Goal: Task Accomplishment & Management: Use online tool/utility

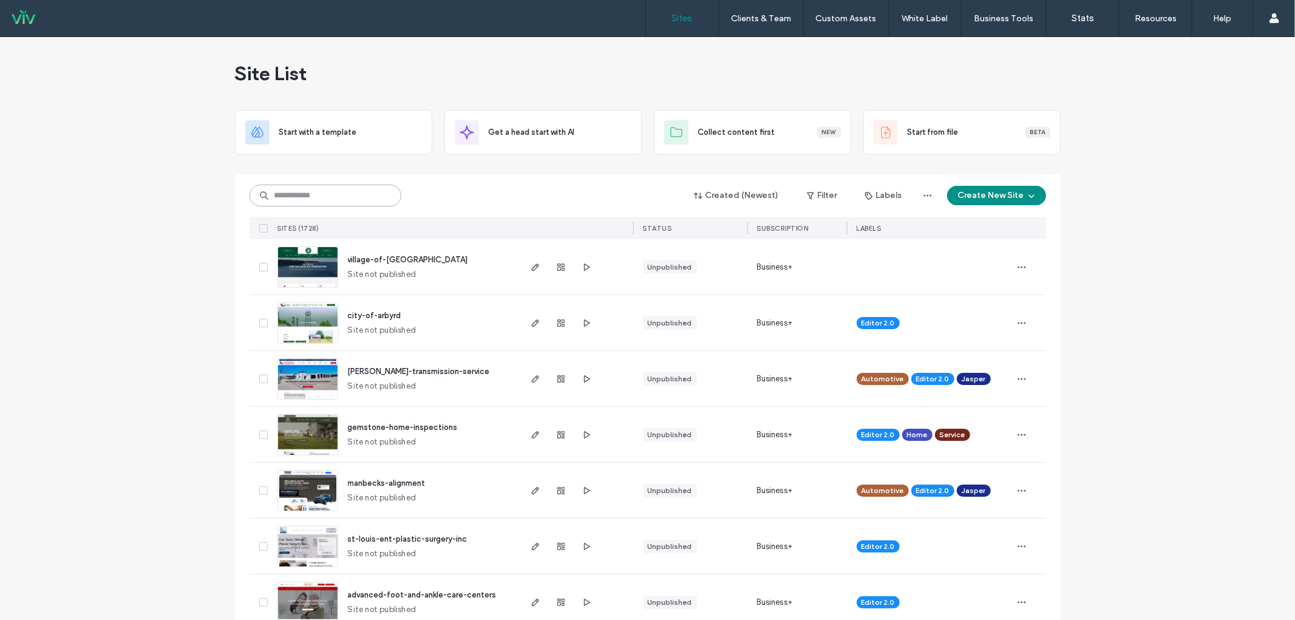
drag, startPoint x: 328, startPoint y: 186, endPoint x: 251, endPoint y: 190, distance: 77.2
click at [328, 186] on input at bounding box center [325, 196] width 152 height 22
type input "*******"
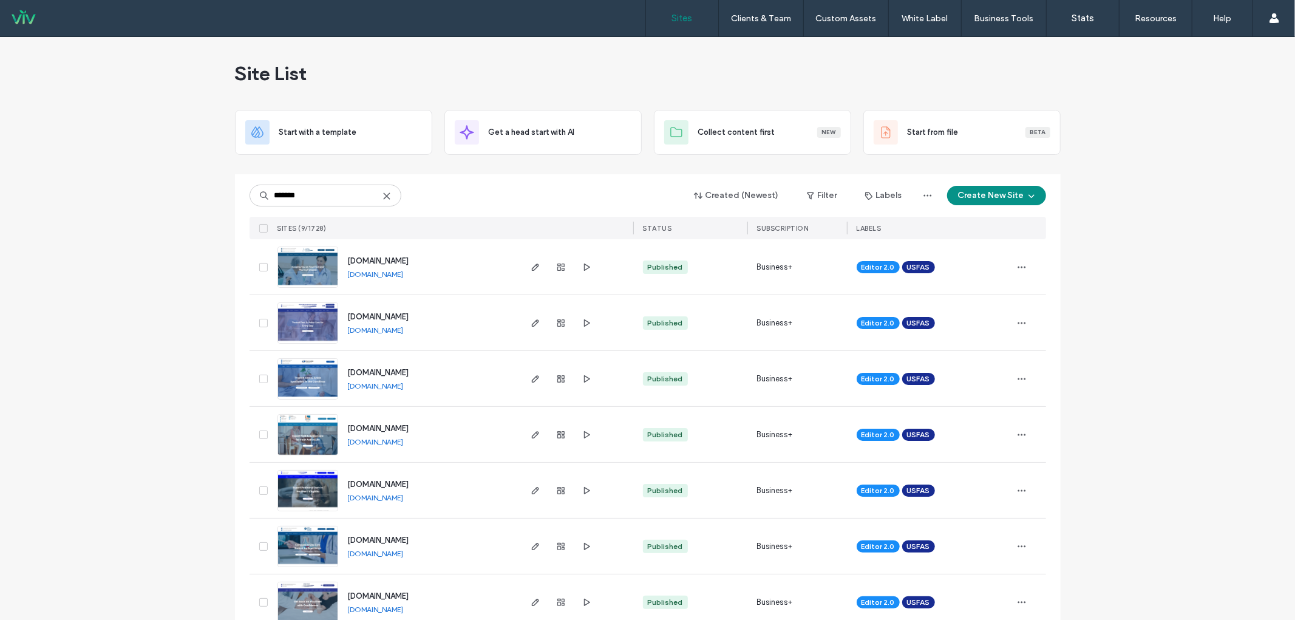
click at [409, 425] on span "[DOMAIN_NAME]" at bounding box center [378, 428] width 61 height 9
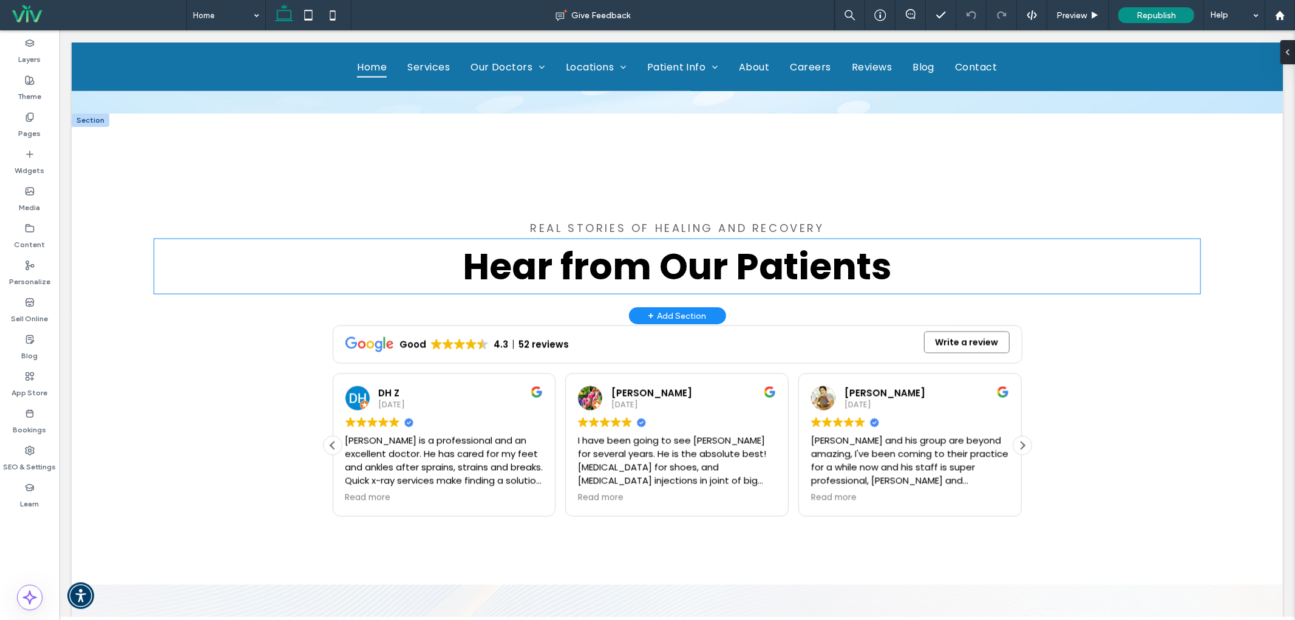
scroll to position [1528, 0]
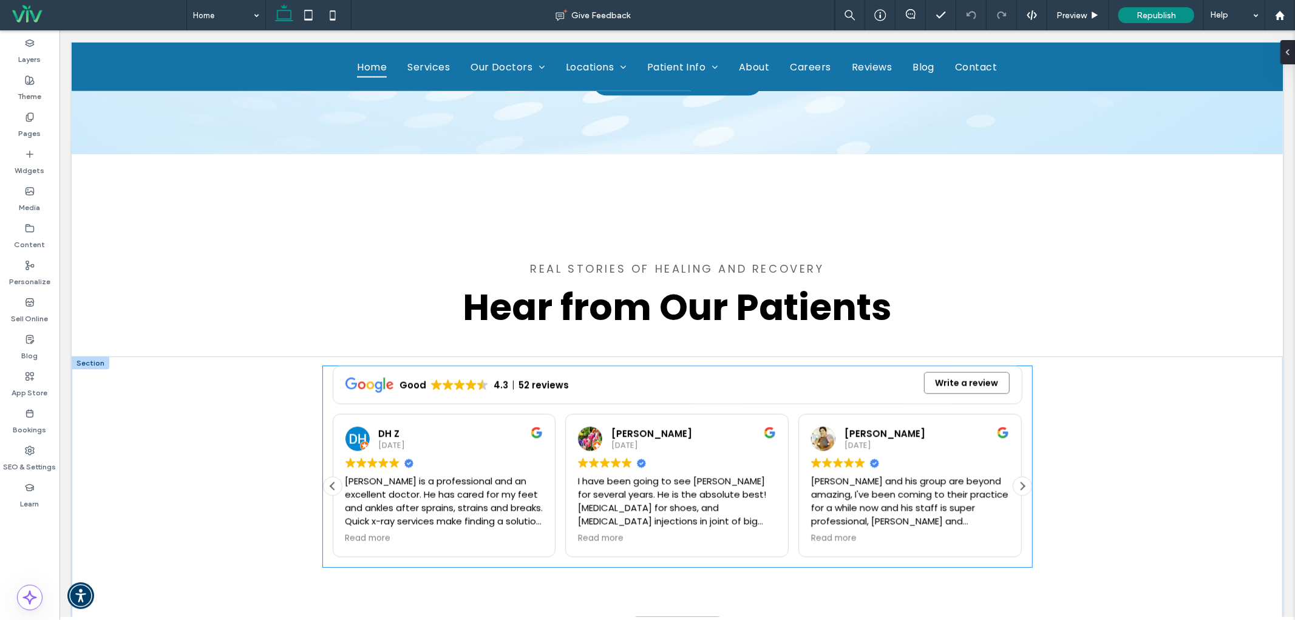
click at [561, 405] on div "Good 4.3 52 reviews 4.3 Good 52 reviews Write a review Posted on Google DH Z [D…" at bounding box center [676, 461] width 709 height 192
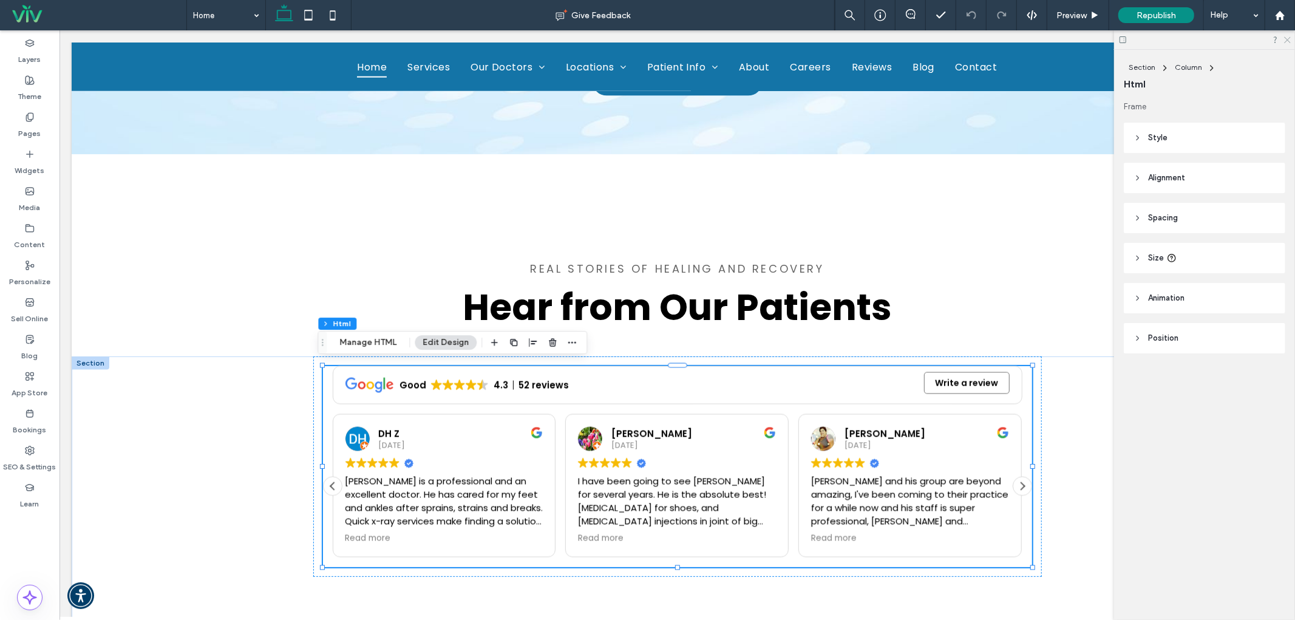
click at [1284, 38] on icon at bounding box center [1286, 39] width 8 height 8
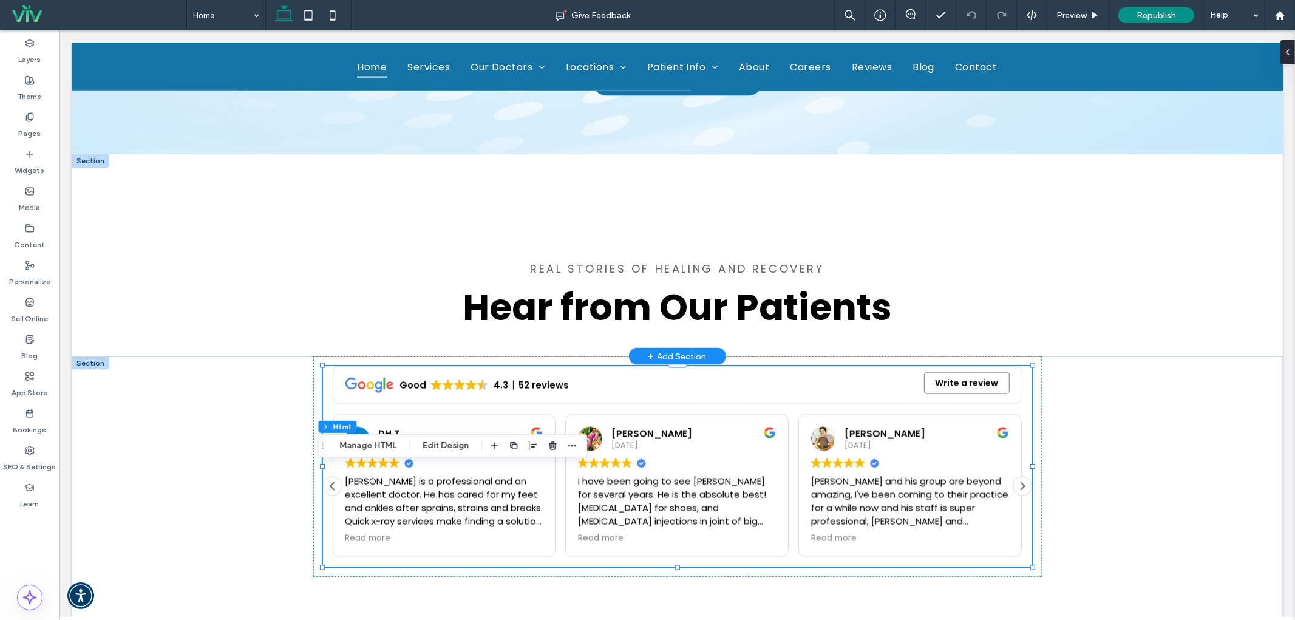
click at [697, 350] on div "+ Add Section" at bounding box center [677, 355] width 58 height 13
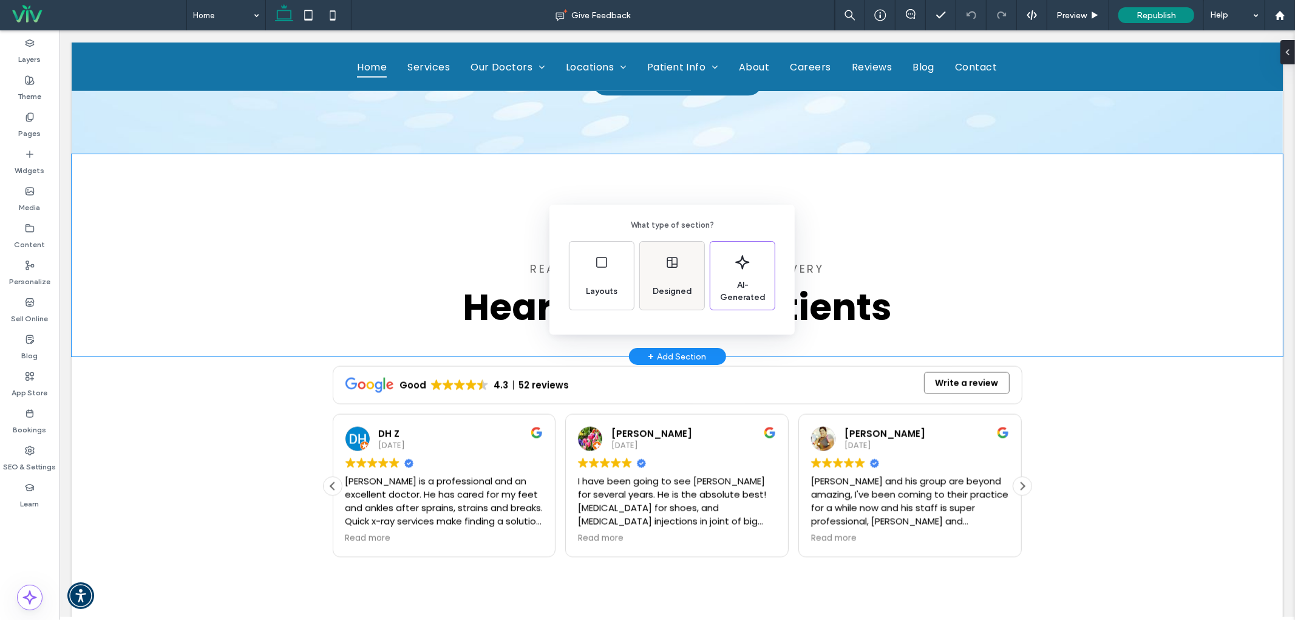
click at [674, 272] on div "Designed" at bounding box center [672, 276] width 64 height 68
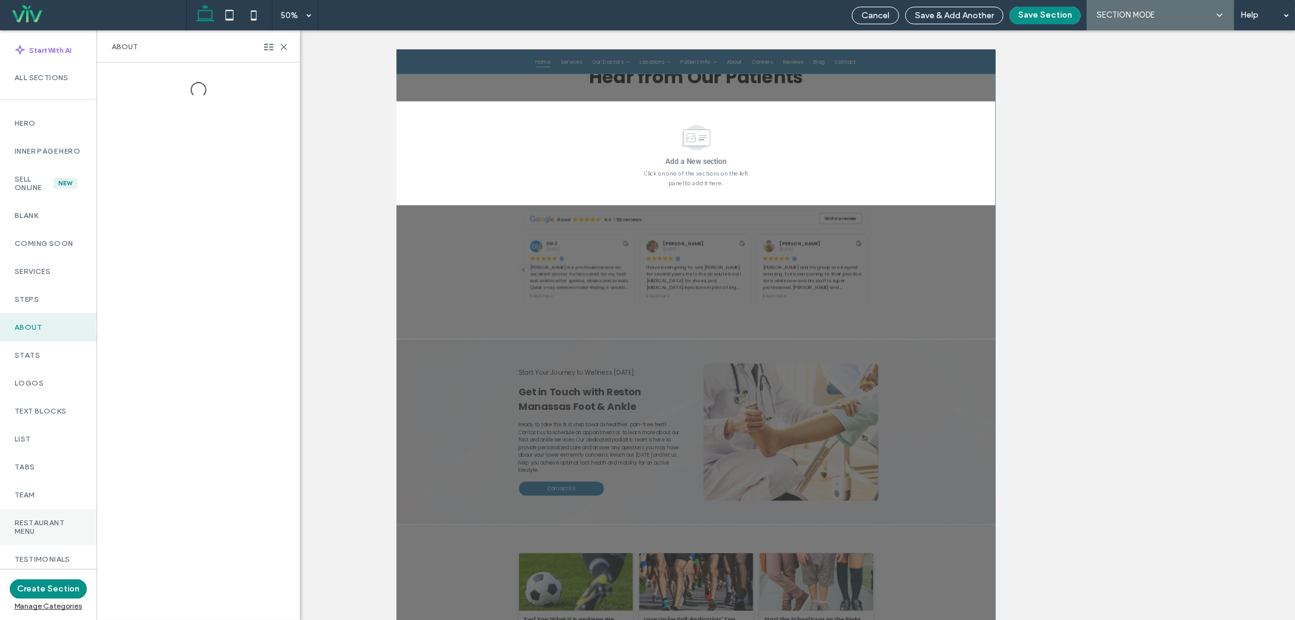
scroll to position [89, 0]
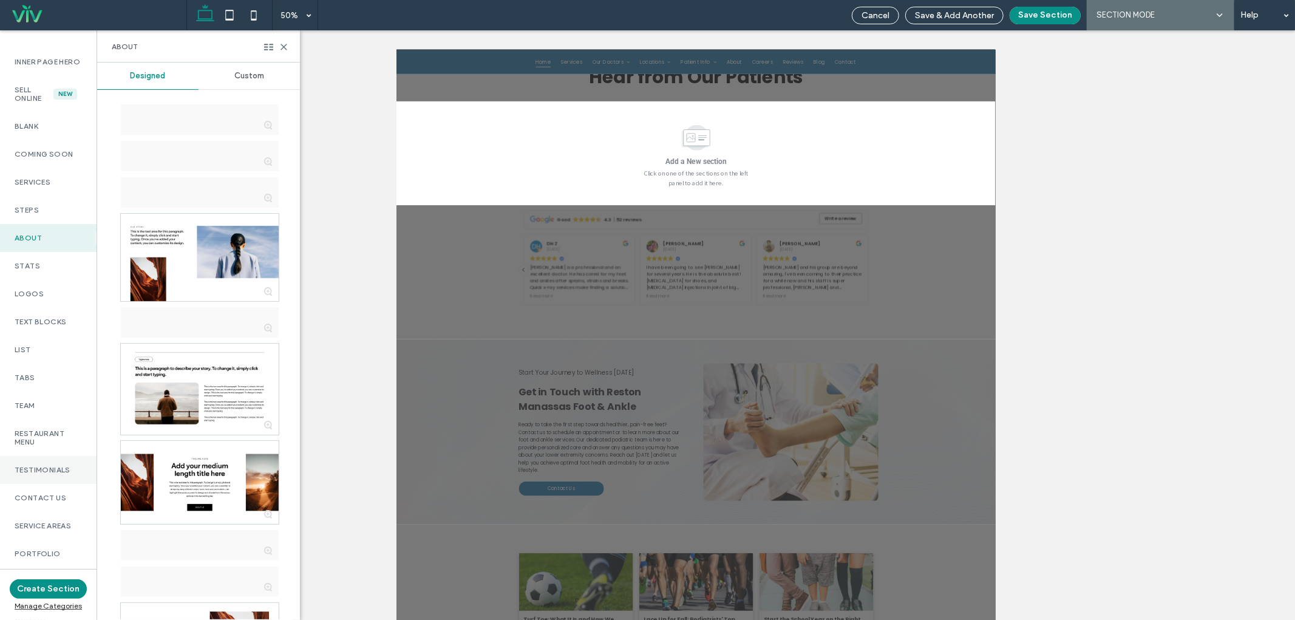
click at [32, 471] on div "Testimonials" at bounding box center [48, 470] width 96 height 28
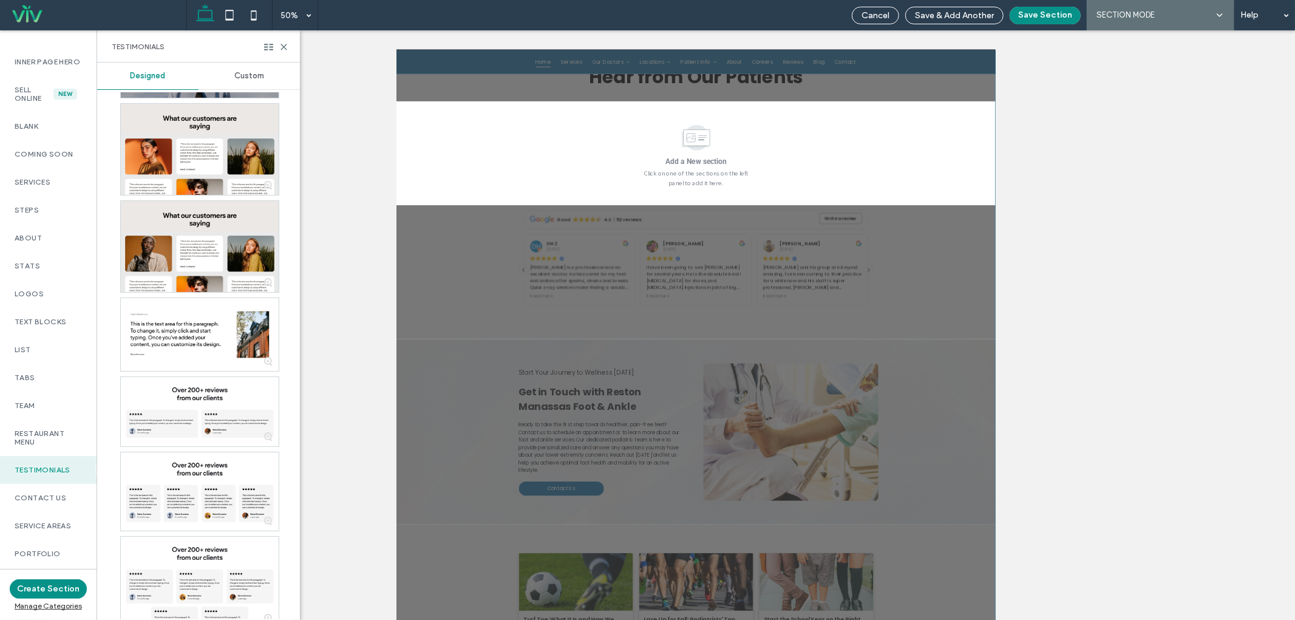
scroll to position [719, 0]
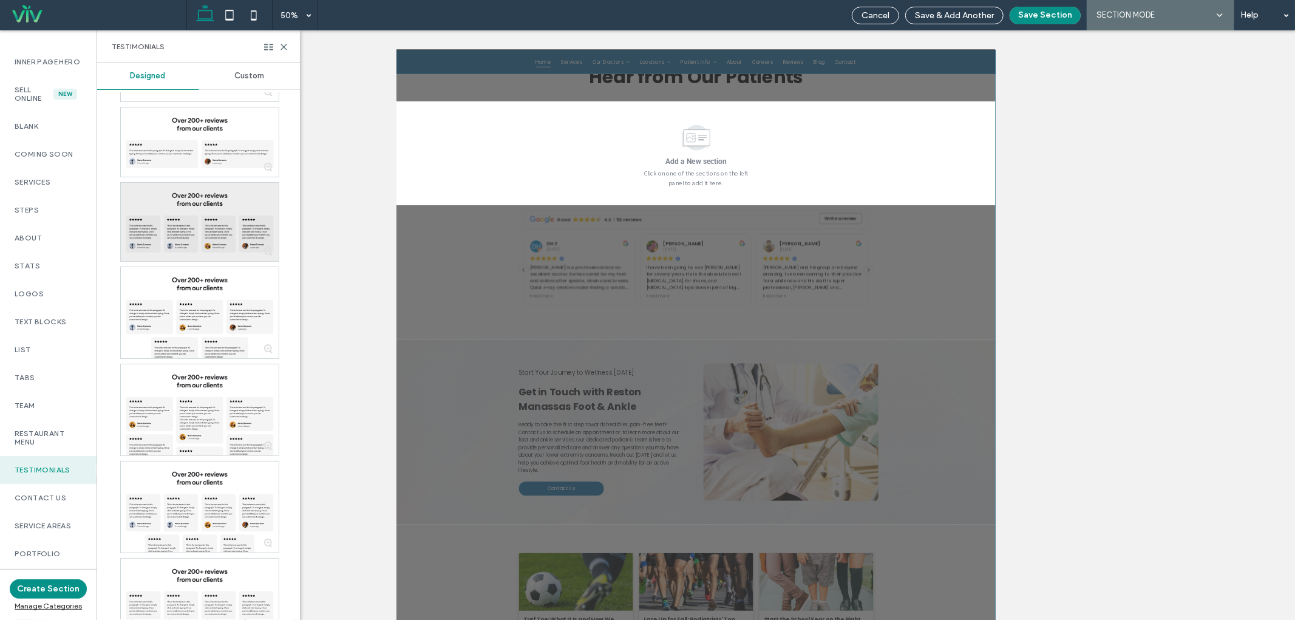
click at [256, 211] on div at bounding box center [200, 222] width 158 height 78
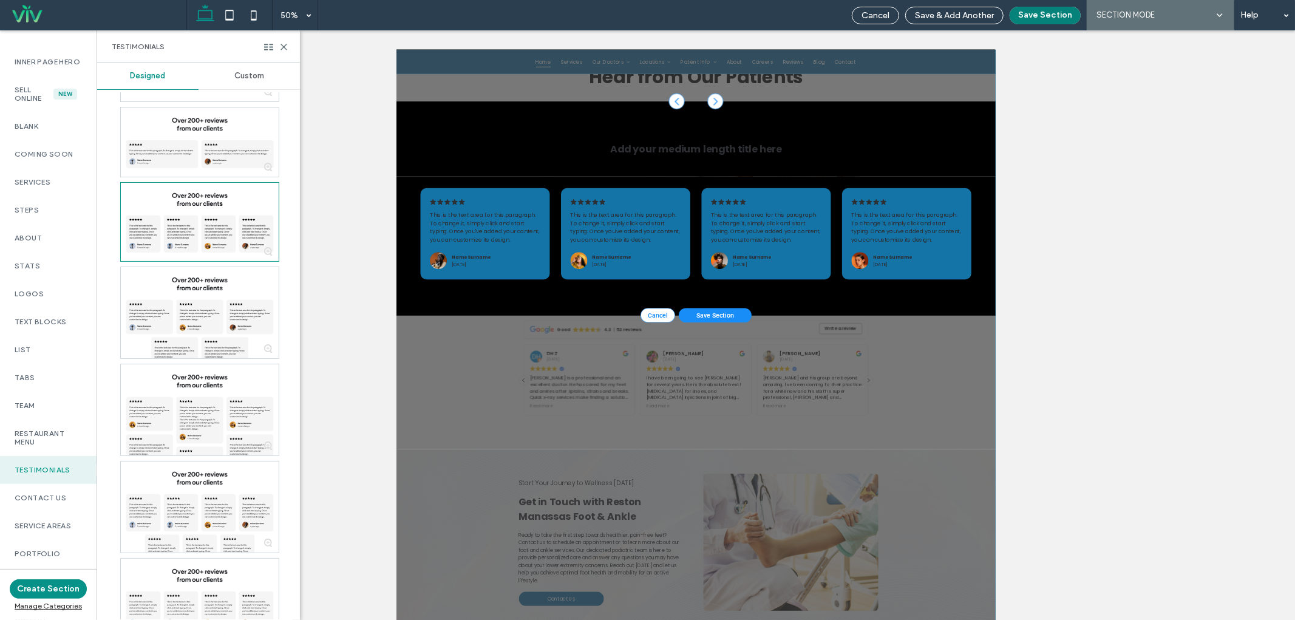
click at [1052, 13] on button "Save Section" at bounding box center [1044, 16] width 71 height 18
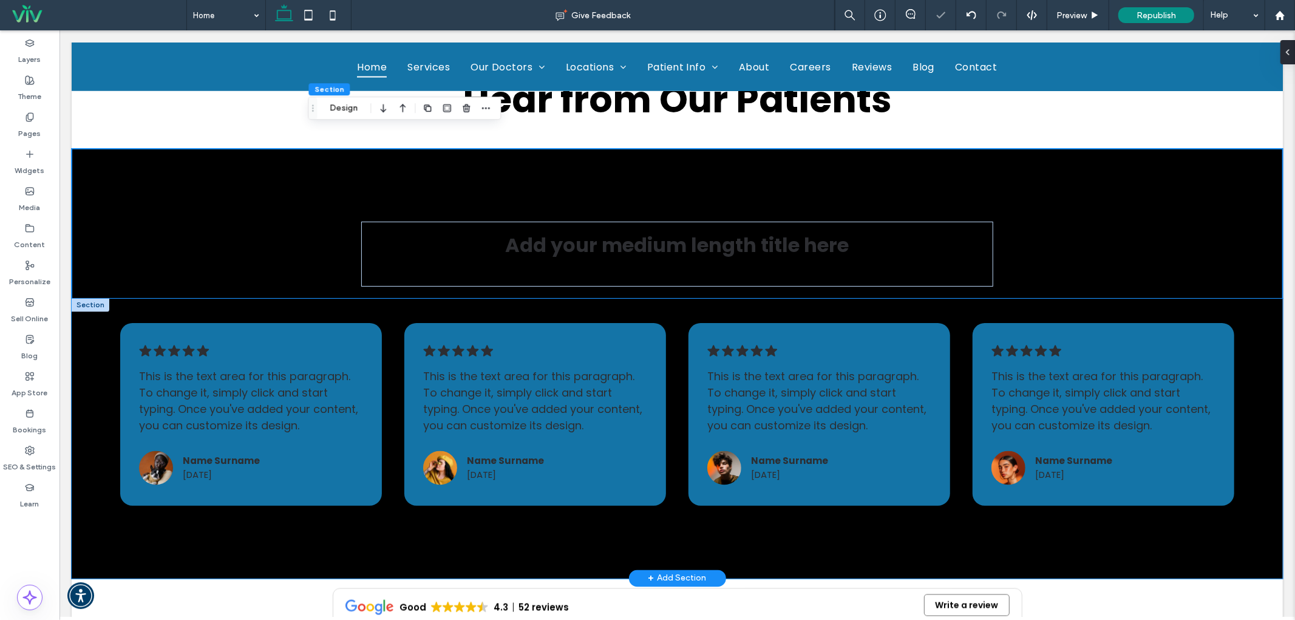
scroll to position [1753, 0]
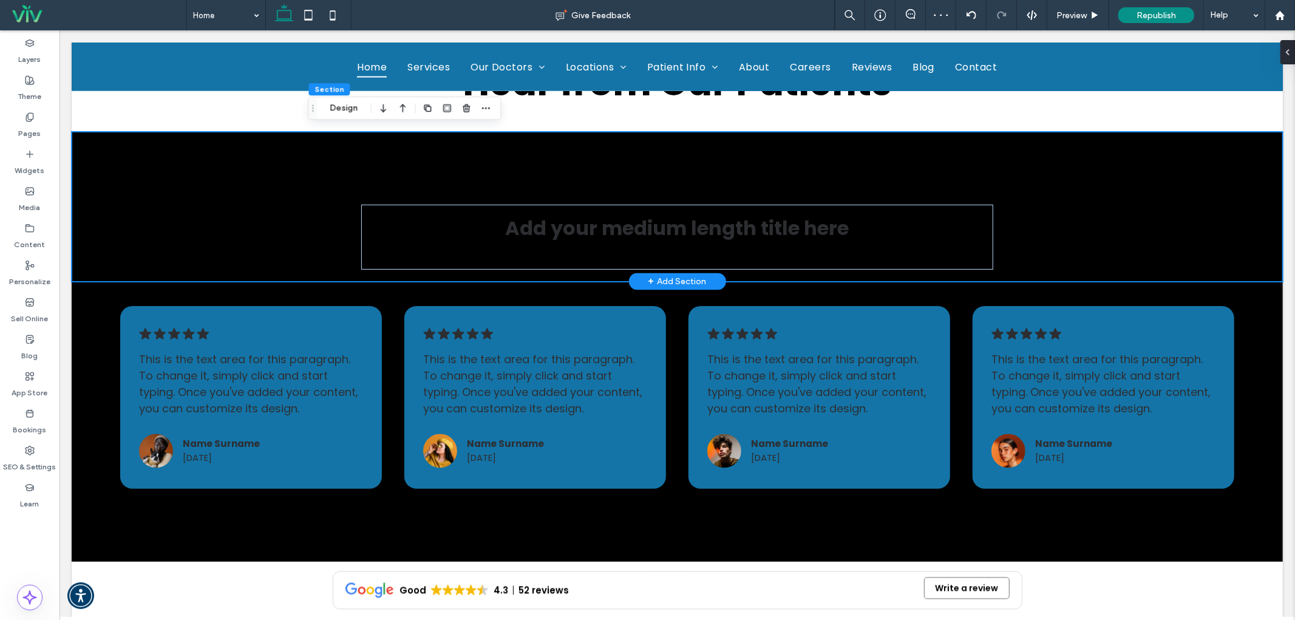
click at [180, 231] on div "Add your medium length title here" at bounding box center [676, 206] width 1211 height 150
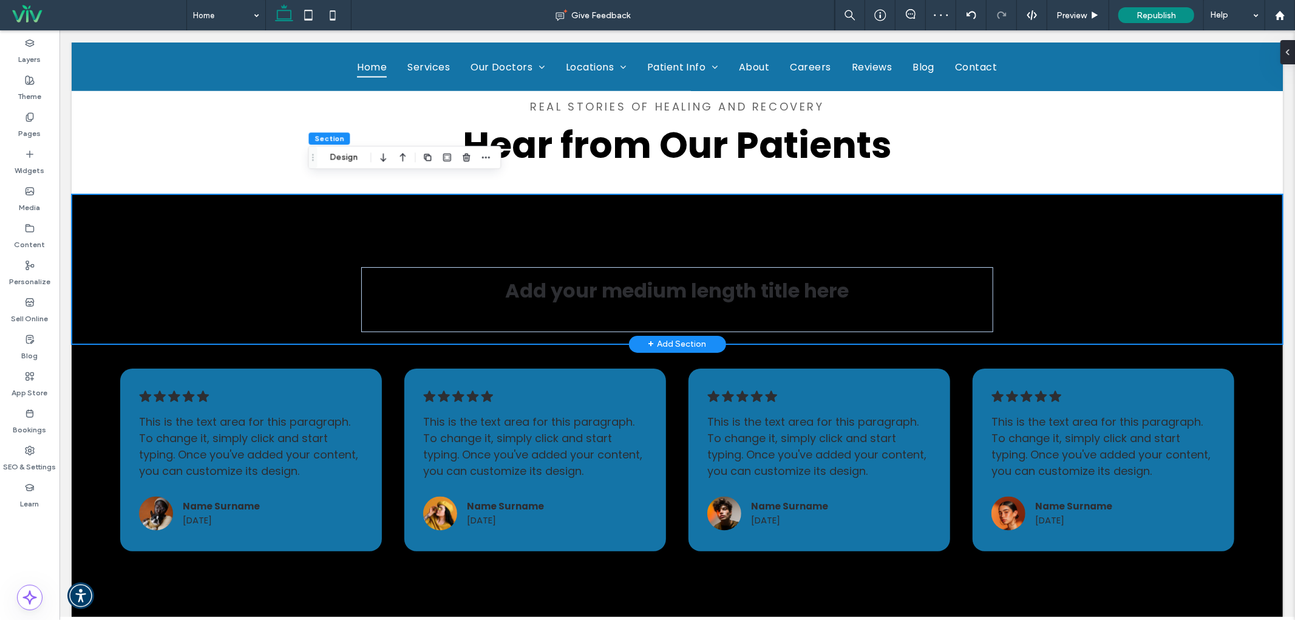
scroll to position [1663, 0]
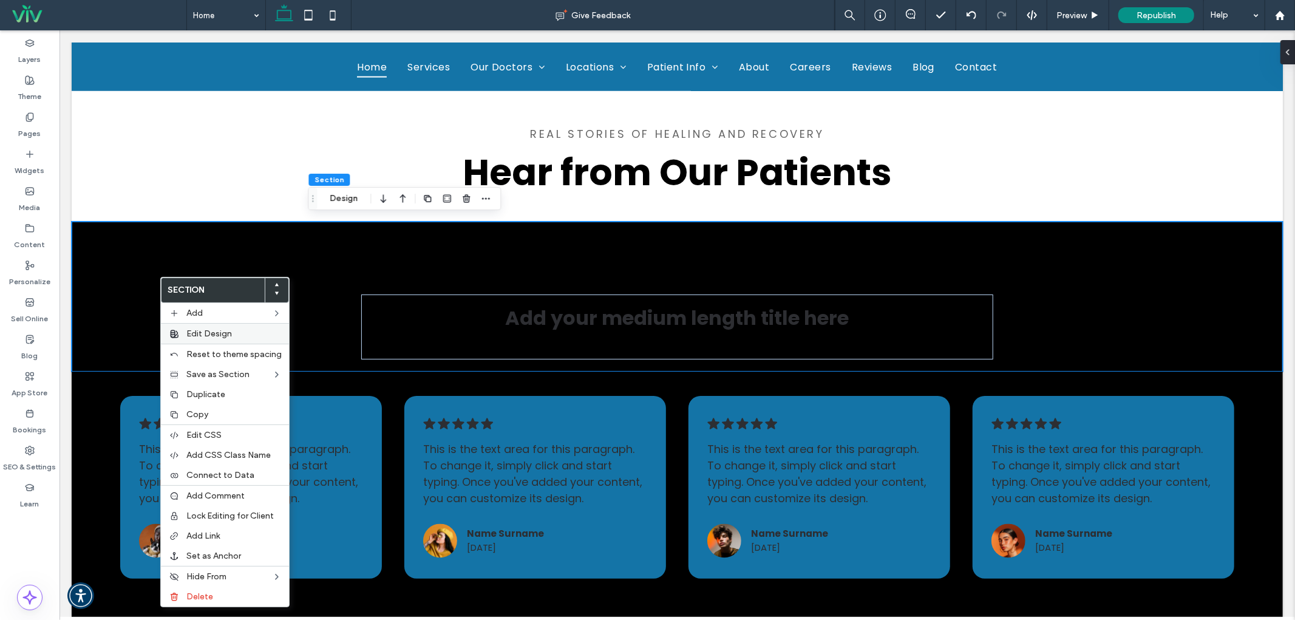
click at [228, 328] on span "Edit Design" at bounding box center [209, 333] width 46 height 10
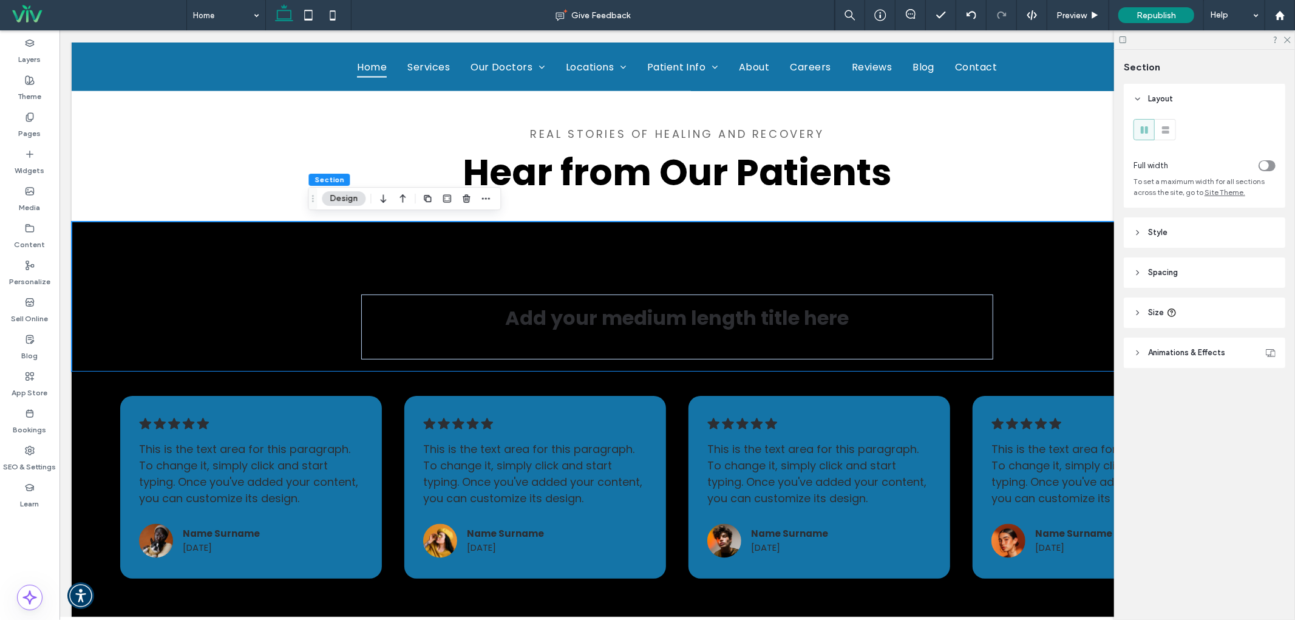
click at [1170, 239] on header "Style" at bounding box center [1203, 232] width 161 height 30
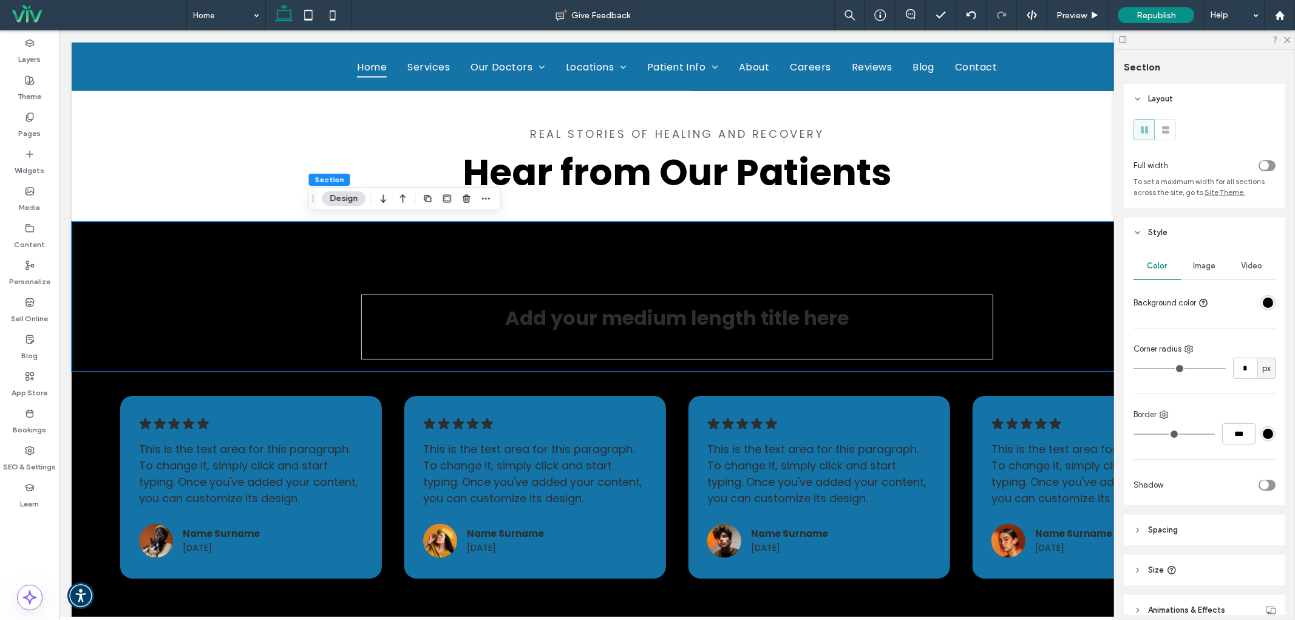
click at [1266, 306] on div "rgba(0, 0, 0, 1)" at bounding box center [1267, 302] width 15 height 15
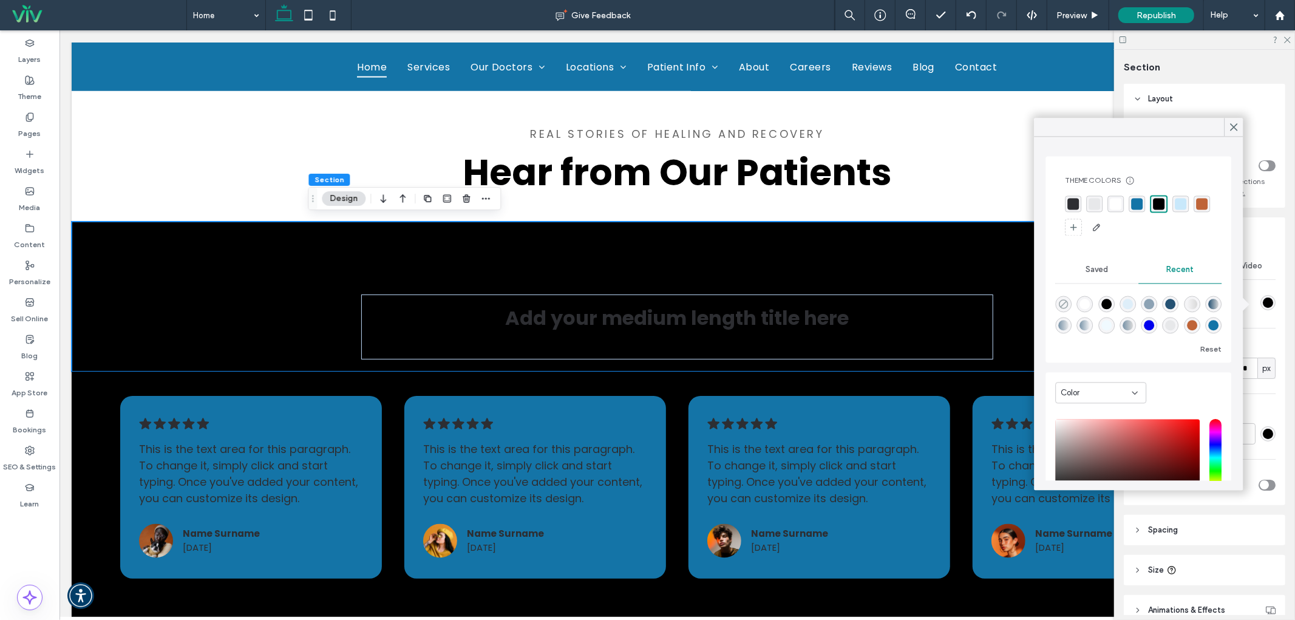
click at [1065, 302] on icon "rgba(0, 0, 0, 0)" at bounding box center [1063, 304] width 10 height 10
type input "*"
type input "**"
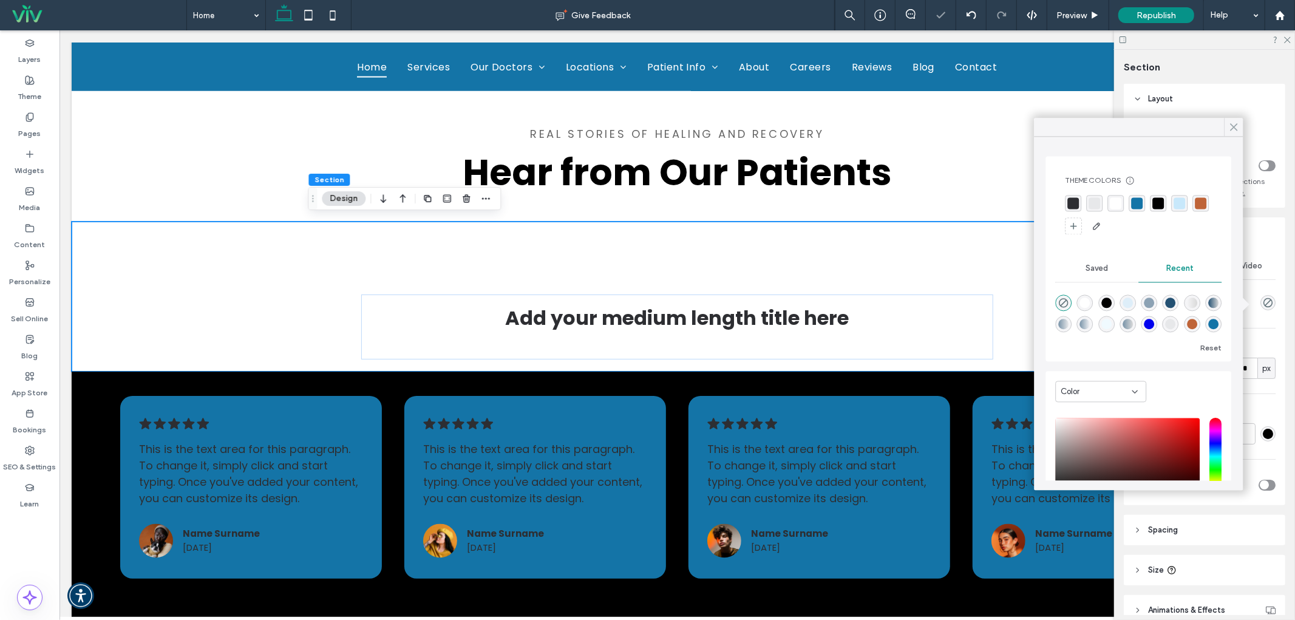
click at [1241, 129] on div at bounding box center [1233, 127] width 19 height 18
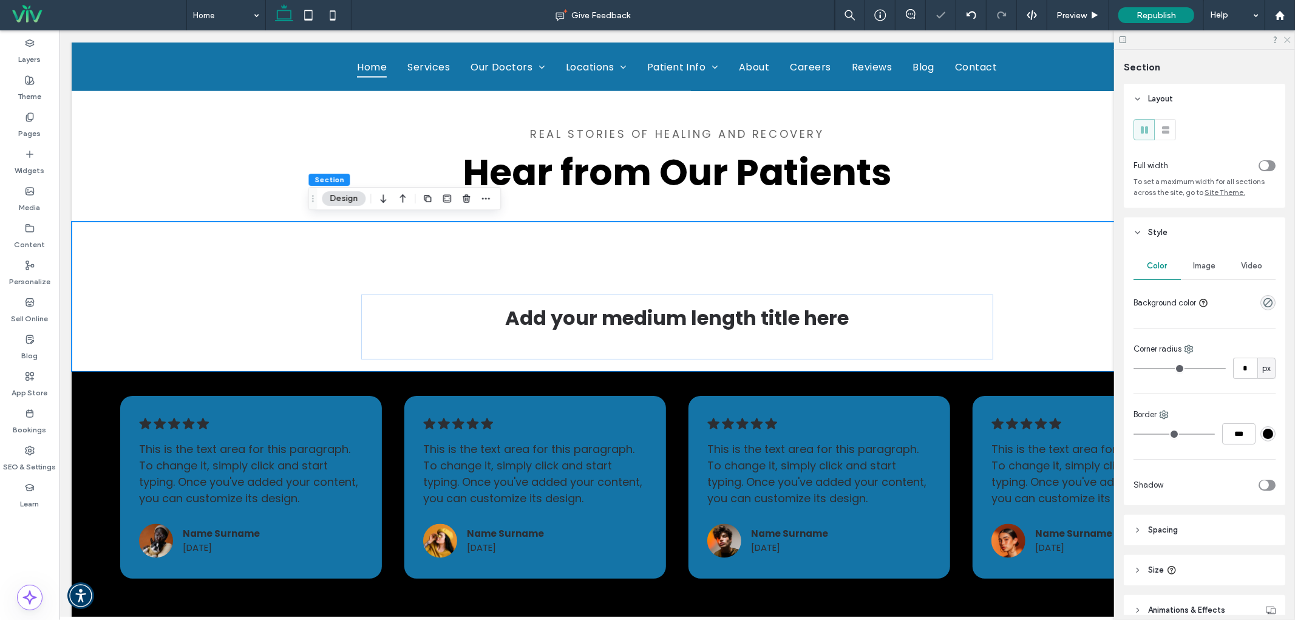
click at [1290, 39] on icon at bounding box center [1286, 39] width 8 height 8
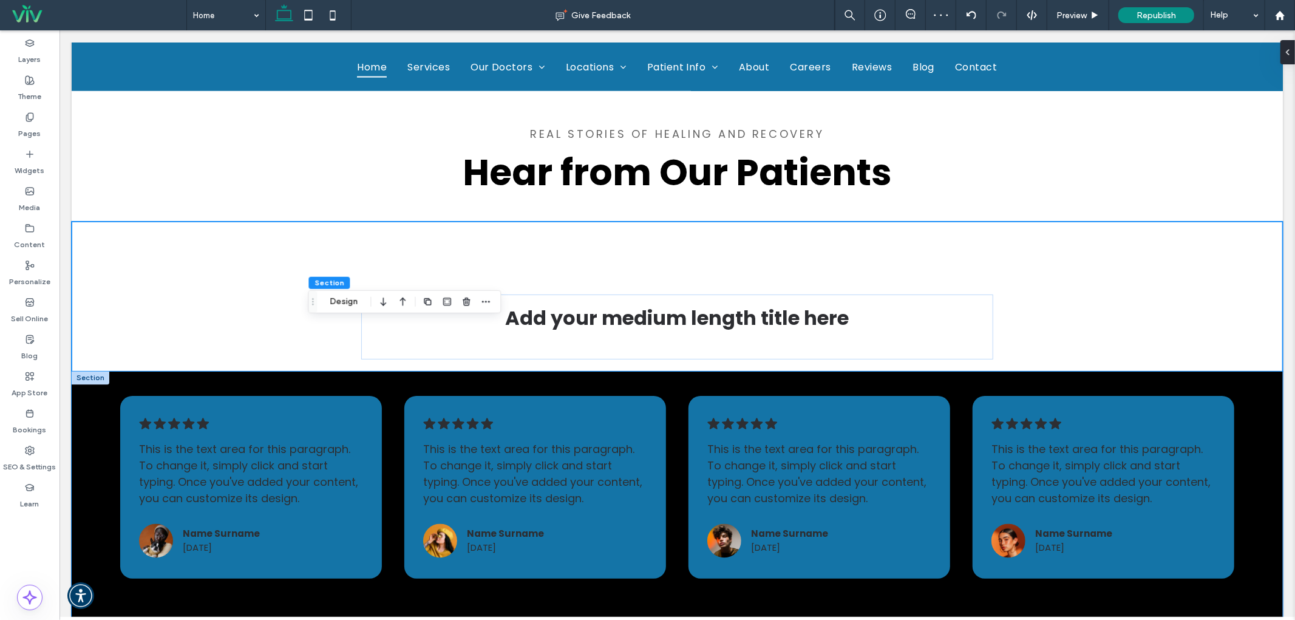
click at [169, 383] on div ".cls-1-1788903176-1788903176 { fill: #00000; stroke-width: 0px; } This is the t…" at bounding box center [676, 511] width 1211 height 280
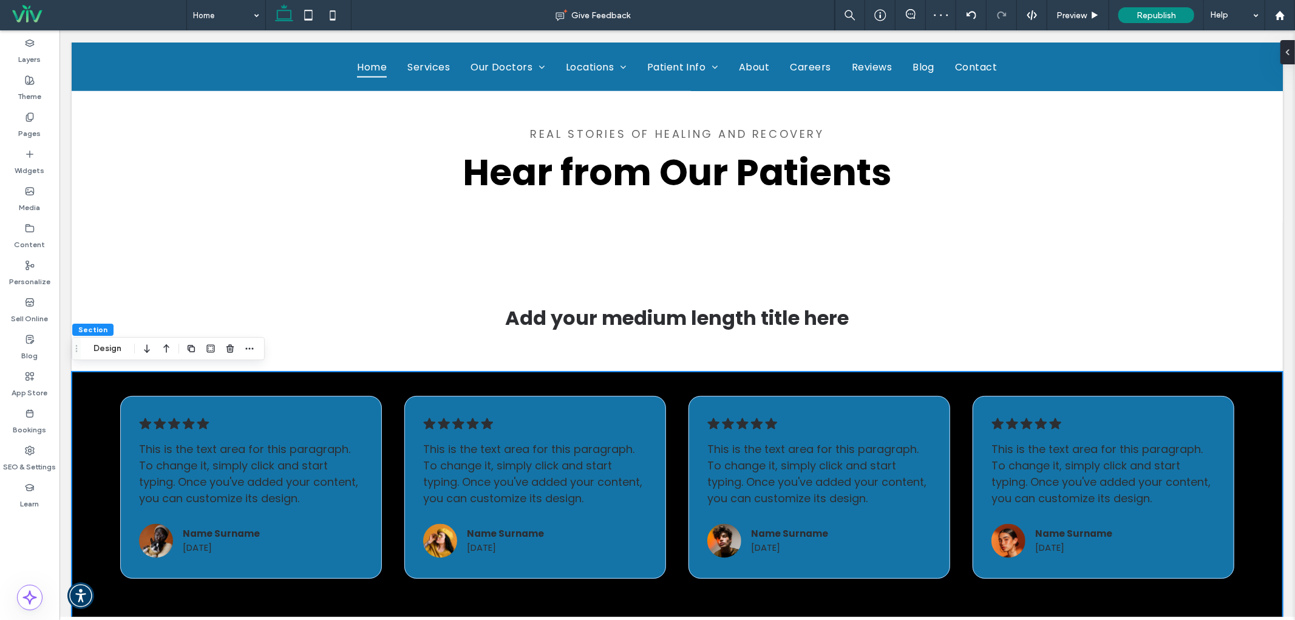
drag, startPoint x: 64, startPoint y: 383, endPoint x: 93, endPoint y: 441, distance: 65.1
click at [93, 441] on div ".cls-1-1788903176-1788903176 { fill: #00000; stroke-width: 0px; } This is the t…" at bounding box center [676, 511] width 1211 height 280
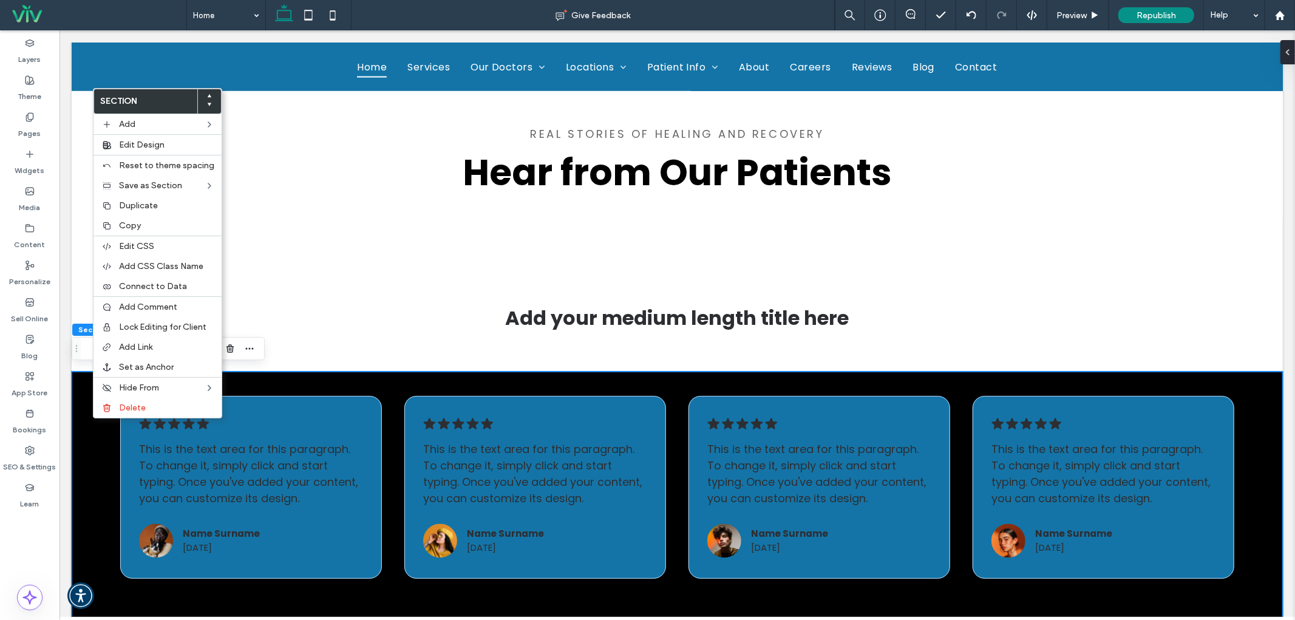
click at [82, 342] on div "Section Design" at bounding box center [168, 348] width 193 height 23
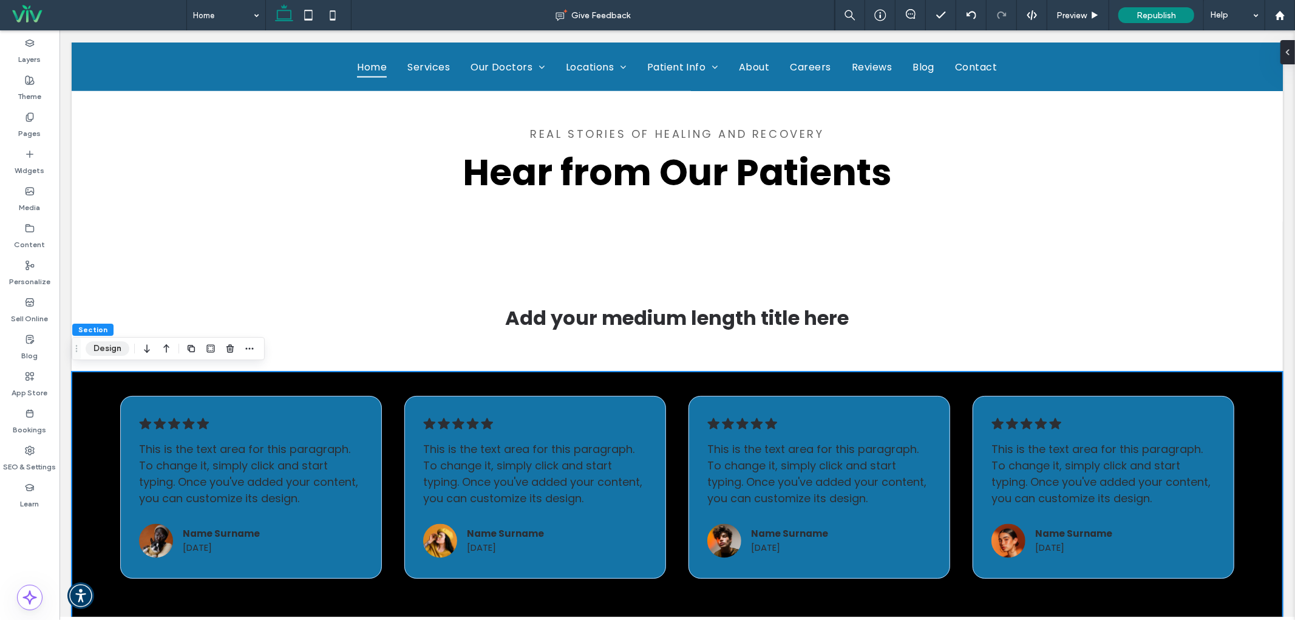
click at [98, 346] on button "Design" at bounding box center [108, 348] width 44 height 15
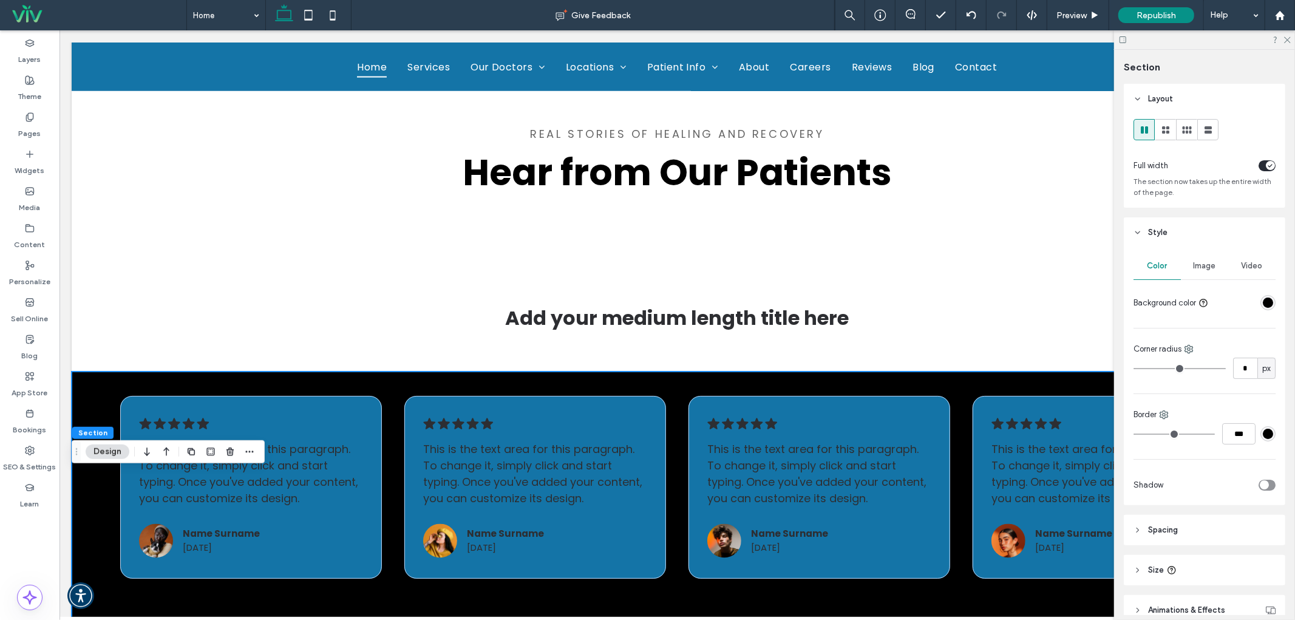
click at [1269, 299] on div "Color Image Video Background color Corner radius * px Border *** Shadow" at bounding box center [1203, 376] width 161 height 257
click at [1263, 300] on div "rgba(0, 0, 0, 1)" at bounding box center [1267, 302] width 10 height 10
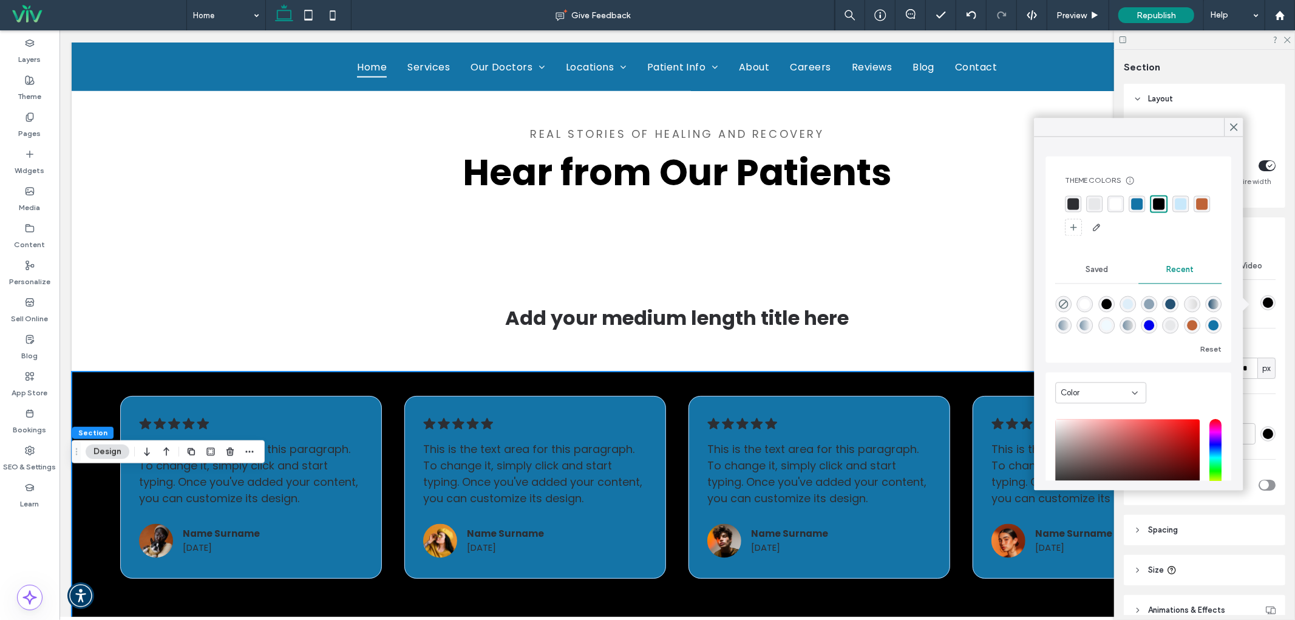
click at [1090, 299] on div "rgba(255, 255, 255, 1)" at bounding box center [1085, 304] width 10 height 10
type input "*******"
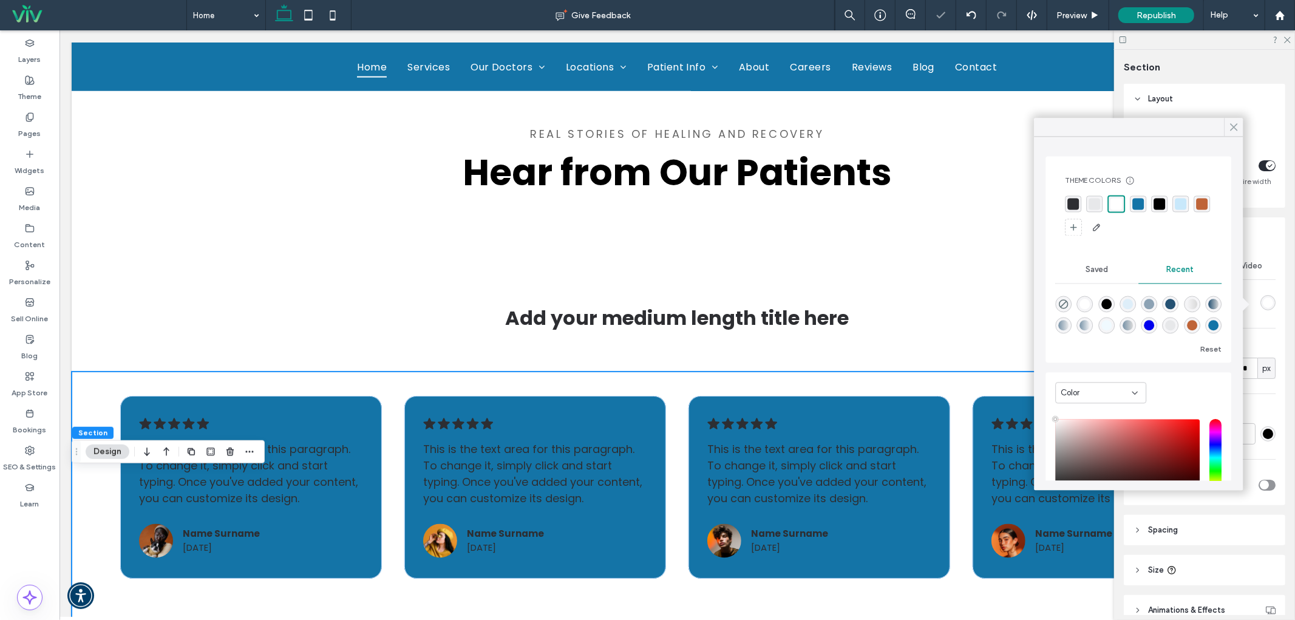
click at [1233, 122] on icon at bounding box center [1233, 126] width 11 height 11
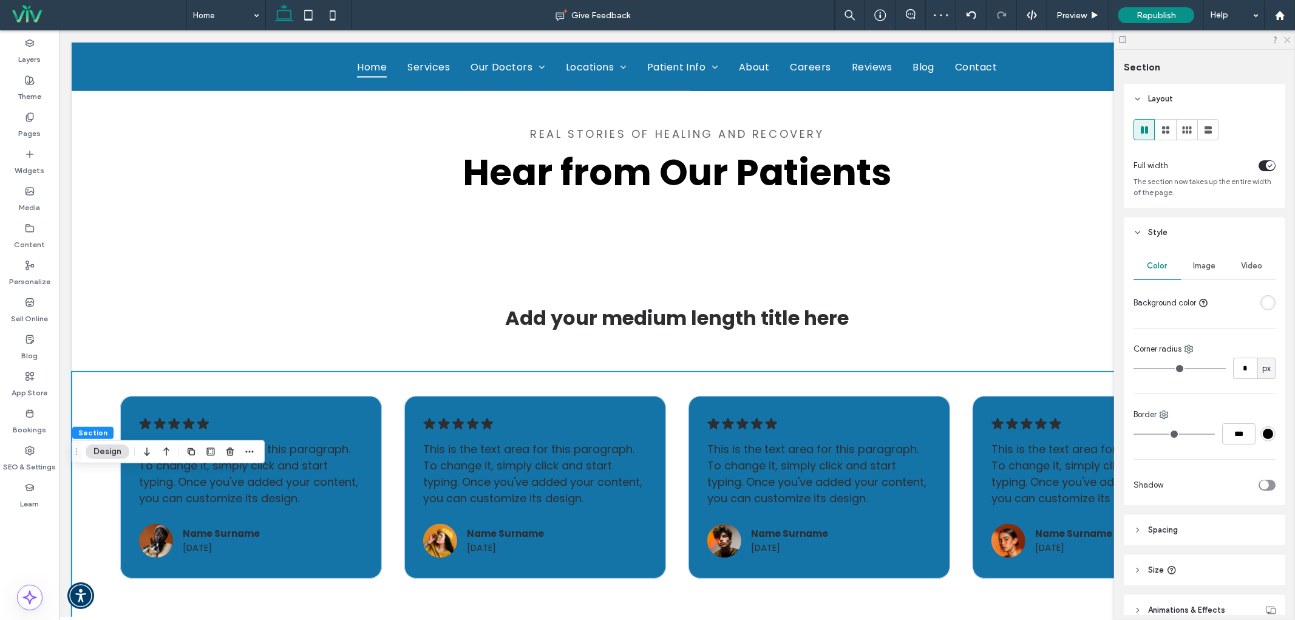
click at [1288, 37] on icon at bounding box center [1286, 39] width 8 height 8
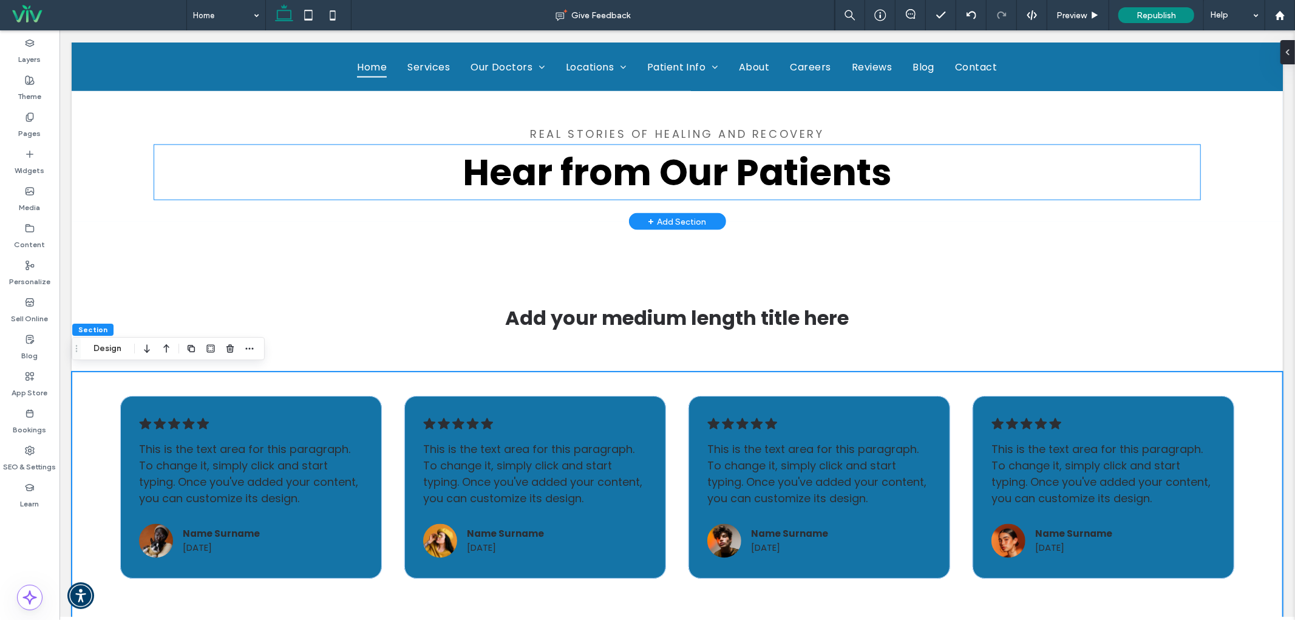
click at [1175, 155] on h1 "Hear from Our Patients" at bounding box center [677, 171] width 1046 height 55
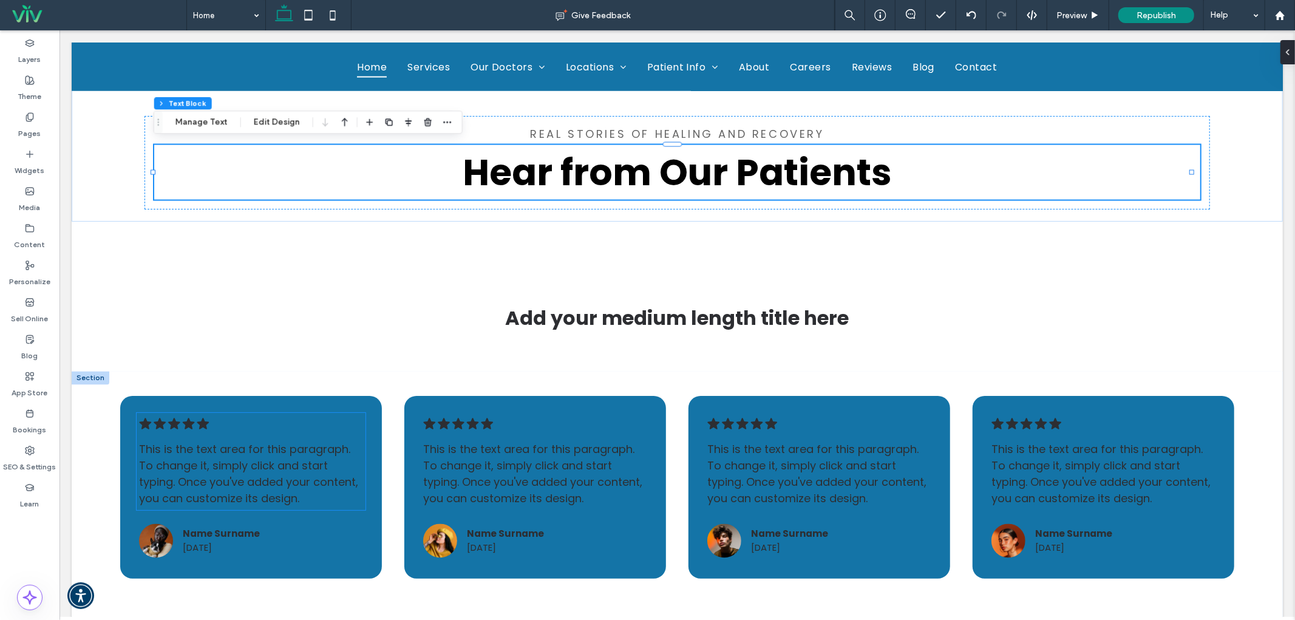
click at [174, 486] on span "This is the text area for this paragraph. To change it, simply click and start …" at bounding box center [247, 473] width 219 height 64
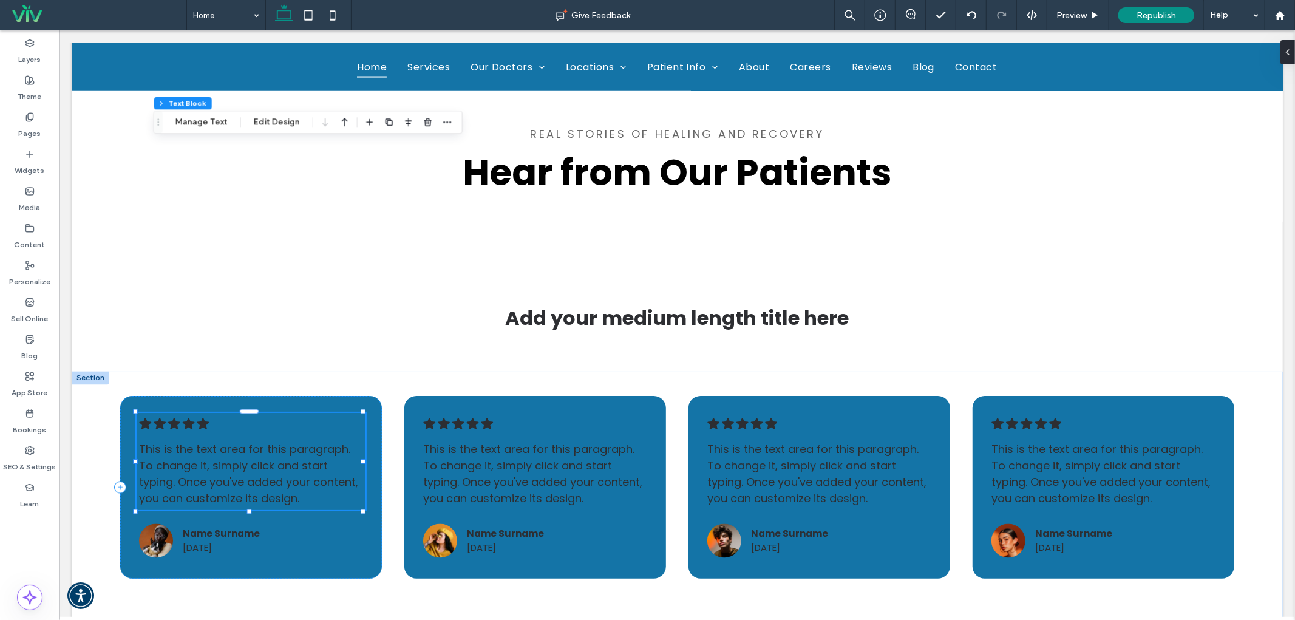
click at [174, 486] on span "This is the text area for this paragraph. To change it, simply click and start …" at bounding box center [247, 473] width 219 height 64
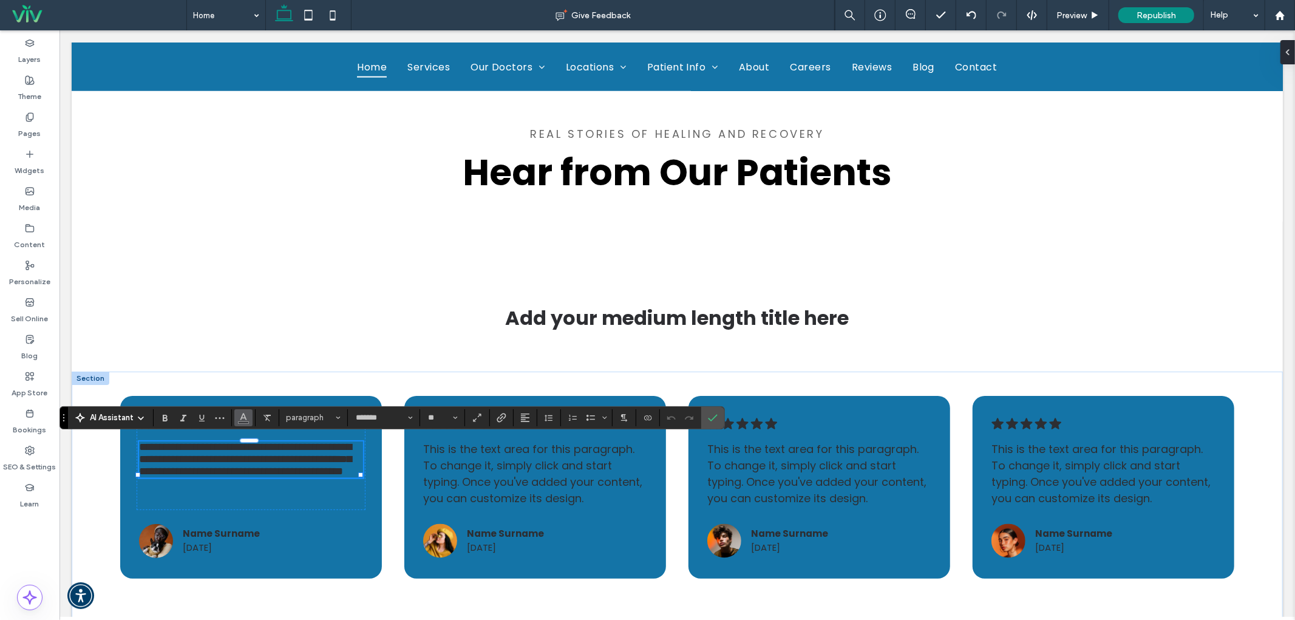
click at [247, 419] on icon "Color" at bounding box center [244, 416] width 10 height 10
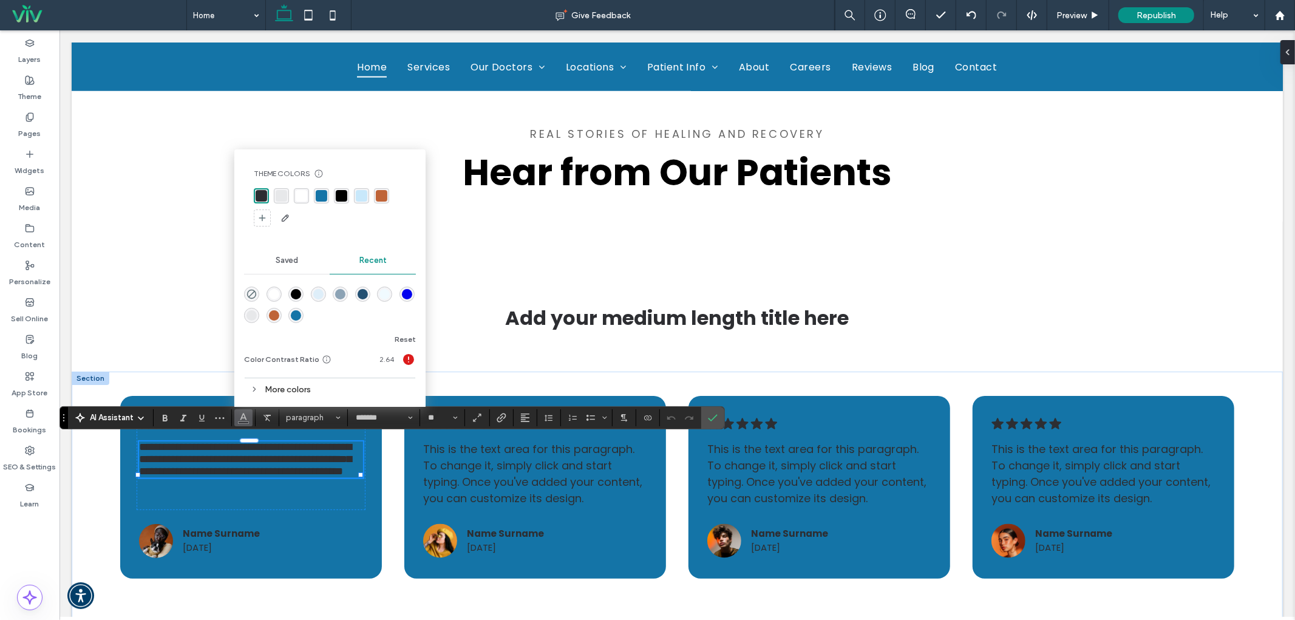
click at [274, 293] on div "rgba(255, 255, 255, 1)" at bounding box center [274, 294] width 10 height 10
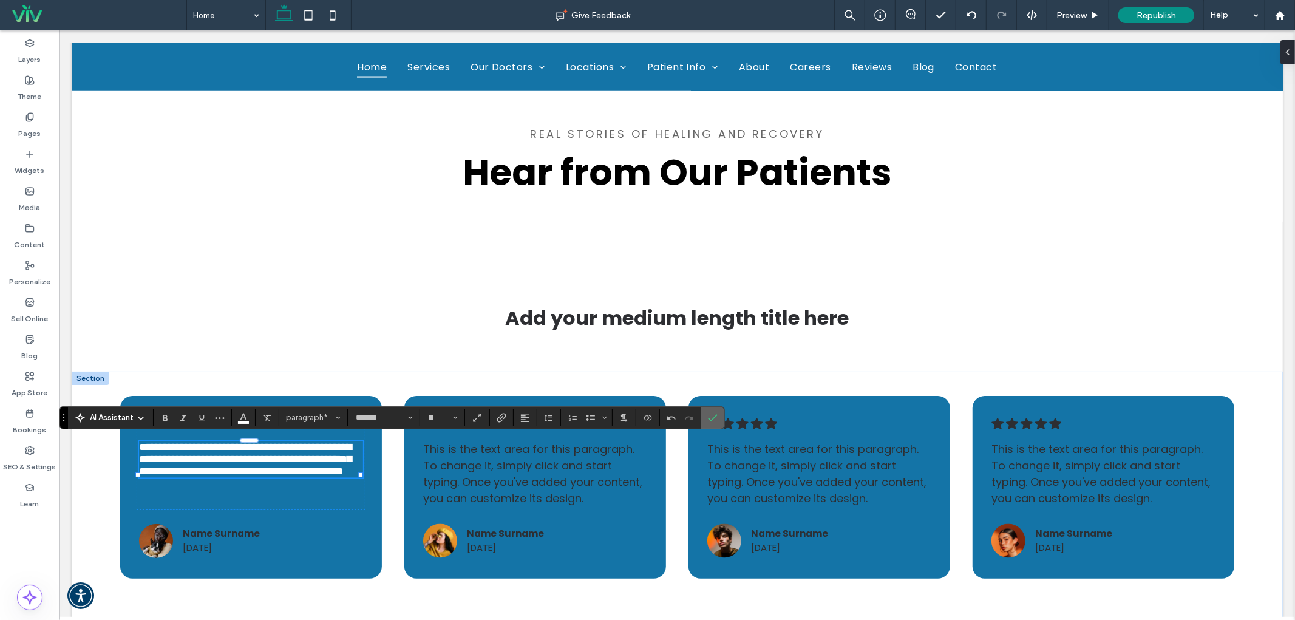
click at [713, 419] on use "Confirm" at bounding box center [713, 417] width 10 height 7
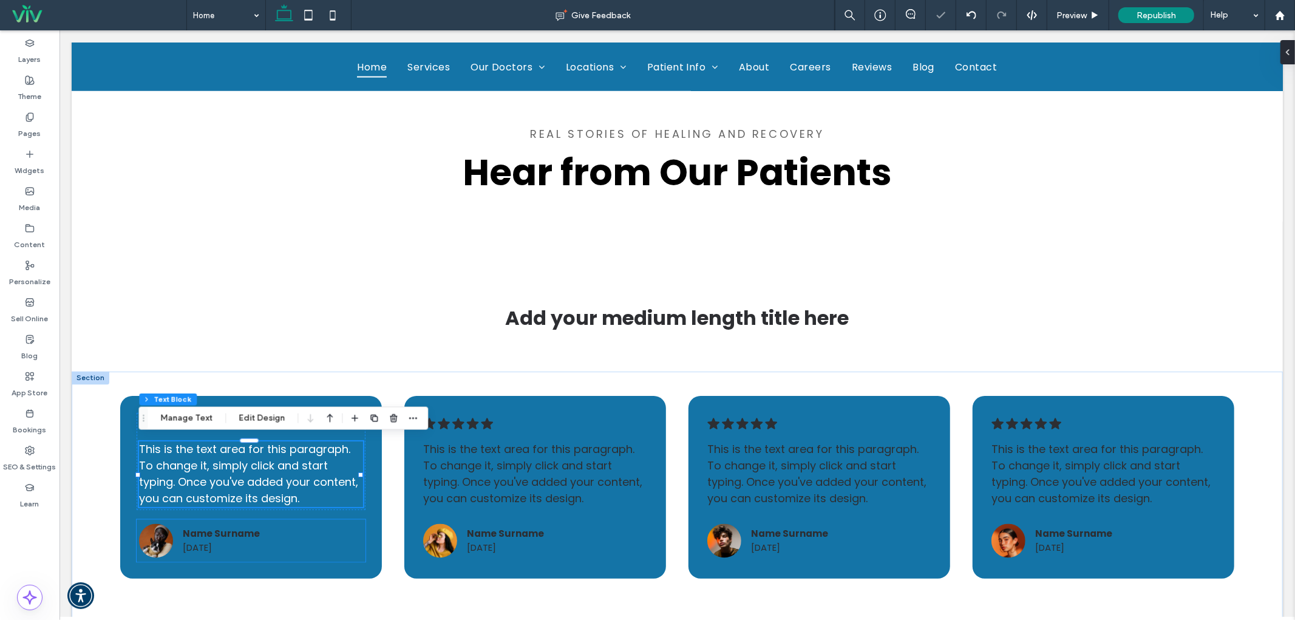
click at [220, 534] on span "Name Surname" at bounding box center [220, 533] width 77 height 13
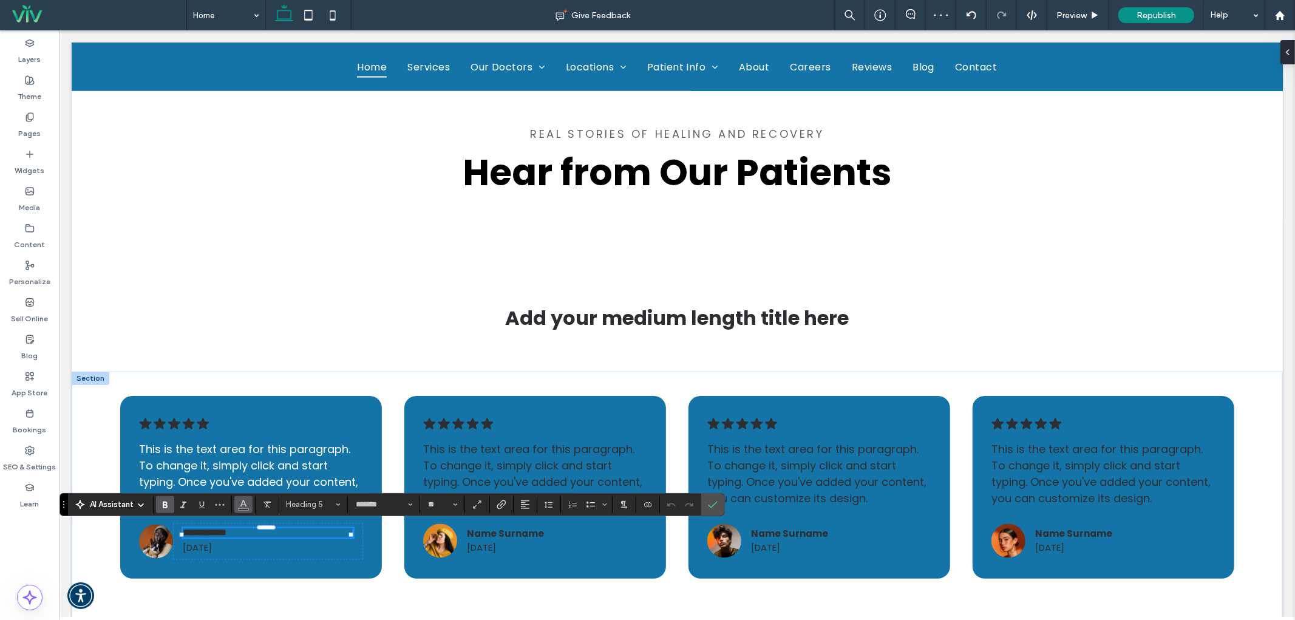
click at [242, 506] on icon "Color" at bounding box center [244, 503] width 10 height 10
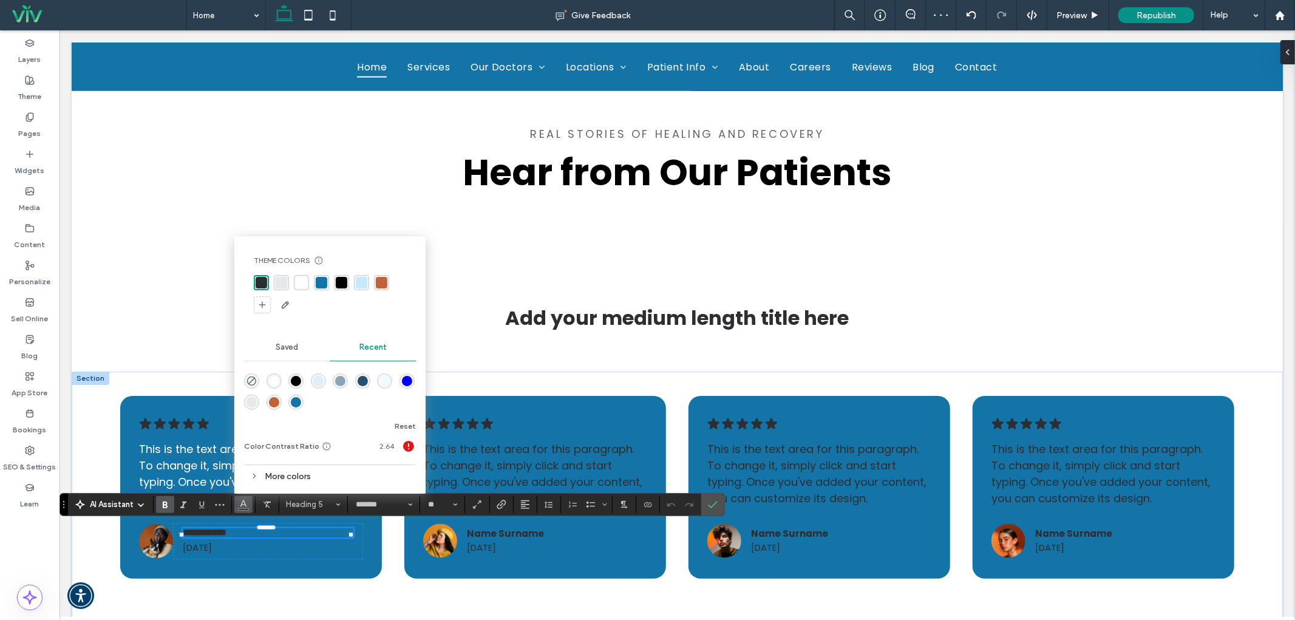
click at [271, 378] on div "rgba(255, 255, 255, 1)" at bounding box center [274, 381] width 10 height 10
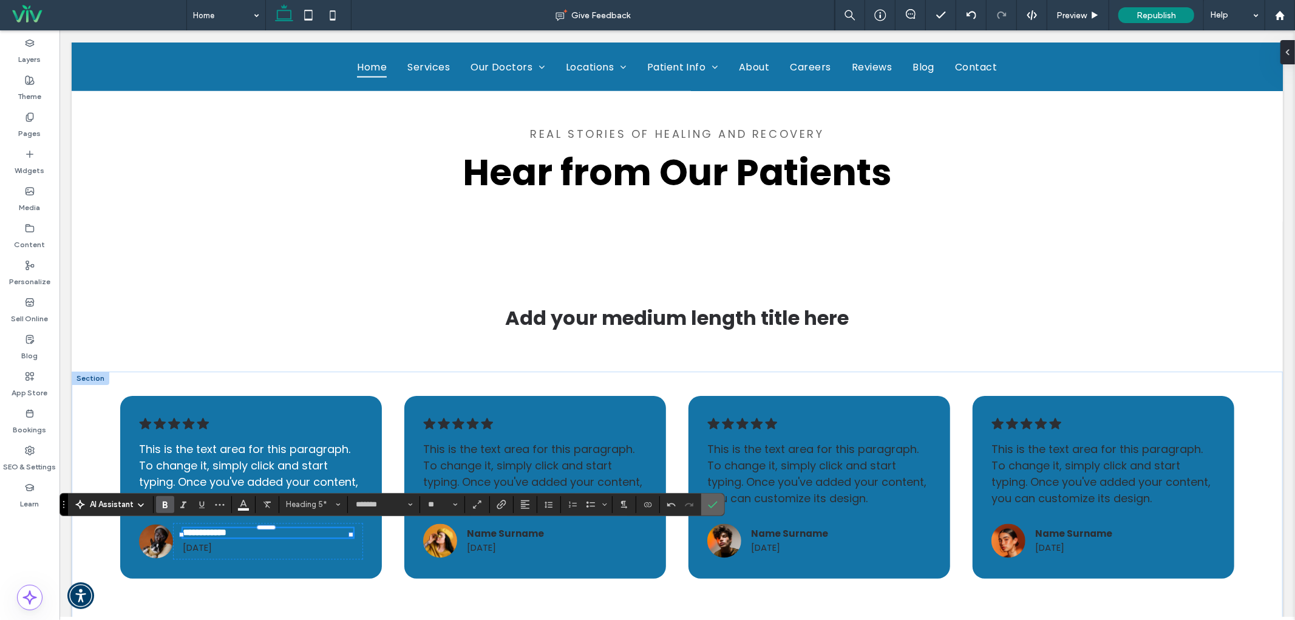
click at [719, 504] on label "Confirm" at bounding box center [712, 504] width 18 height 22
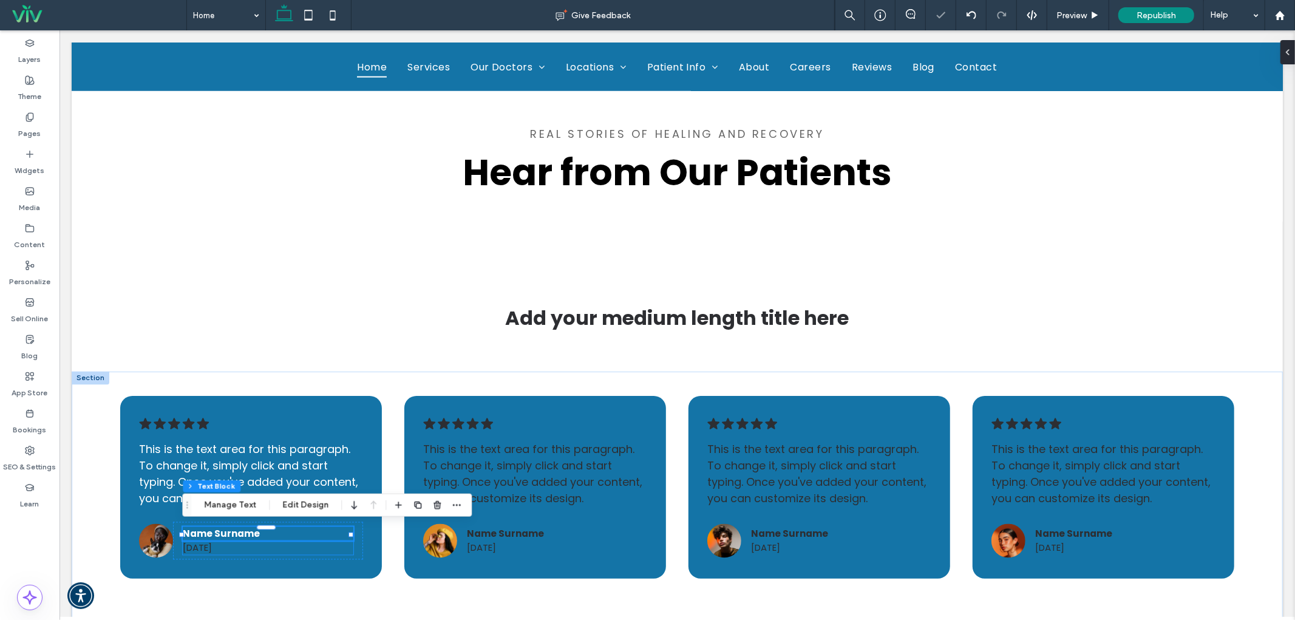
click at [211, 546] on span "6 months ago" at bounding box center [196, 547] width 29 height 13
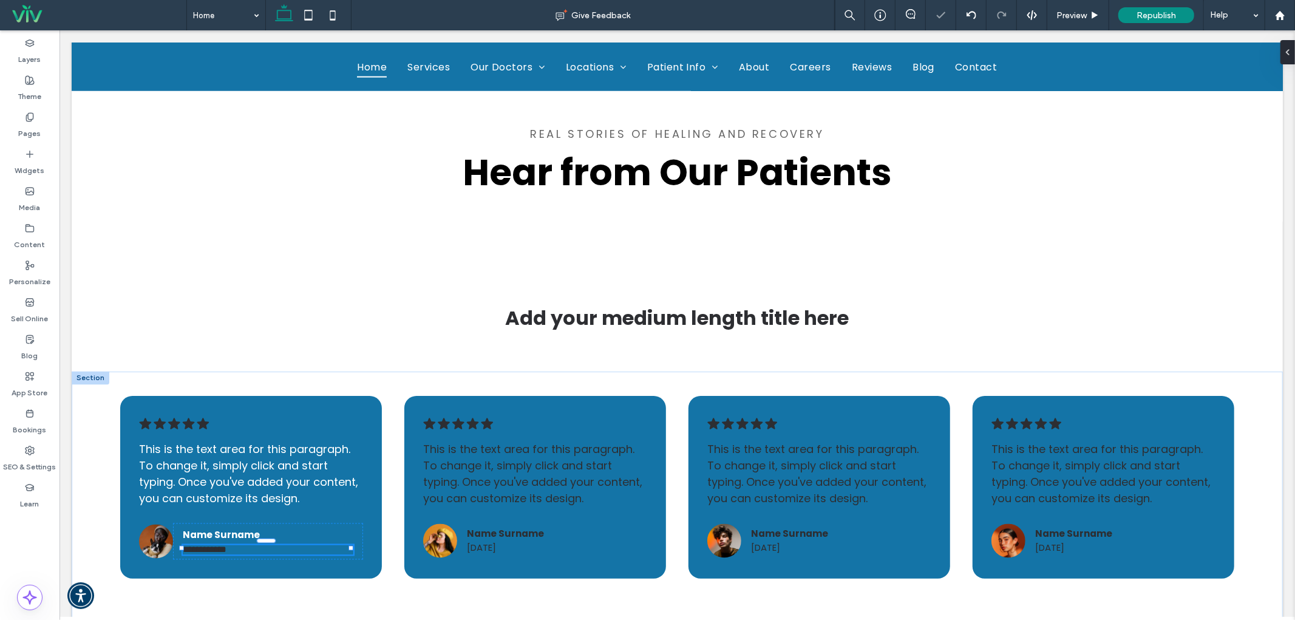
type input "*******"
type input "**"
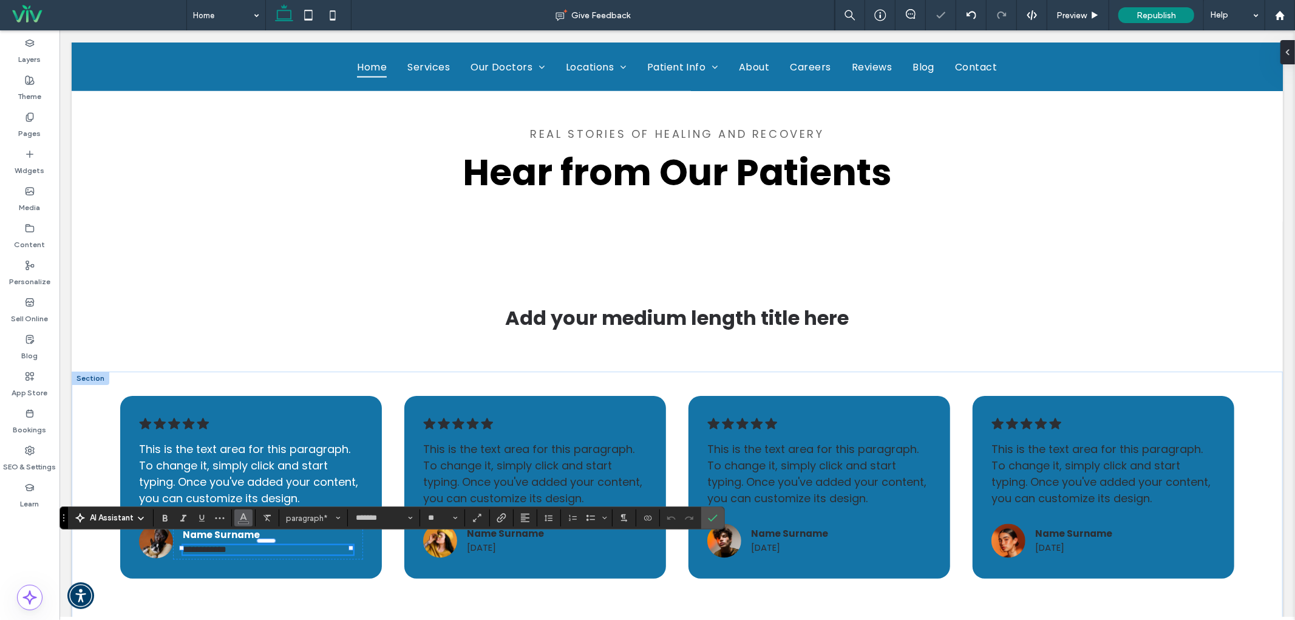
click at [246, 518] on use "Color" at bounding box center [243, 516] width 7 height 7
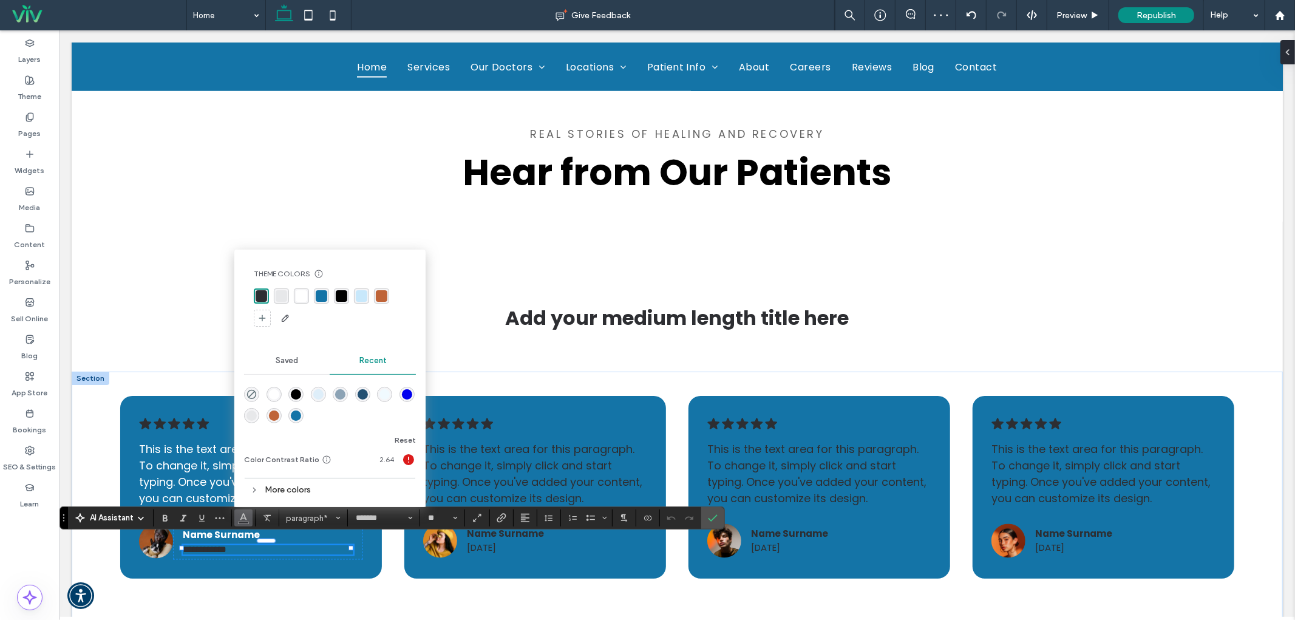
click at [258, 395] on div "rgba(0, 0, 0, 0)" at bounding box center [251, 394] width 15 height 15
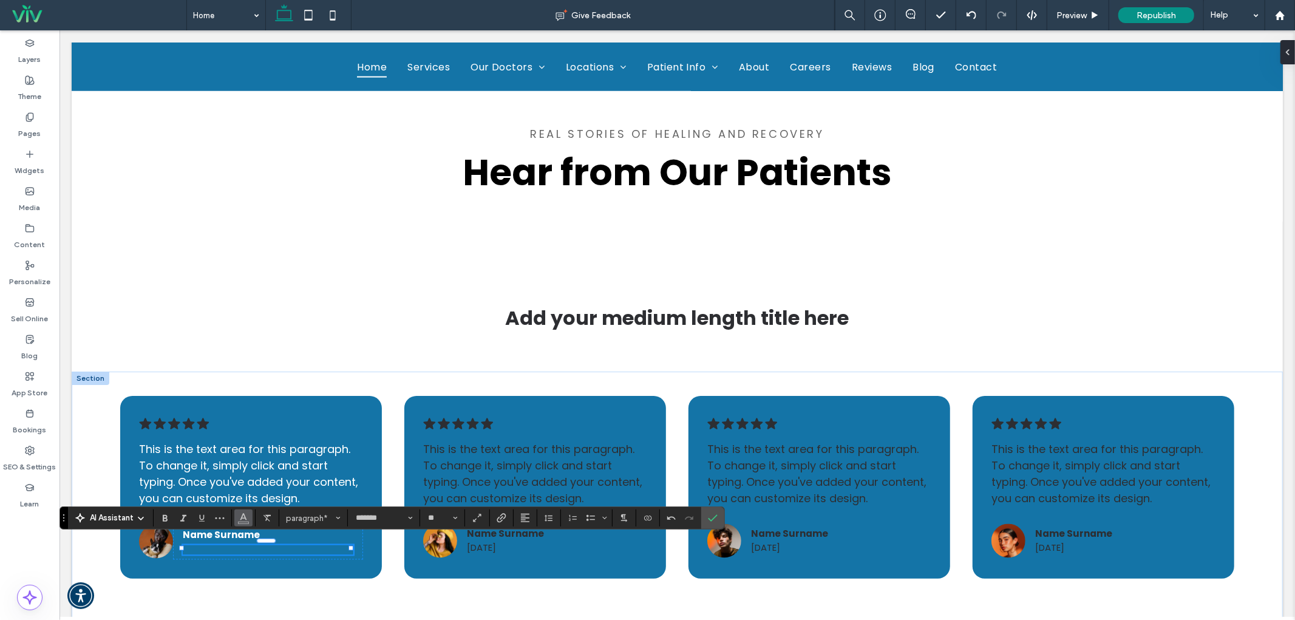
click at [247, 520] on icon "Color" at bounding box center [244, 517] width 10 height 10
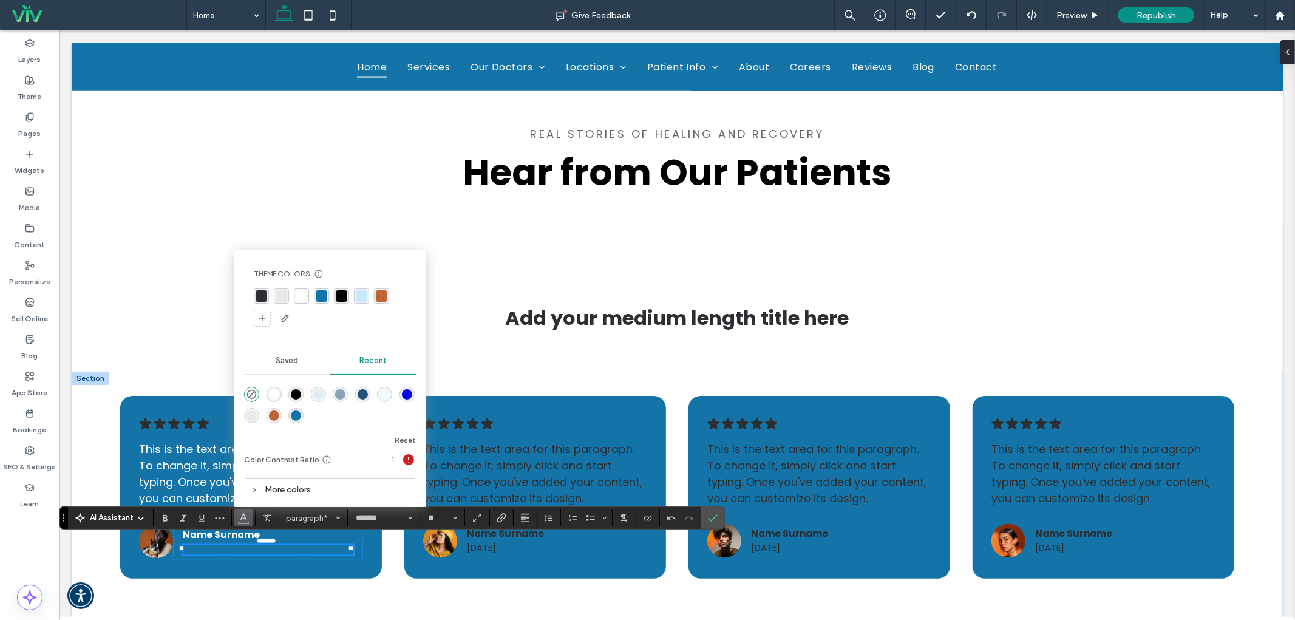
click at [281, 398] on div at bounding box center [274, 395] width 16 height 16
click at [276, 393] on div "rgba(255, 255, 255, 1)" at bounding box center [274, 394] width 10 height 10
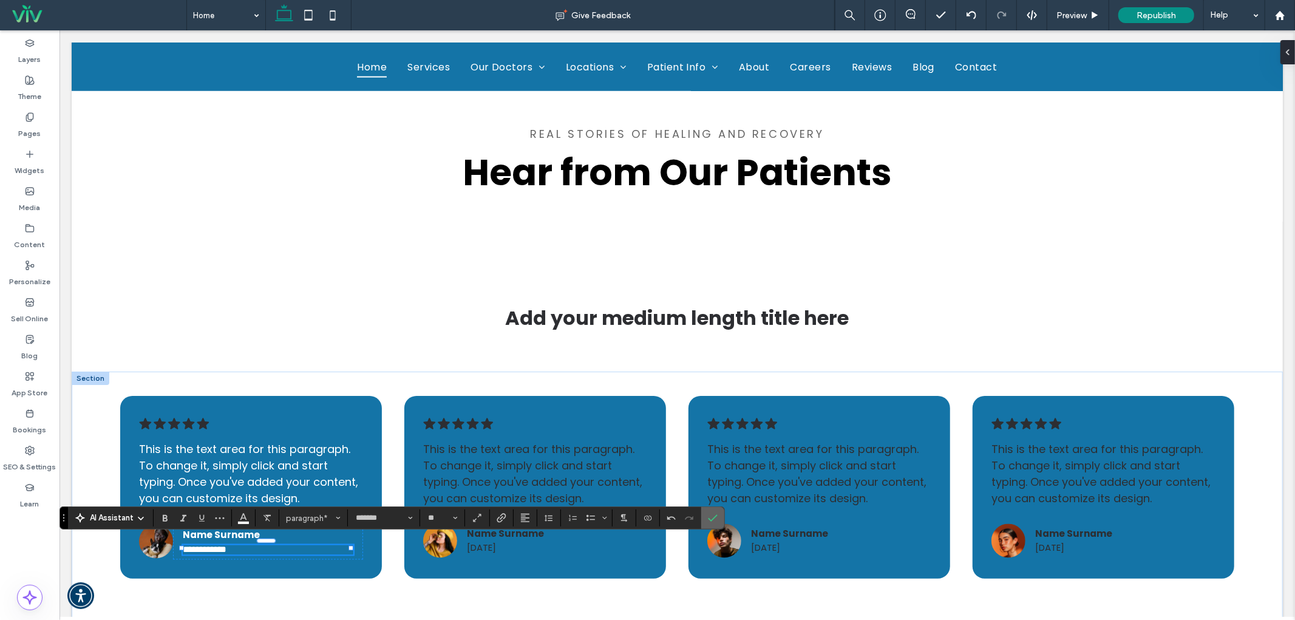
click at [718, 513] on label "Confirm" at bounding box center [712, 518] width 18 height 22
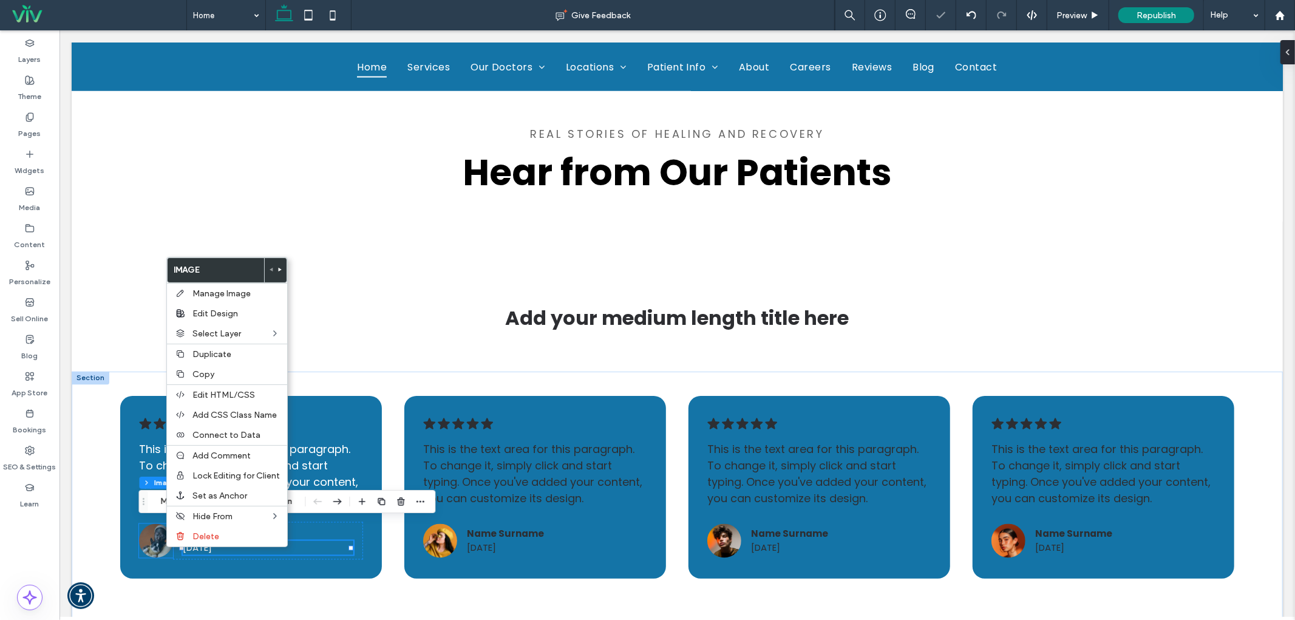
type input "**"
click at [196, 535] on span "Delete" at bounding box center [205, 536] width 27 height 10
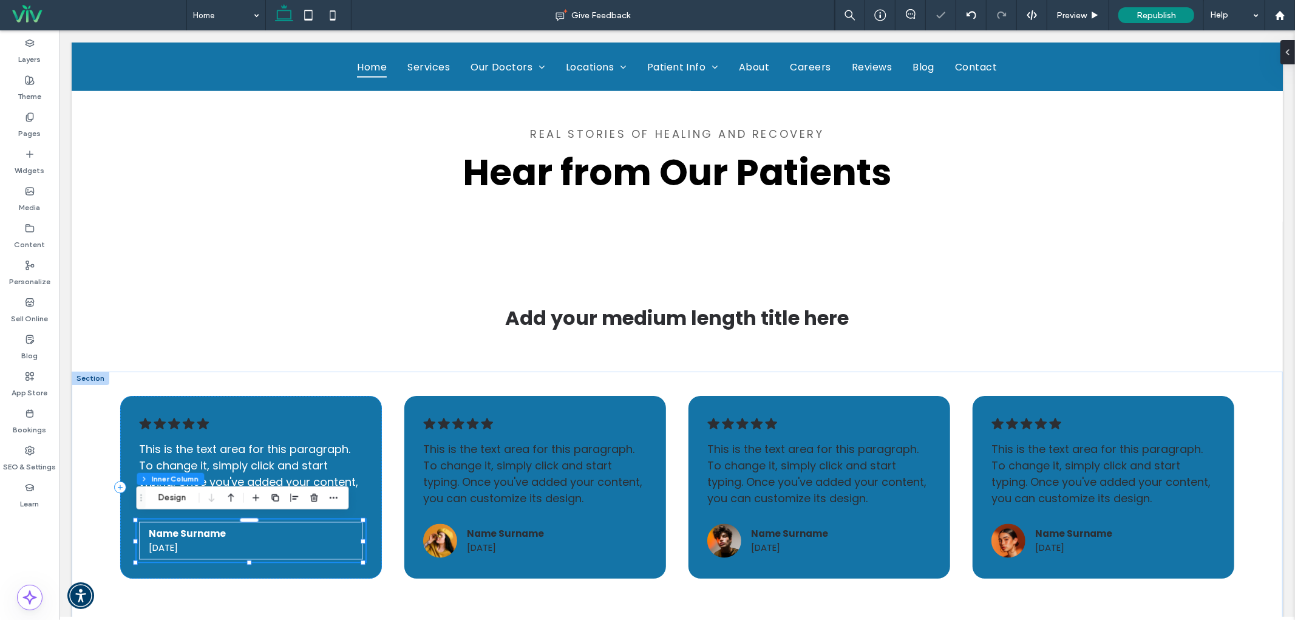
type input "**"
click at [158, 415] on icon ".cls-1-1788903176-1788903176 { fill: #00000; stroke-width: 0px; }" at bounding box center [173, 423] width 70 height 16
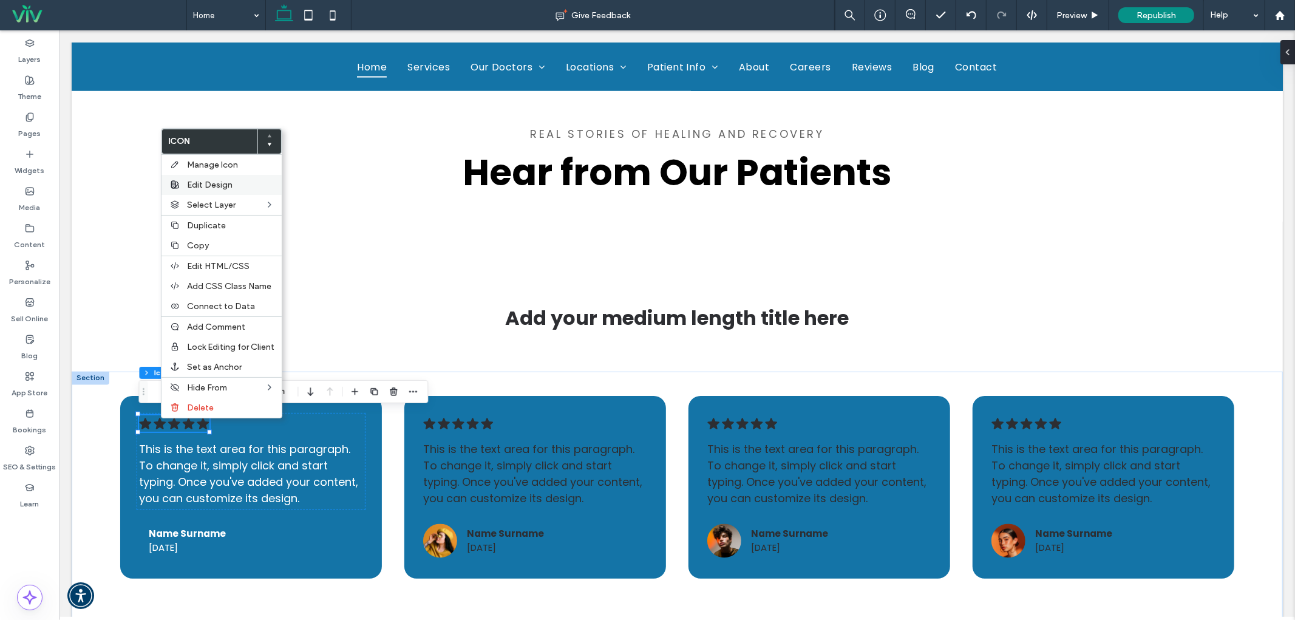
click at [217, 178] on div "Edit Design" at bounding box center [221, 185] width 120 height 20
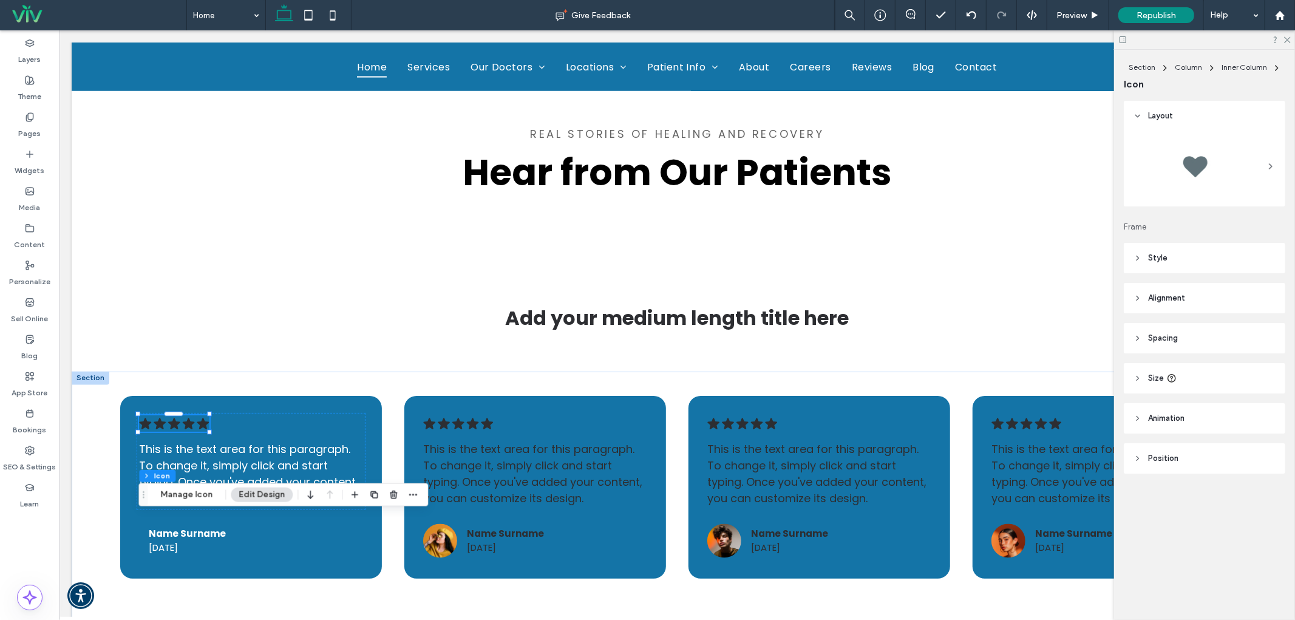
click at [1199, 264] on header "Style" at bounding box center [1203, 258] width 161 height 30
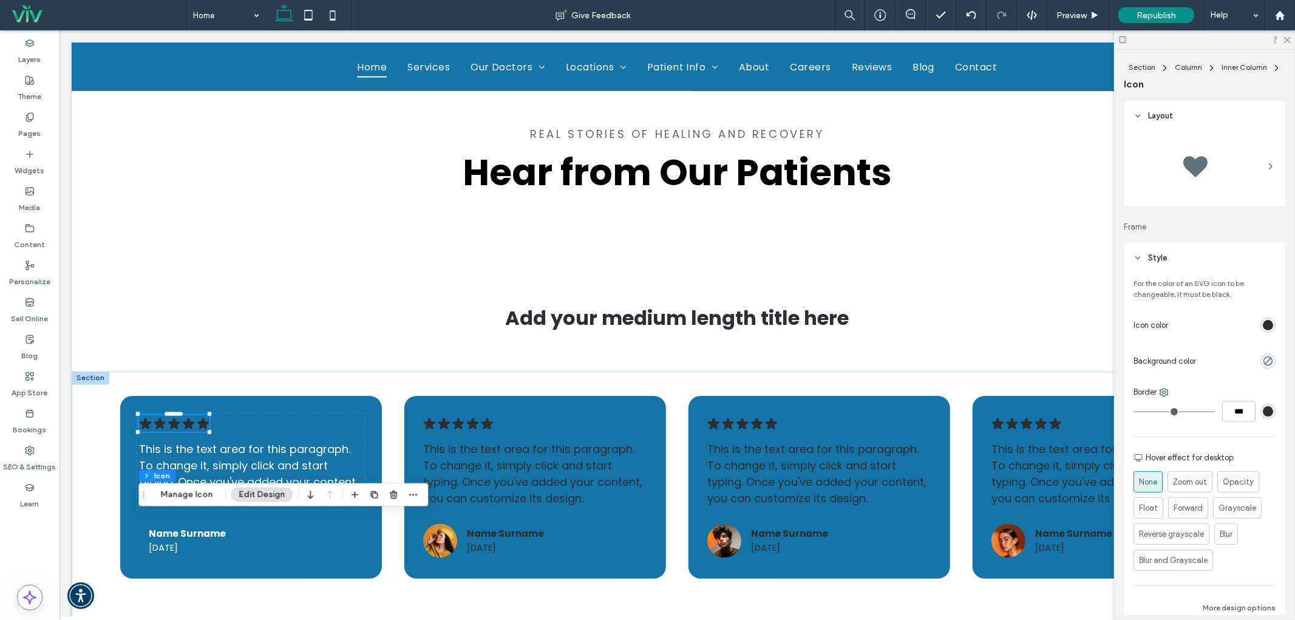
click at [1262, 327] on div "rgb(45, 46, 50)" at bounding box center [1267, 325] width 10 height 10
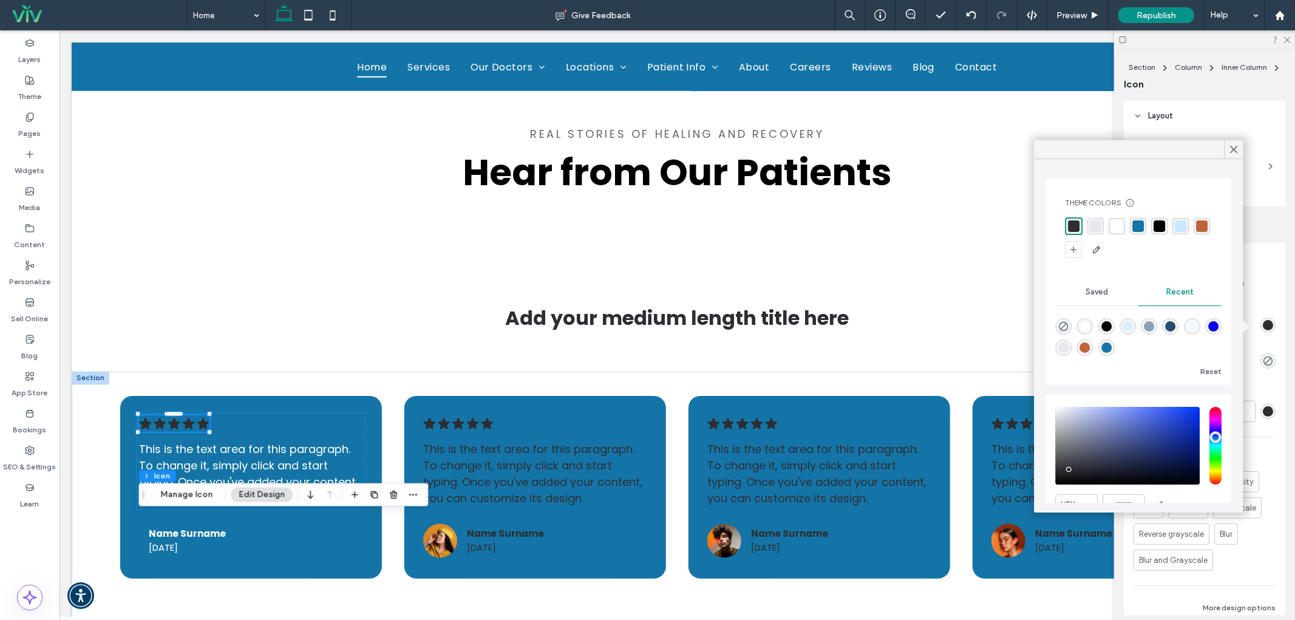
click at [1088, 323] on div "rgba(255, 255, 255, 1)" at bounding box center [1085, 326] width 10 height 10
type input "*******"
click at [1230, 149] on icon at bounding box center [1233, 149] width 11 height 11
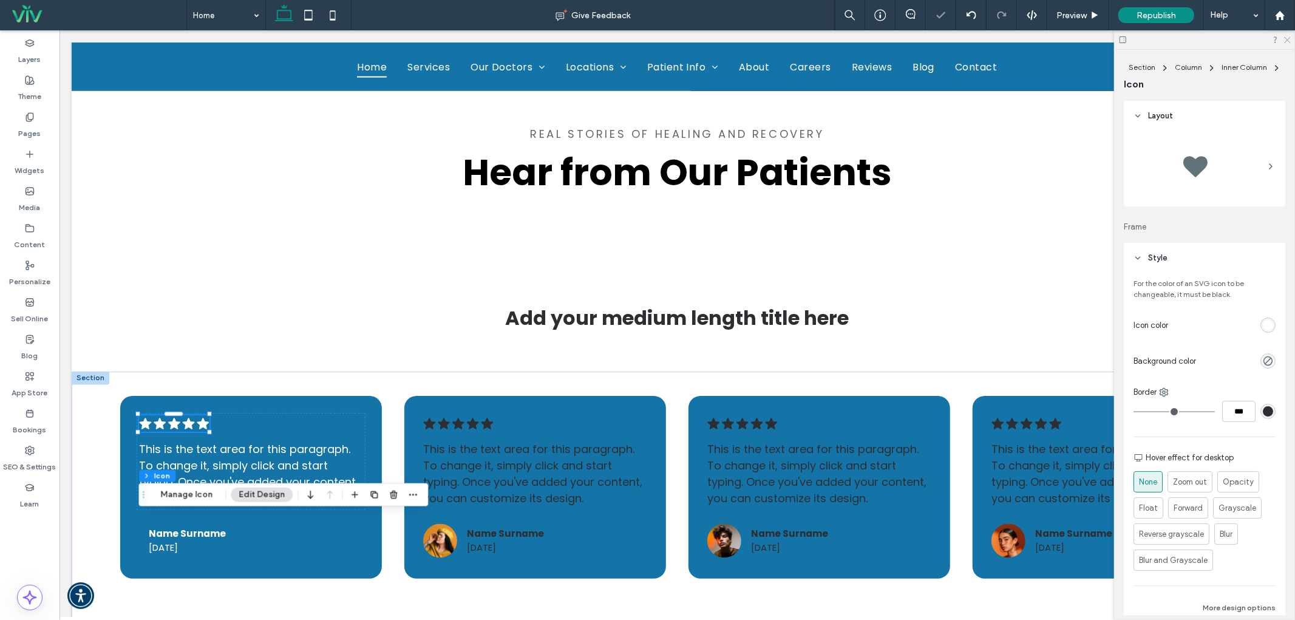
click at [1284, 38] on icon at bounding box center [1286, 39] width 8 height 8
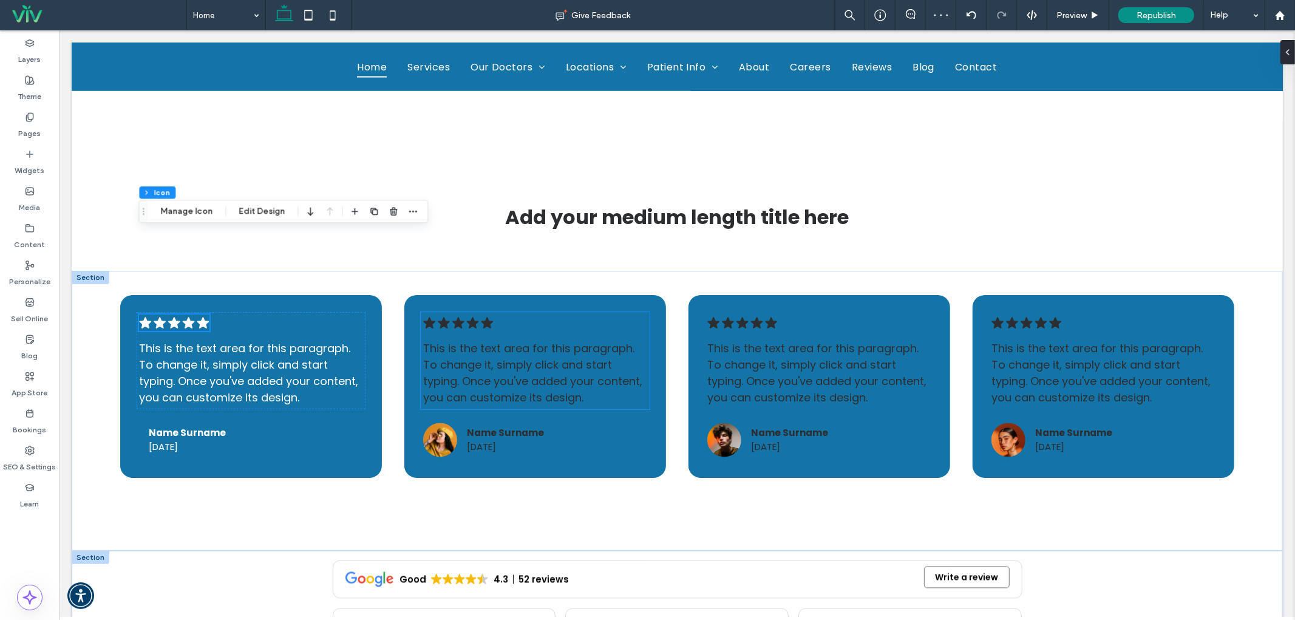
scroll to position [1843, 0]
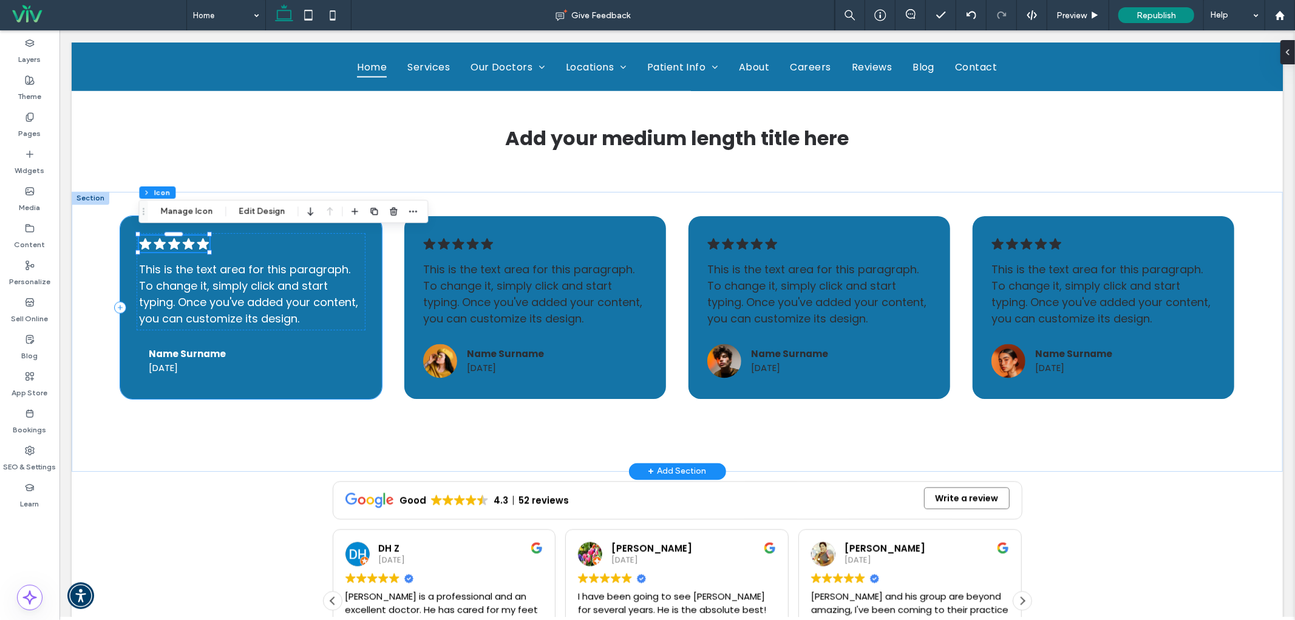
click at [306, 384] on div ".cls-1-1788903176-1788903176 { fill: #00000; stroke-width: 0px; } This is the t…" at bounding box center [251, 306] width 262 height 183
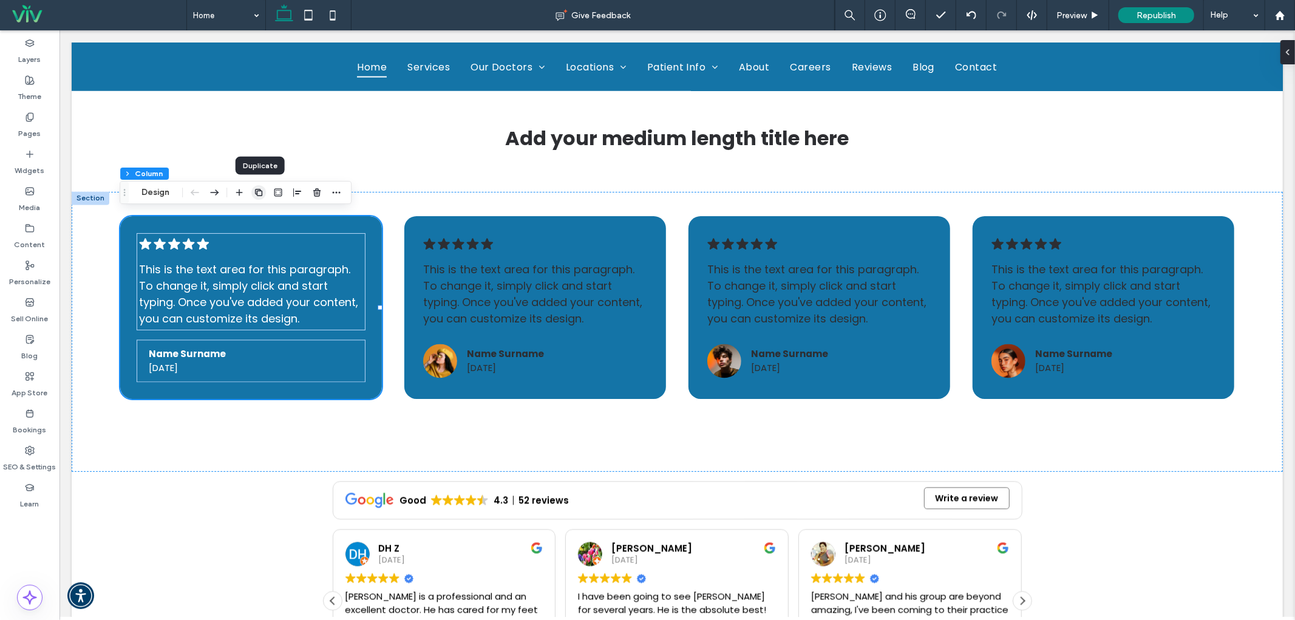
click at [257, 197] on icon "button" at bounding box center [259, 193] width 10 height 10
type input "*"
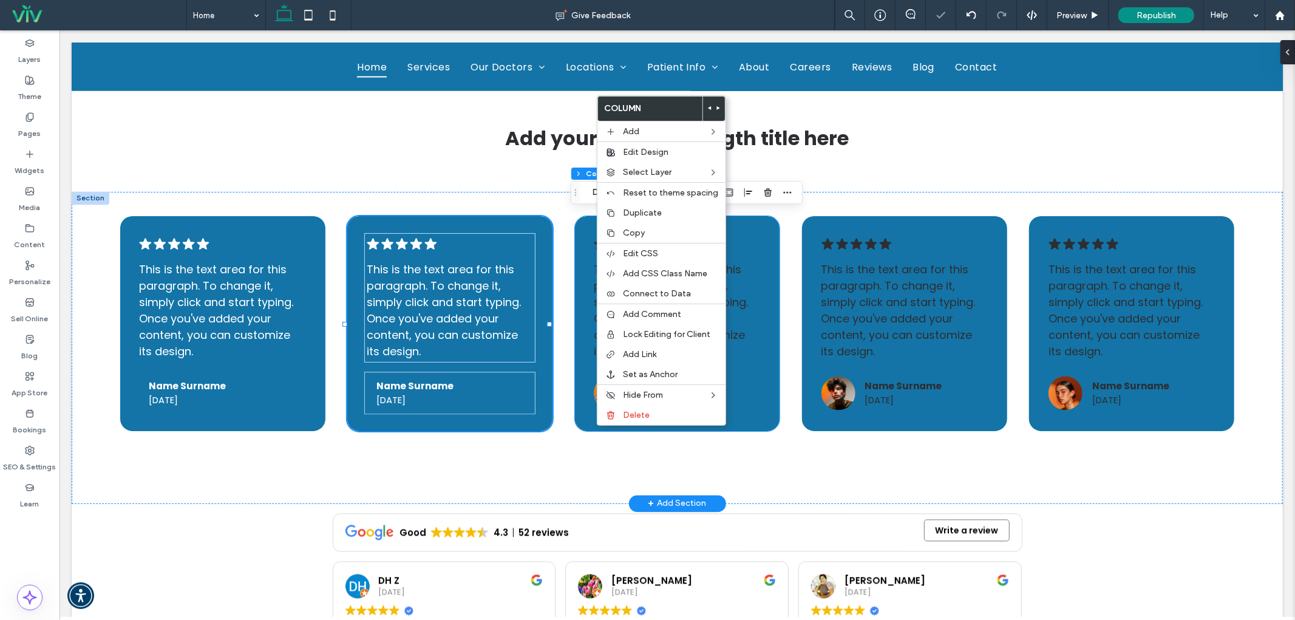
type input "*"
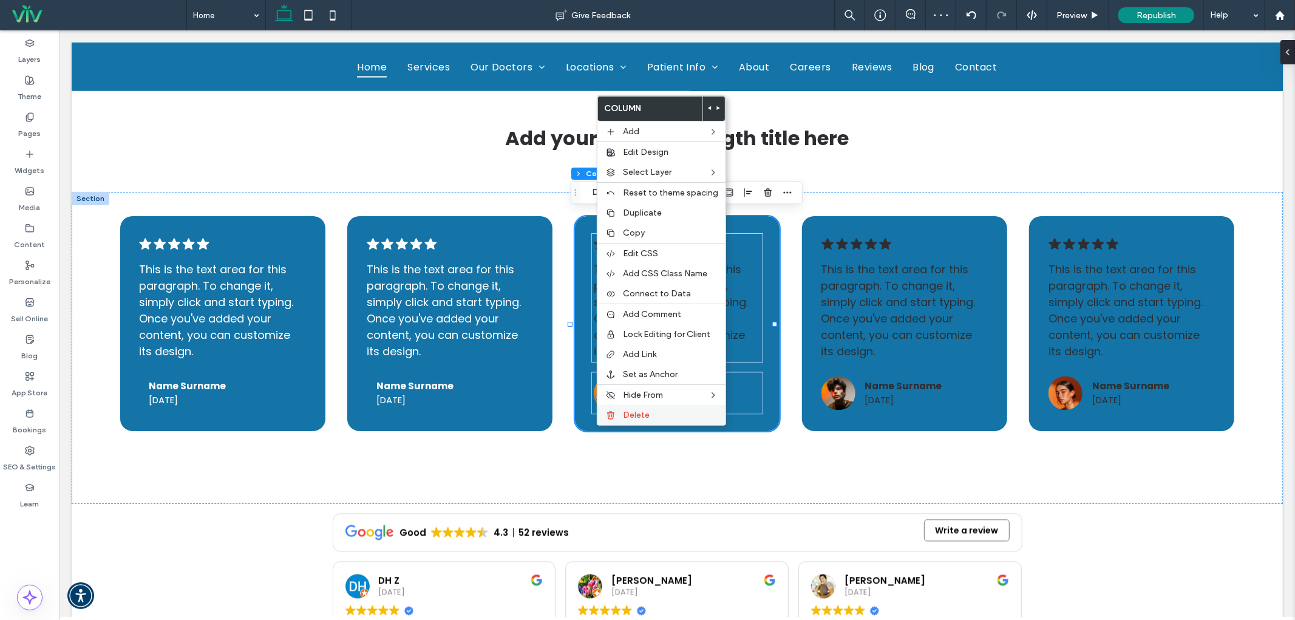
click at [631, 411] on span "Delete" at bounding box center [636, 415] width 27 height 10
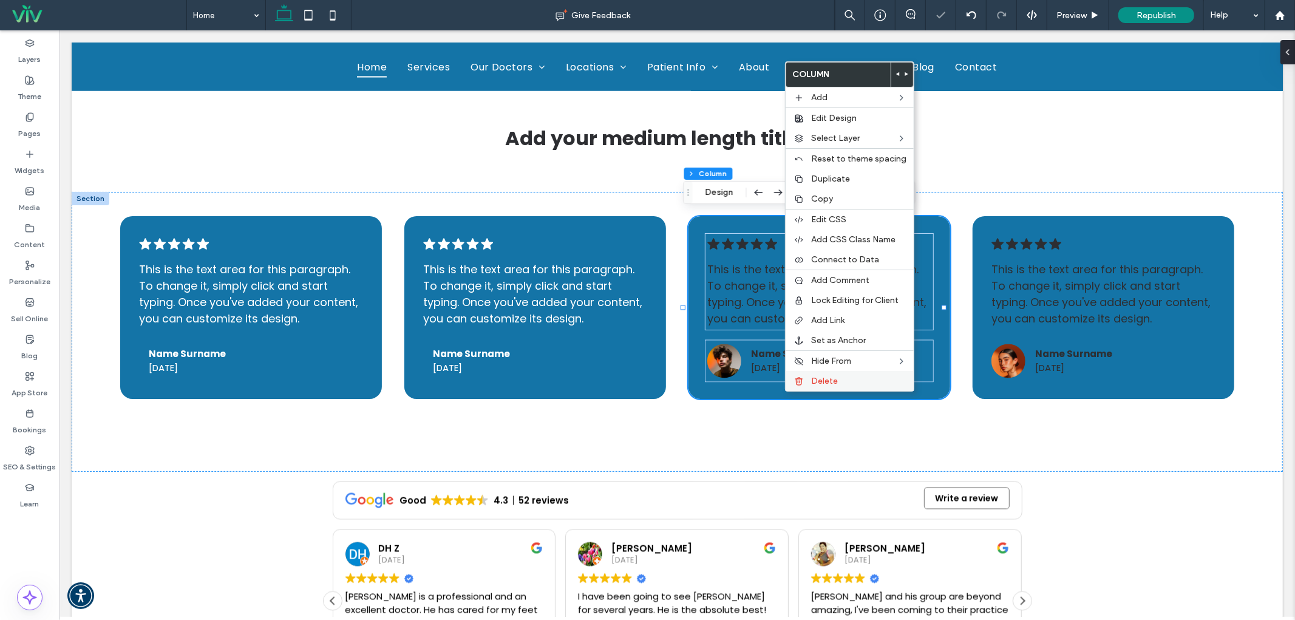
click at [806, 373] on div "Delete" at bounding box center [849, 381] width 128 height 20
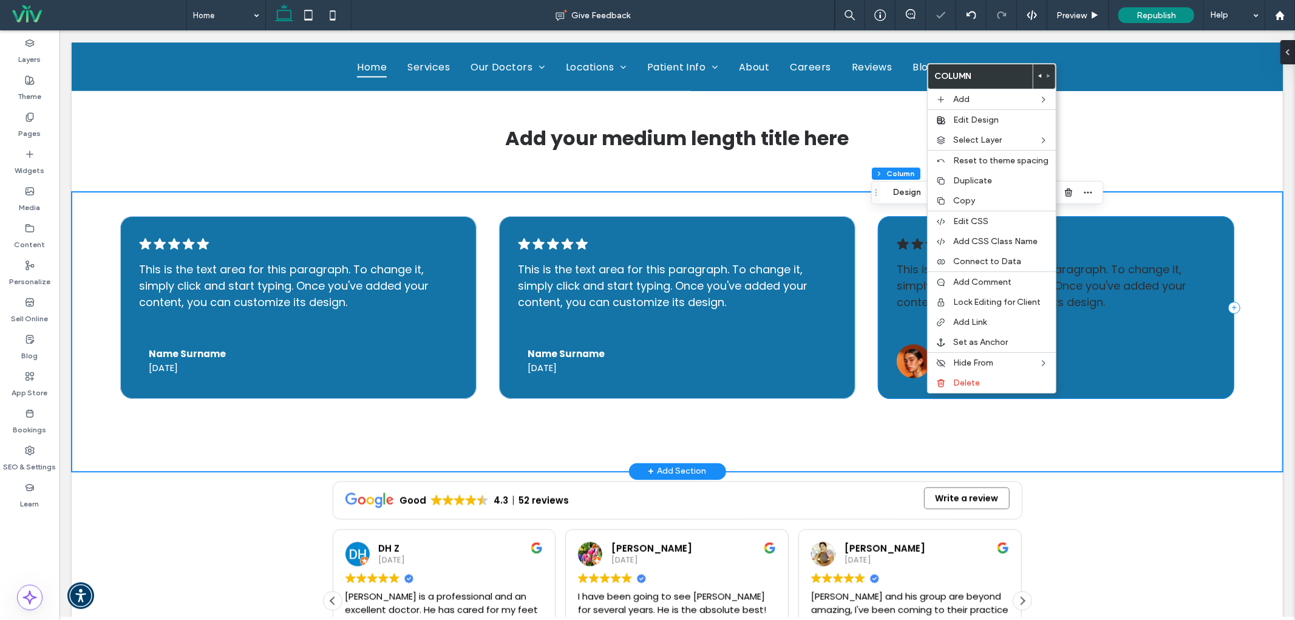
type input "*"
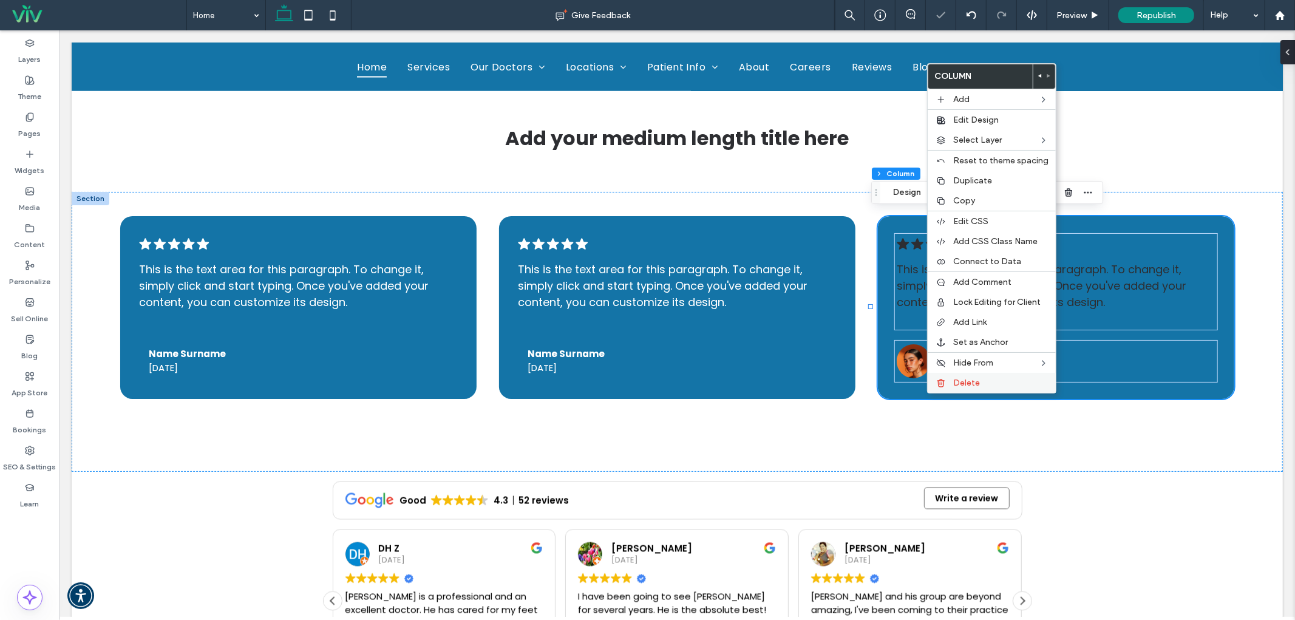
click at [971, 378] on span "Delete" at bounding box center [966, 383] width 27 height 10
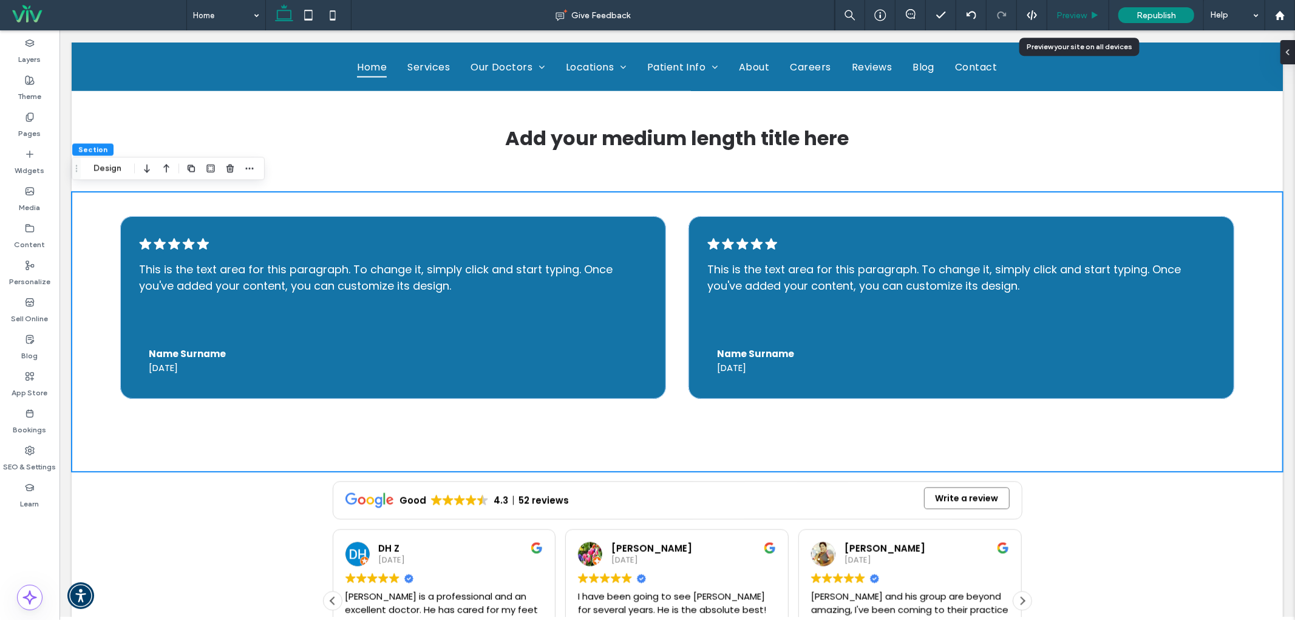
click at [1060, 17] on span "Preview" at bounding box center [1071, 15] width 30 height 10
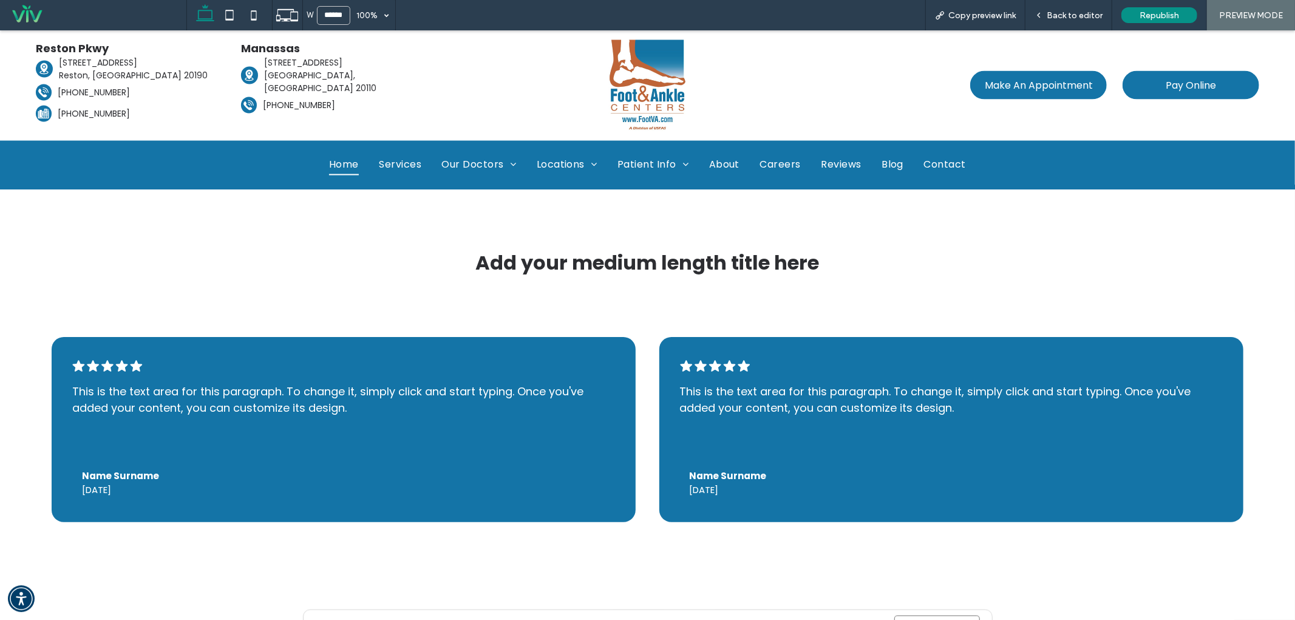
scroll to position [1853, 0]
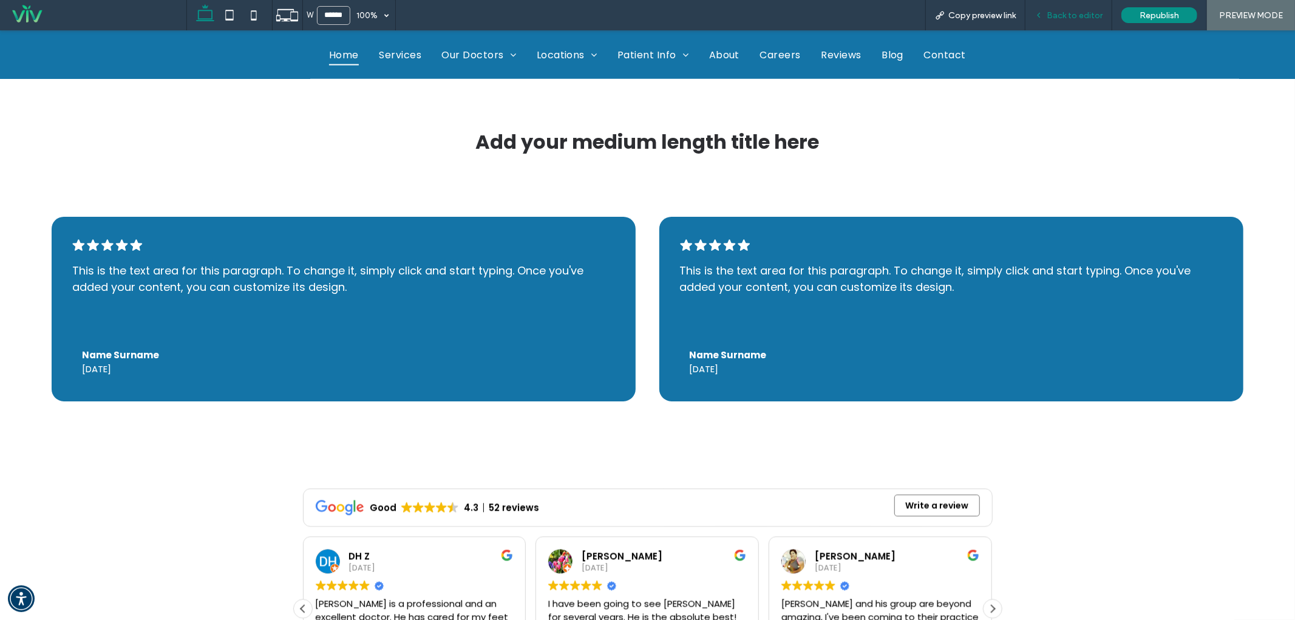
click at [1075, 10] on span "Back to editor" at bounding box center [1074, 15] width 56 height 10
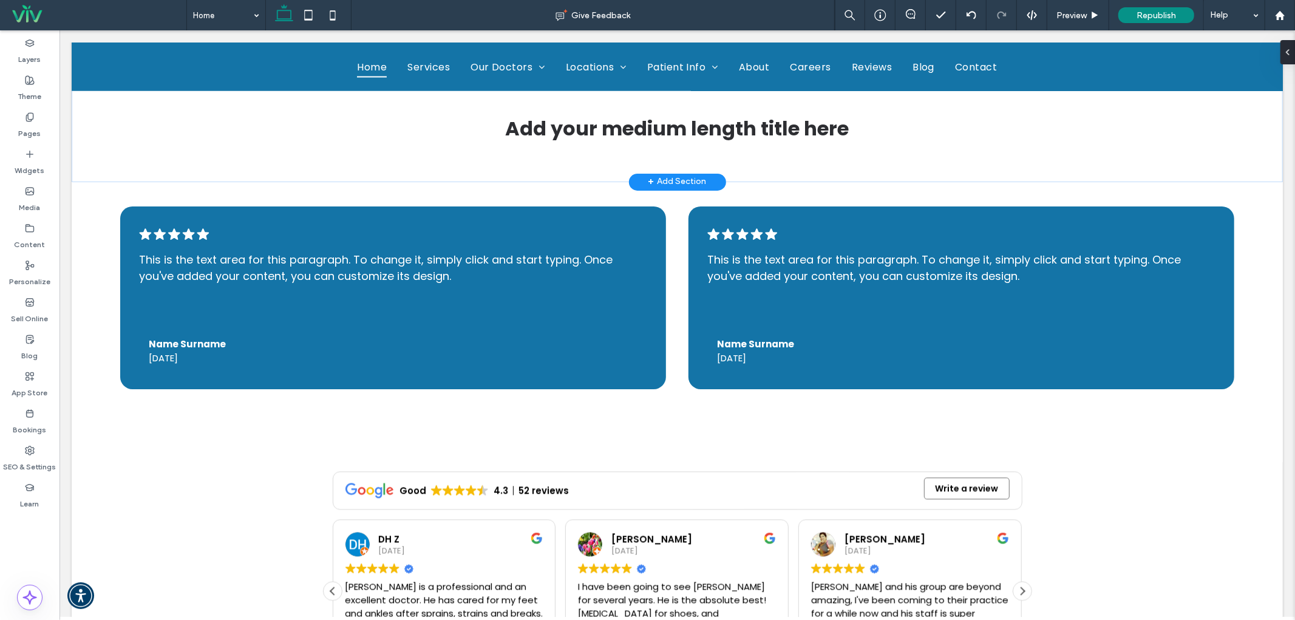
scroll to position [1855, 0]
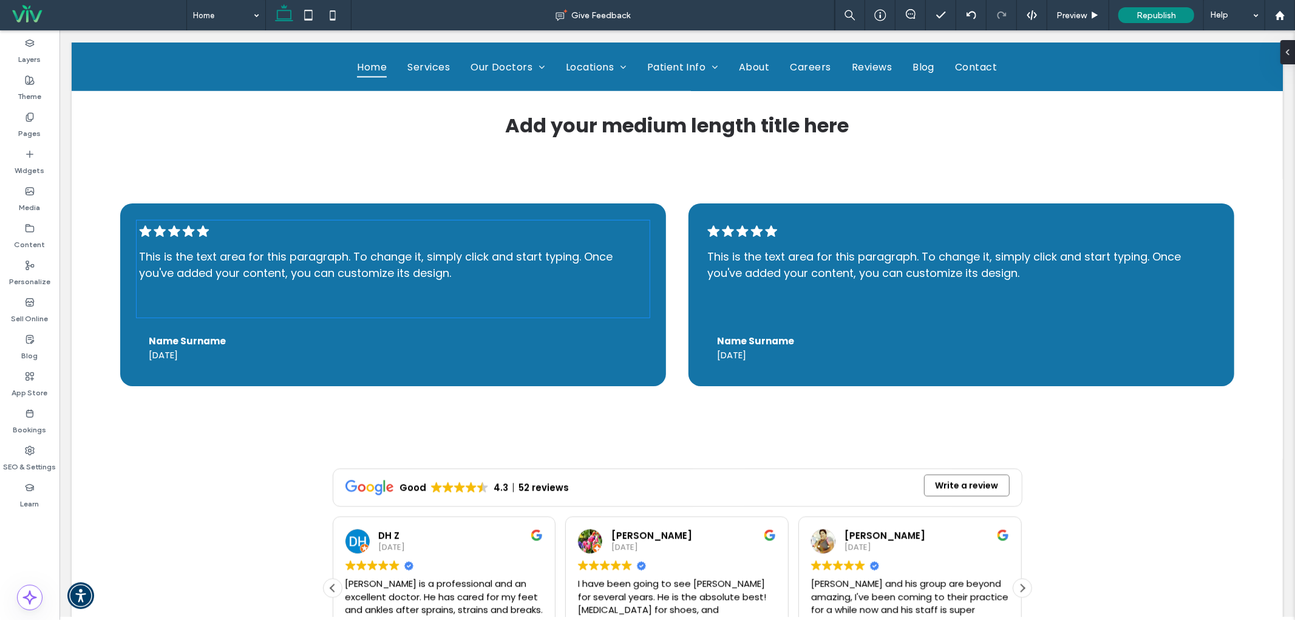
click at [285, 273] on span "This is the text area for this paragraph. To change it, simply click and start …" at bounding box center [374, 265] width 473 height 32
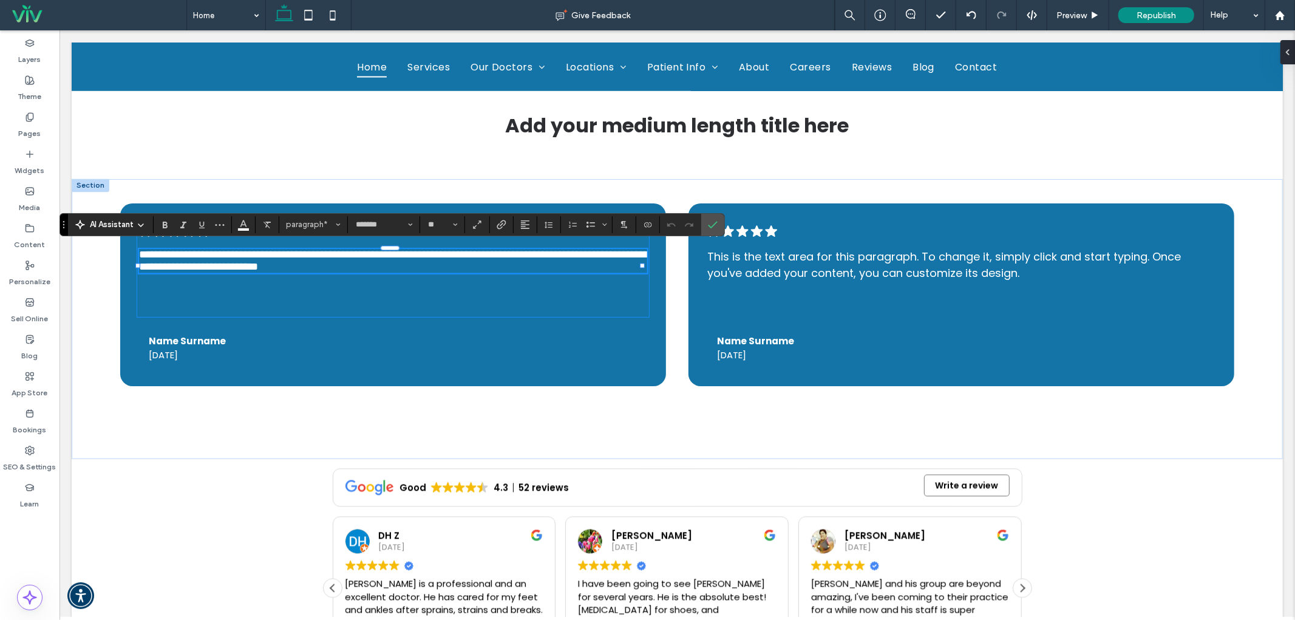
click at [287, 262] on span "**********" at bounding box center [393, 260] width 510 height 23
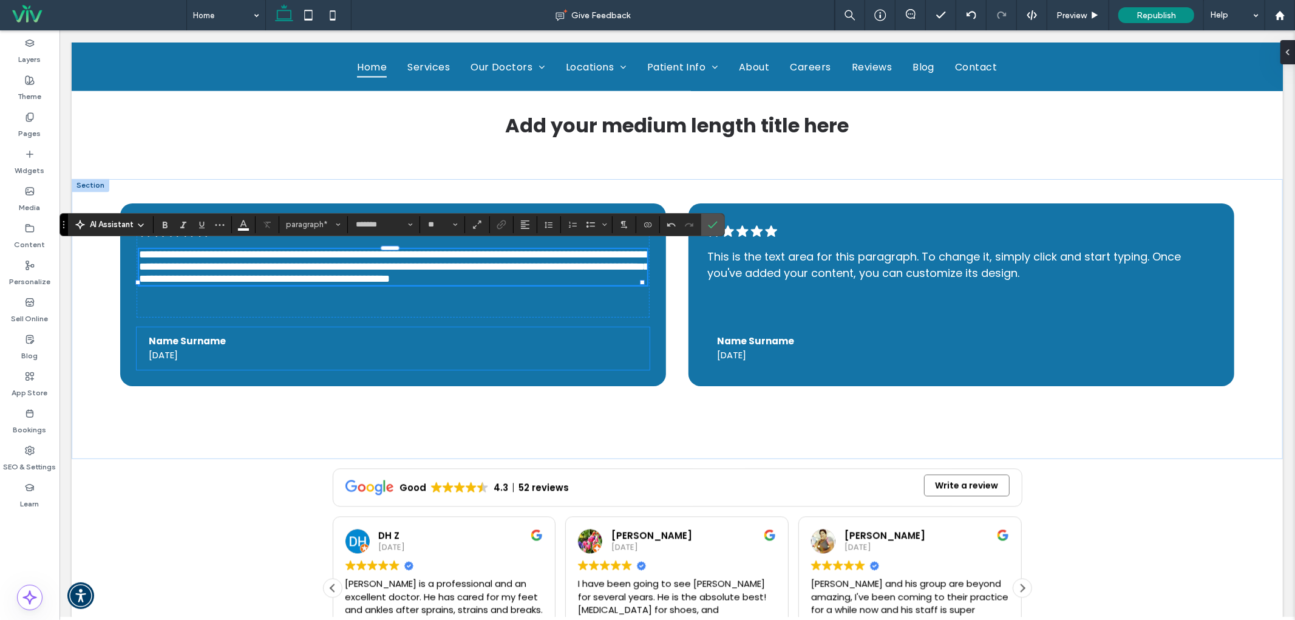
click at [201, 336] on span "Name Surname" at bounding box center [186, 340] width 77 height 13
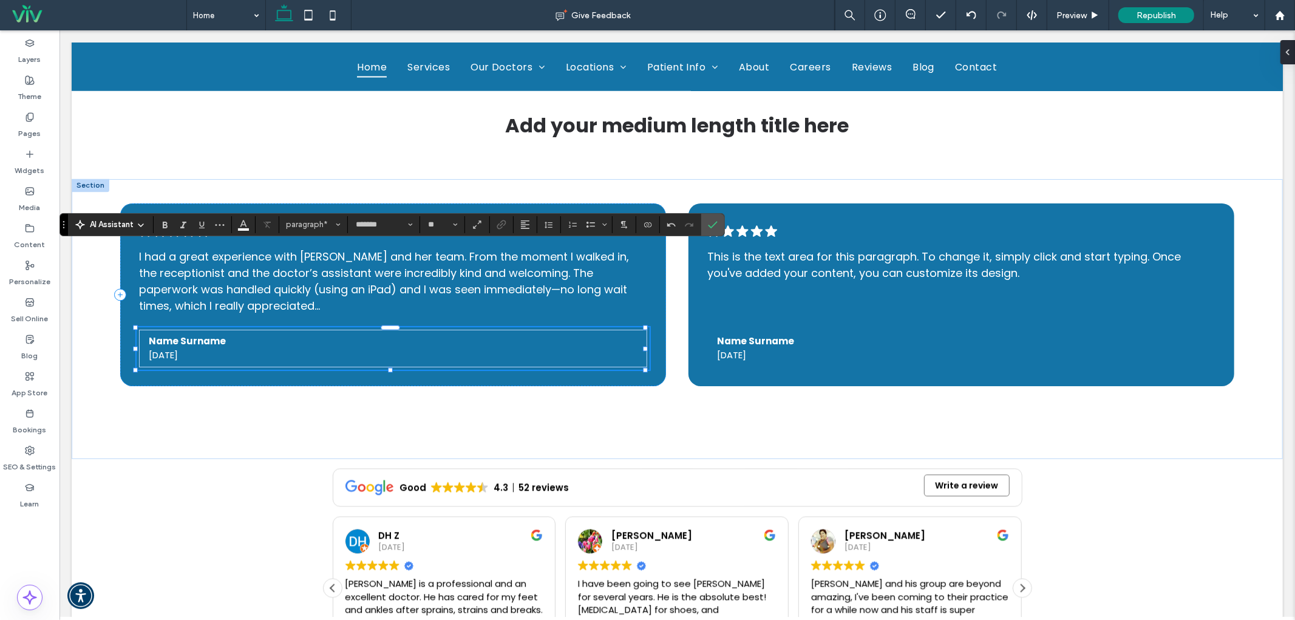
click at [201, 336] on span "Name Surname" at bounding box center [186, 340] width 77 height 13
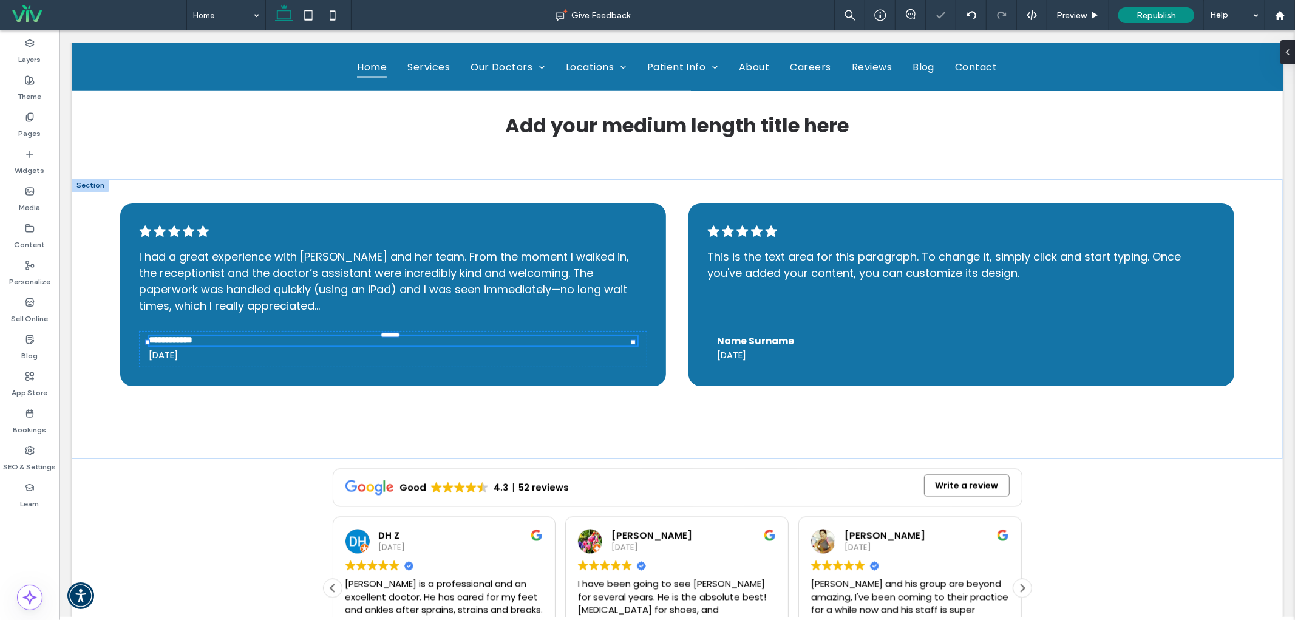
type input "*******"
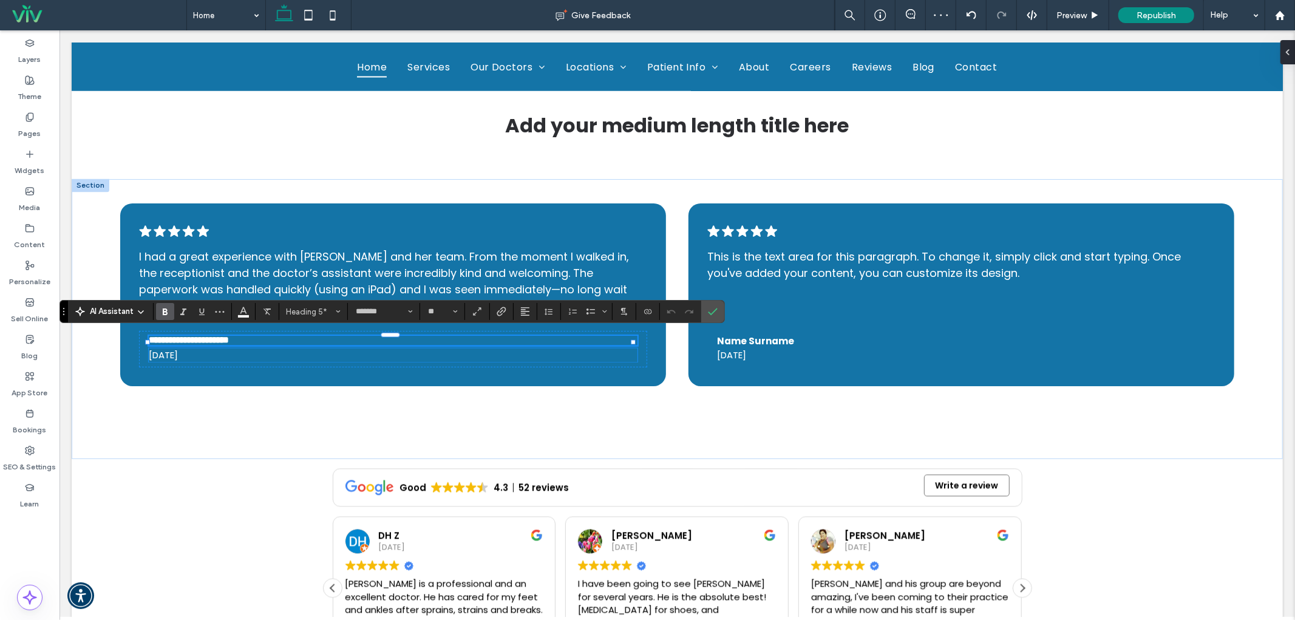
type input "**"
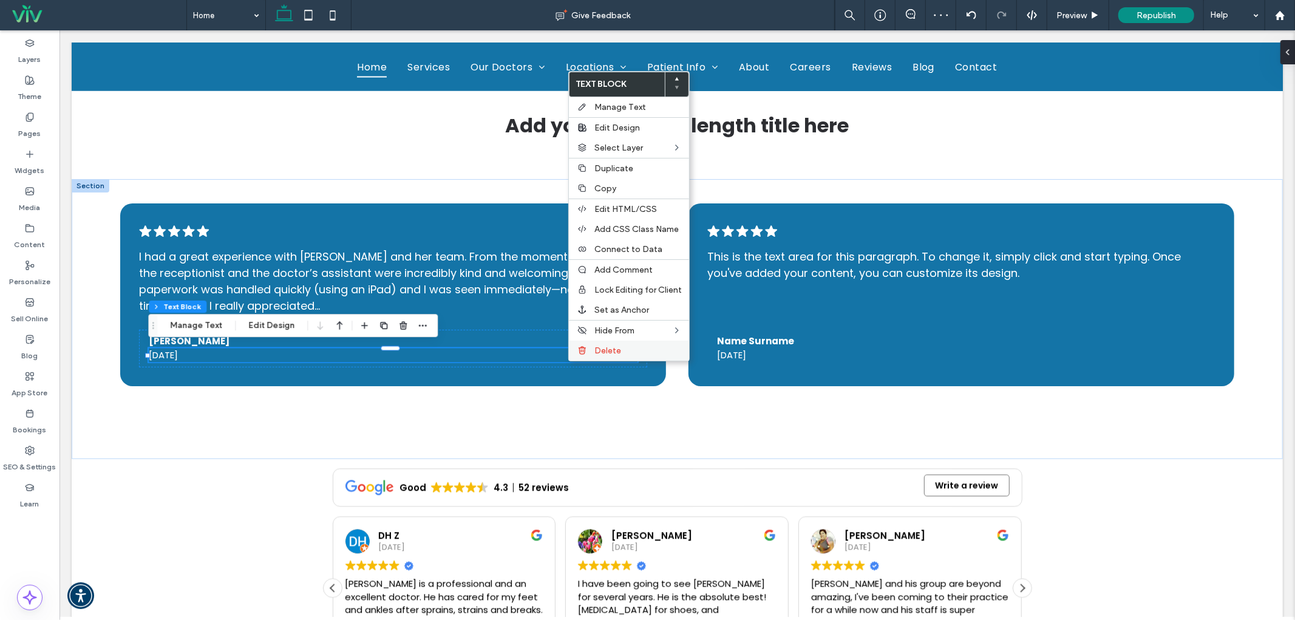
click at [597, 353] on div "Delete" at bounding box center [629, 350] width 120 height 20
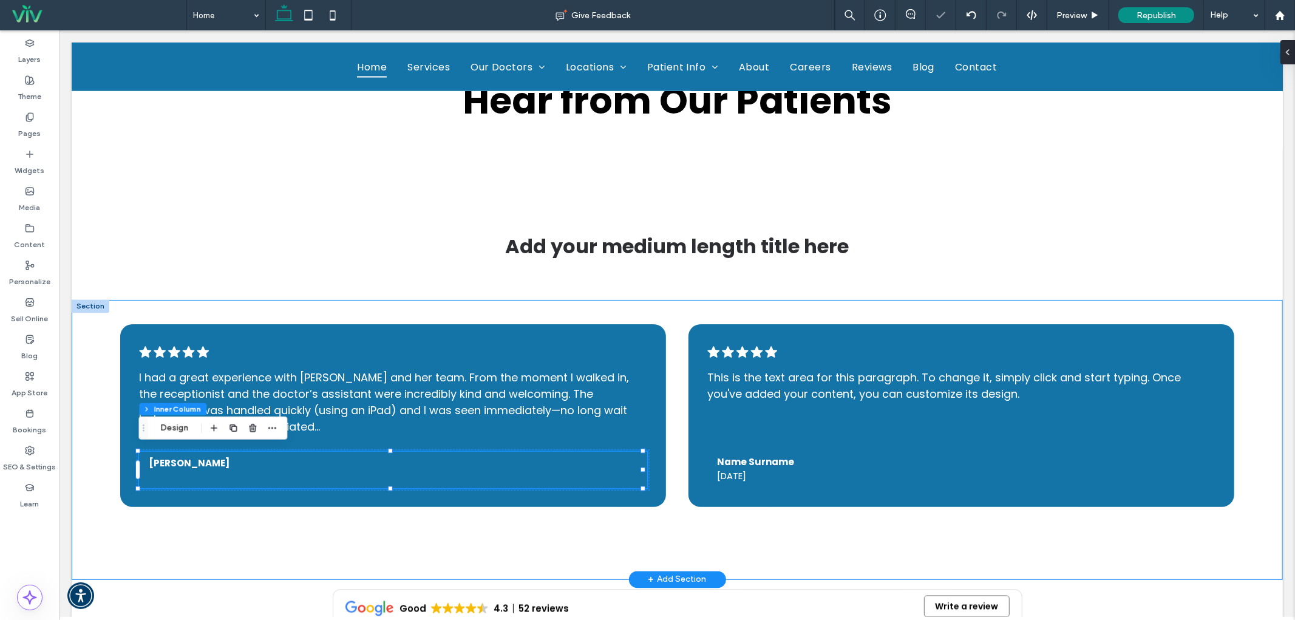
scroll to position [1676, 0]
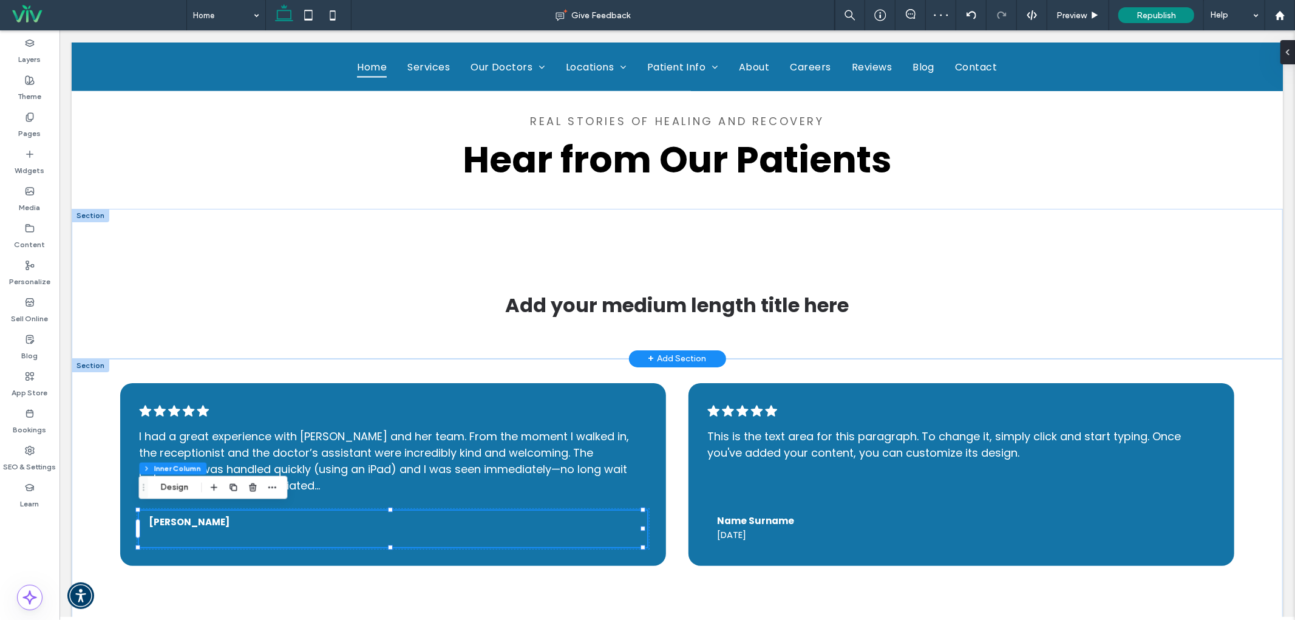
click at [86, 212] on div at bounding box center [90, 214] width 38 height 13
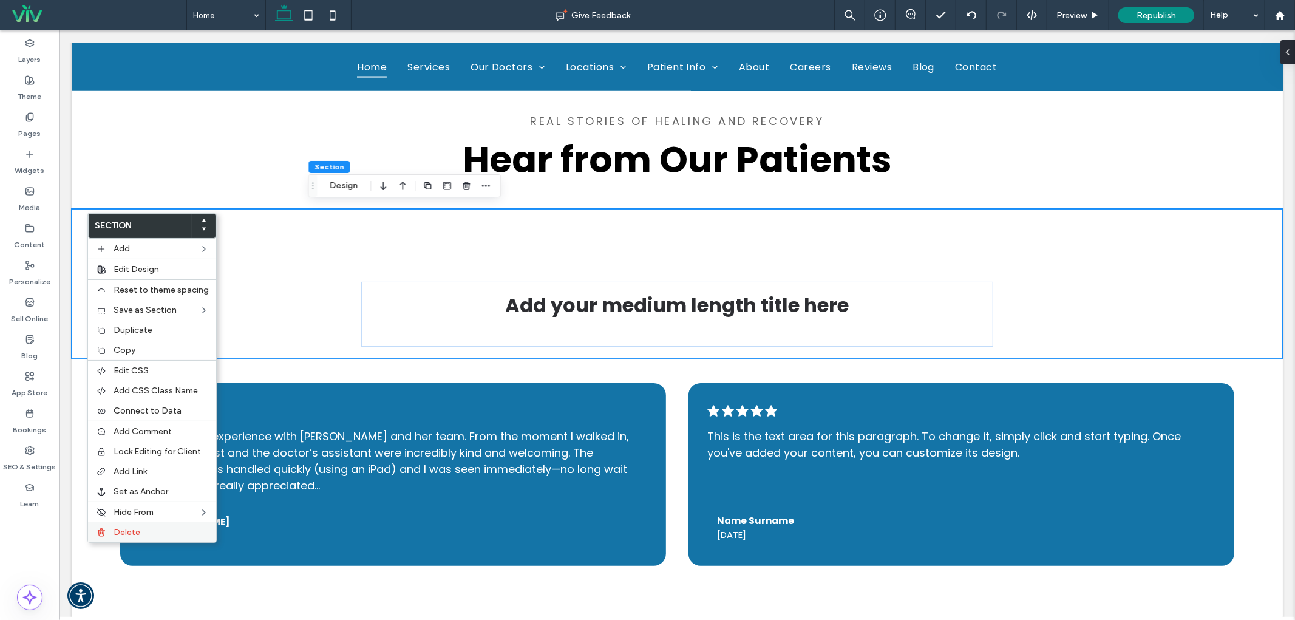
click at [114, 527] on span "Delete" at bounding box center [126, 532] width 27 height 10
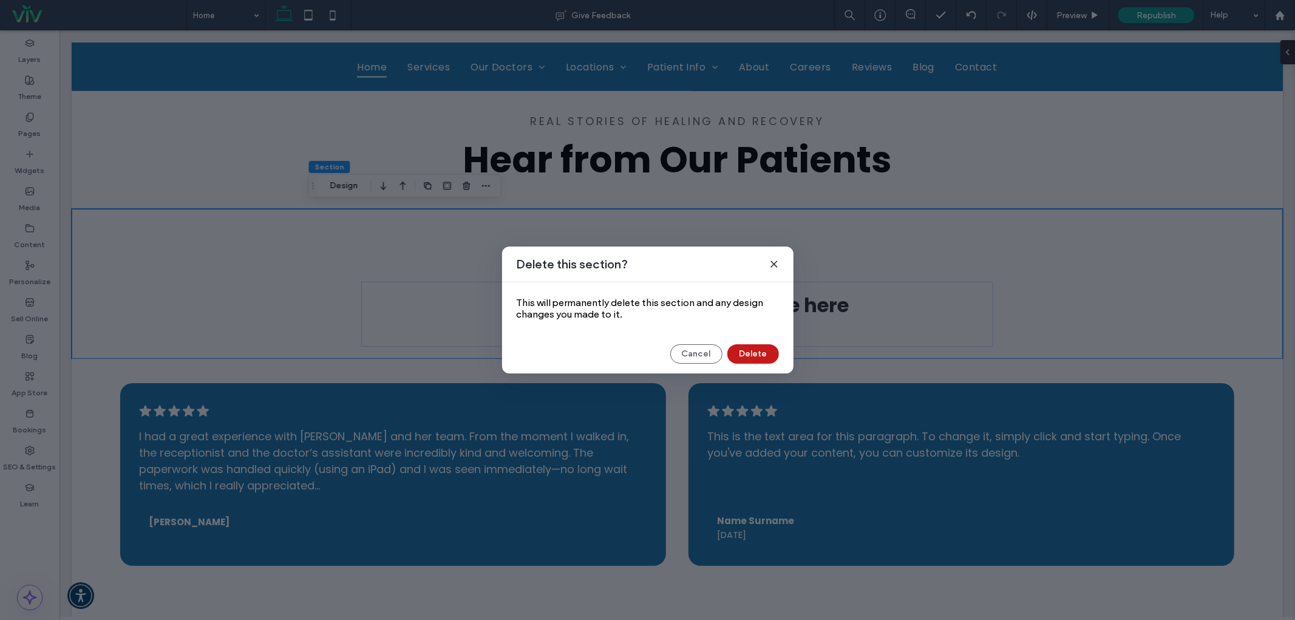
click at [750, 345] on button "Delete" at bounding box center [753, 353] width 52 height 19
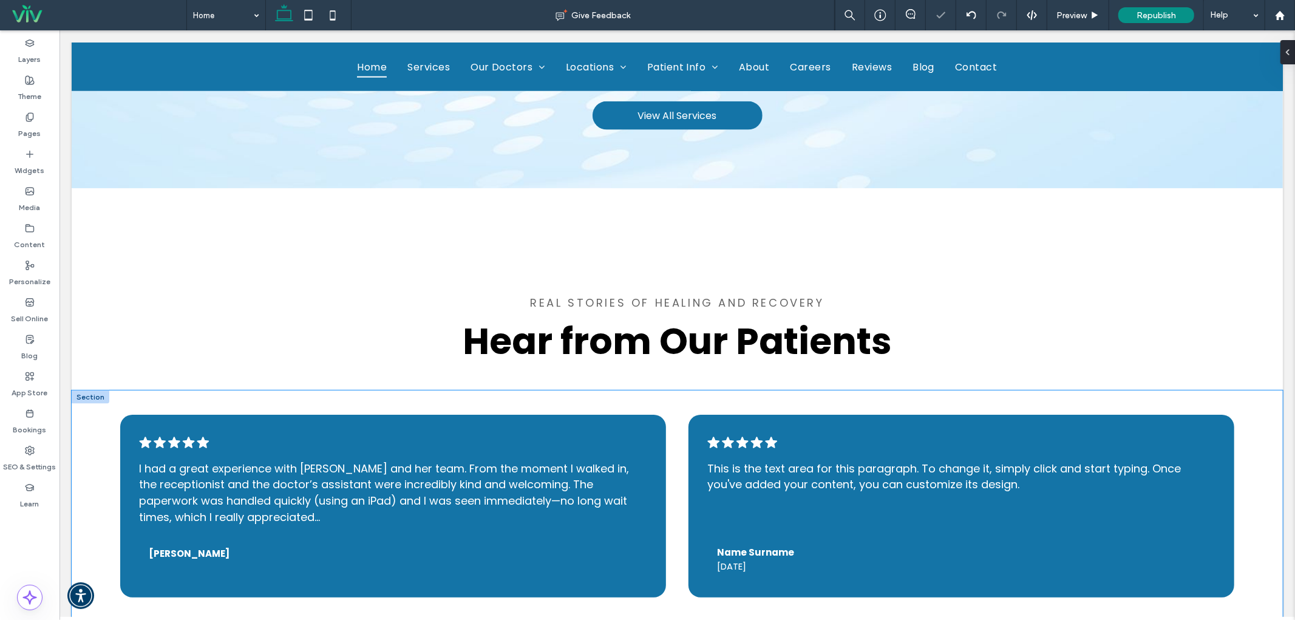
scroll to position [1406, 0]
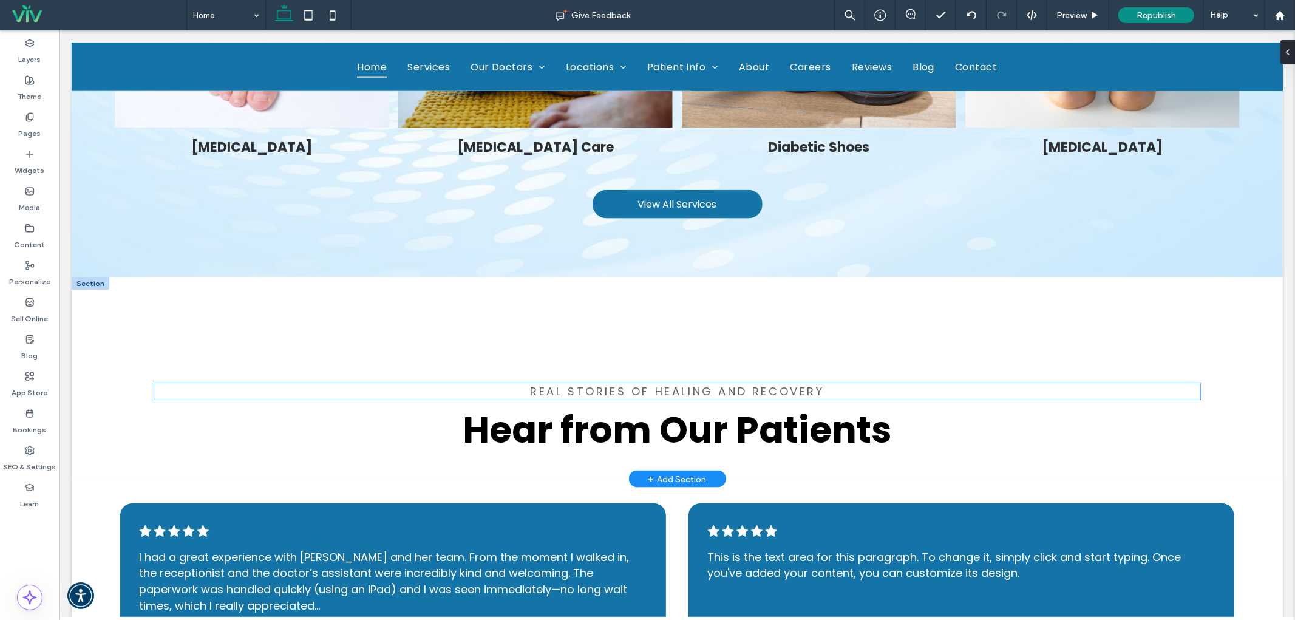
click at [570, 392] on span "Real Stories of Healing and Recovery" at bounding box center [676, 390] width 294 height 15
click at [570, 392] on div "Real Stories of Healing and Recovery" at bounding box center [677, 390] width 1046 height 16
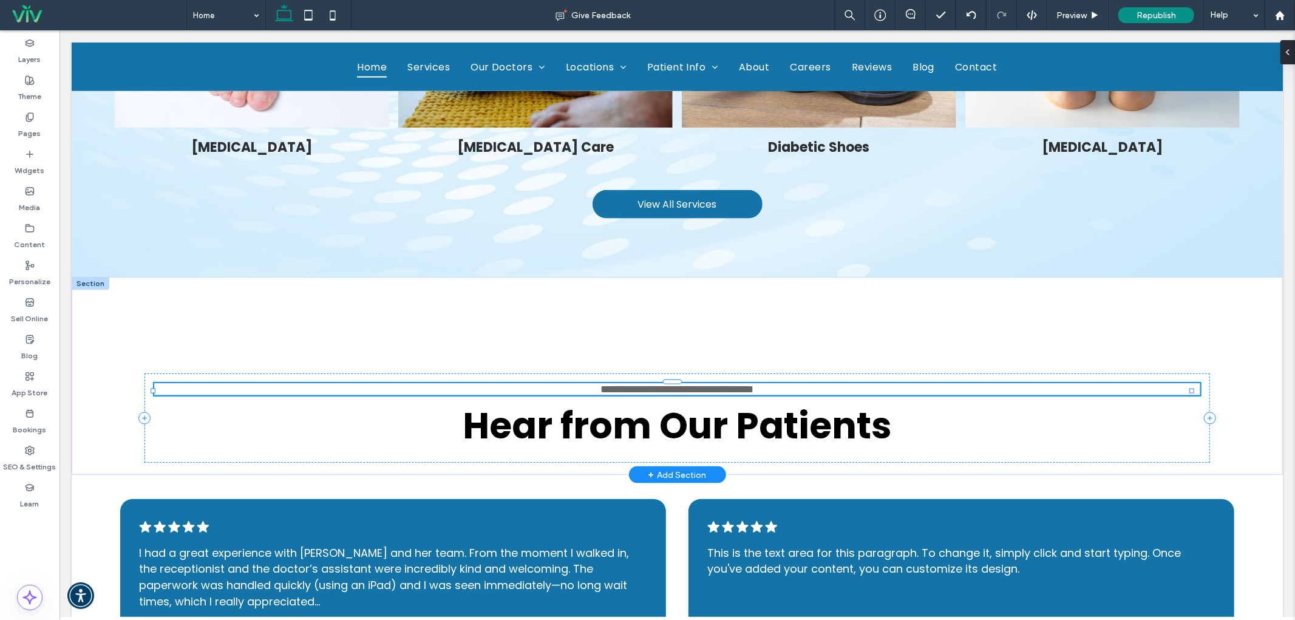
type input "*******"
type input "**"
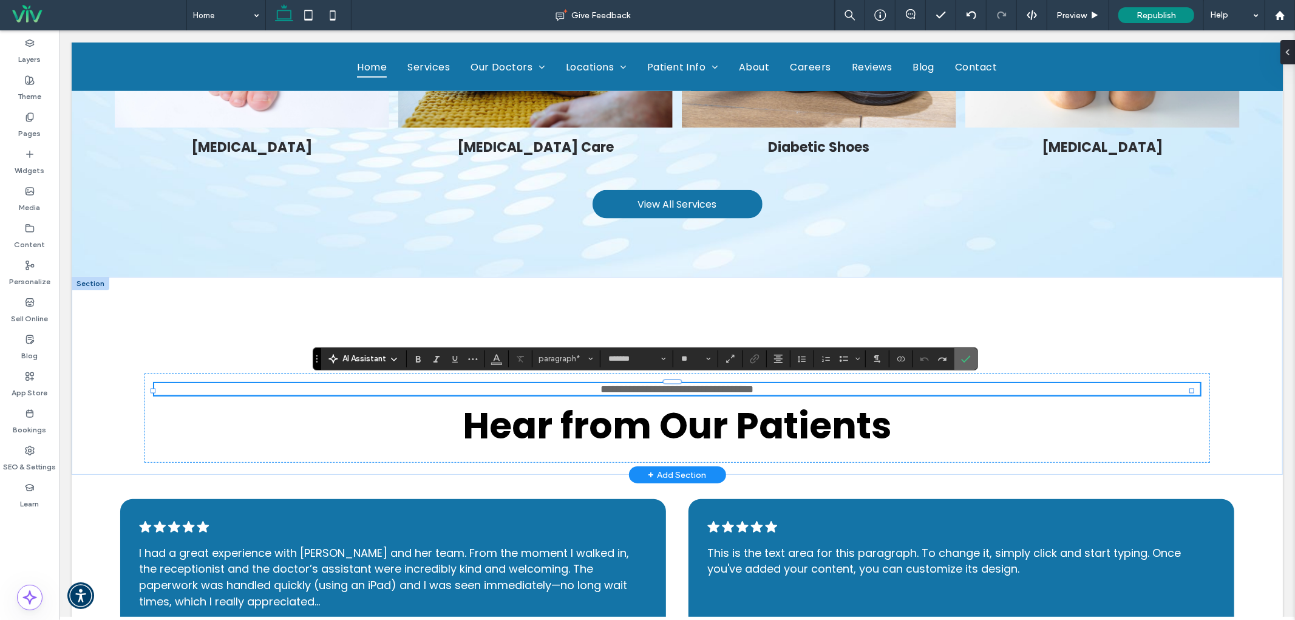
click at [967, 352] on span "Confirm" at bounding box center [966, 358] width 10 height 21
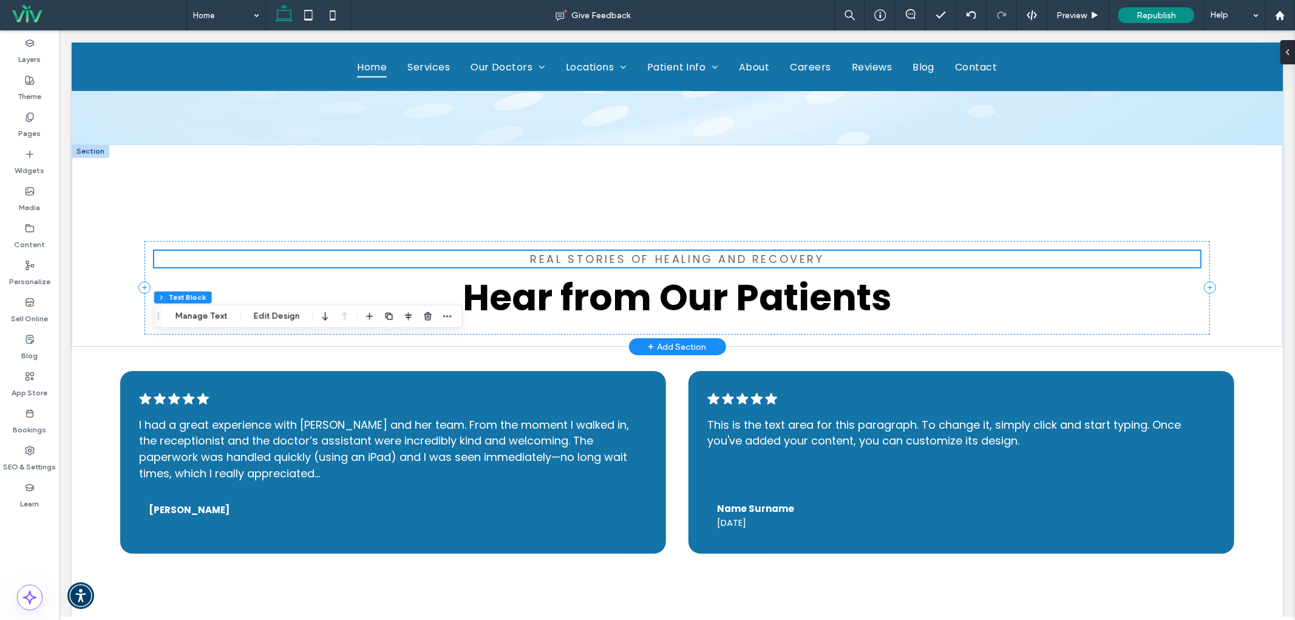
scroll to position [1586, 0]
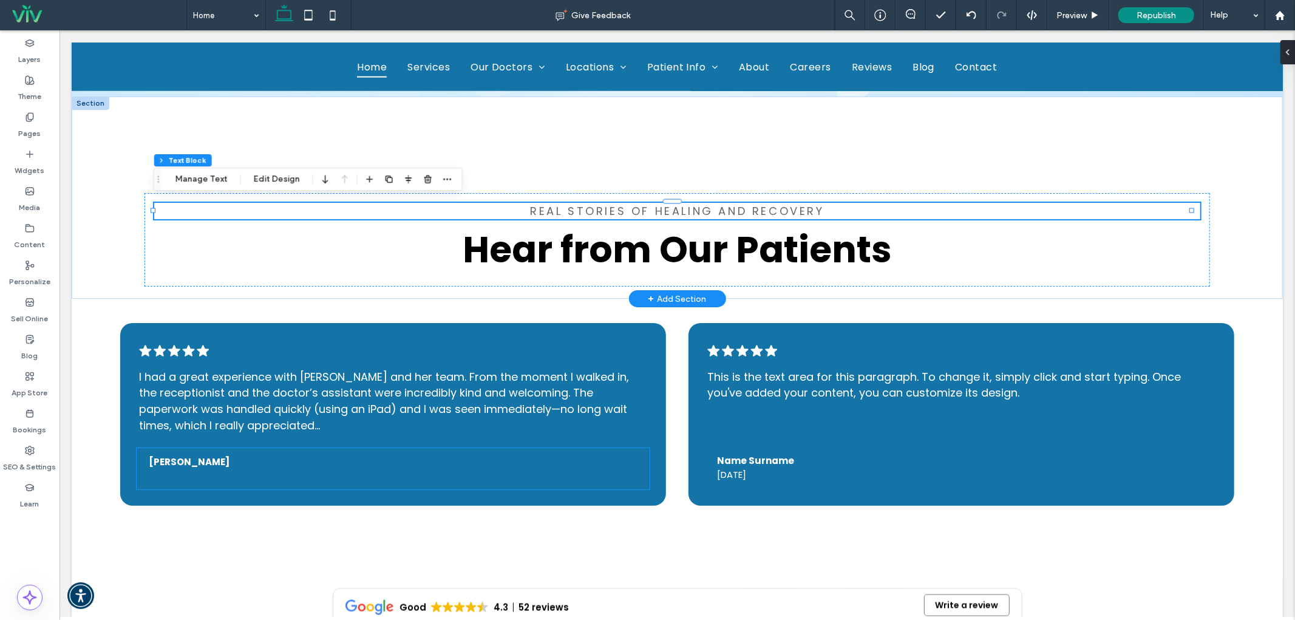
click at [155, 458] on span "[PERSON_NAME]" at bounding box center [188, 461] width 81 height 13
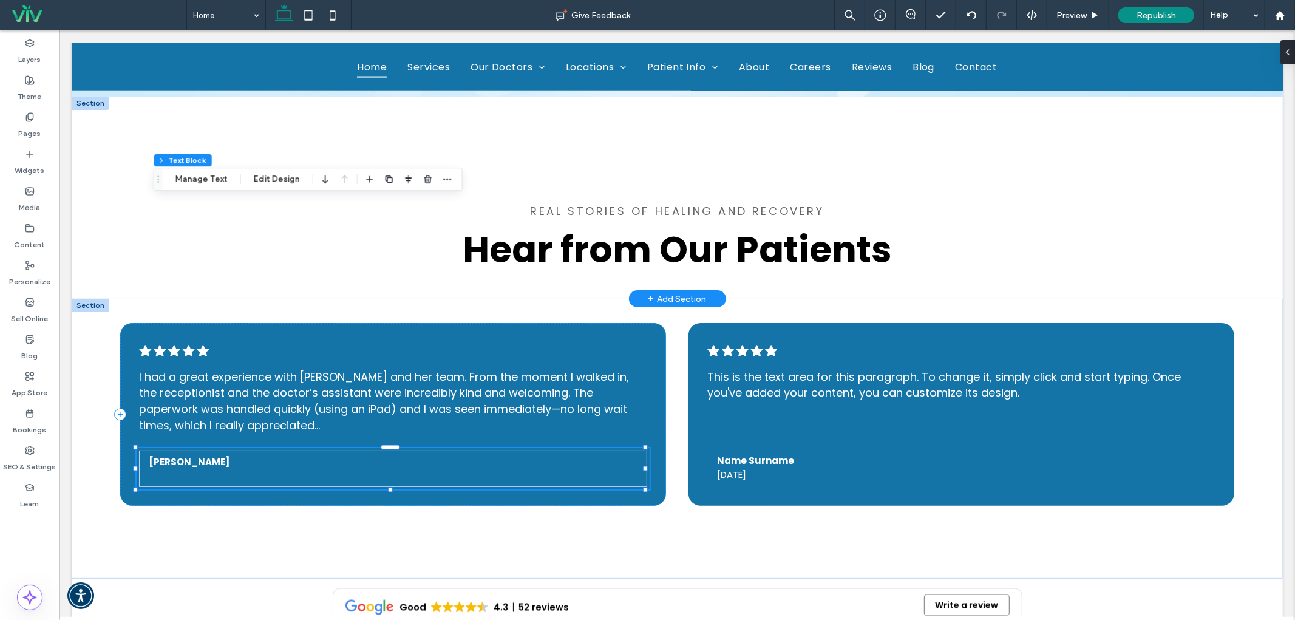
click at [155, 458] on span "[PERSON_NAME]" at bounding box center [188, 461] width 81 height 13
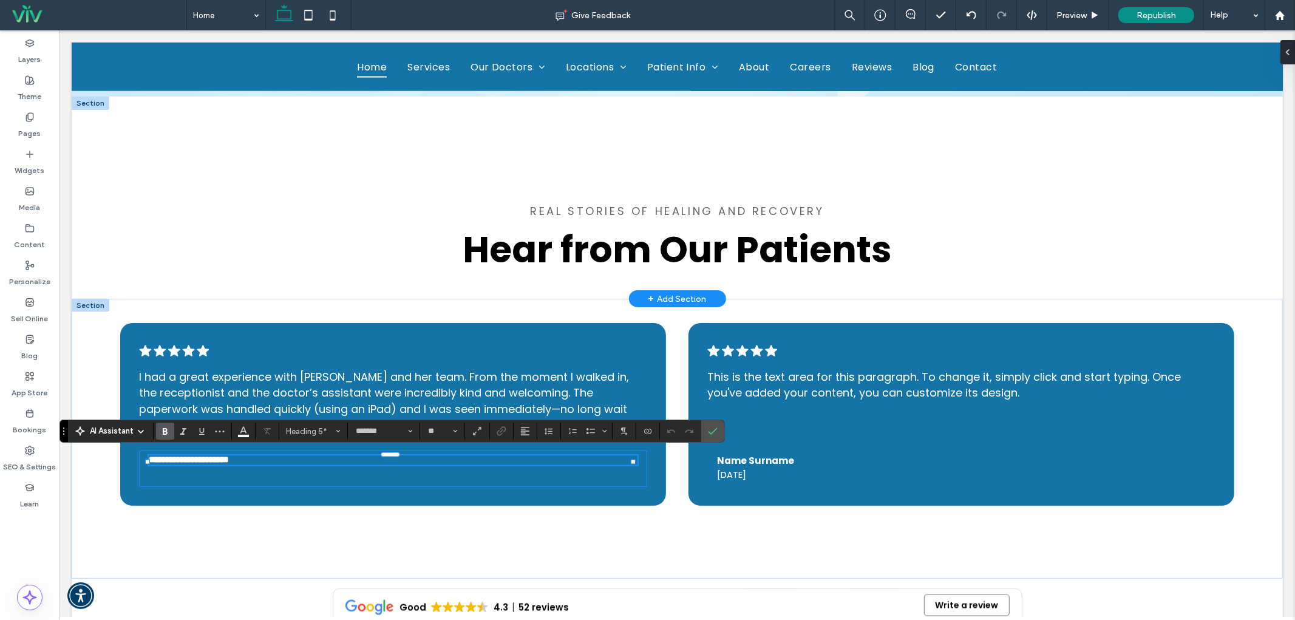
drag, startPoint x: 211, startPoint y: 458, endPoint x: 178, endPoint y: 479, distance: 38.5
click at [178, 479] on div "**********" at bounding box center [391, 468] width 507 height 36
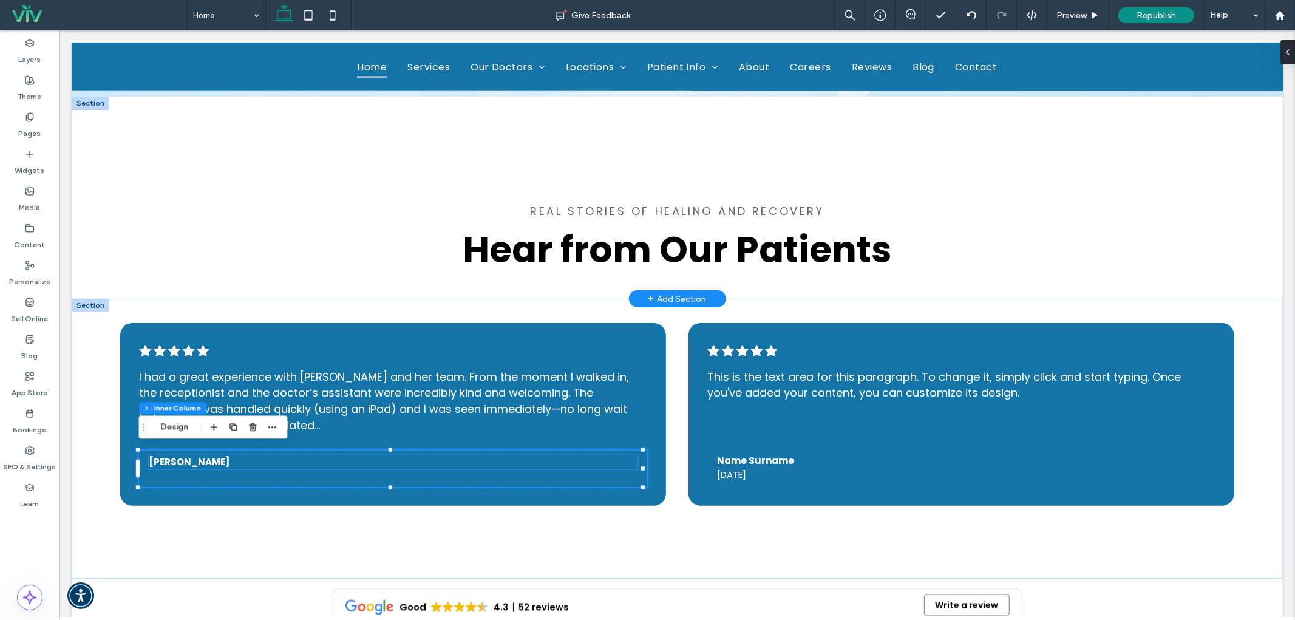
click at [282, 456] on h5 "[PERSON_NAME]" at bounding box center [392, 462] width 488 height 14
drag, startPoint x: 146, startPoint y: 459, endPoint x: 139, endPoint y: 459, distance: 6.7
click at [139, 459] on div ".cls-1-1788903176-1788903176 { fill: #00000; stroke-width: 0px; } I had a great…" at bounding box center [676, 438] width 1211 height 280
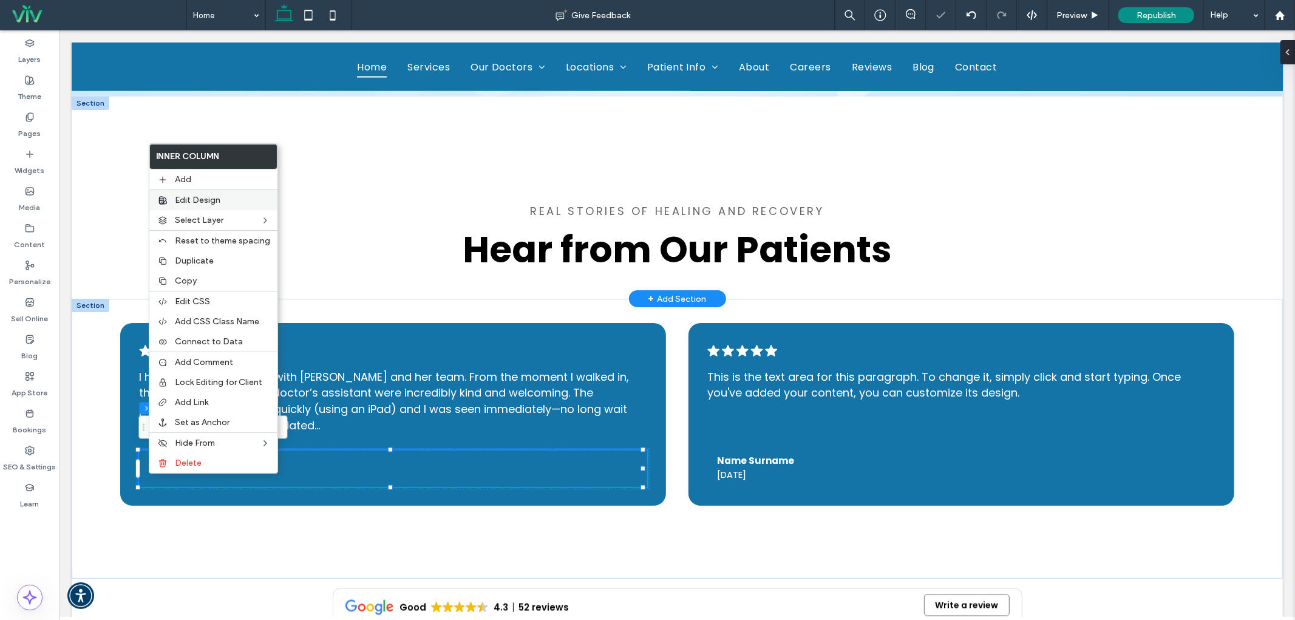
click at [229, 199] on label "Edit Design" at bounding box center [222, 200] width 95 height 10
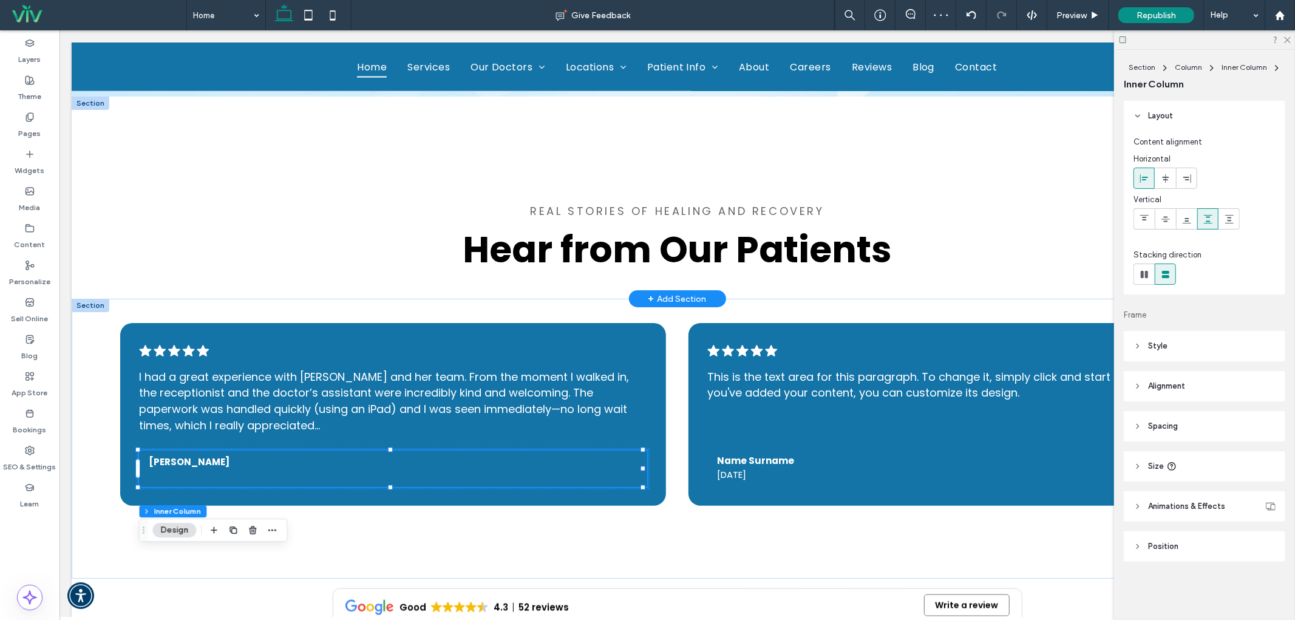
click at [1161, 382] on span "Alignment" at bounding box center [1166, 386] width 37 height 12
click at [1162, 462] on span "Spacing" at bounding box center [1163, 462] width 30 height 12
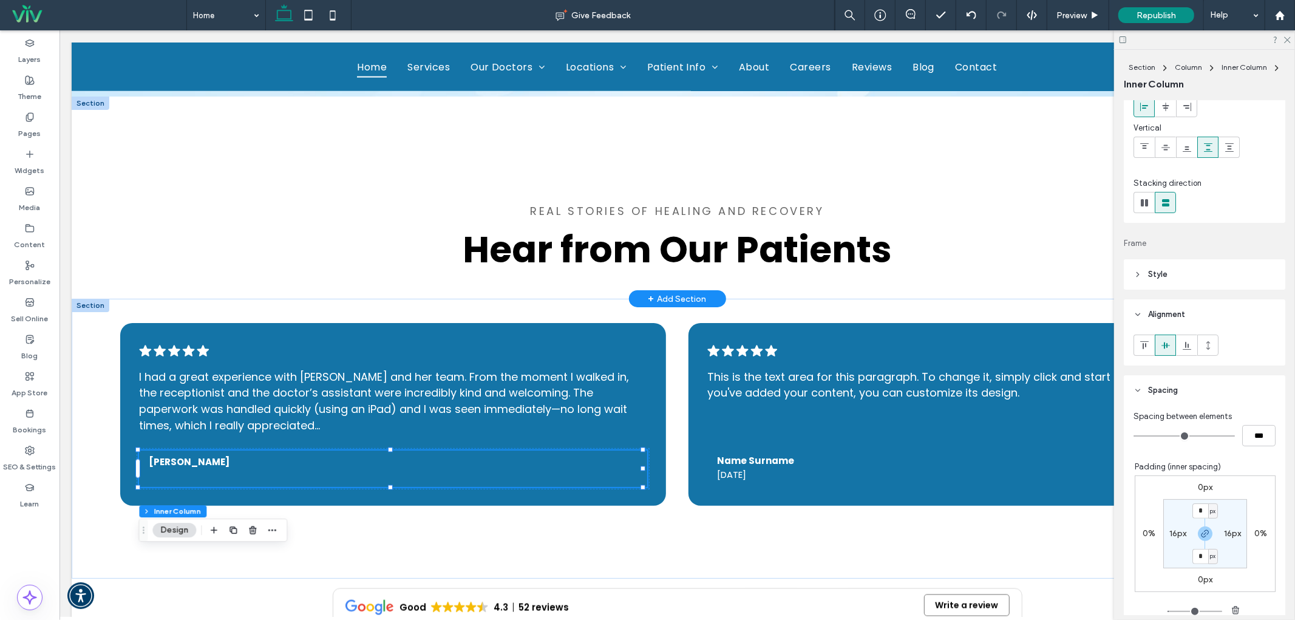
scroll to position [180, 0]
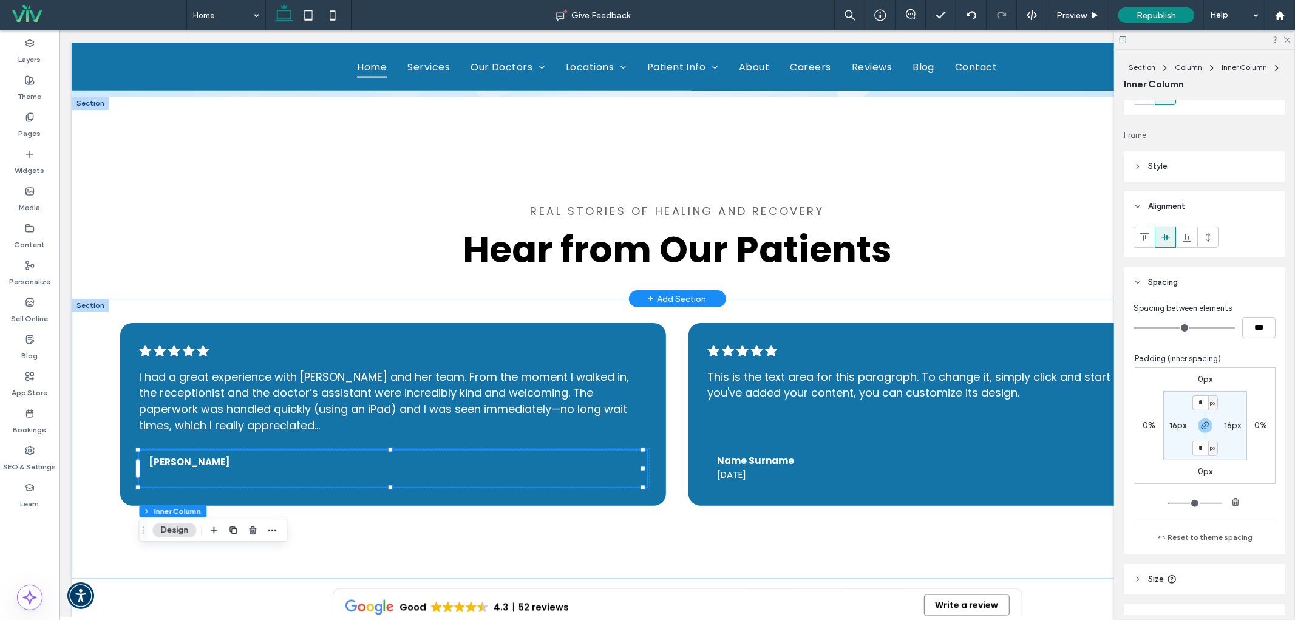
click at [1166, 432] on section "* px 16px * px 16px" at bounding box center [1205, 425] width 84 height 69
click at [1169, 426] on label "16px" at bounding box center [1177, 425] width 17 height 10
type input "**"
click at [1168, 426] on input "**" at bounding box center [1173, 425] width 16 height 15
type input "*"
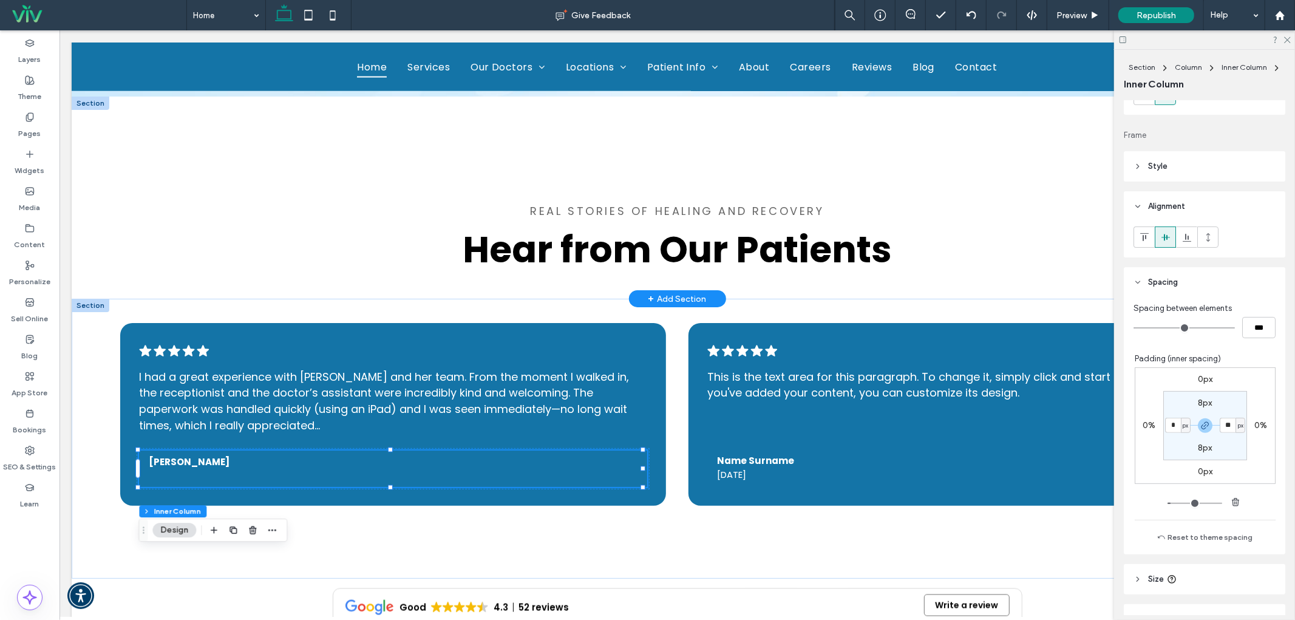
type input "**"
type input "*"
type input "**"
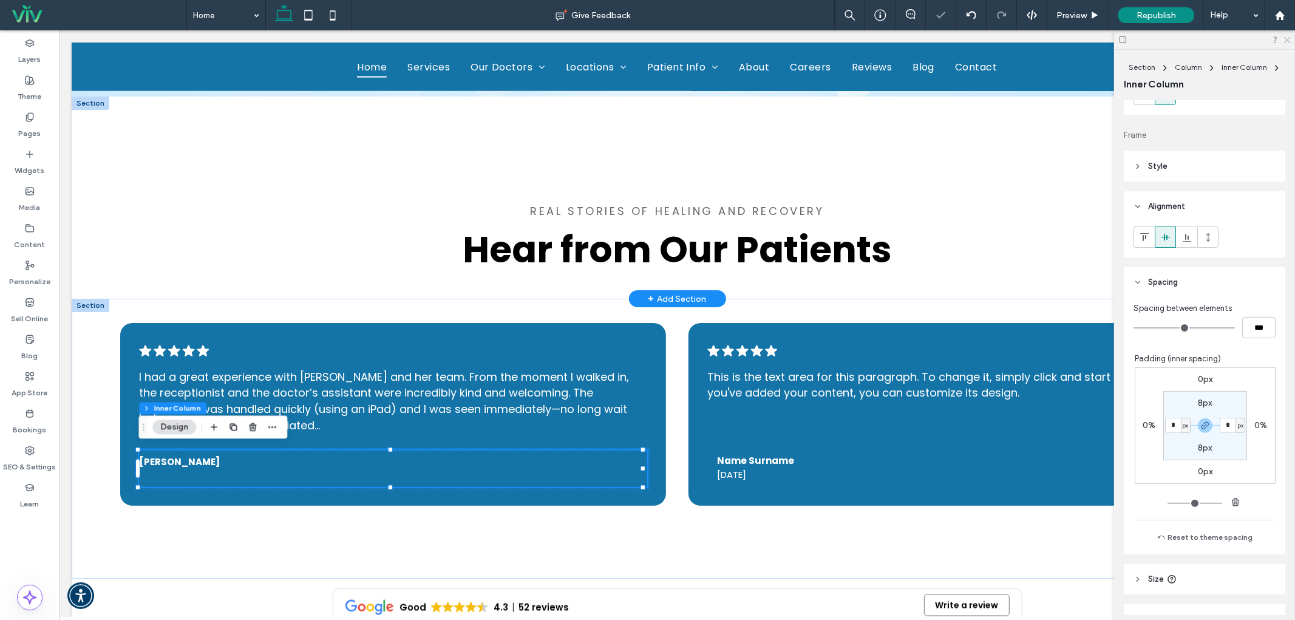
click at [1285, 41] on icon at bounding box center [1286, 39] width 8 height 8
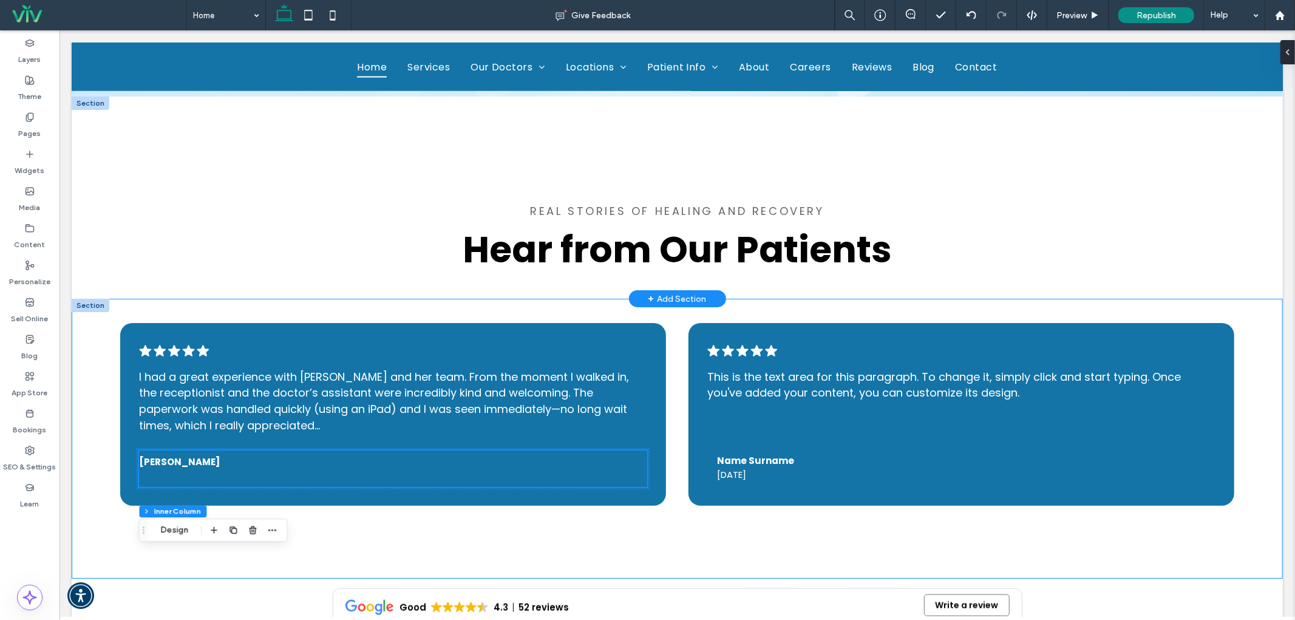
scroll to position [1316, 0]
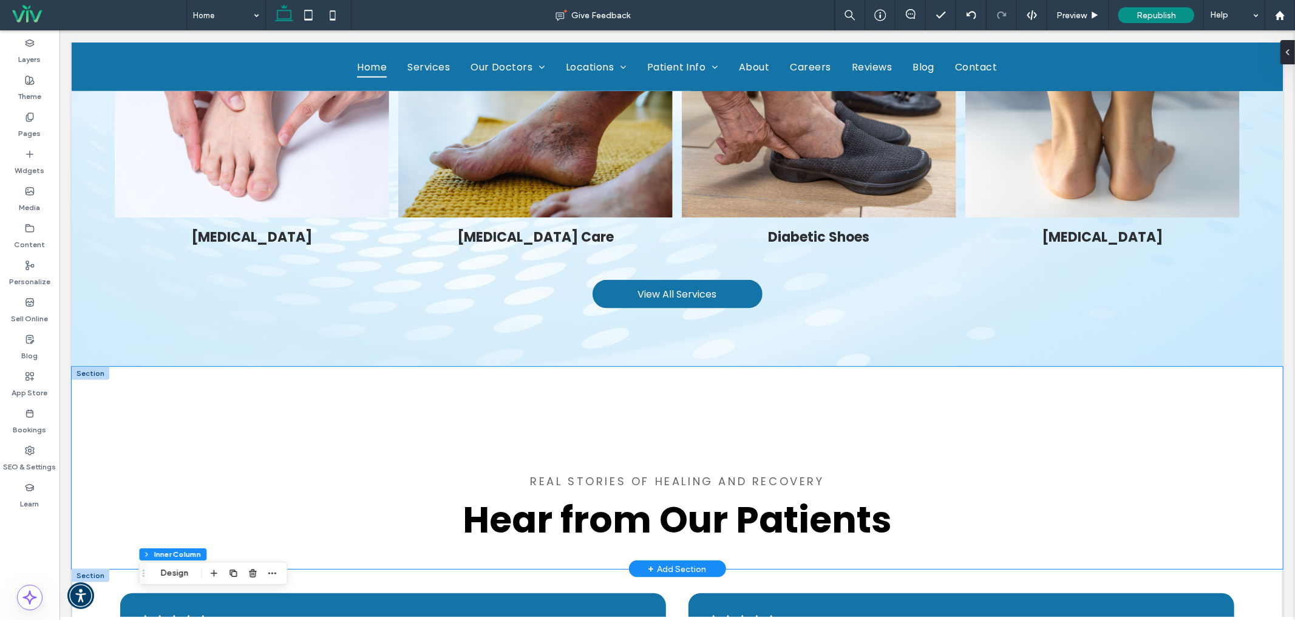
click at [335, 402] on div "Hear from Our Patients Real Stories of Healing and Recovery" at bounding box center [676, 467] width 1211 height 203
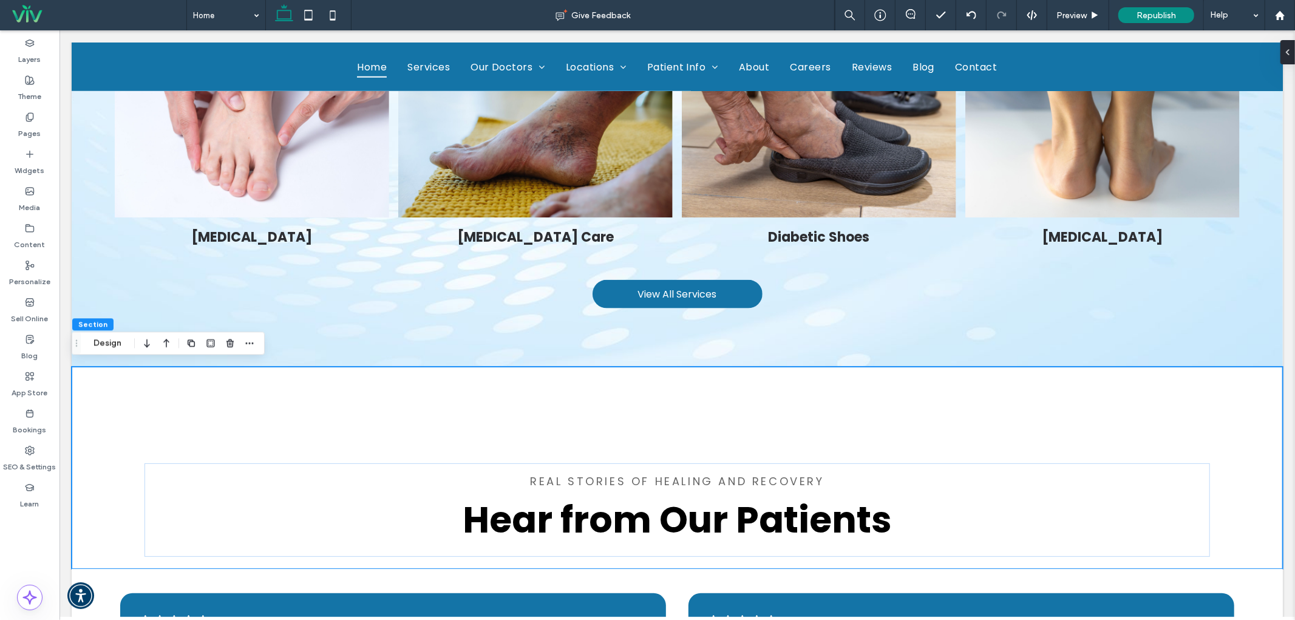
click at [240, 342] on div at bounding box center [220, 343] width 73 height 22
click at [247, 344] on icon "button" at bounding box center [250, 343] width 10 height 10
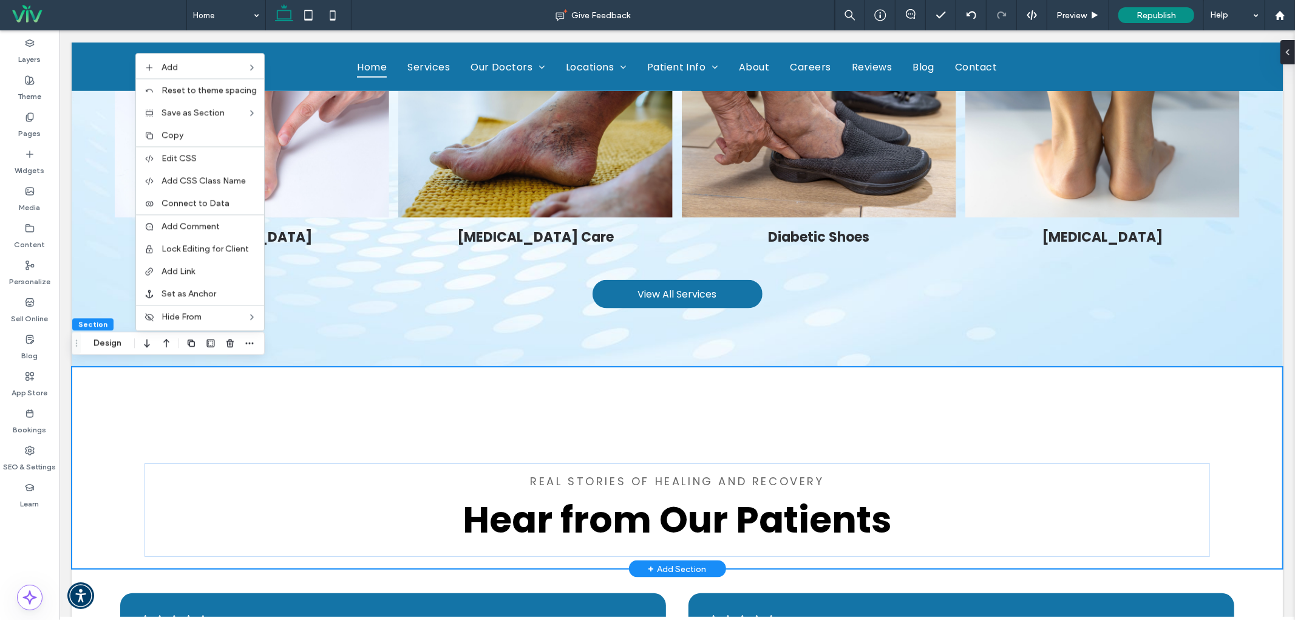
click at [127, 412] on div "Hear from Our Patients Real Stories of Healing and Recovery" at bounding box center [676, 467] width 1211 height 203
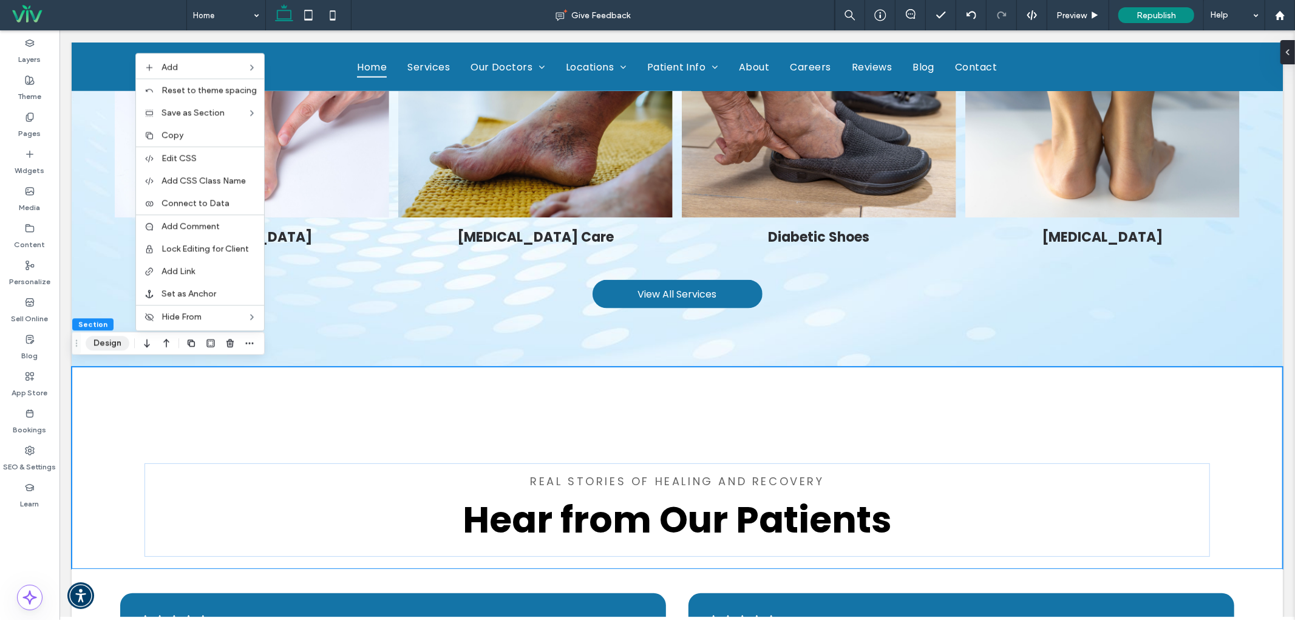
click at [102, 345] on button "Design" at bounding box center [108, 343] width 44 height 15
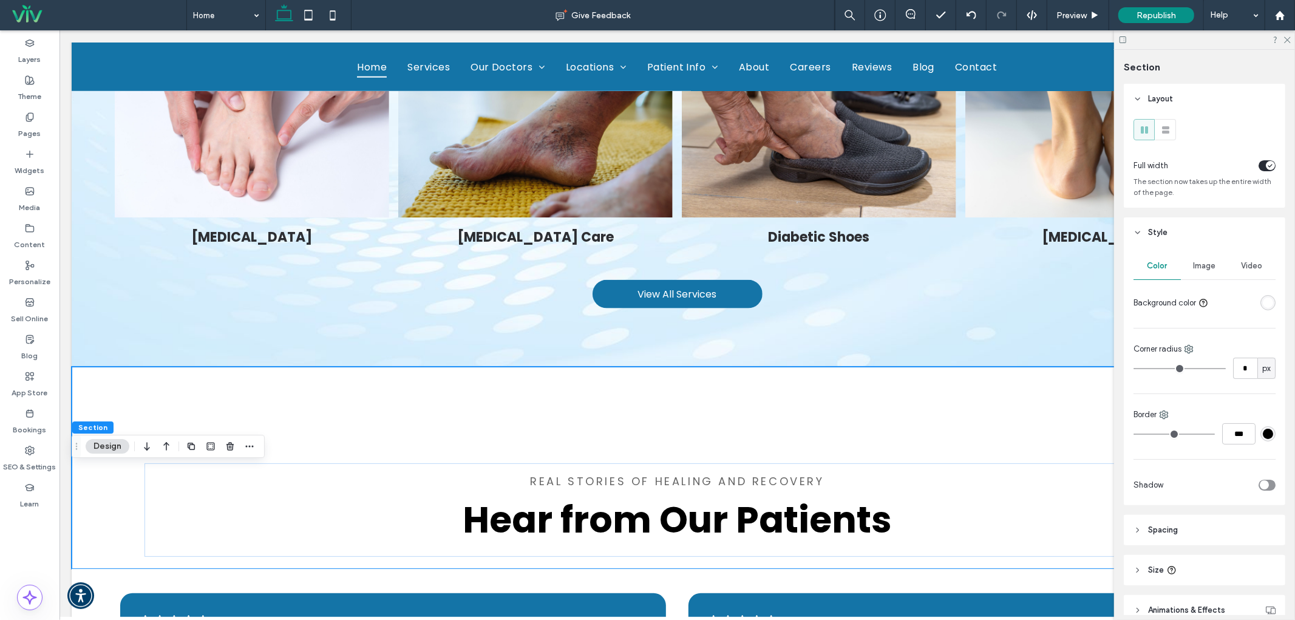
scroll to position [59, 0]
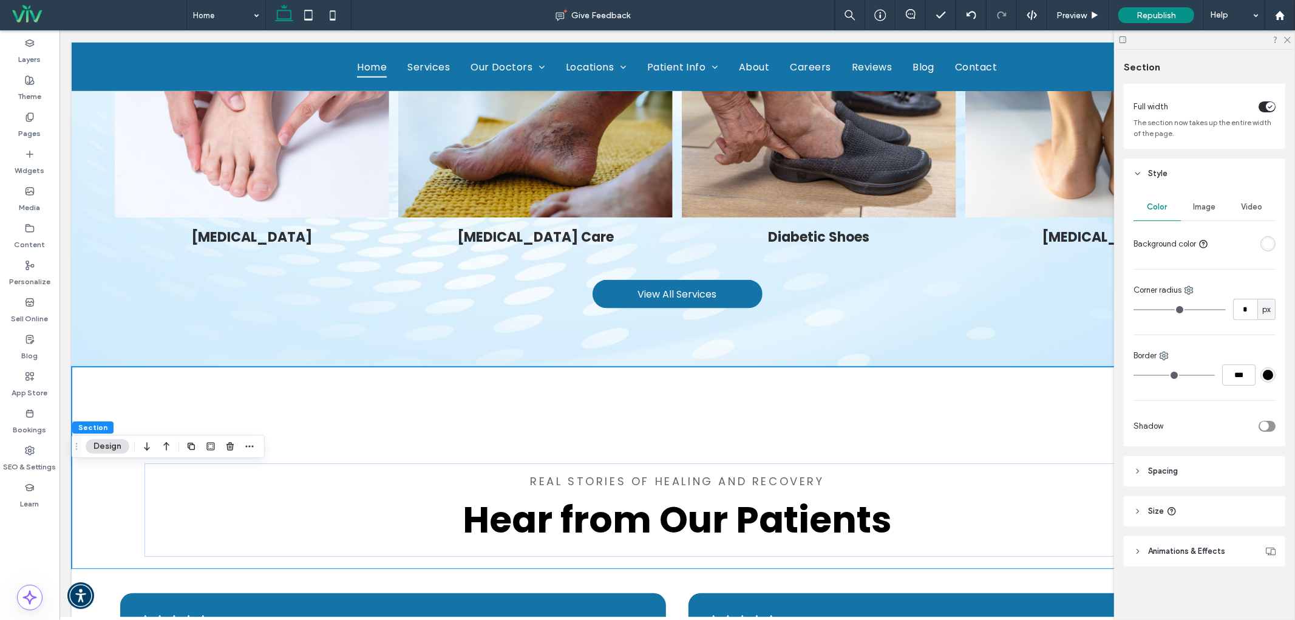
click at [1176, 462] on header "Spacing" at bounding box center [1203, 471] width 161 height 30
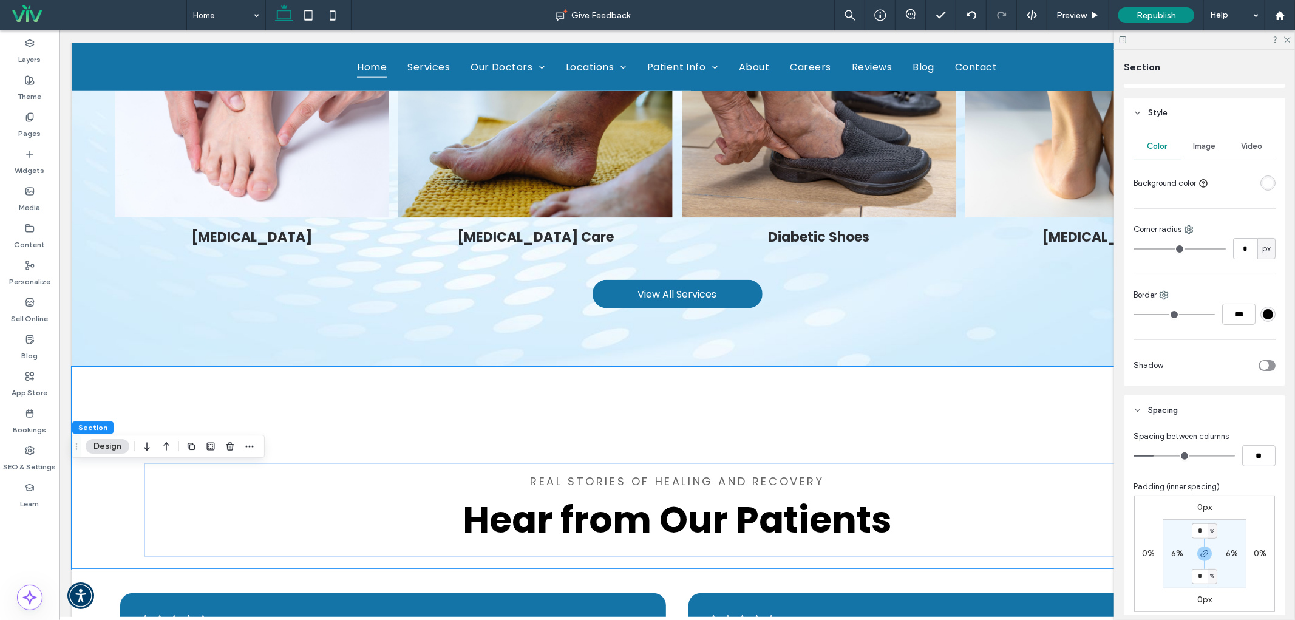
scroll to position [149, 0]
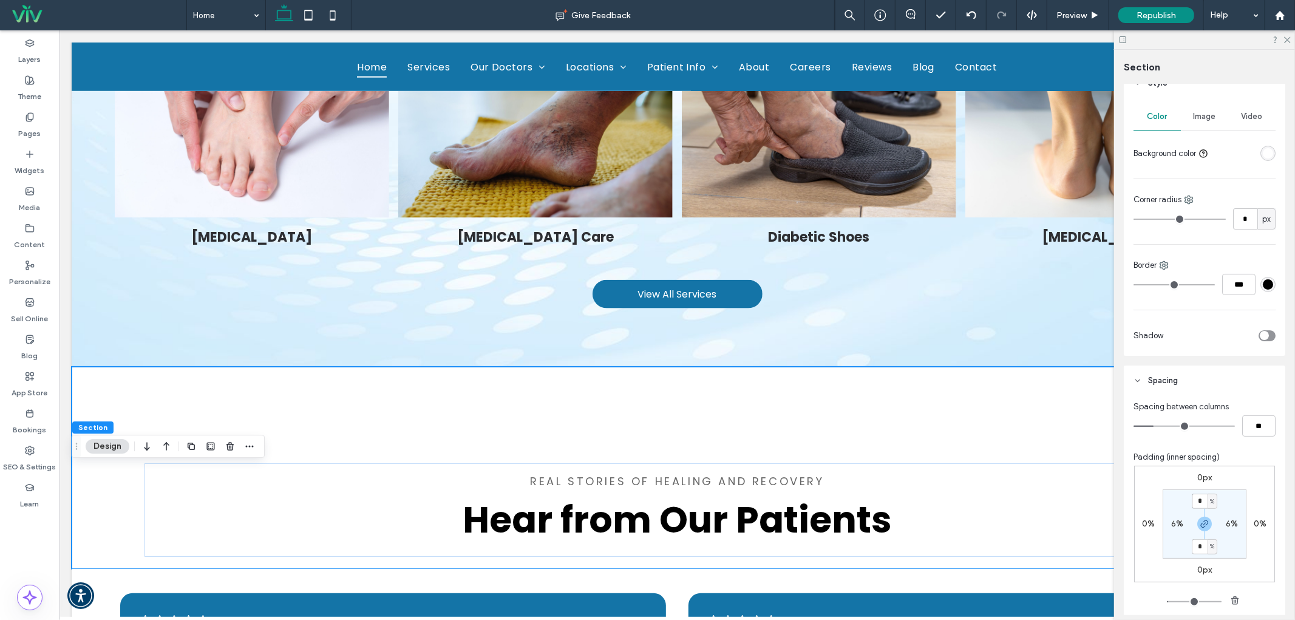
click at [1193, 508] on input "*" at bounding box center [1199, 500] width 16 height 15
type input "*"
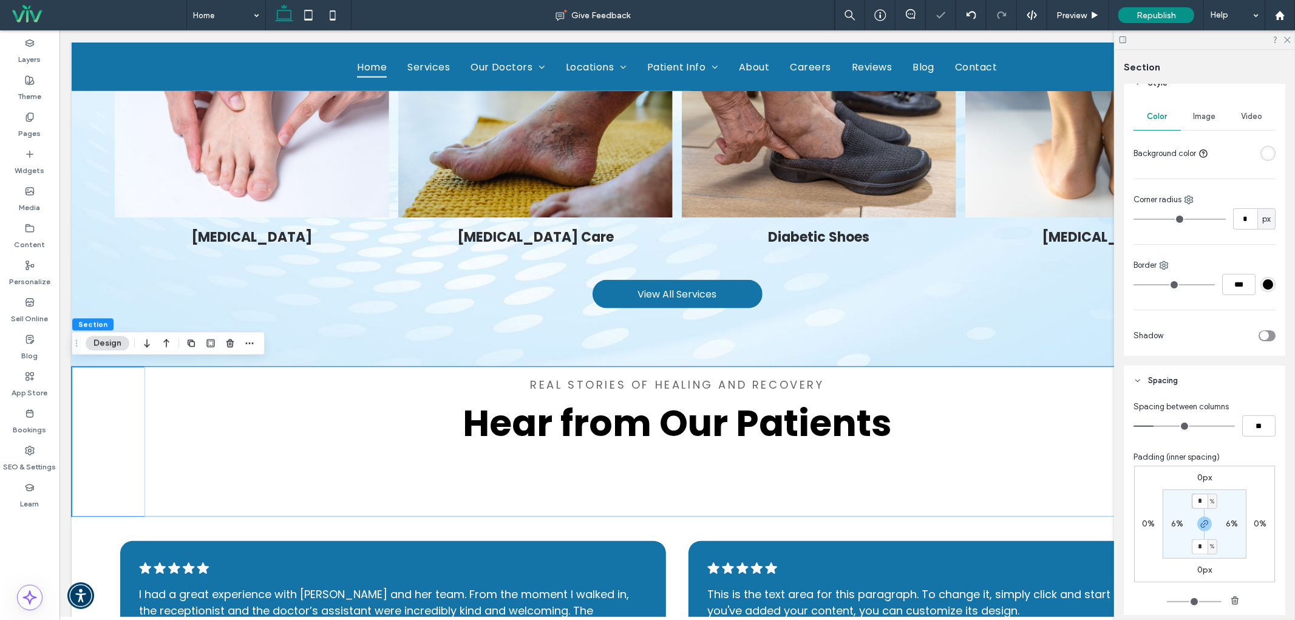
type input "*"
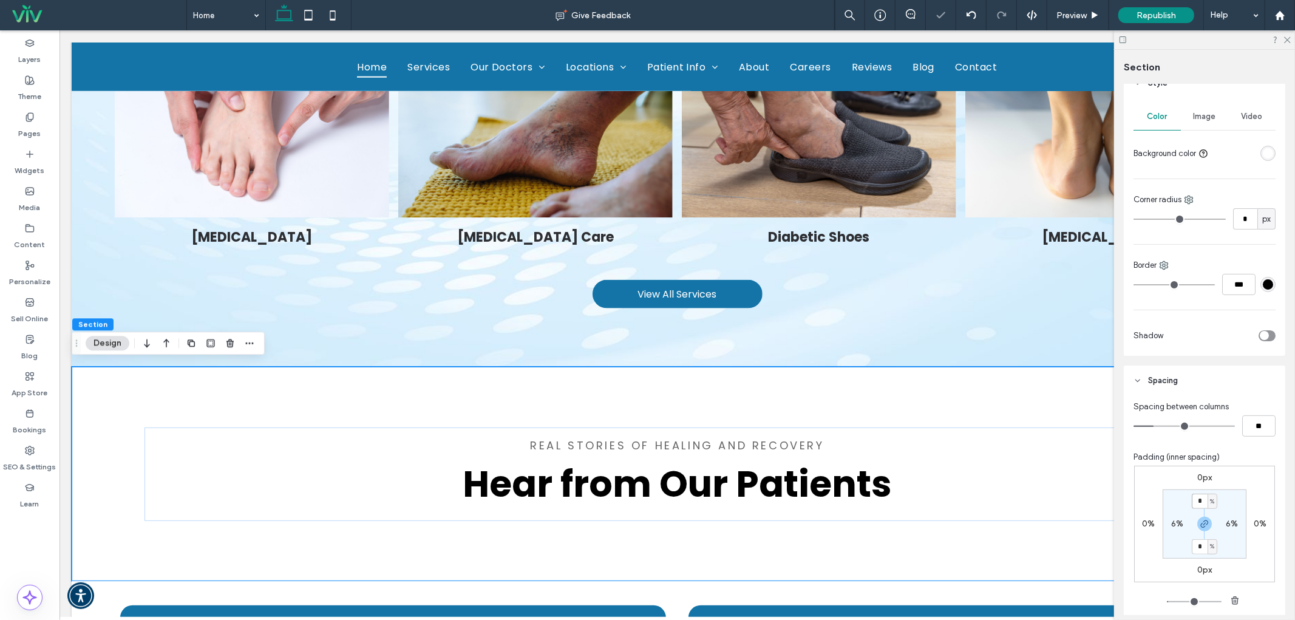
type input "*"
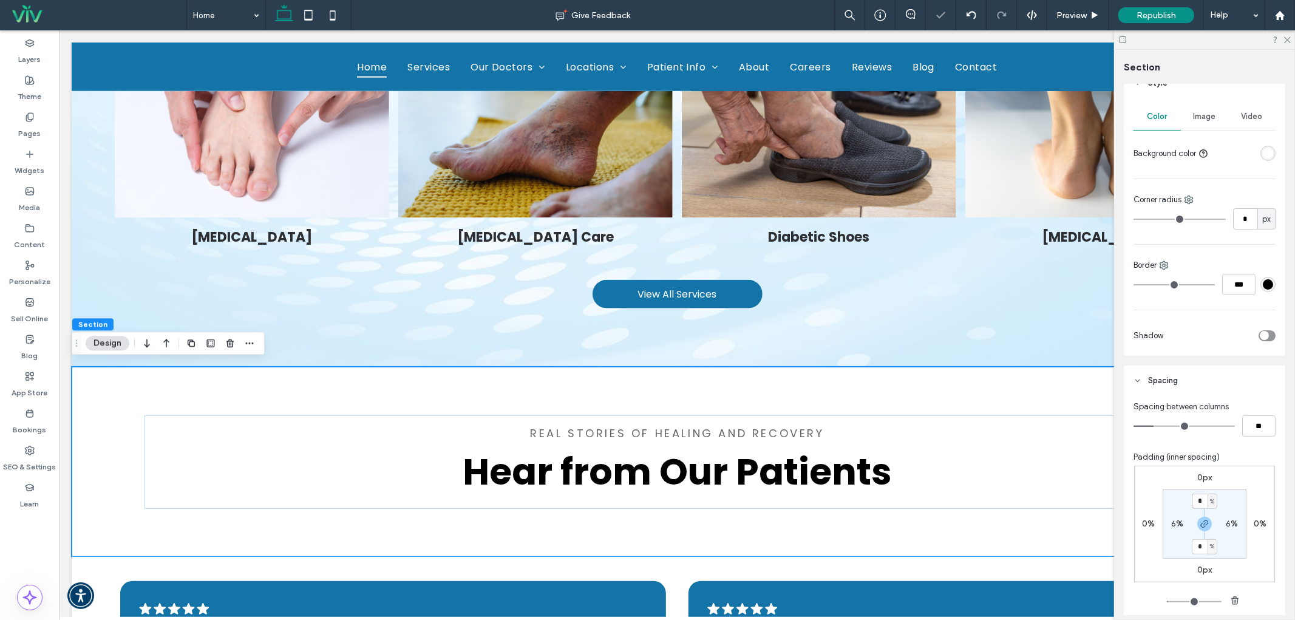
type input "*"
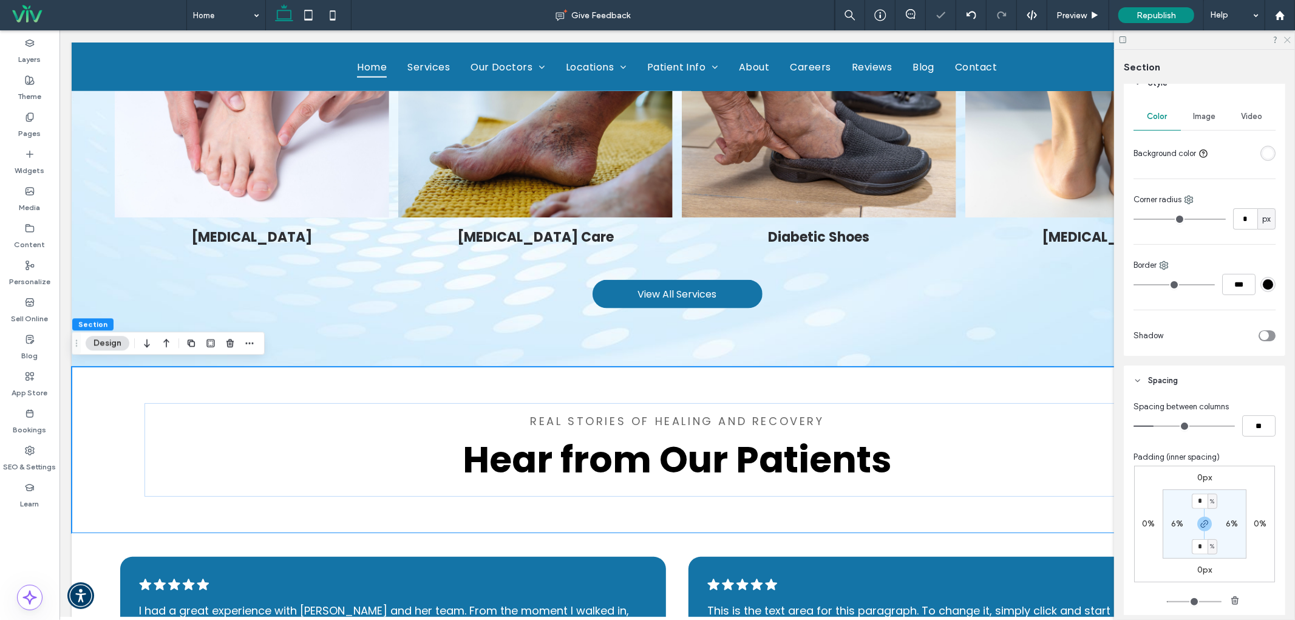
click at [1288, 42] on icon at bounding box center [1286, 39] width 8 height 8
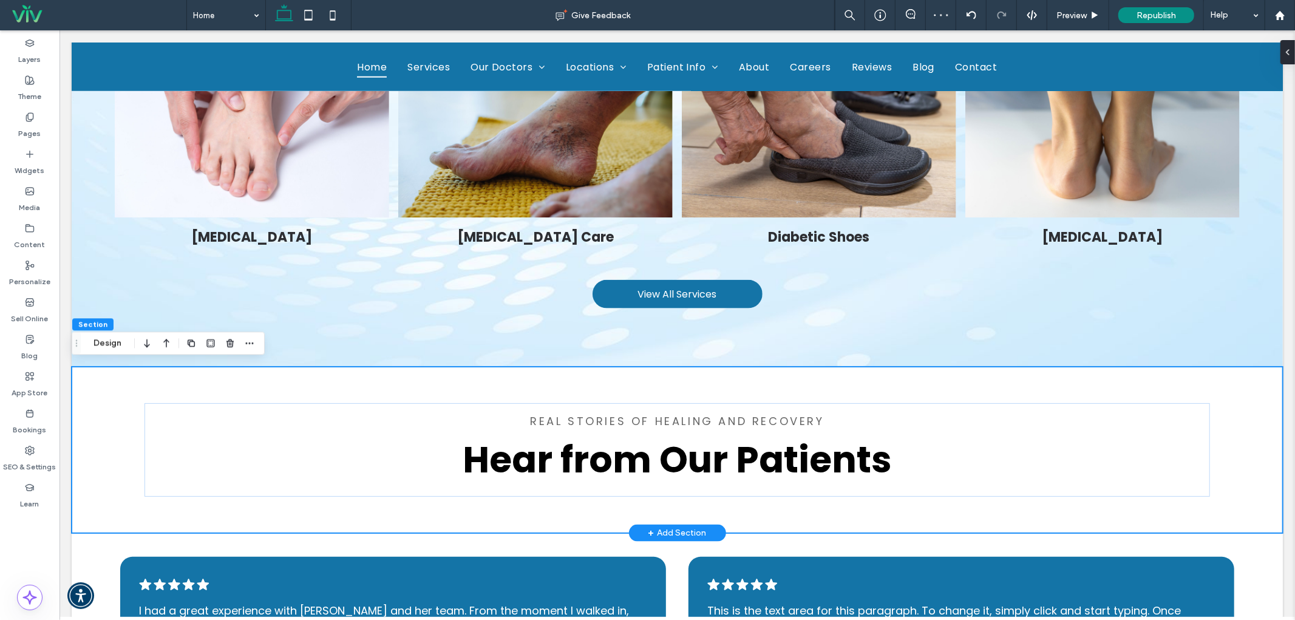
click at [275, 518] on div "Hear from Our Patients Real Stories of Healing and Recovery" at bounding box center [676, 449] width 1211 height 166
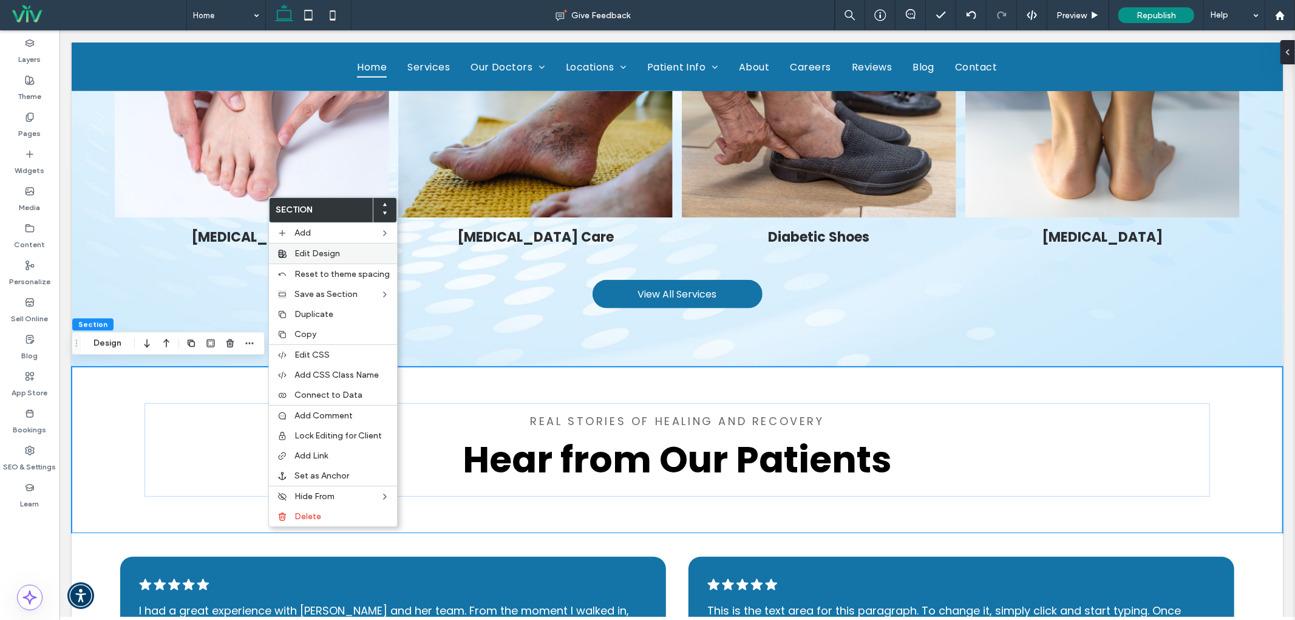
click at [343, 249] on label "Edit Design" at bounding box center [341, 253] width 95 height 10
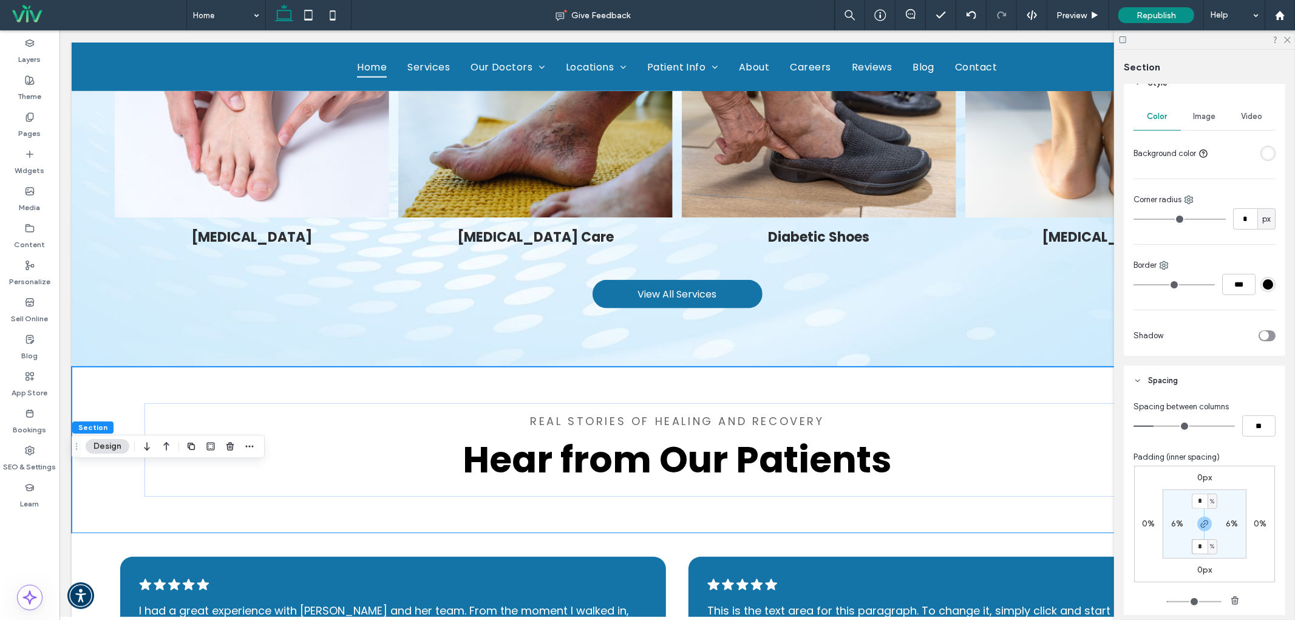
click at [1199, 547] on input "*" at bounding box center [1199, 546] width 16 height 15
type input "*"
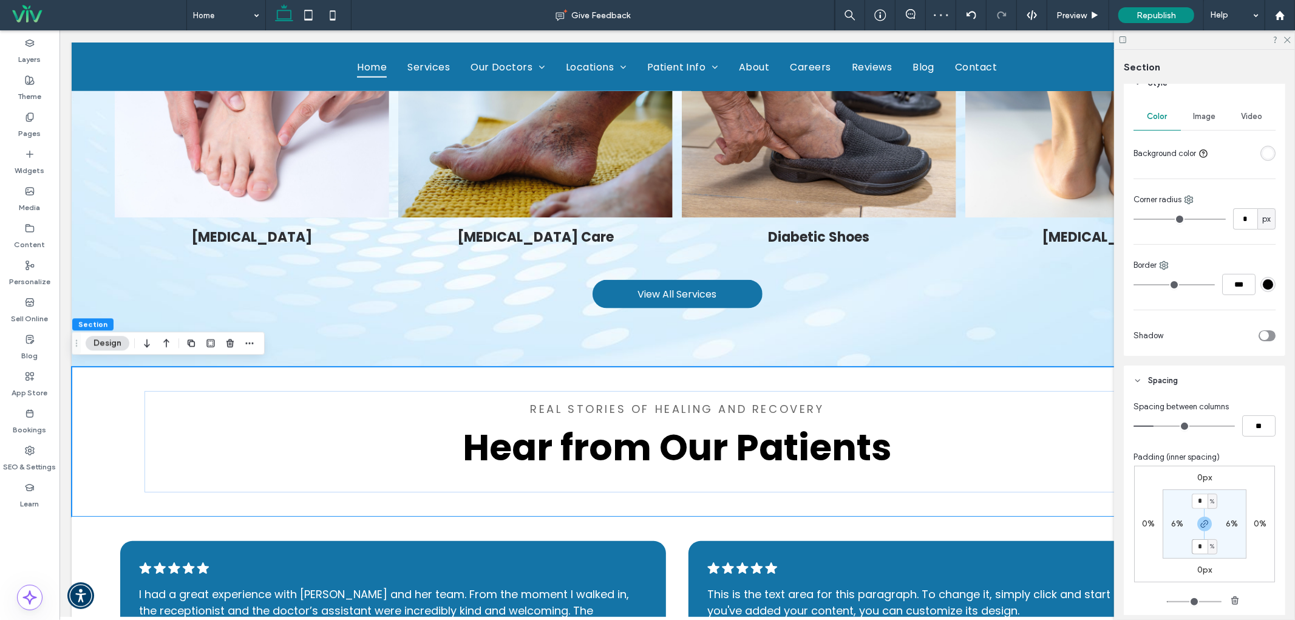
type input "*"
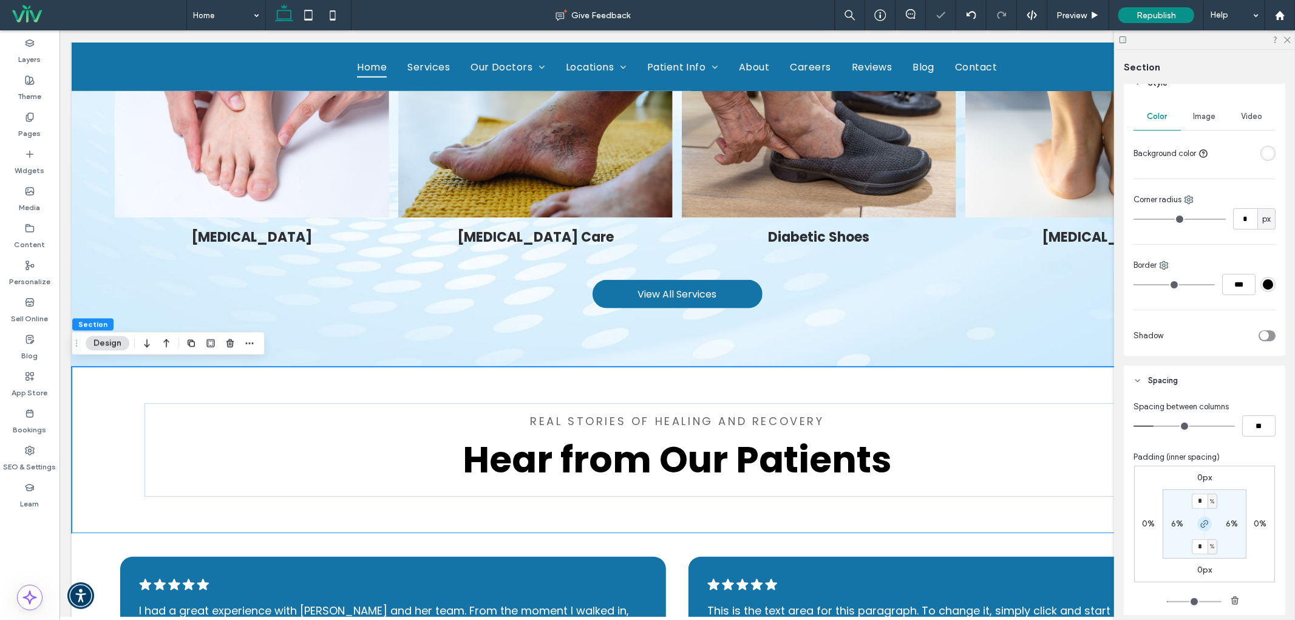
click at [1200, 529] on icon "button" at bounding box center [1204, 524] width 10 height 10
click at [1200, 549] on label "3%" at bounding box center [1204, 546] width 12 height 10
type input "*"
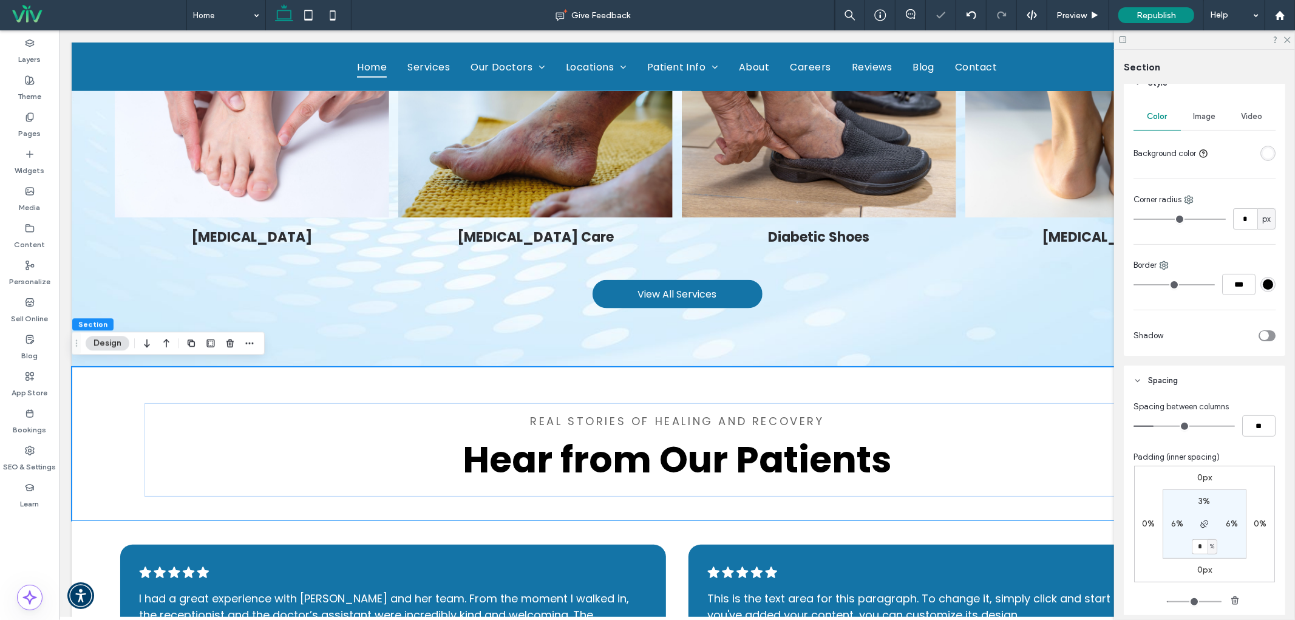
type input "*"
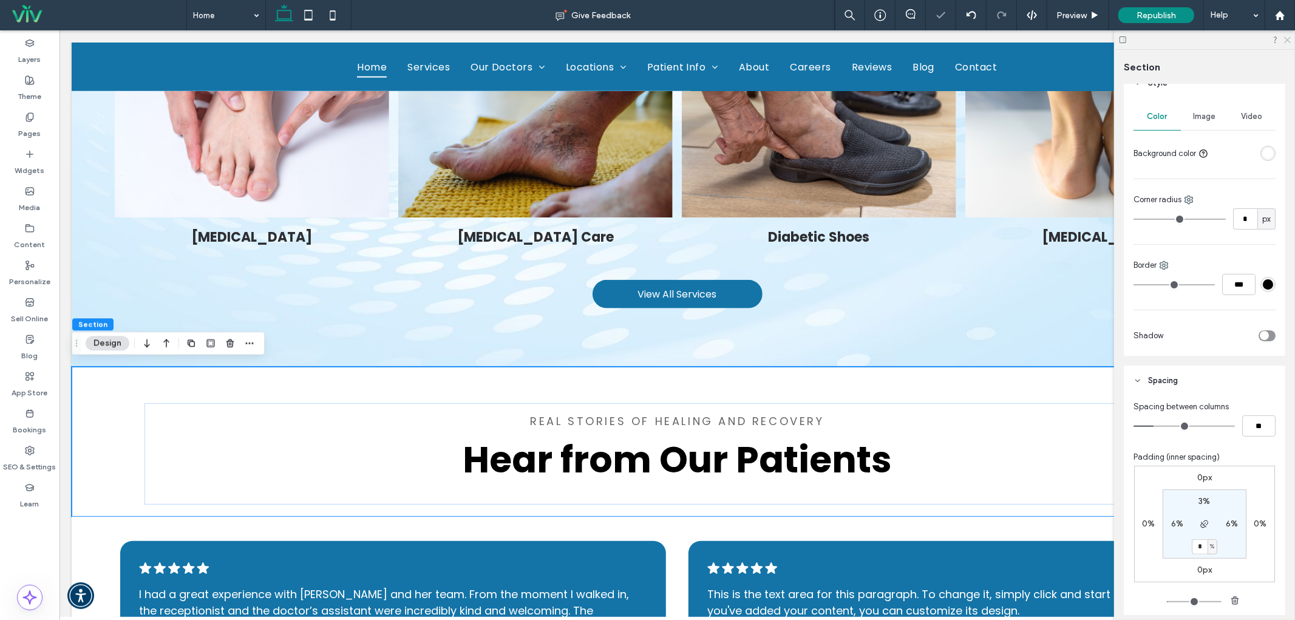
click at [1290, 40] on icon at bounding box center [1286, 39] width 8 height 8
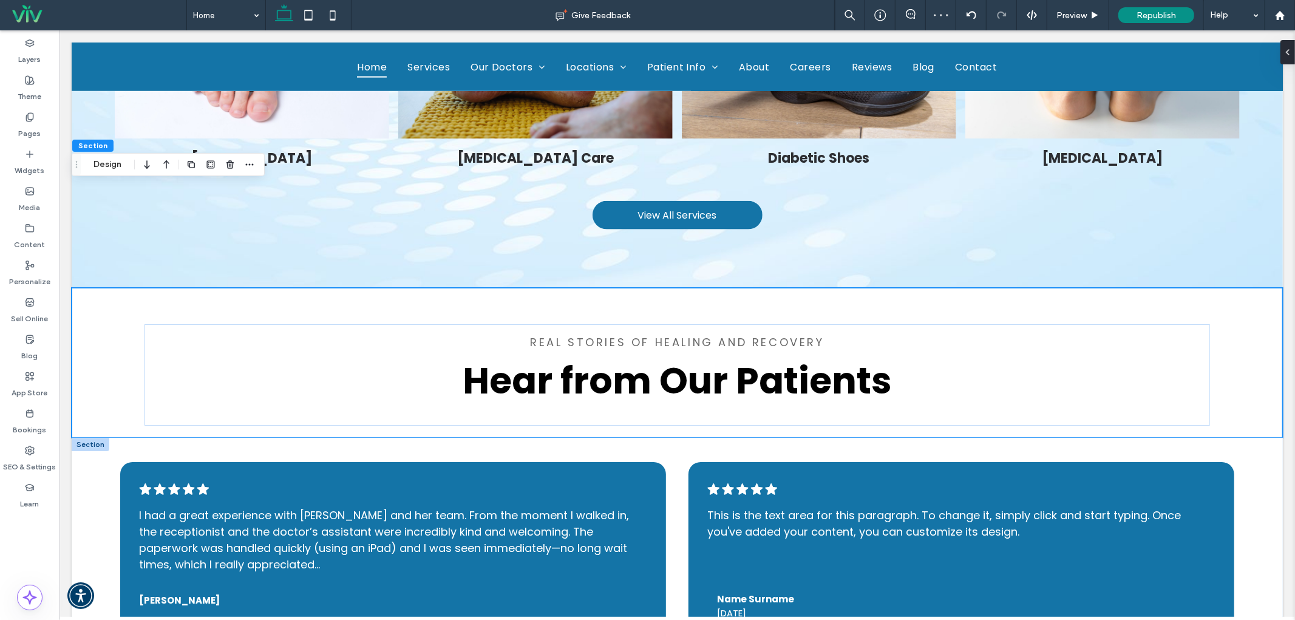
scroll to position [1496, 0]
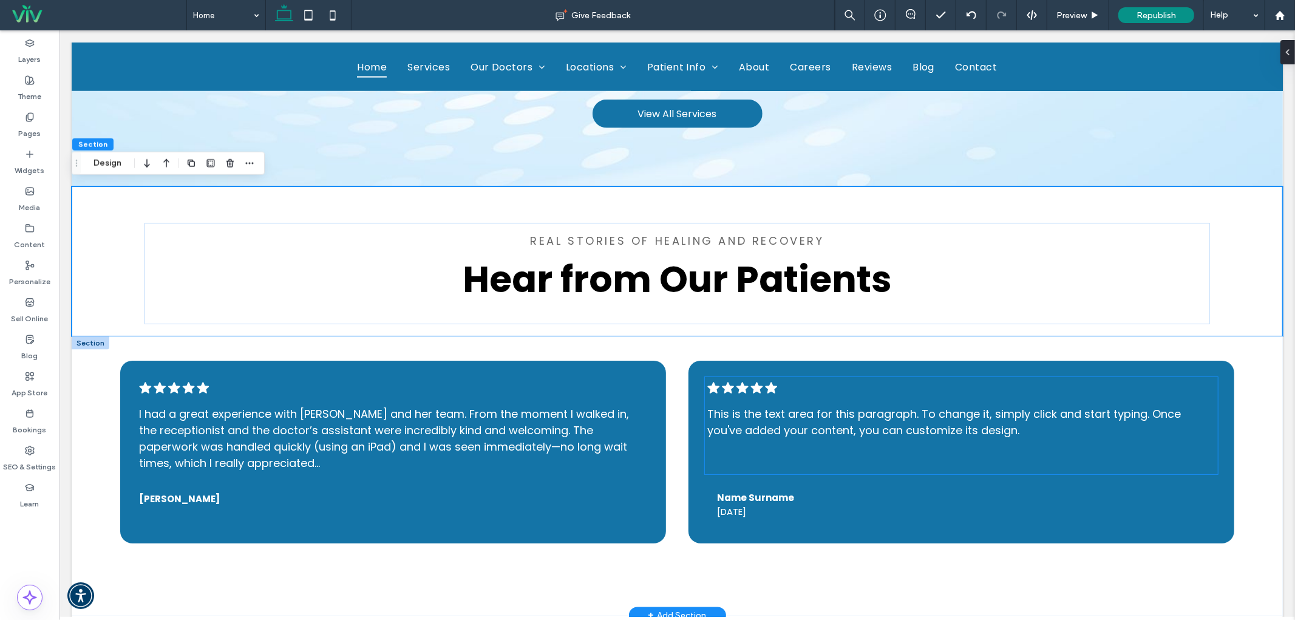
click at [774, 410] on span "This is the text area for this paragraph. To change it, simply click and start …" at bounding box center [942, 421] width 473 height 32
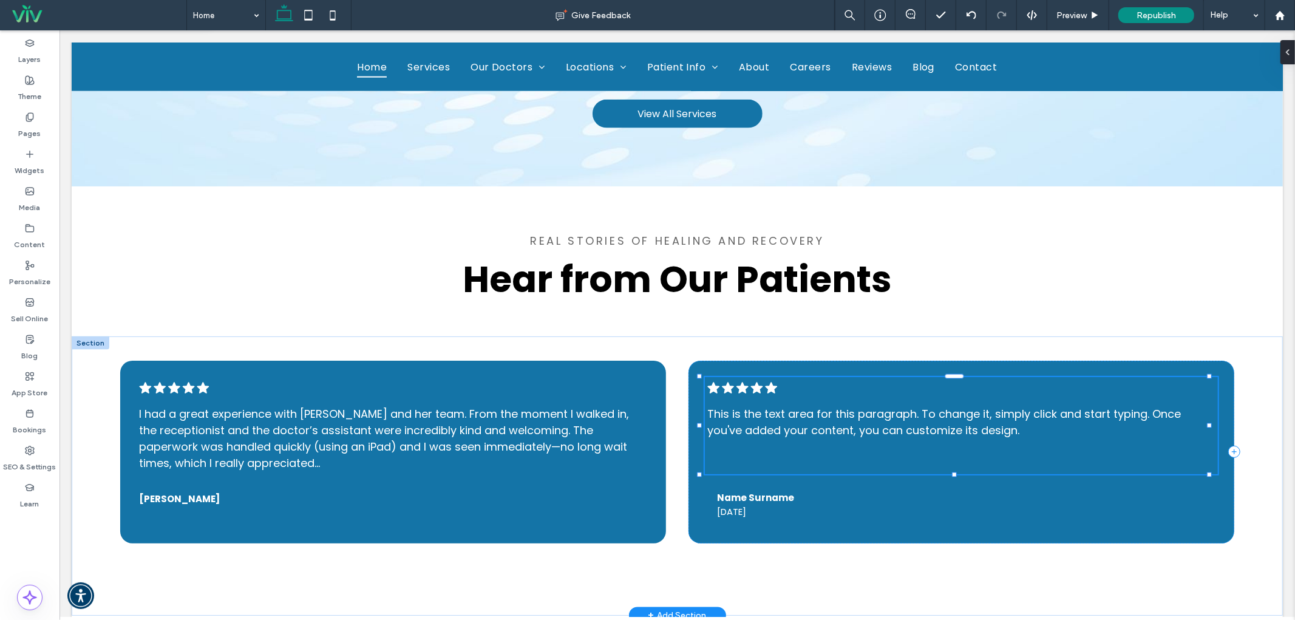
click at [774, 410] on span "This is the text area for this paragraph. To change it, simply click and start …" at bounding box center [942, 421] width 473 height 32
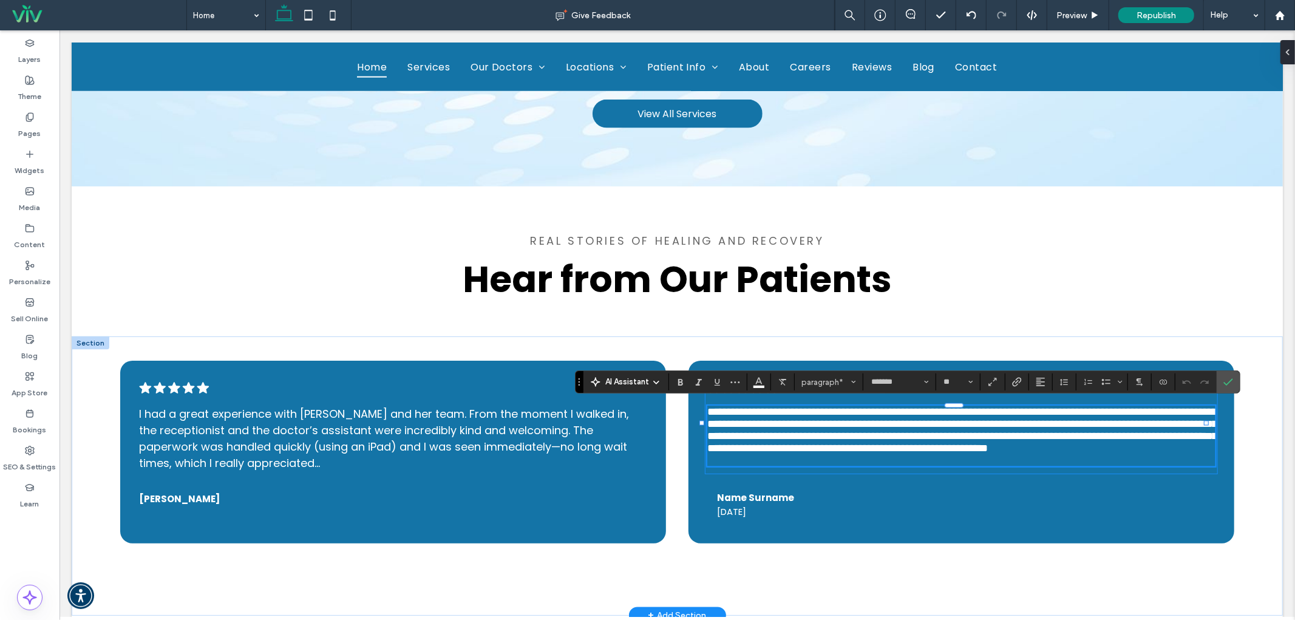
scroll to position [0, 0]
click at [745, 518] on span "6 months ago" at bounding box center [730, 511] width 29 height 13
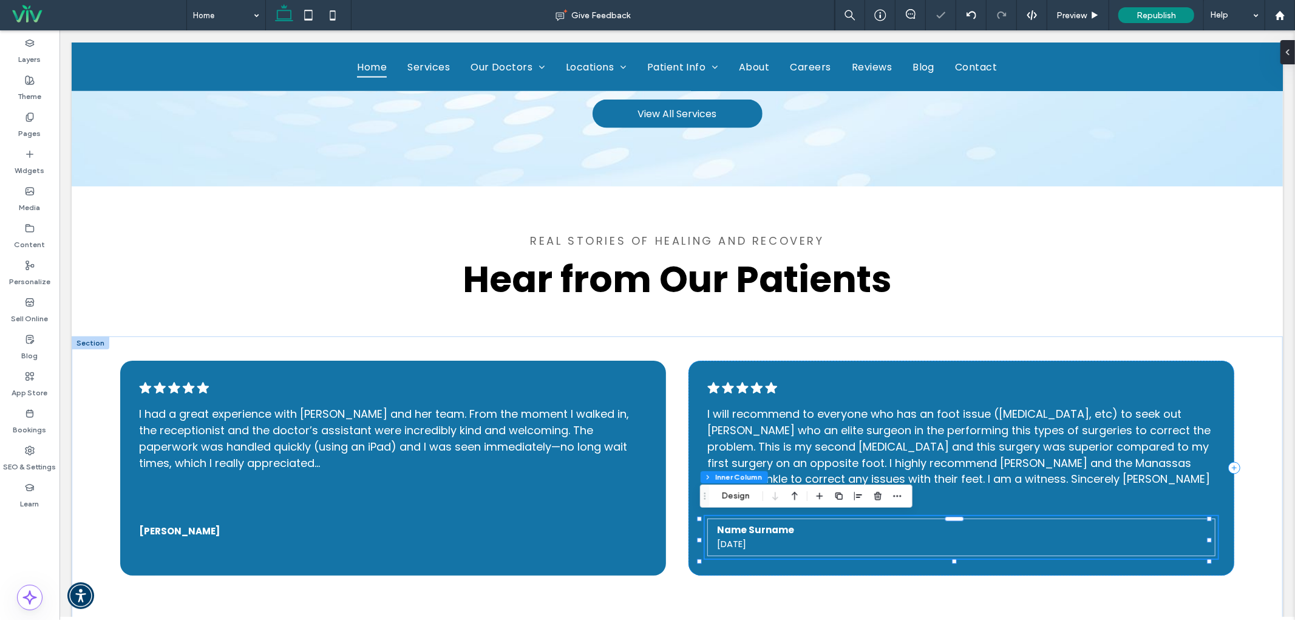
type input "**"
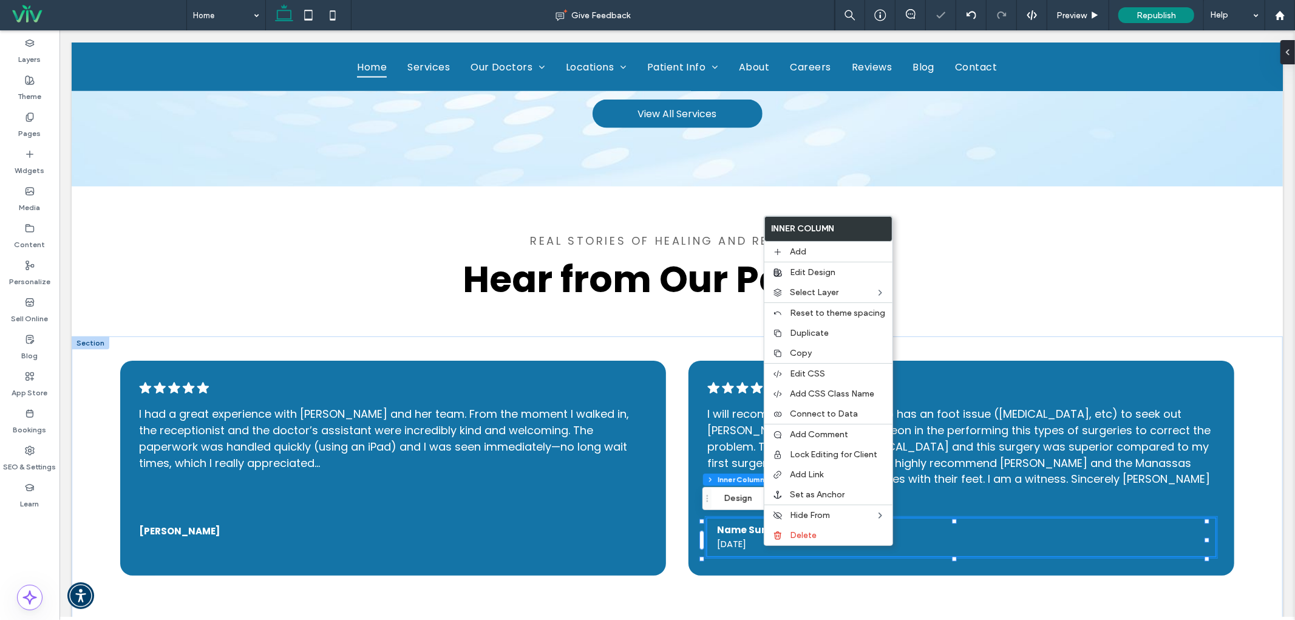
click at [716, 547] on span "6 months ago" at bounding box center [730, 543] width 29 height 13
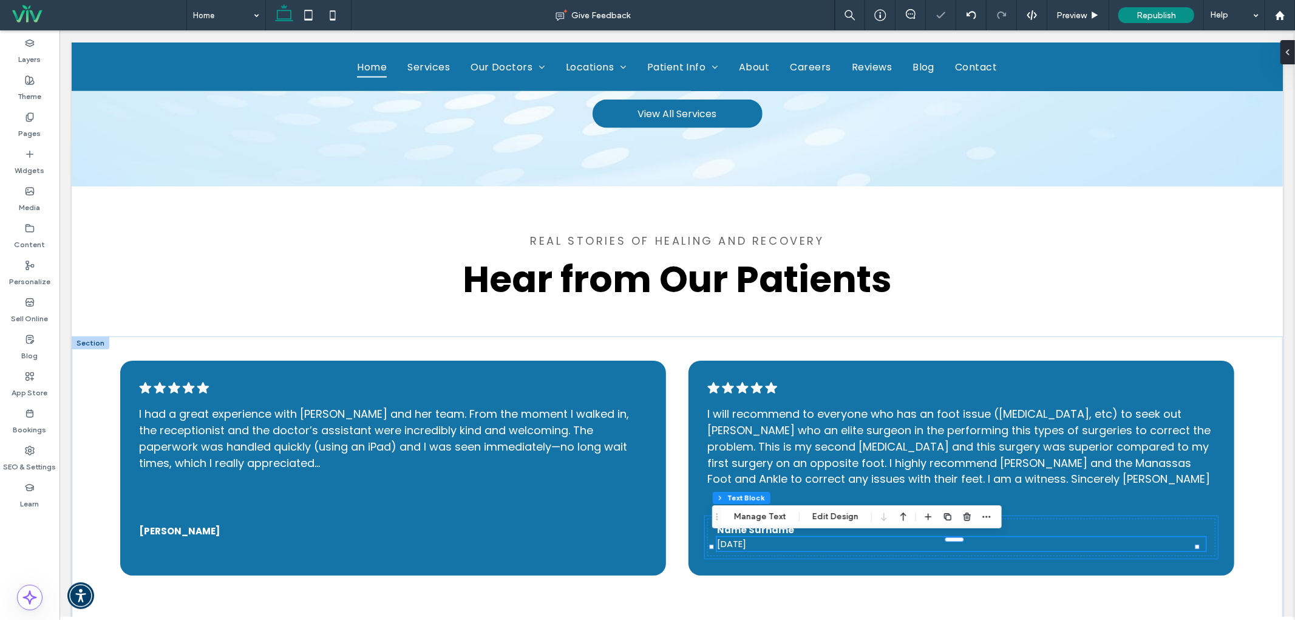
click at [720, 539] on div at bounding box center [953, 539] width 484 height 1
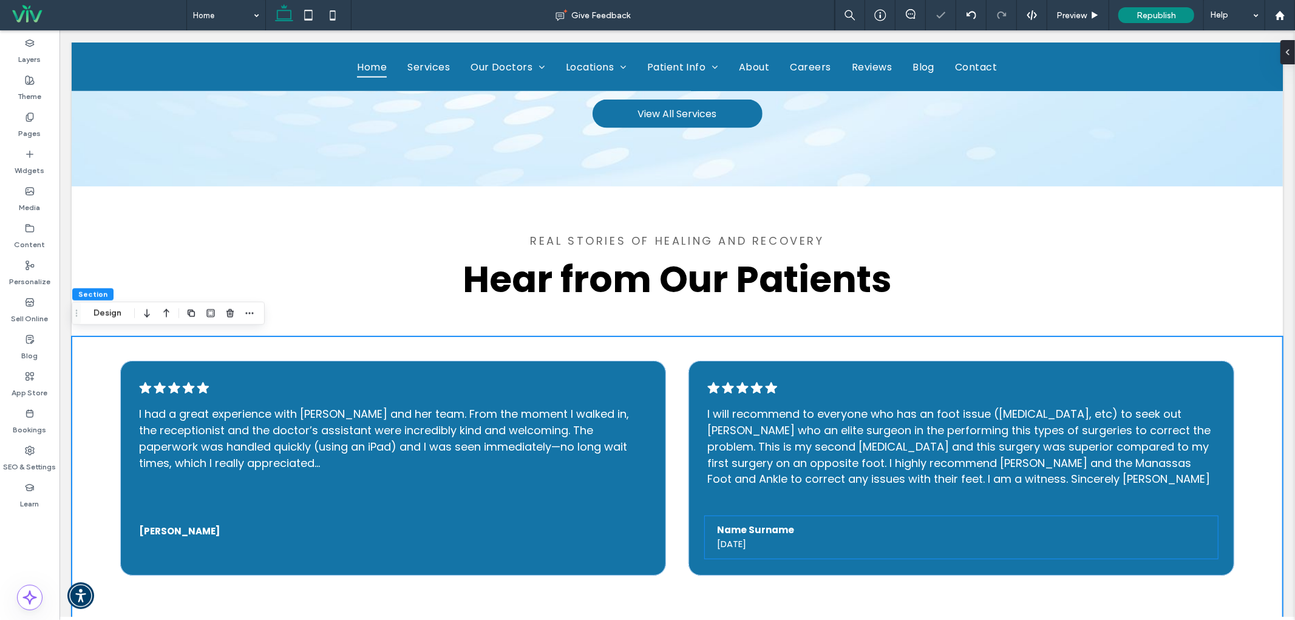
click at [720, 537] on span "6 months ago" at bounding box center [730, 543] width 29 height 13
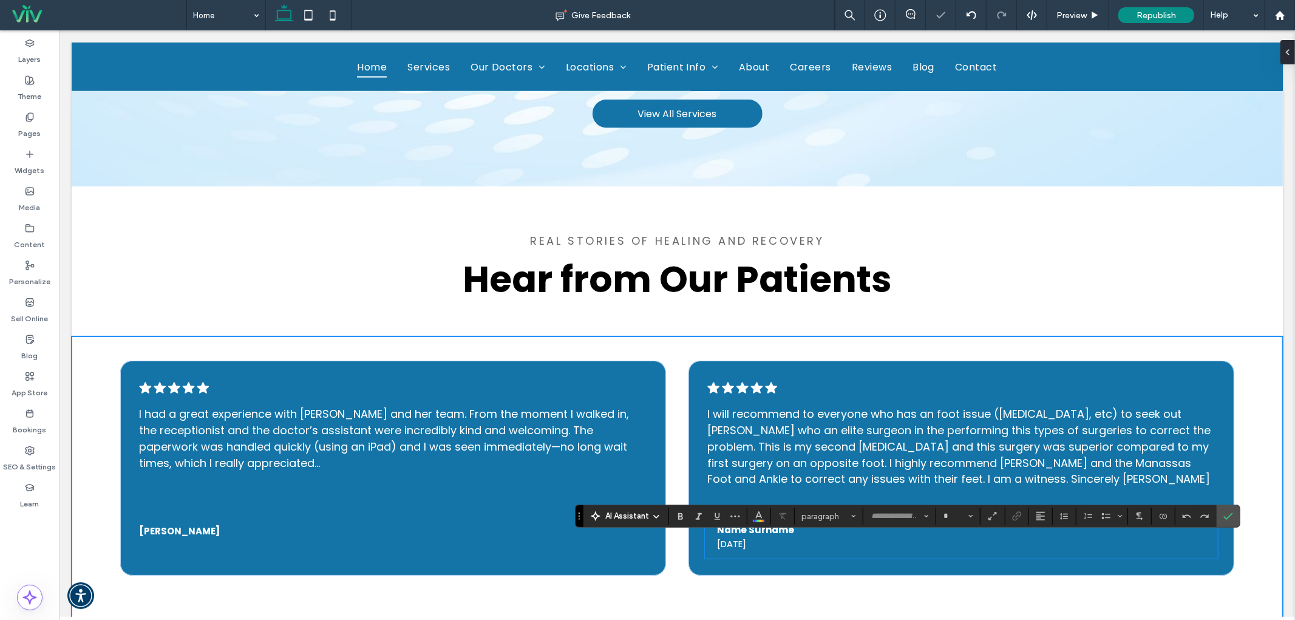
type input "*******"
type input "**"
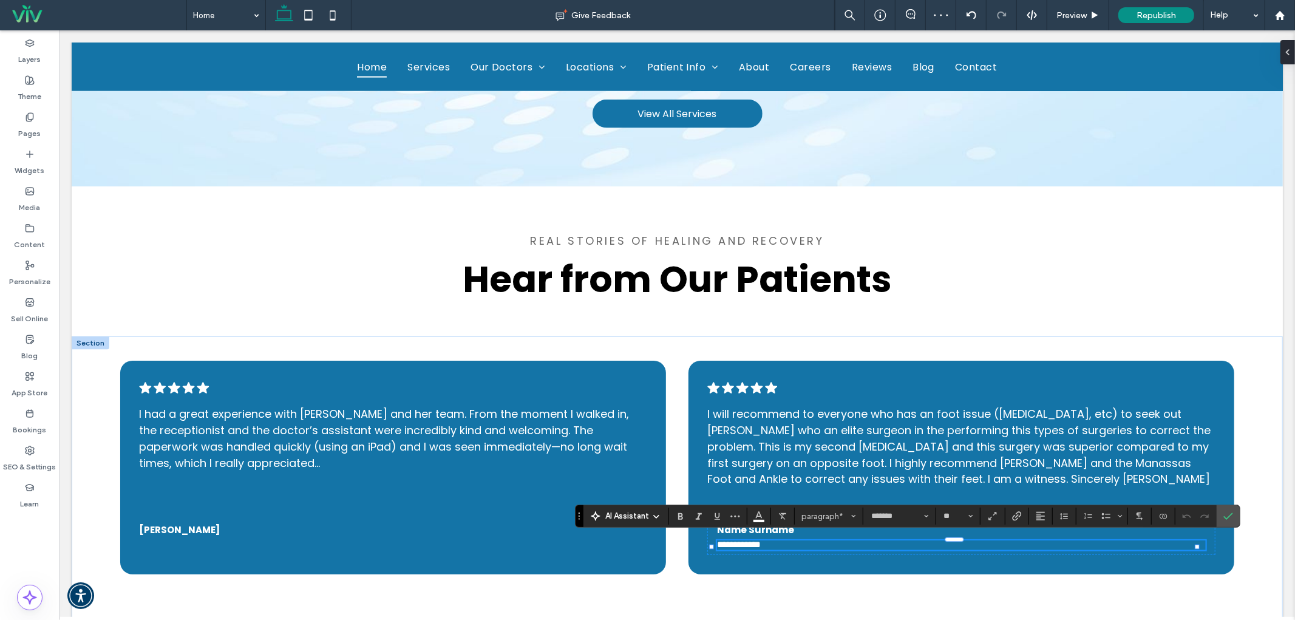
click at [857, 544] on p "**********" at bounding box center [960, 545] width 488 height 10
click at [1226, 520] on icon "Confirm" at bounding box center [1228, 516] width 10 height 10
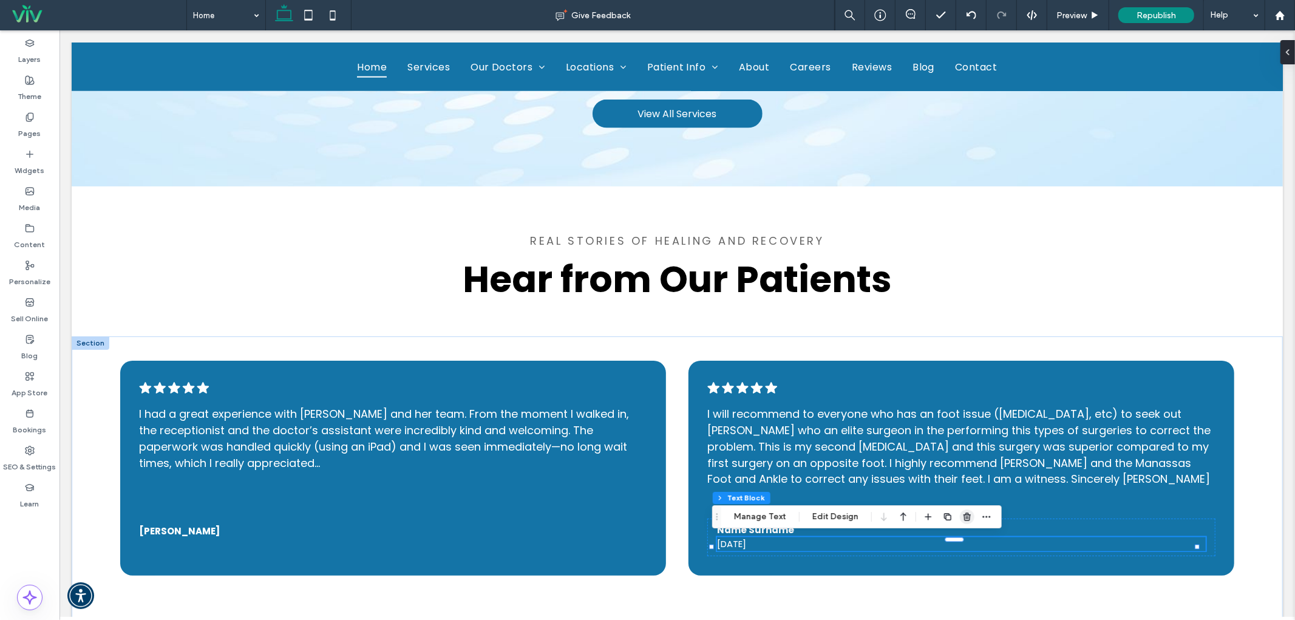
drag, startPoint x: 899, startPoint y: 486, endPoint x: 959, endPoint y: 516, distance: 66.8
click at [960, 516] on span "button" at bounding box center [967, 516] width 15 height 15
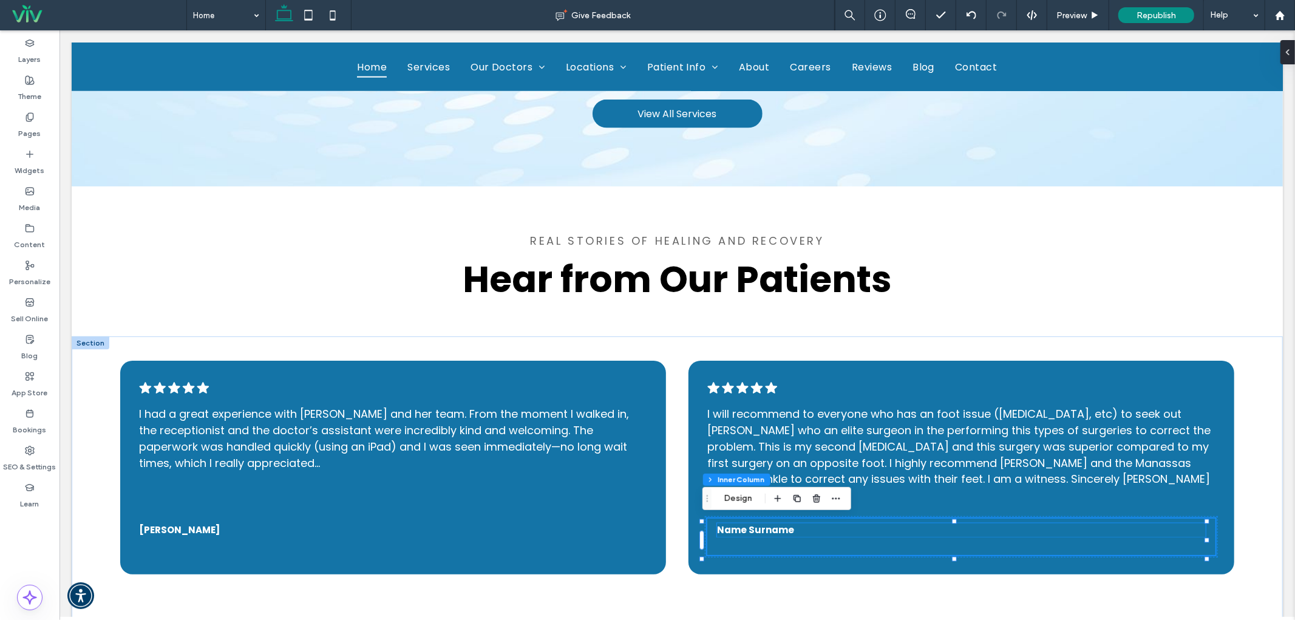
click at [779, 528] on span "Name Surname" at bounding box center [754, 529] width 77 height 13
click at [779, 528] on div "Name Surname" at bounding box center [960, 530] width 488 height 14
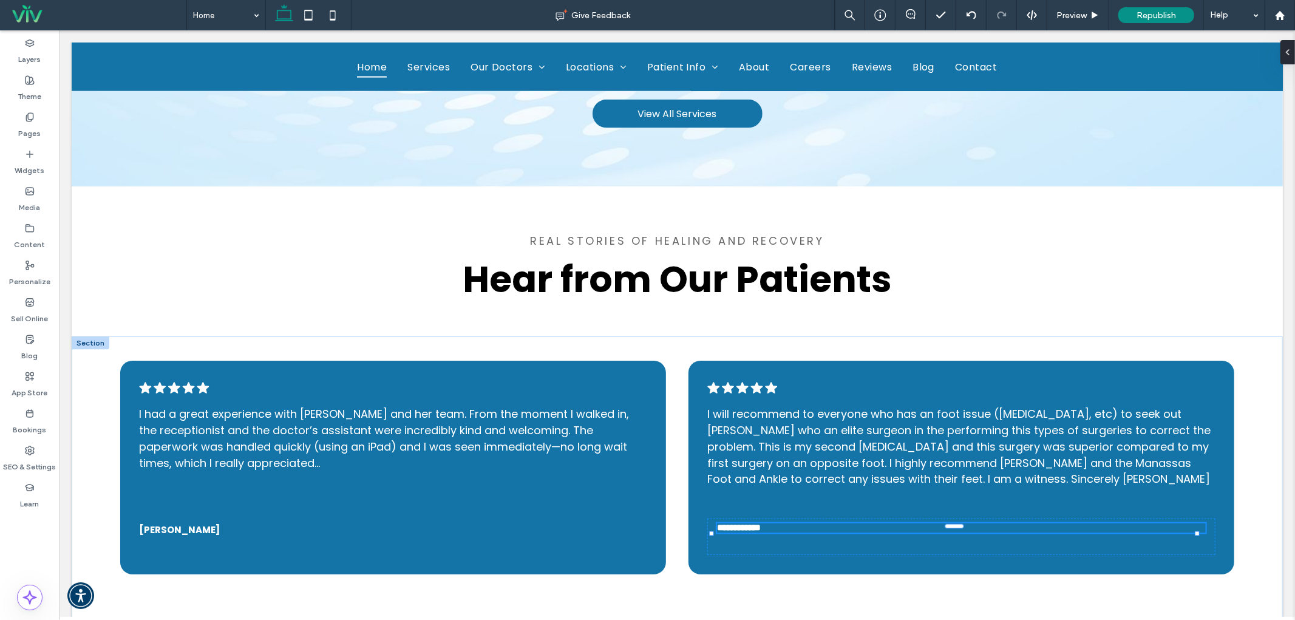
type input "*******"
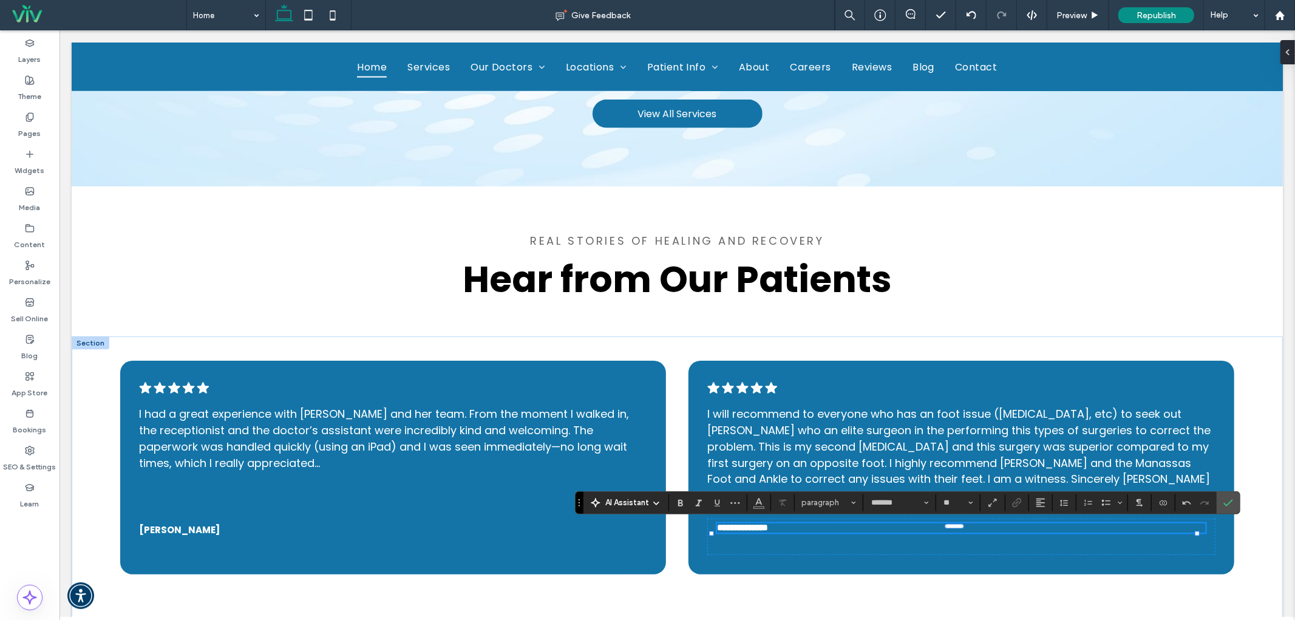
type input "**"
click at [717, 529] on span "**********" at bounding box center [741, 527] width 51 height 9
click at [1225, 499] on icon "Confirm" at bounding box center [1228, 503] width 10 height 10
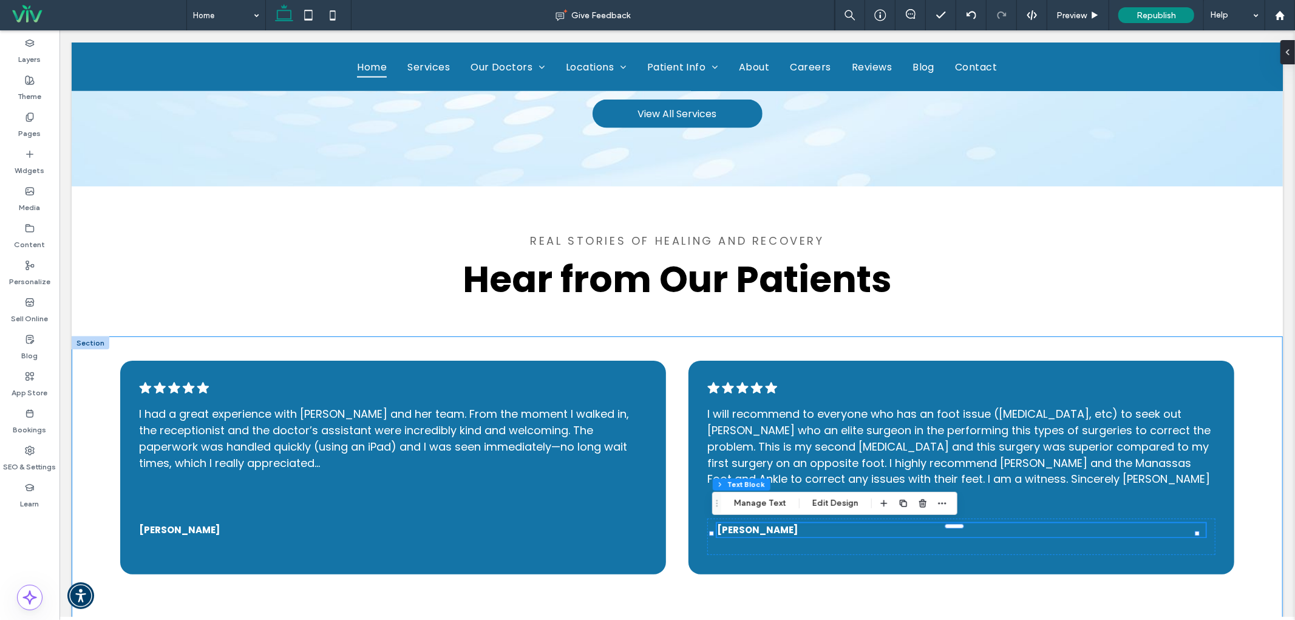
click at [928, 354] on div ".cls-1-1788903176-1788903176 { fill: #00000; stroke-width: 0px; } I had a great…" at bounding box center [676, 491] width 1211 height 311
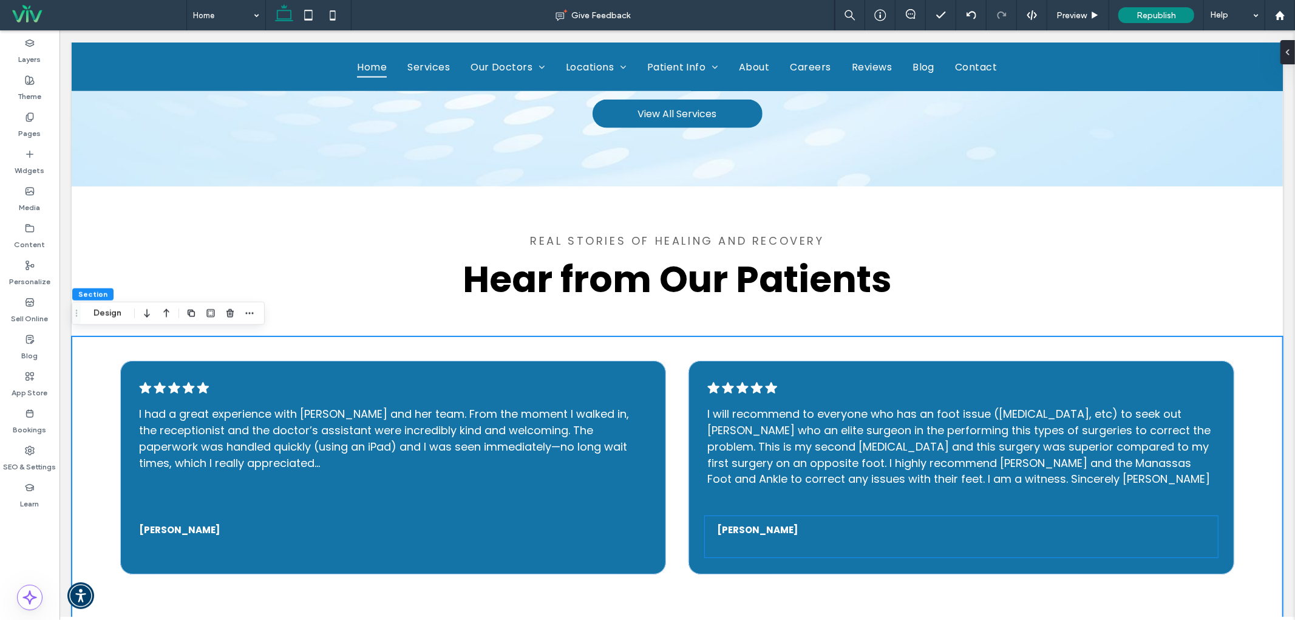
click at [919, 532] on h5 "[PERSON_NAME]" at bounding box center [960, 530] width 488 height 14
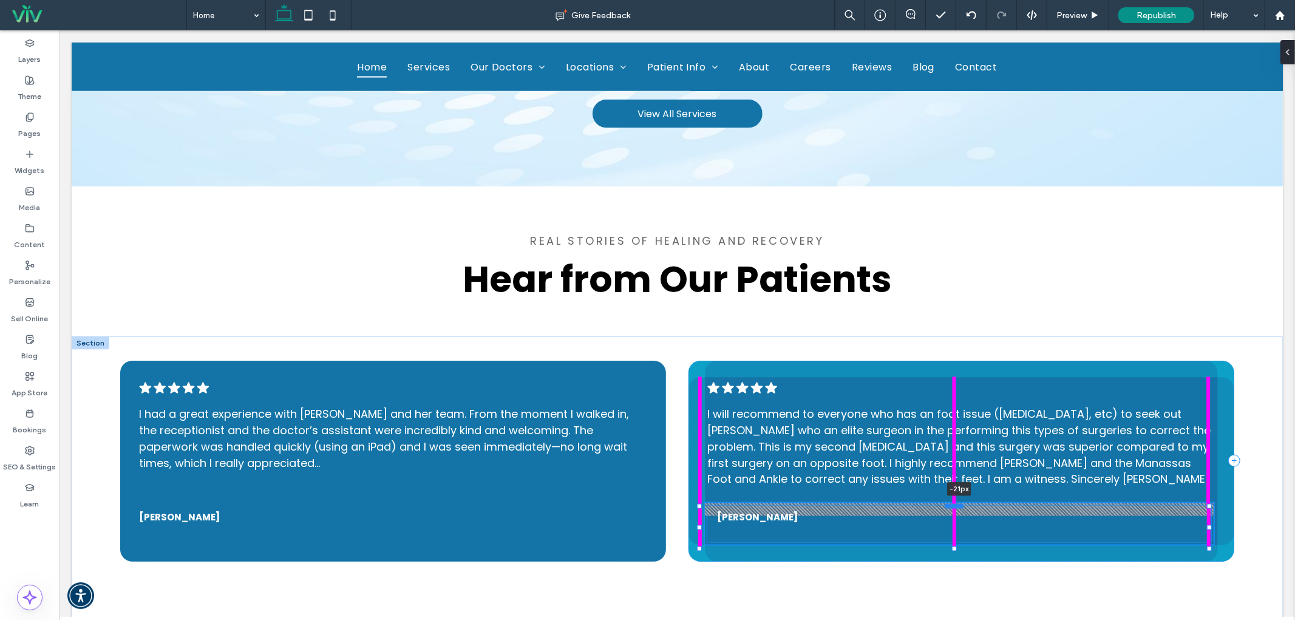
scroll to position [320, 0]
drag, startPoint x: 950, startPoint y: 514, endPoint x: 949, endPoint y: 501, distance: 12.8
click at [949, 503] on div at bounding box center [953, 505] width 19 height 5
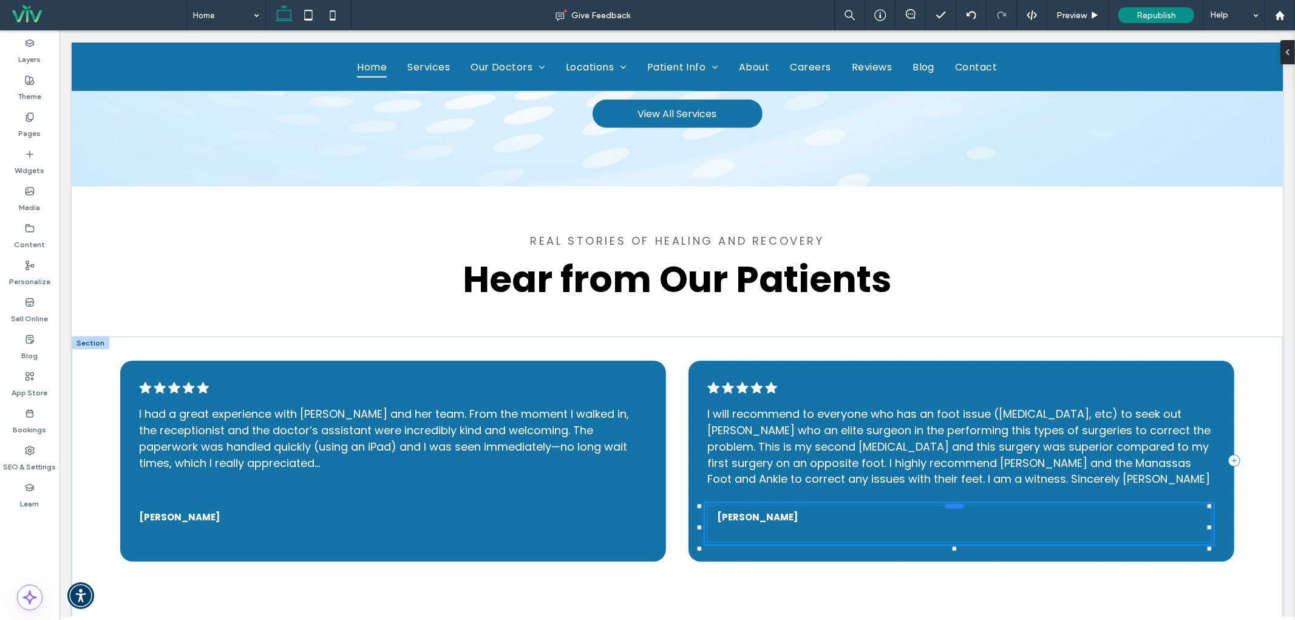
type input "**"
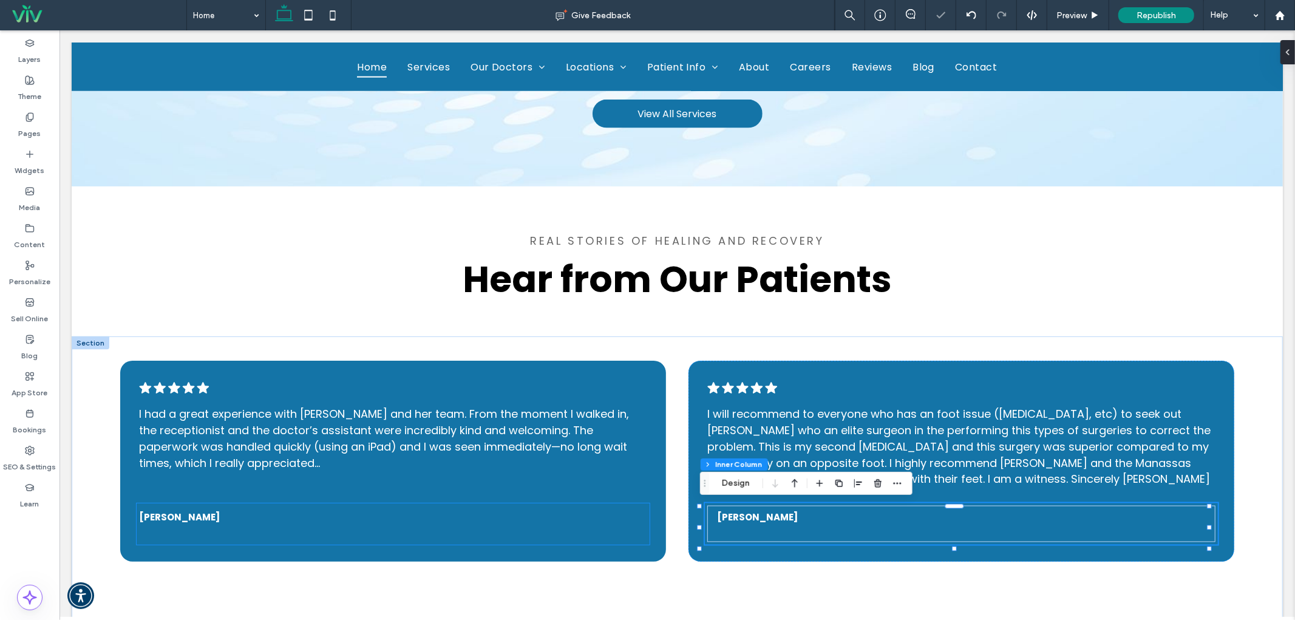
click at [340, 516] on h5 "[PERSON_NAME]" at bounding box center [391, 517] width 507 height 14
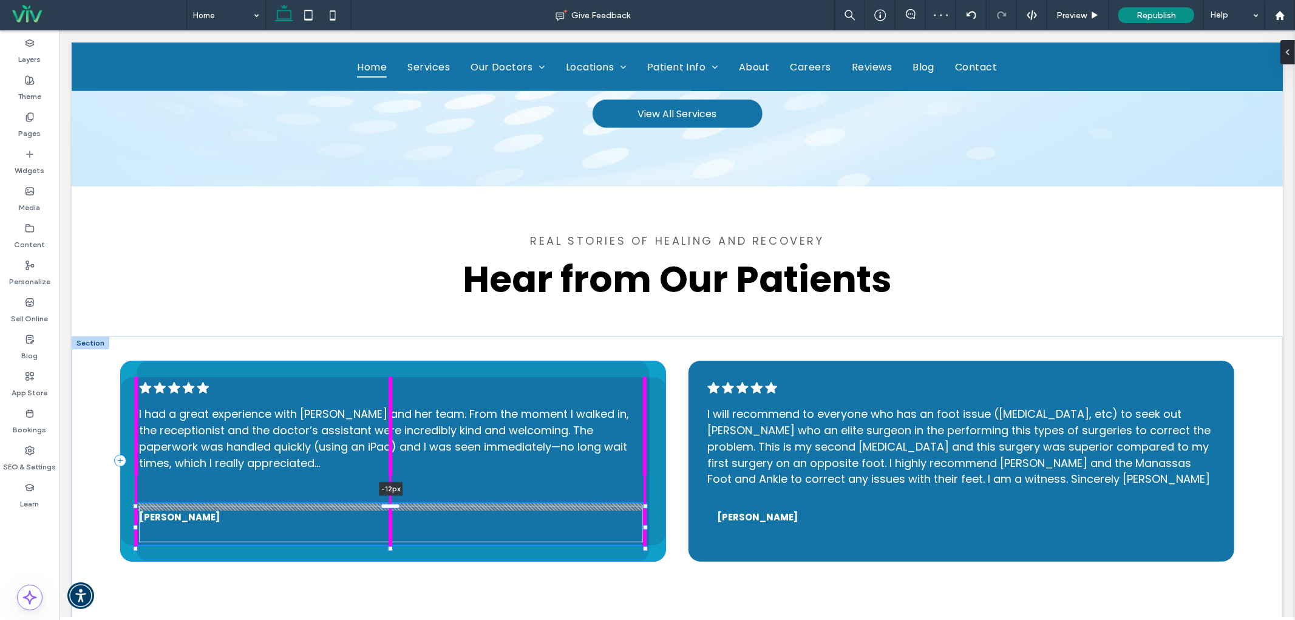
drag, startPoint x: 386, startPoint y: 499, endPoint x: 388, endPoint y: 492, distance: 7.7
click at [388, 492] on div ".cls-1-1788903176-1788903176 { fill: #00000; stroke-width: 0px; } I had a great…" at bounding box center [676, 485] width 1211 height 298
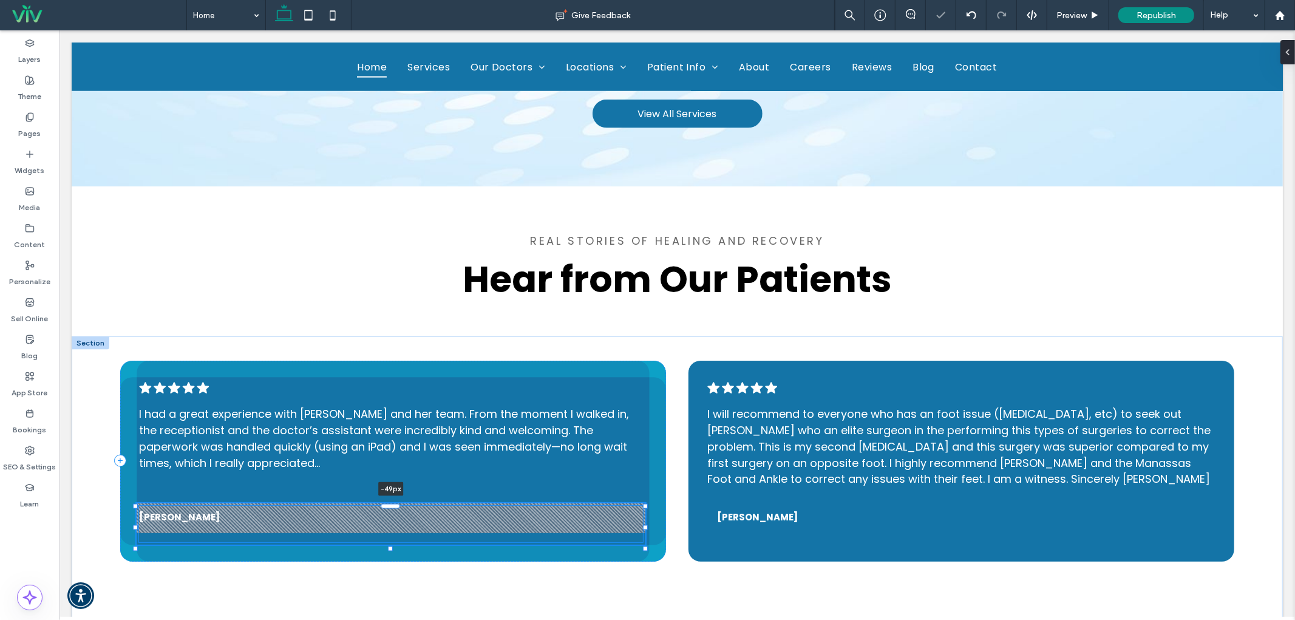
drag, startPoint x: 393, startPoint y: 499, endPoint x: 392, endPoint y: 477, distance: 22.5
click at [392, 477] on div ".cls-1-1788903176-1788903176 { fill: #00000; stroke-width: 0px; } I had a great…" at bounding box center [676, 485] width 1211 height 298
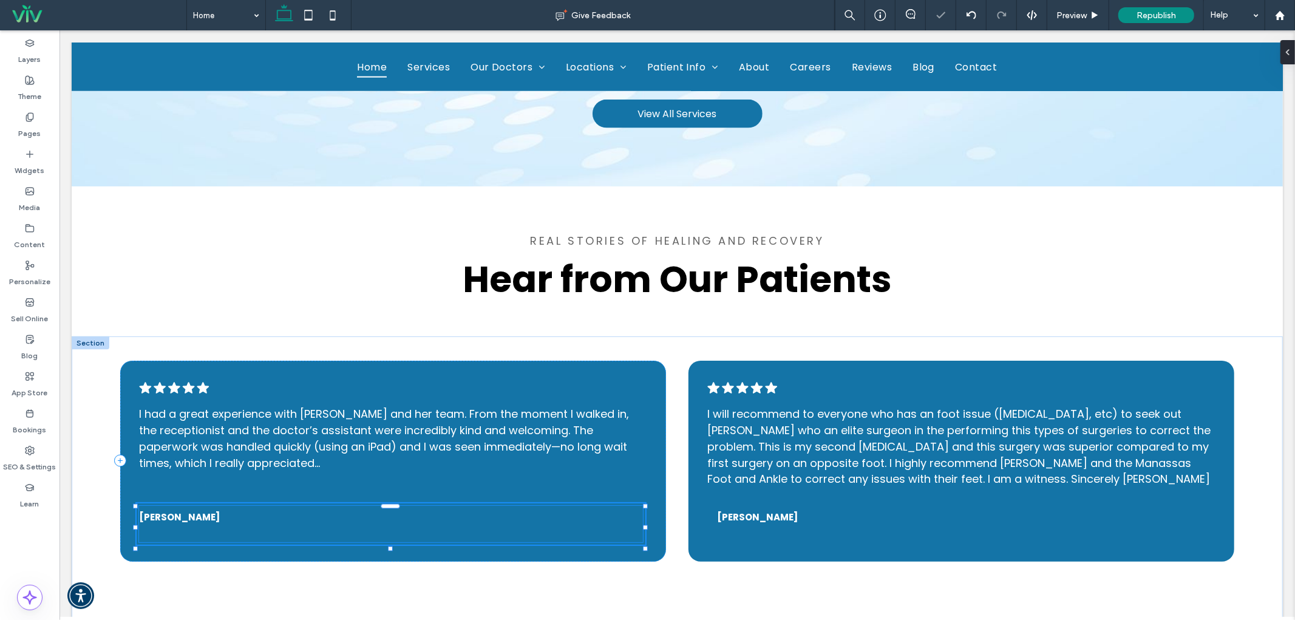
type input "**"
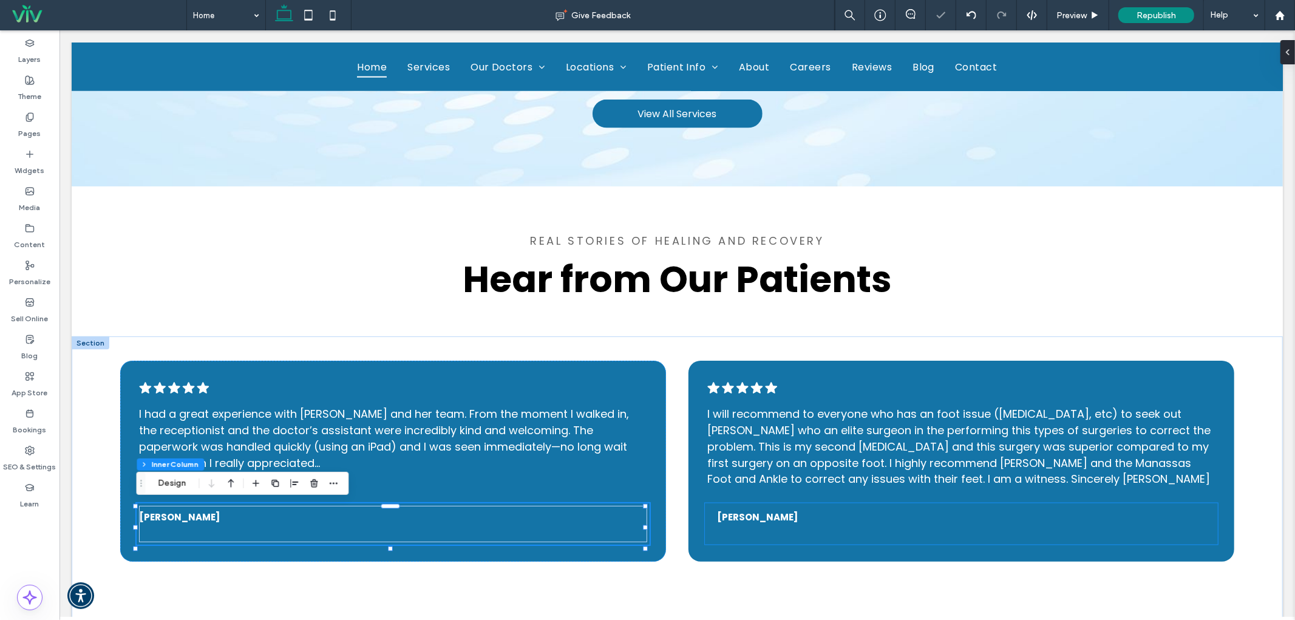
click at [758, 524] on div "[PERSON_NAME]" at bounding box center [959, 523] width 507 height 36
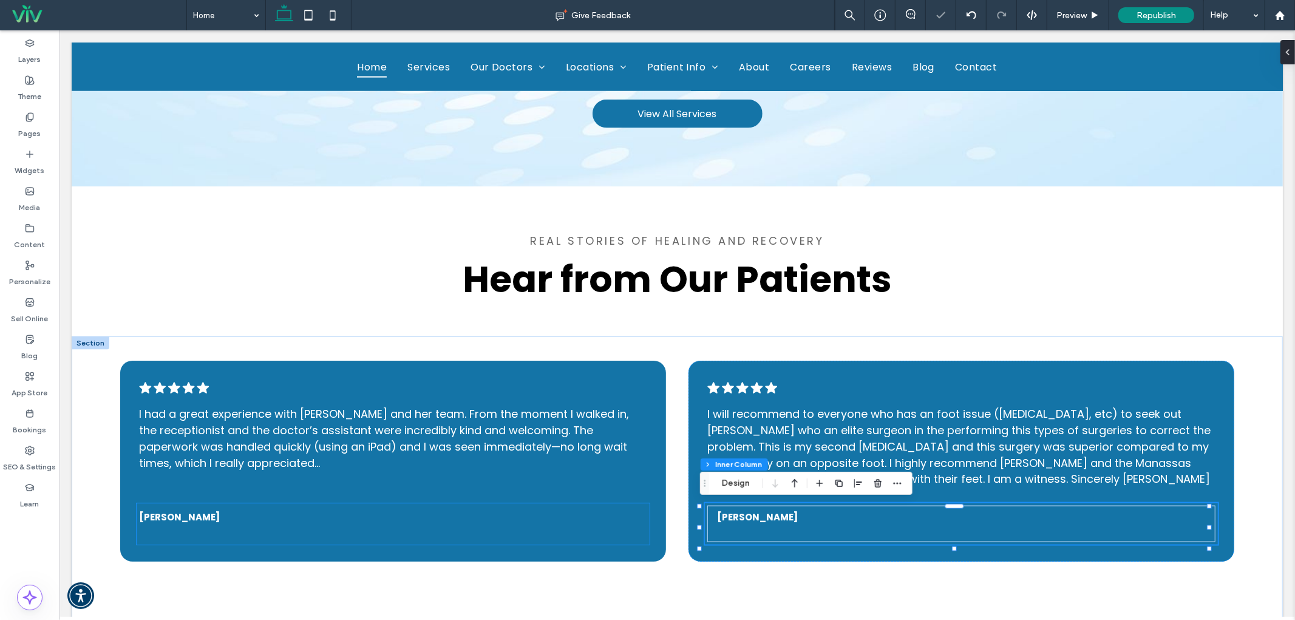
click at [481, 524] on div "[PERSON_NAME]" at bounding box center [391, 523] width 507 height 36
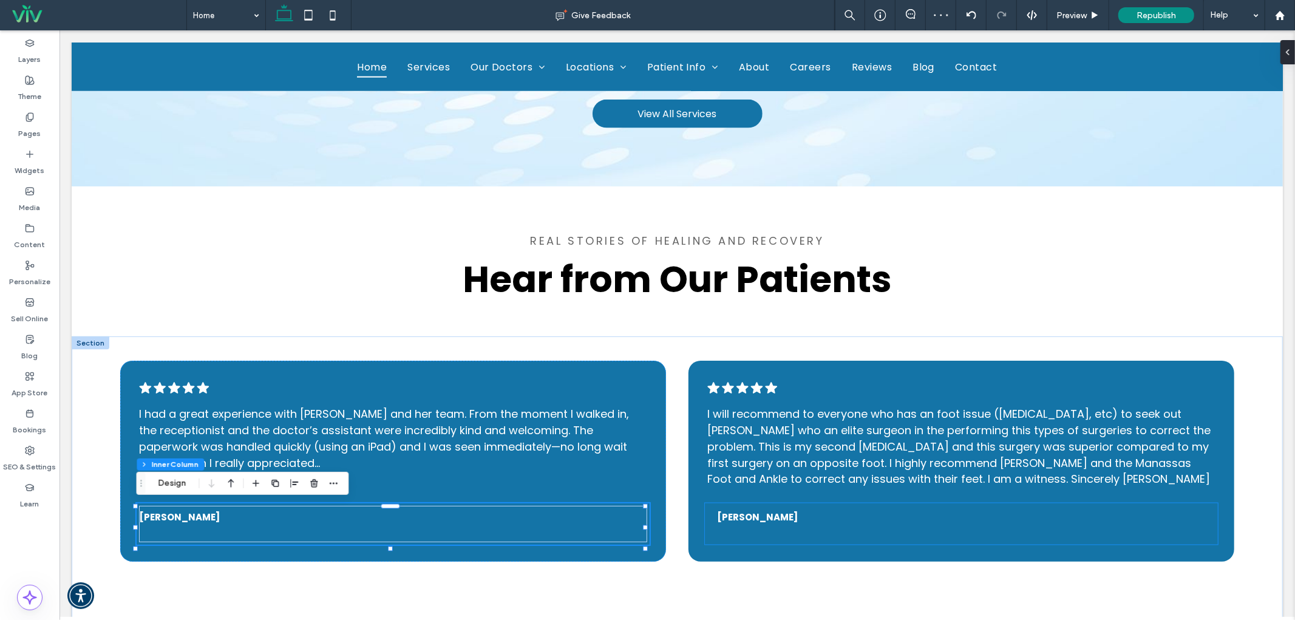
click at [754, 529] on div "[PERSON_NAME]" at bounding box center [959, 523] width 507 height 36
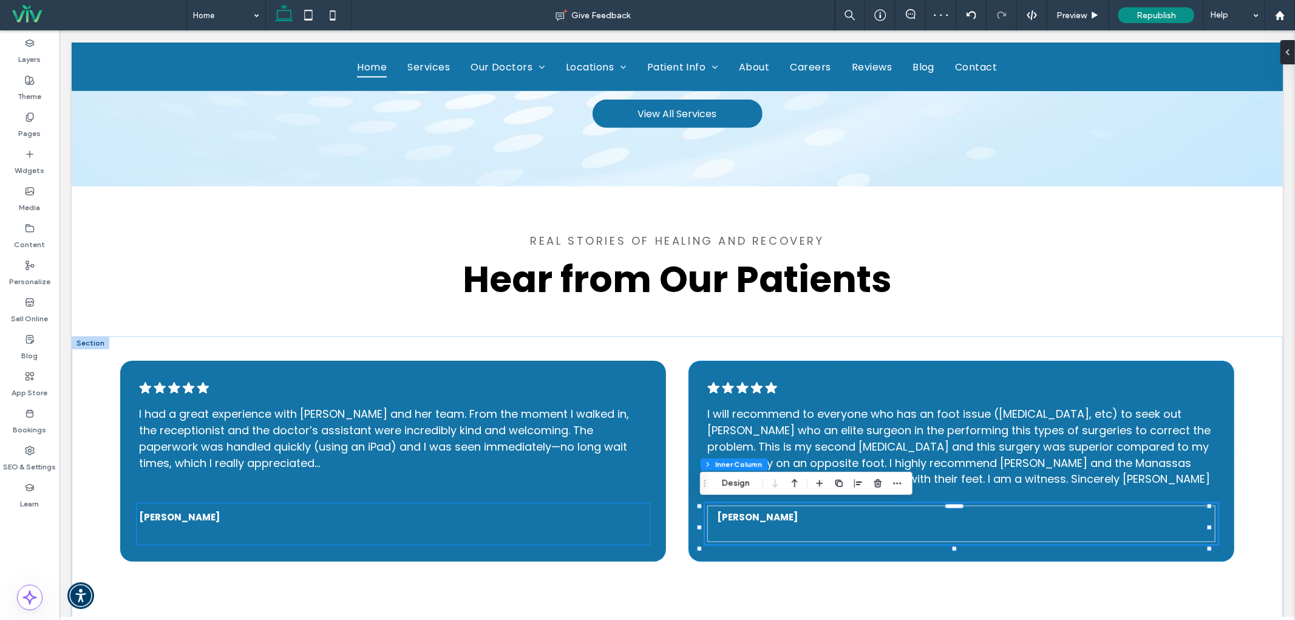
click at [514, 535] on div "[PERSON_NAME]" at bounding box center [391, 523] width 507 height 36
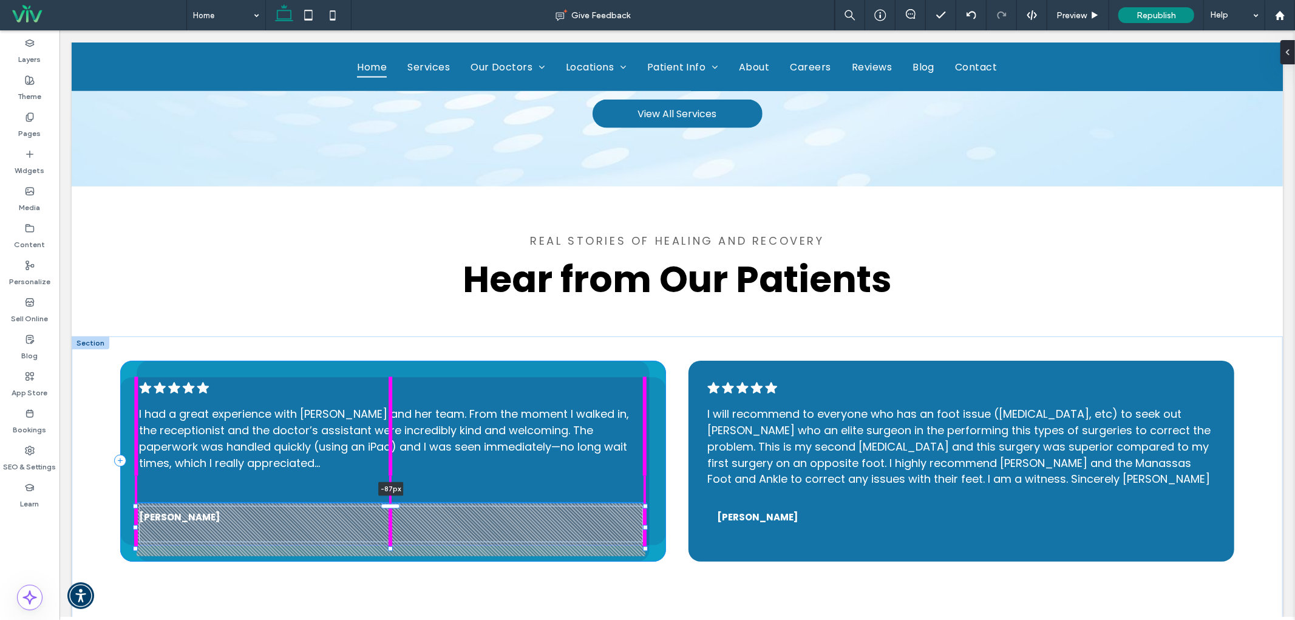
drag, startPoint x: 392, startPoint y: 503, endPoint x: 388, endPoint y: 480, distance: 23.5
click at [388, 480] on div ".cls-1-1788903176-1788903176 { fill: #00000; stroke-width: 0px; } I had a great…" at bounding box center [676, 485] width 1211 height 298
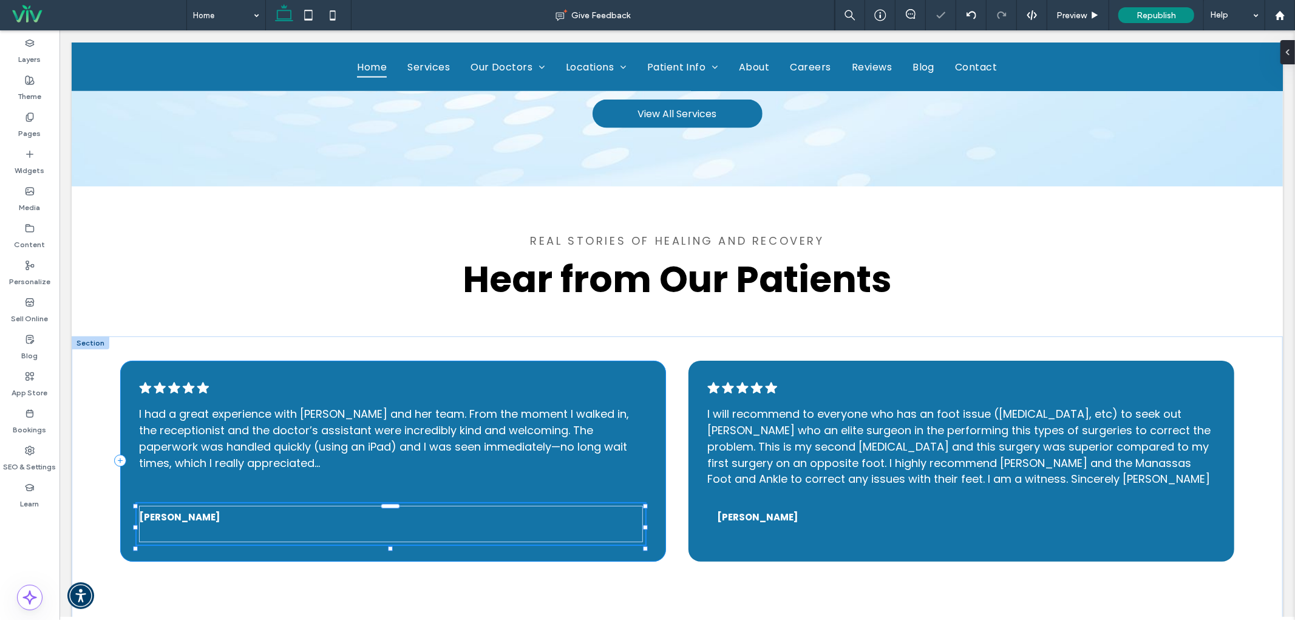
type input "**"
click at [470, 481] on div ".cls-1-1788903176-1788903176 { fill: #00000; stroke-width: 0px; } I had a great…" at bounding box center [393, 460] width 546 height 201
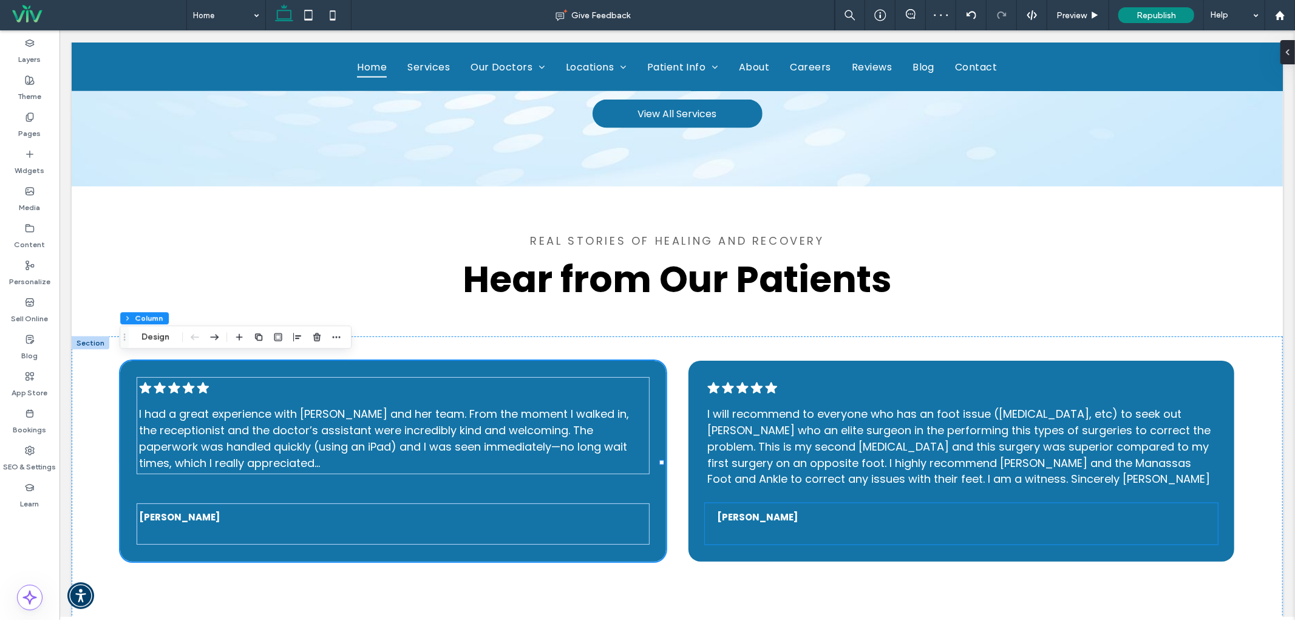
click at [856, 519] on h5 "[PERSON_NAME]" at bounding box center [960, 517] width 488 height 14
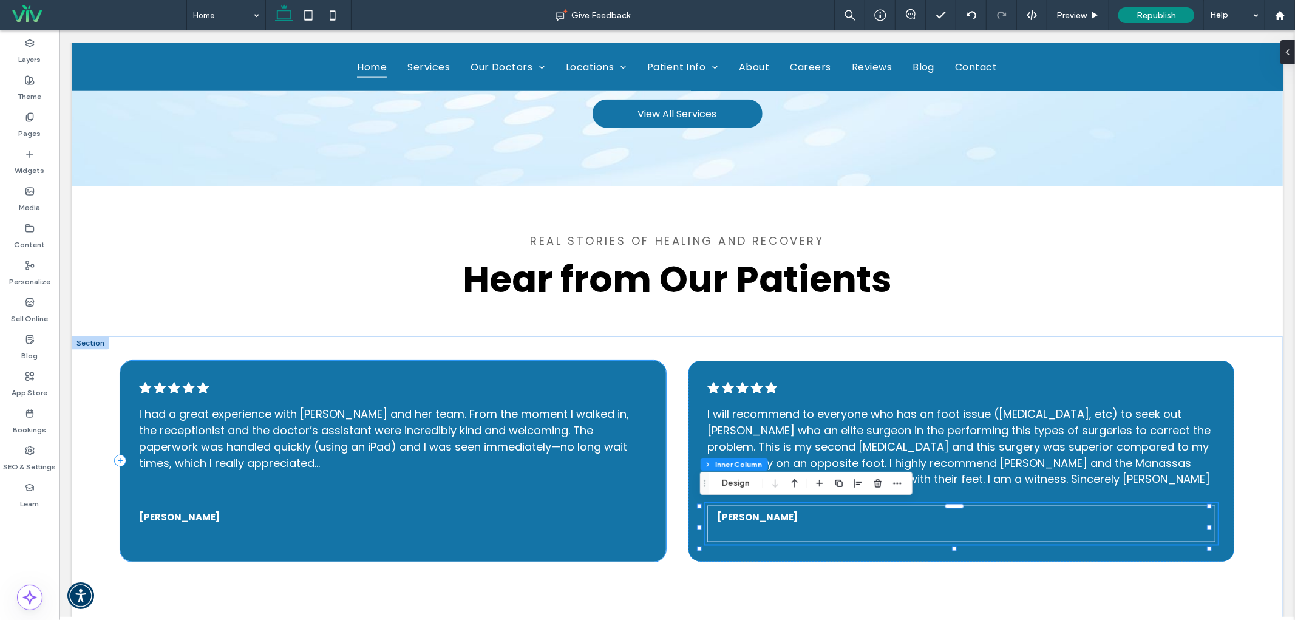
click at [644, 557] on div ".cls-1-1788903176-1788903176 { fill: #00000; stroke-width: 0px; } I had a great…" at bounding box center [393, 460] width 546 height 201
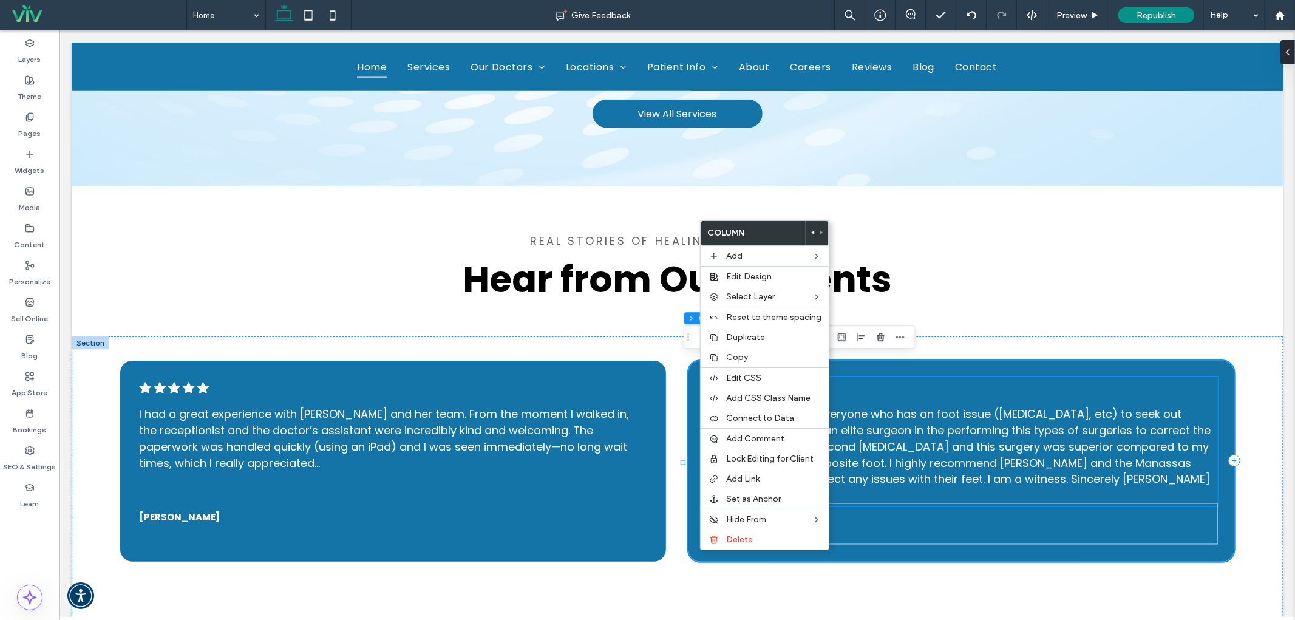
click at [1021, 491] on p at bounding box center [959, 495] width 507 height 16
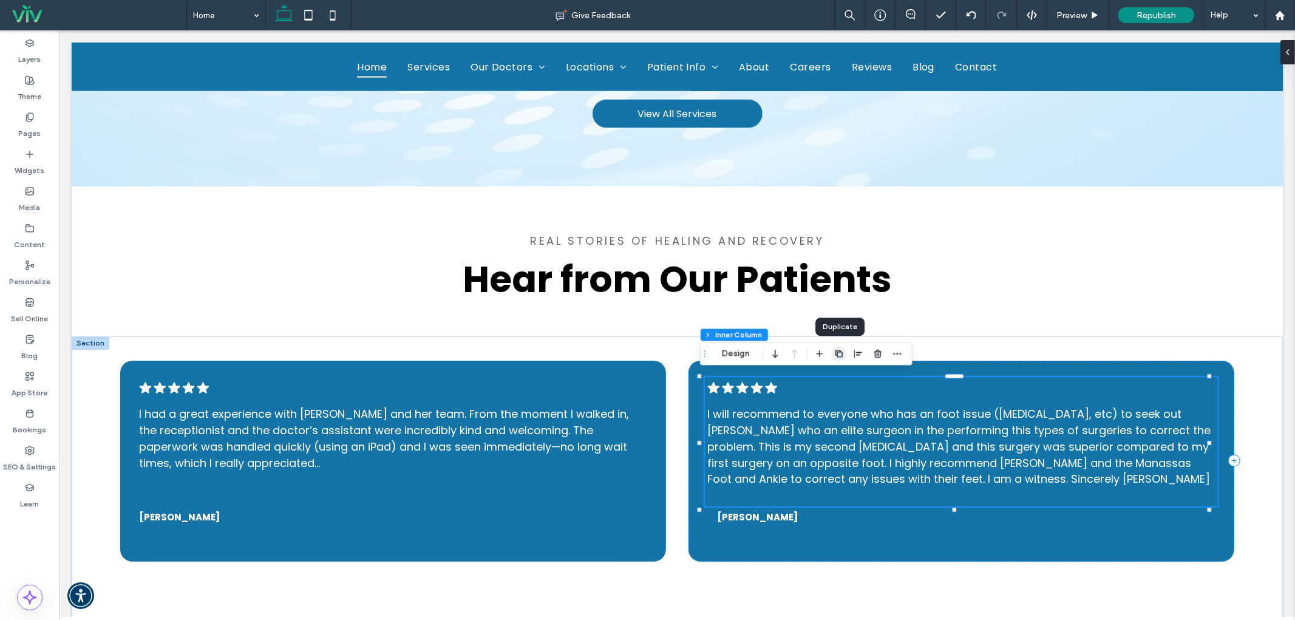
click at [836, 353] on icon "button" at bounding box center [839, 354] width 10 height 10
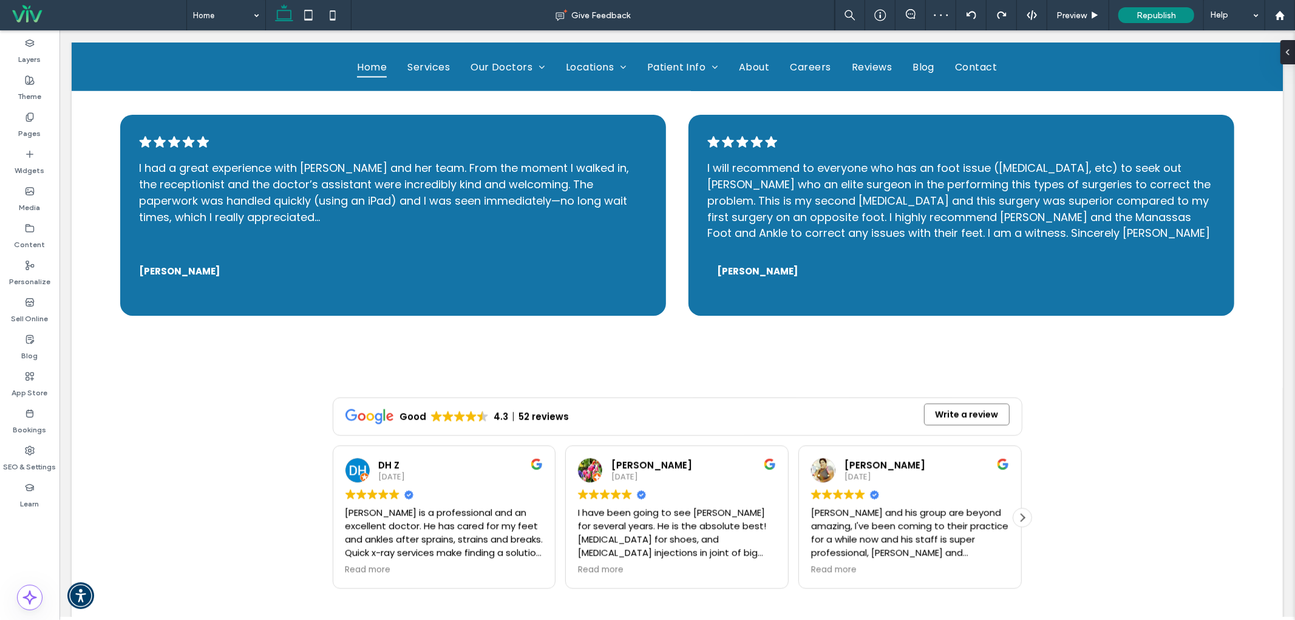
scroll to position [1618, 0]
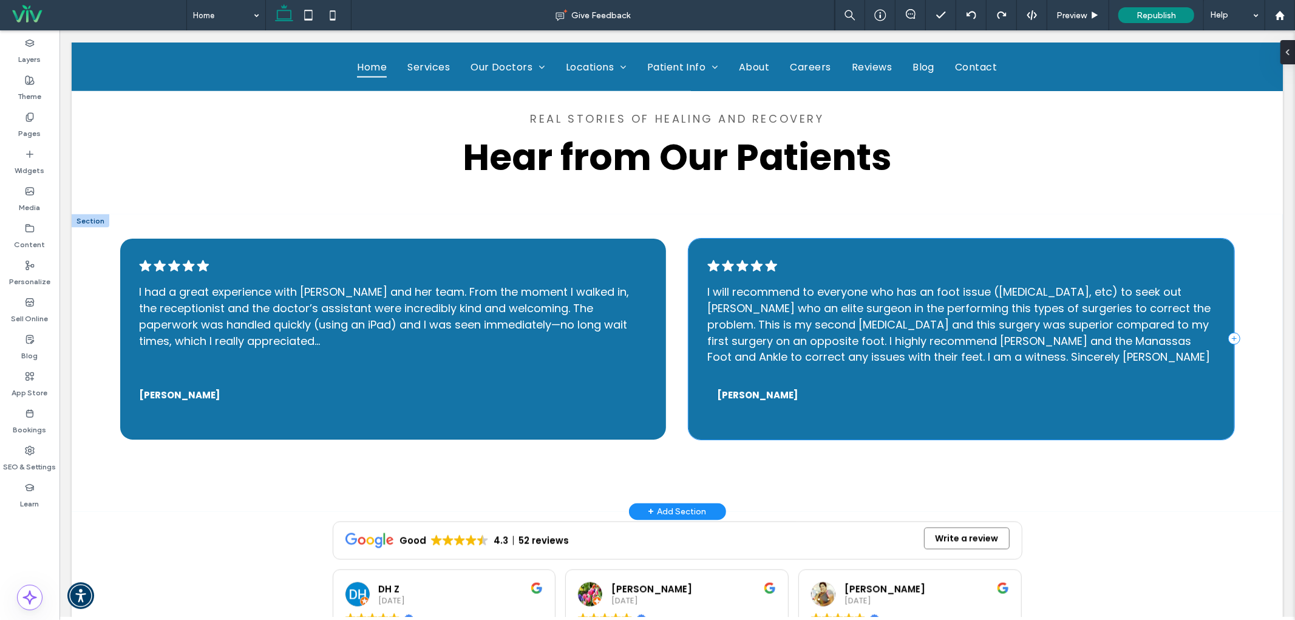
click at [688, 425] on div ".cls-1-1788903176-1788903176 { fill: #00000; stroke-width: 0px; } I will recomm…" at bounding box center [961, 338] width 546 height 201
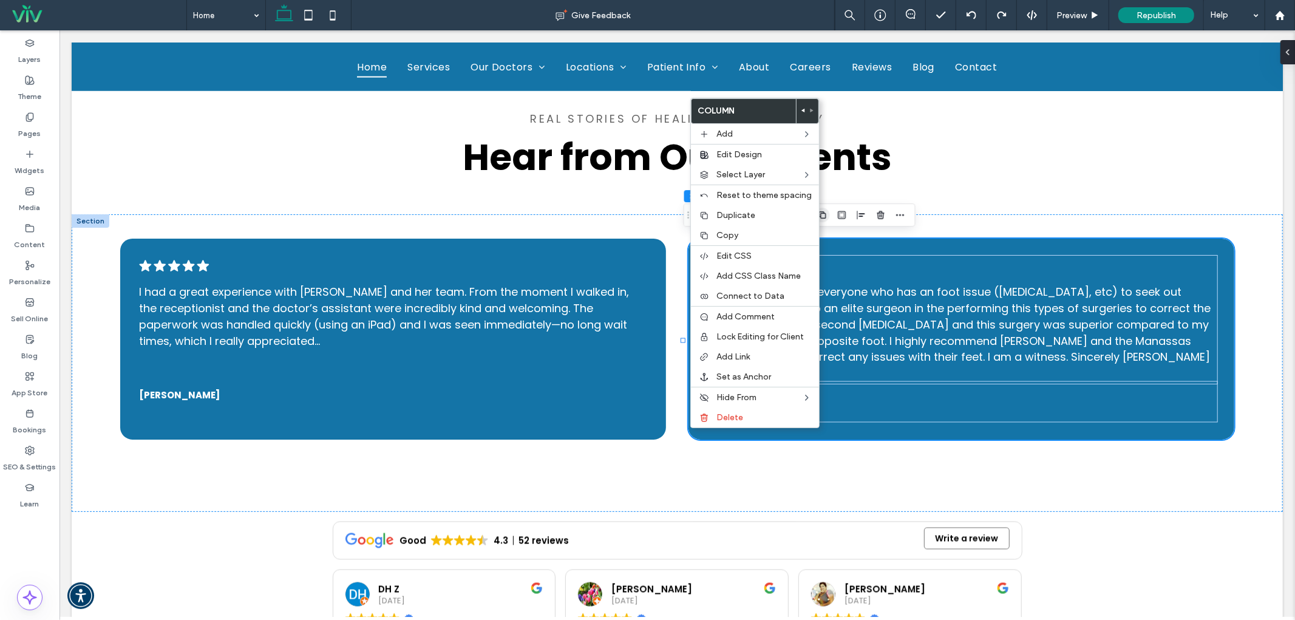
click at [827, 214] on icon "button" at bounding box center [823, 215] width 10 height 10
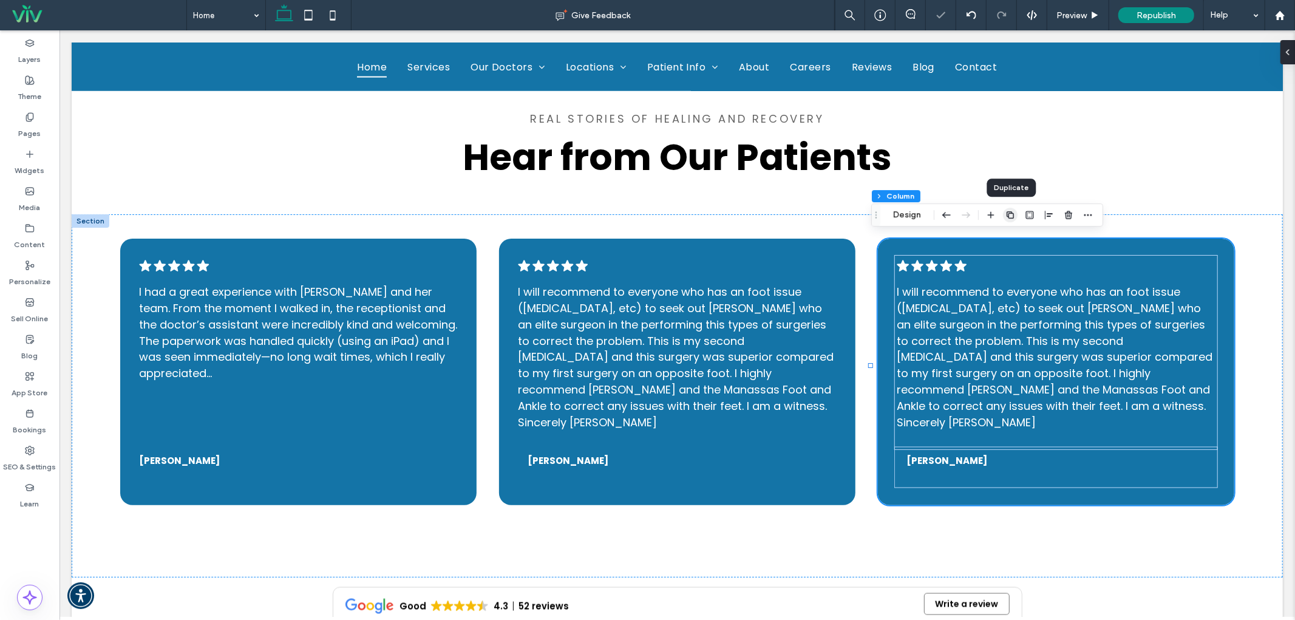
click at [1017, 219] on span "button" at bounding box center [1010, 215] width 15 height 15
type input "*"
type input "**"
type input "*****"
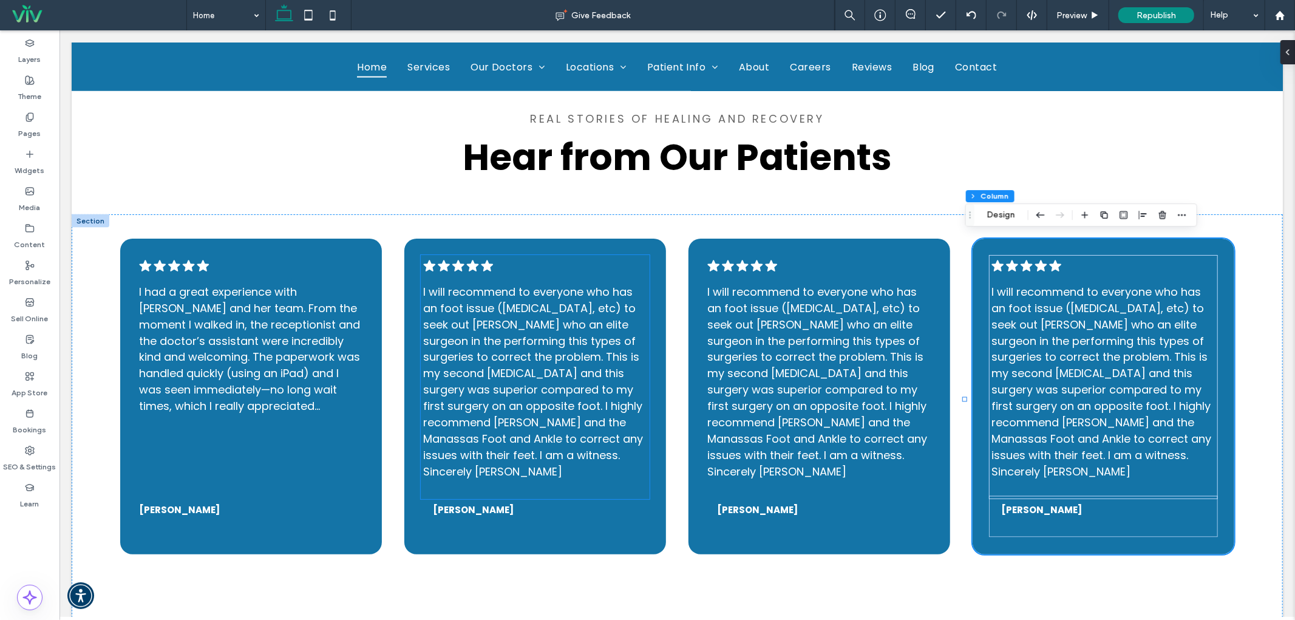
click at [463, 354] on span "I will recommend to everyone who has an foot issue ([MEDICAL_DATA], etc) to see…" at bounding box center [532, 380] width 220 height 195
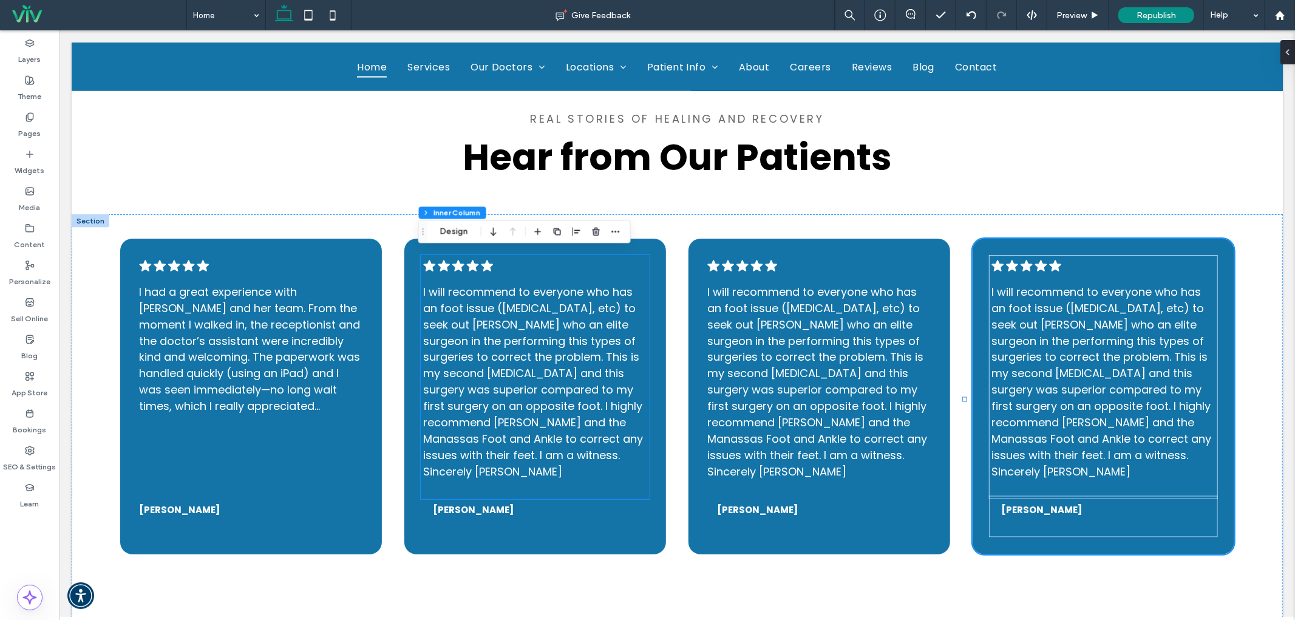
click at [463, 354] on span "I will recommend to everyone who has an foot issue ([MEDICAL_DATA], etc) to see…" at bounding box center [532, 380] width 220 height 195
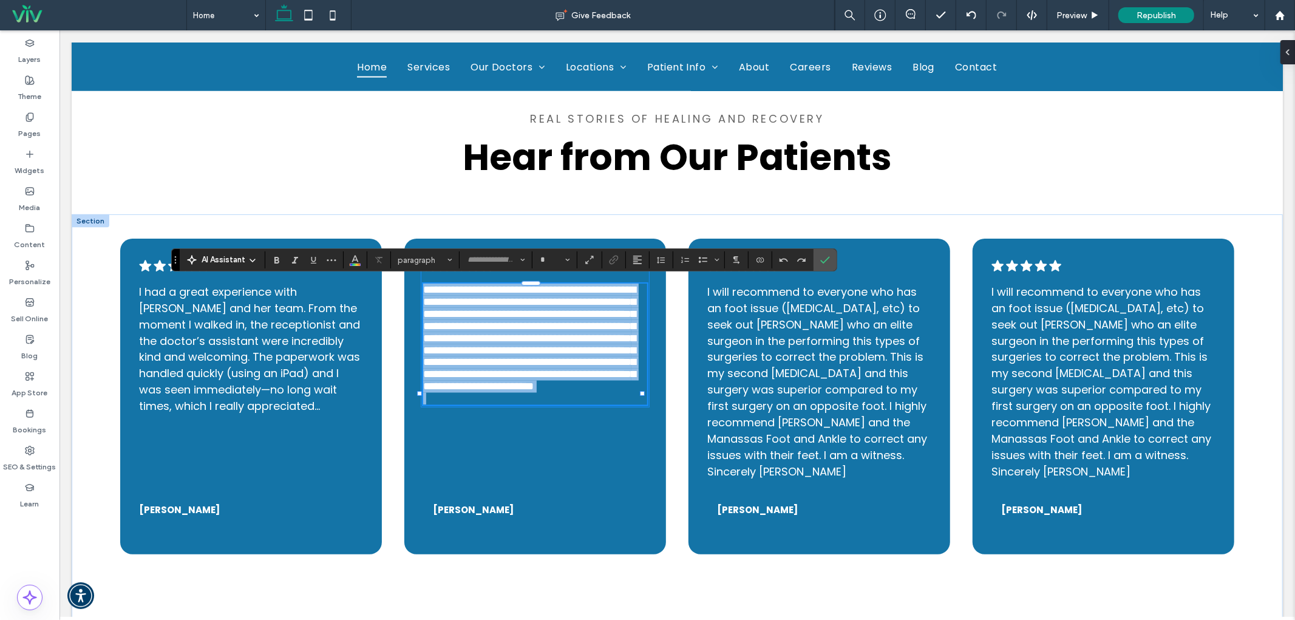
type input "*******"
type input "**"
click at [464, 357] on span "**********" at bounding box center [528, 337] width 212 height 108
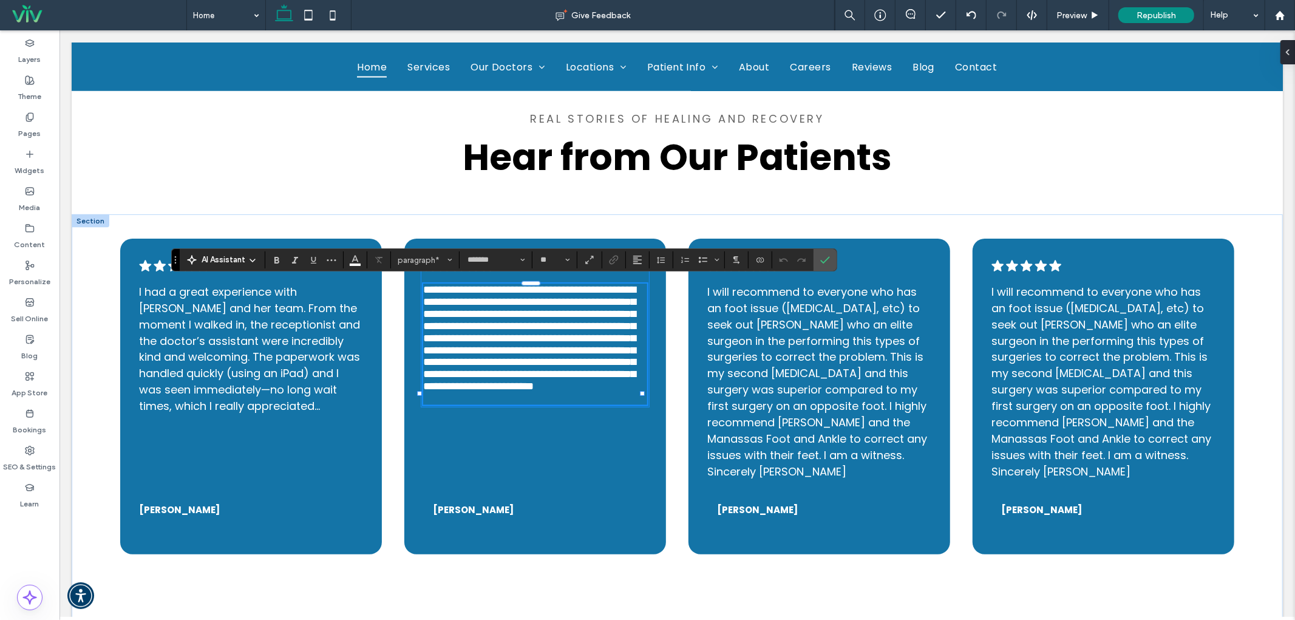
click at [486, 404] on p at bounding box center [533, 398] width 223 height 12
drag, startPoint x: 827, startPoint y: 263, endPoint x: 767, endPoint y: 233, distance: 67.3
click at [827, 263] on icon "Confirm" at bounding box center [825, 260] width 10 height 10
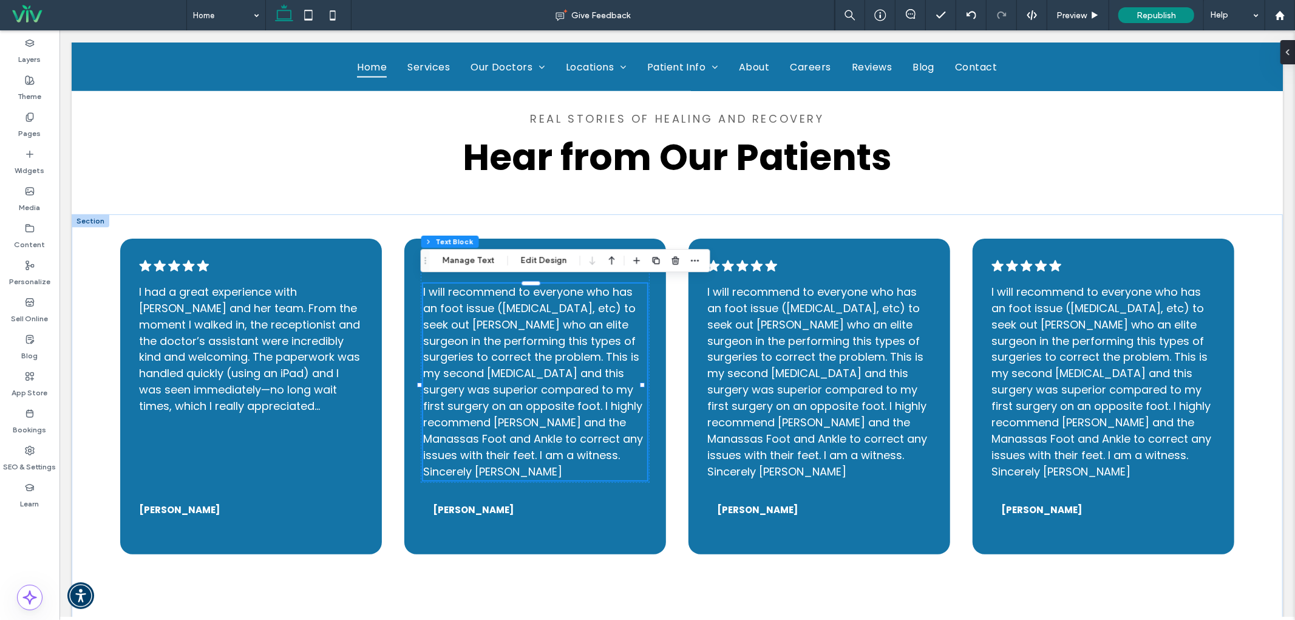
click at [469, 362] on span "I will recommend to everyone who has an foot issue ([MEDICAL_DATA], etc) to see…" at bounding box center [532, 380] width 220 height 195
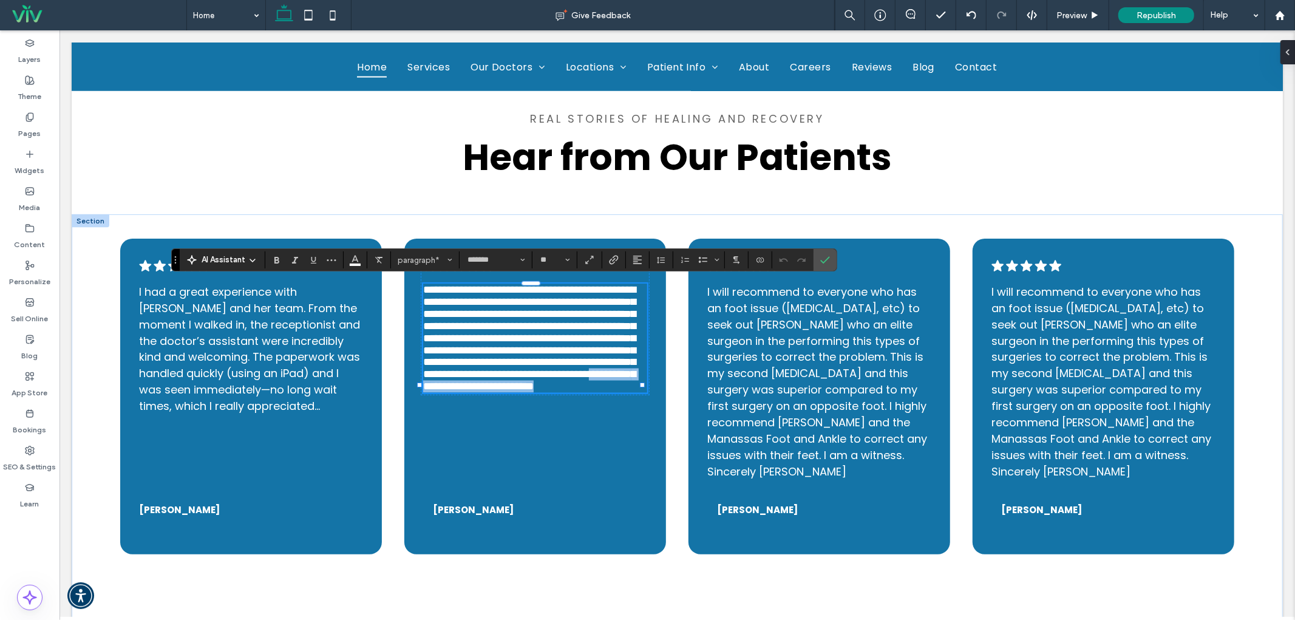
drag, startPoint x: 540, startPoint y: 475, endPoint x: 445, endPoint y: 463, distance: 94.8
click at [445, 392] on p "**********" at bounding box center [533, 337] width 223 height 109
drag, startPoint x: 827, startPoint y: 260, endPoint x: 456, endPoint y: 524, distance: 455.6
click at [827, 260] on icon "Confirm" at bounding box center [825, 260] width 10 height 10
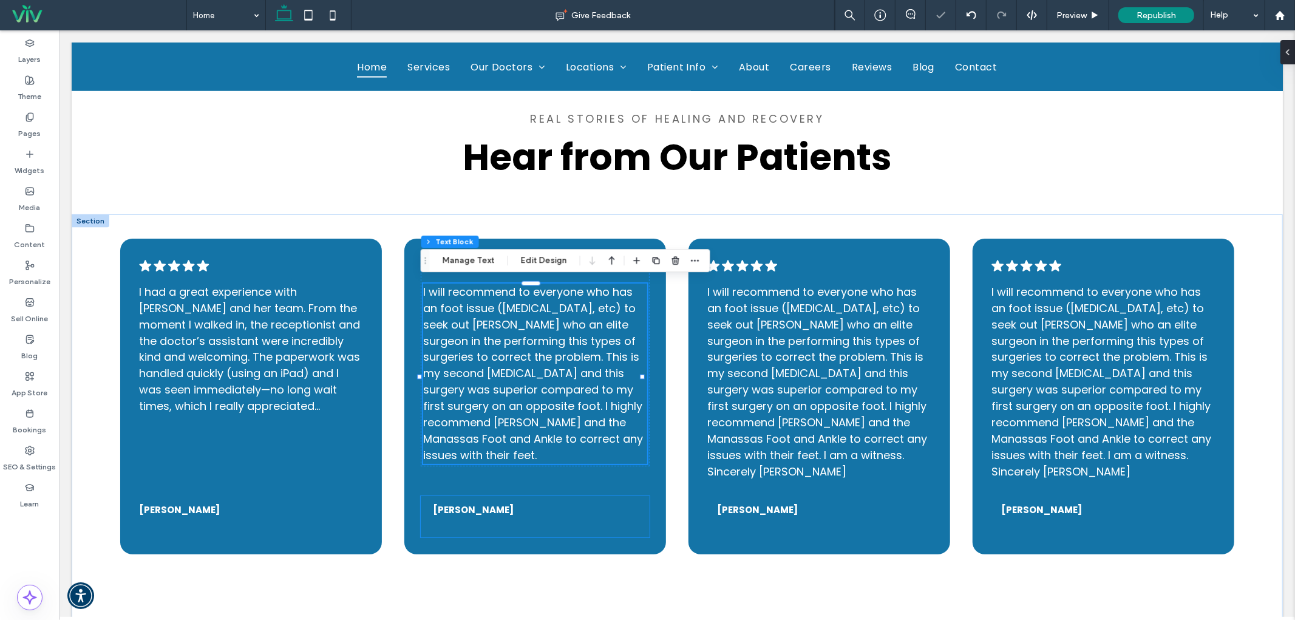
click at [526, 504] on div "[PERSON_NAME]" at bounding box center [533, 516] width 223 height 36
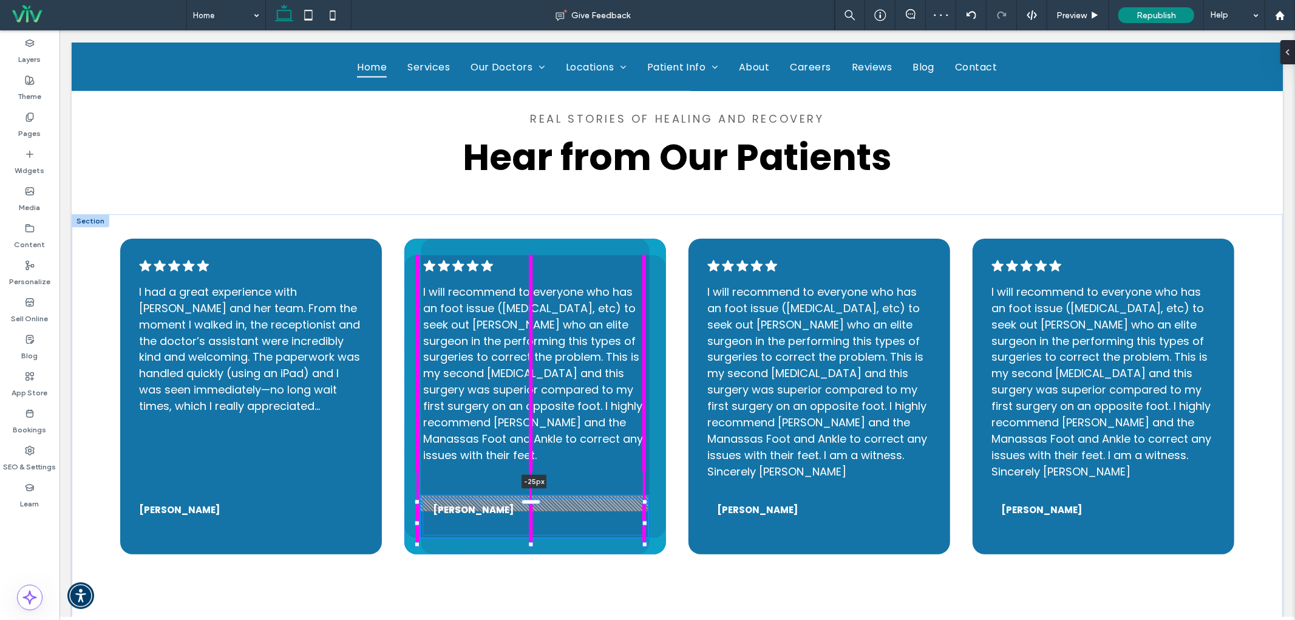
scroll to position [320, 0]
click at [530, 493] on div ".cls-1-1788903176-1788903176 { fill: #00000; stroke-width: 0px; } I had a great…" at bounding box center [676, 420] width 1211 height 413
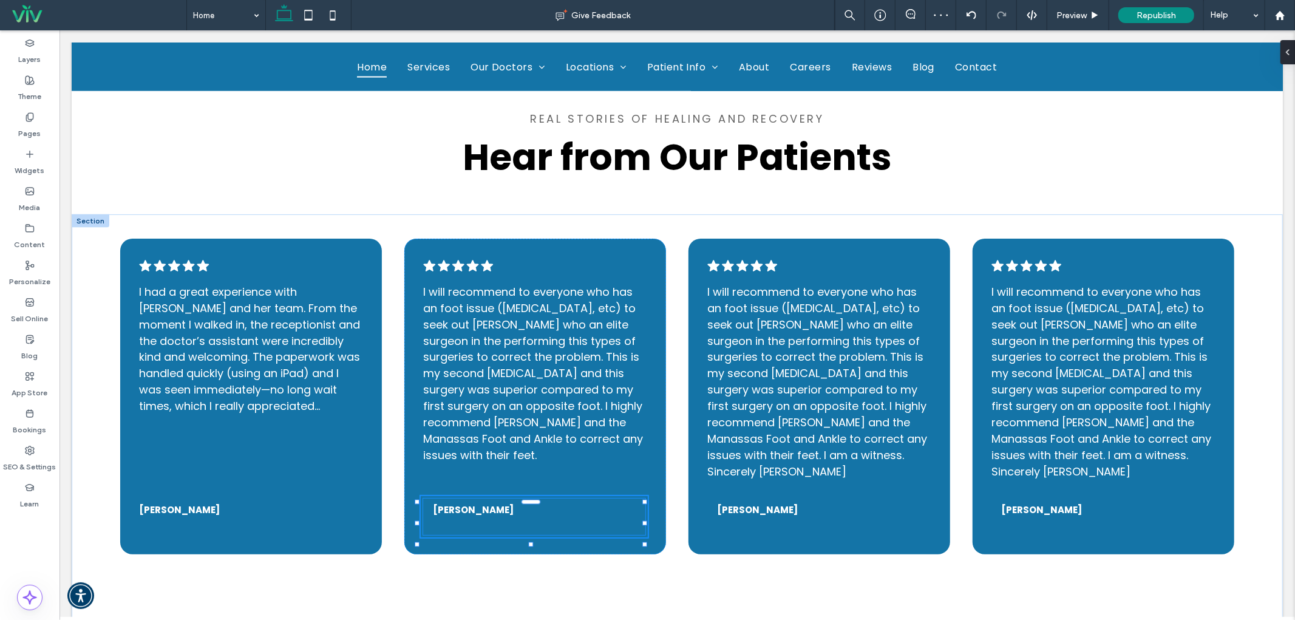
type input "**"
click at [441, 560] on div ".cls-1-1788903176-1788903176 { fill: #00000; stroke-width: 0px; } I had a great…" at bounding box center [676, 420] width 1211 height 413
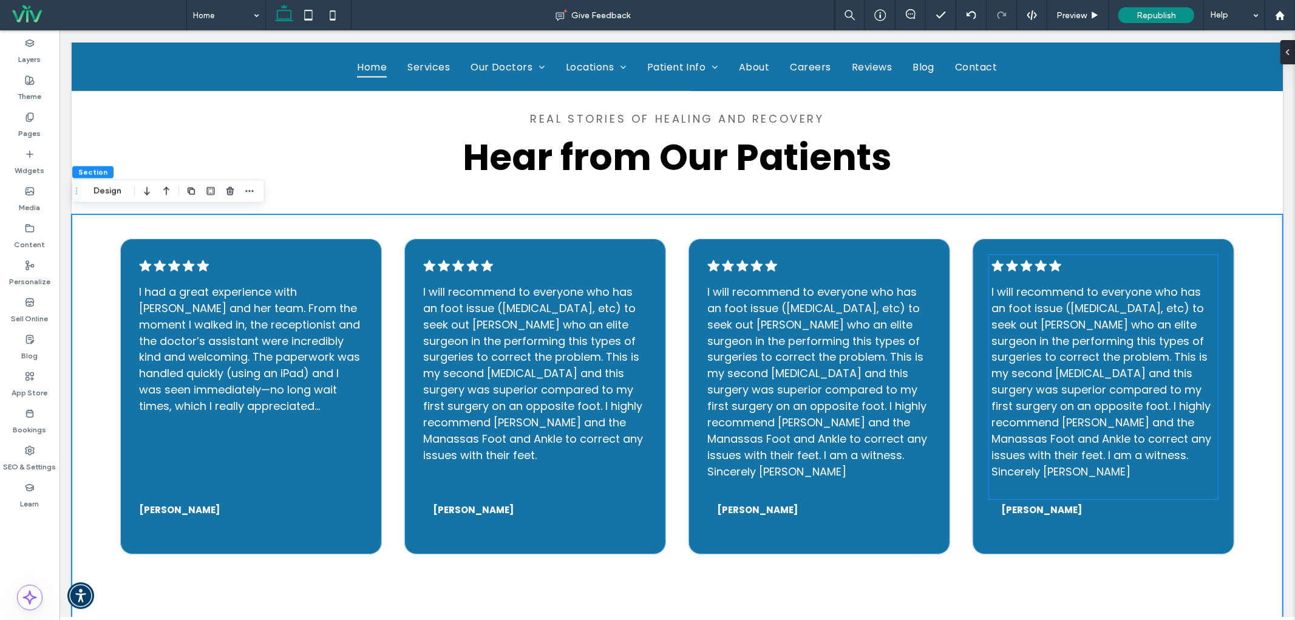
scroll to position [1259, 0]
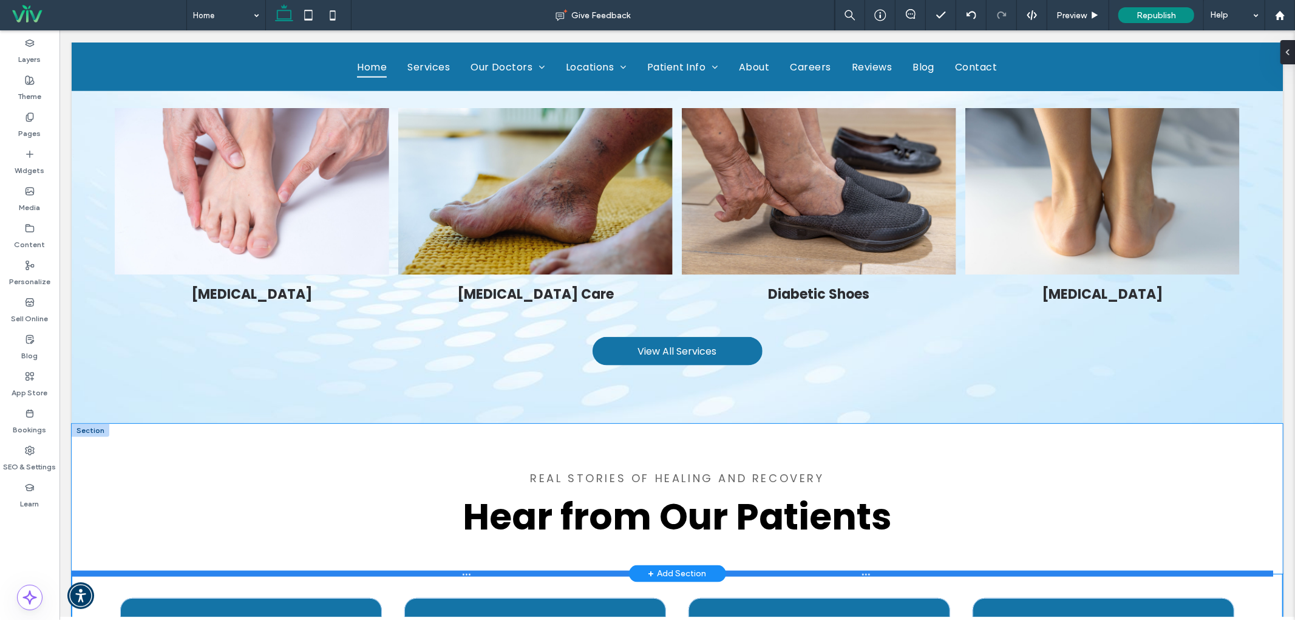
click at [543, 570] on div at bounding box center [671, 573] width 1201 height 6
type input "***"
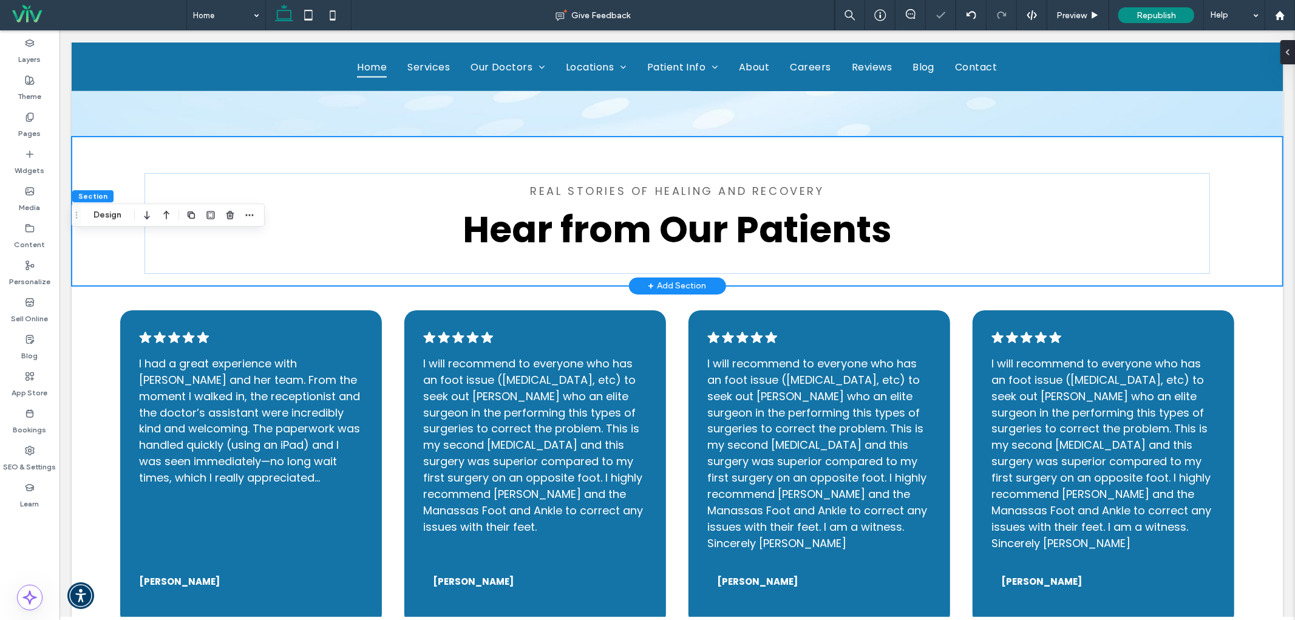
scroll to position [1618, 0]
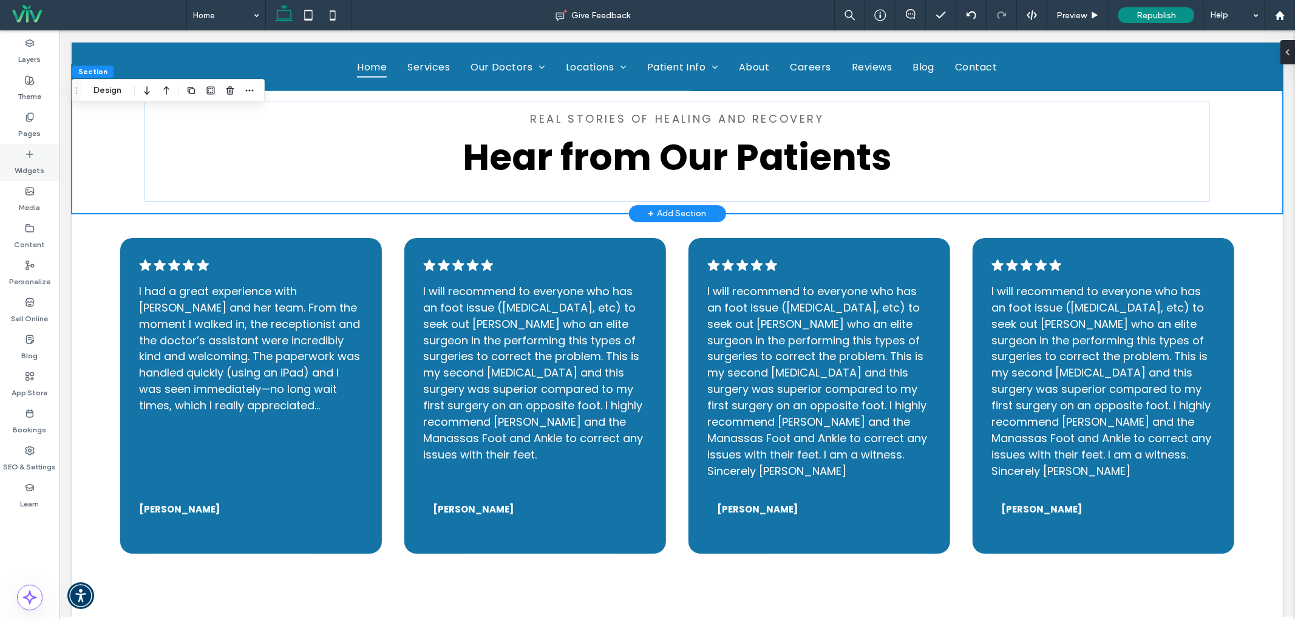
click at [44, 170] on label "Widgets" at bounding box center [30, 167] width 30 height 17
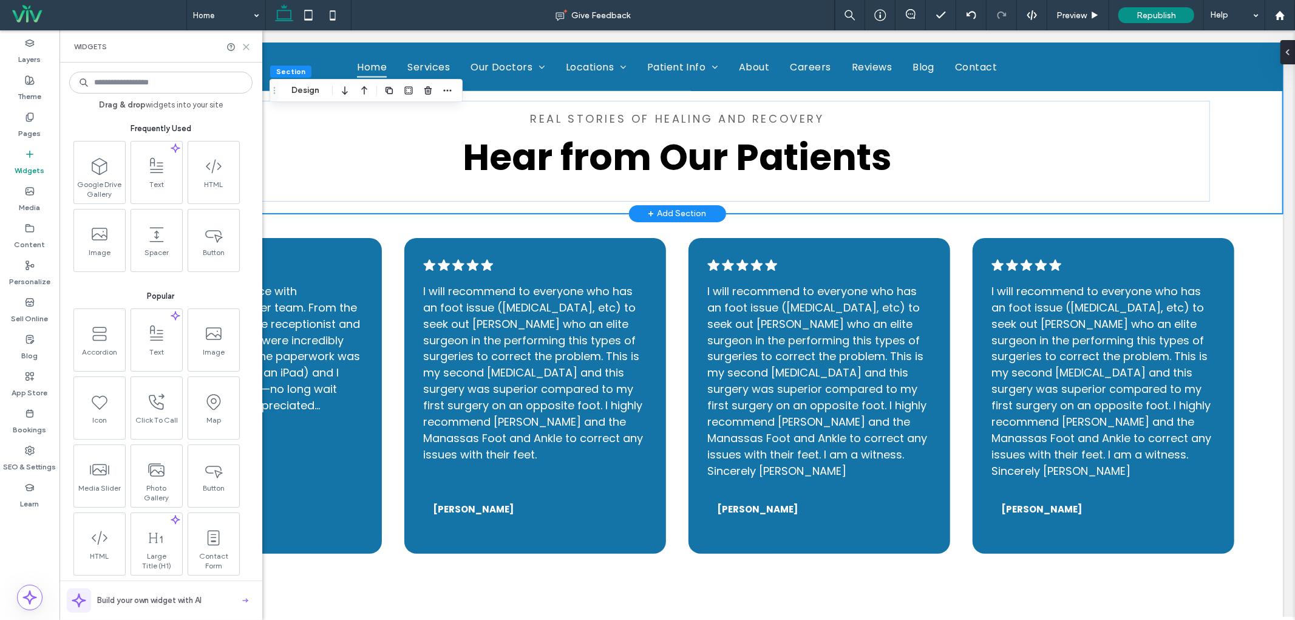
click at [246, 51] on icon at bounding box center [246, 46] width 9 height 9
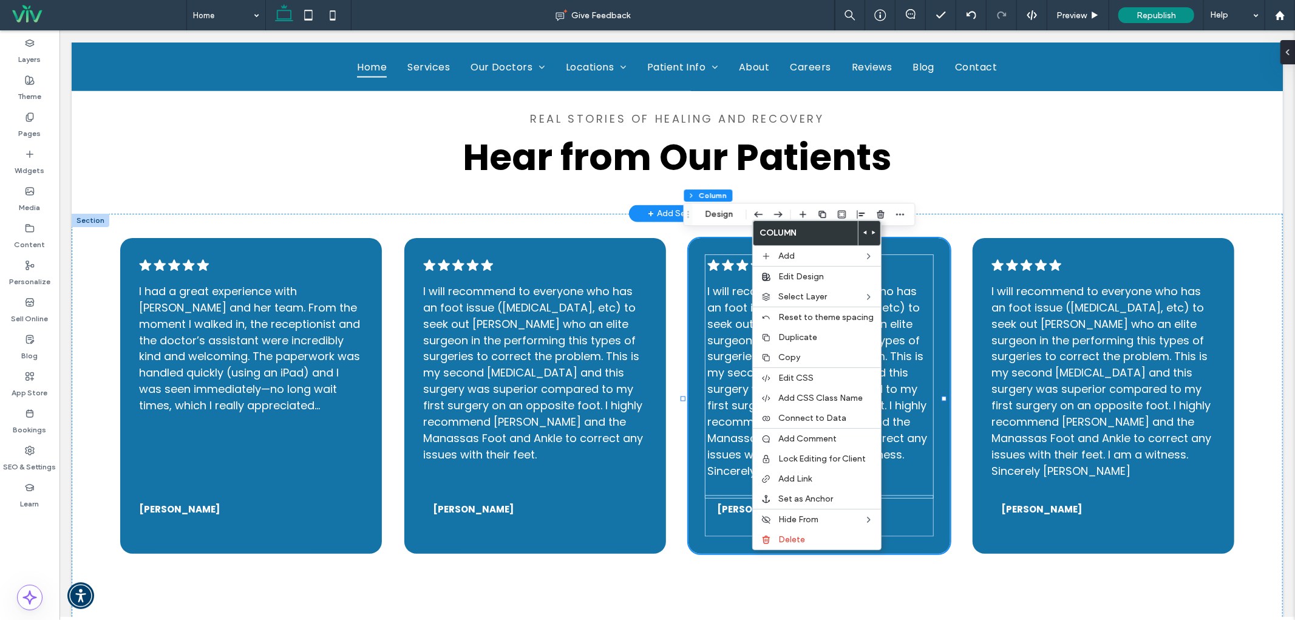
click at [863, 232] on use at bounding box center [864, 233] width 3 height 4
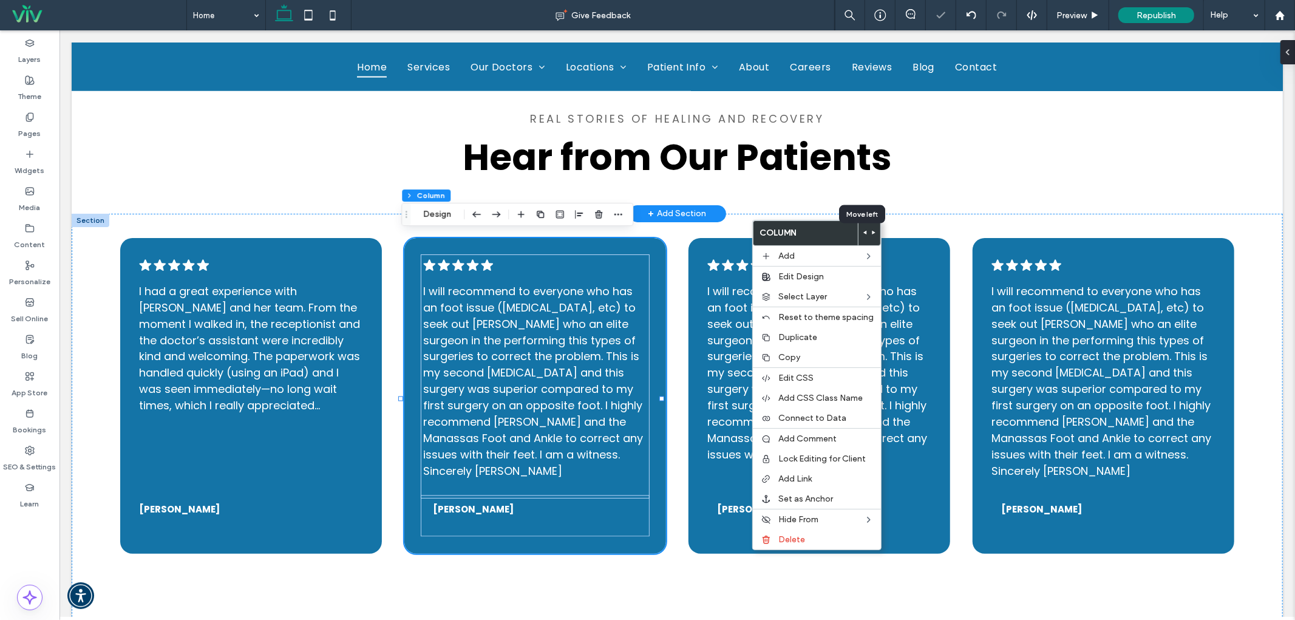
click at [863, 232] on use at bounding box center [864, 233] width 3 height 4
type input "*"
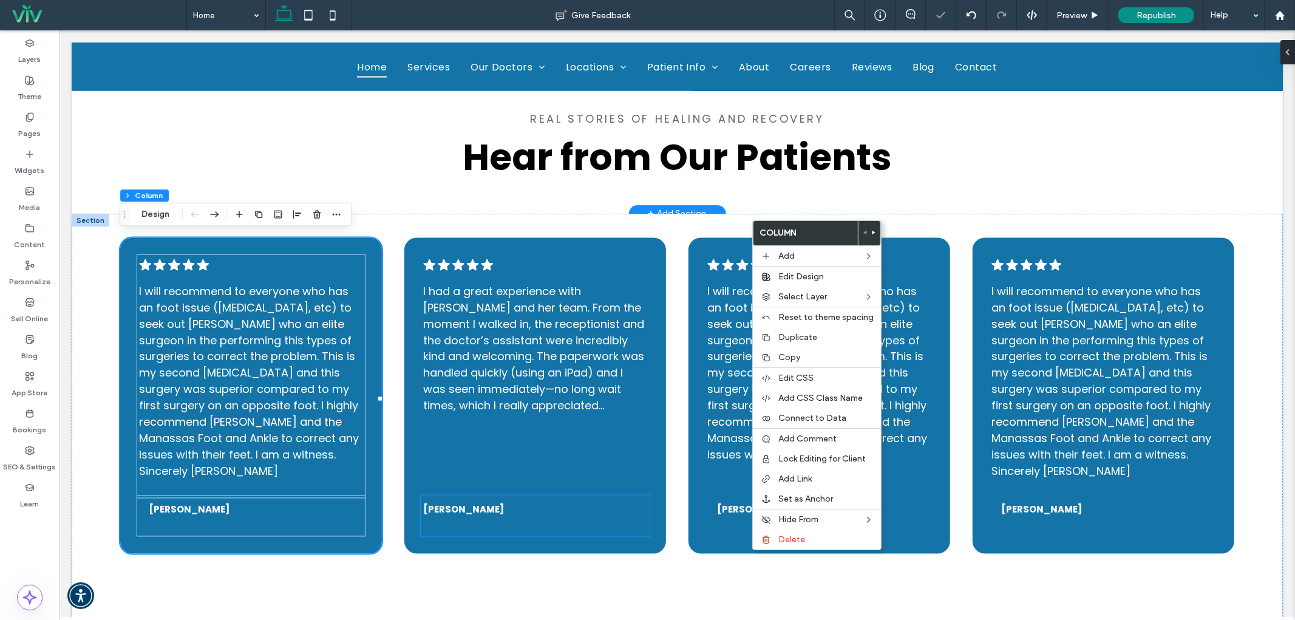
click at [622, 506] on h5 "[PERSON_NAME]" at bounding box center [533, 509] width 223 height 14
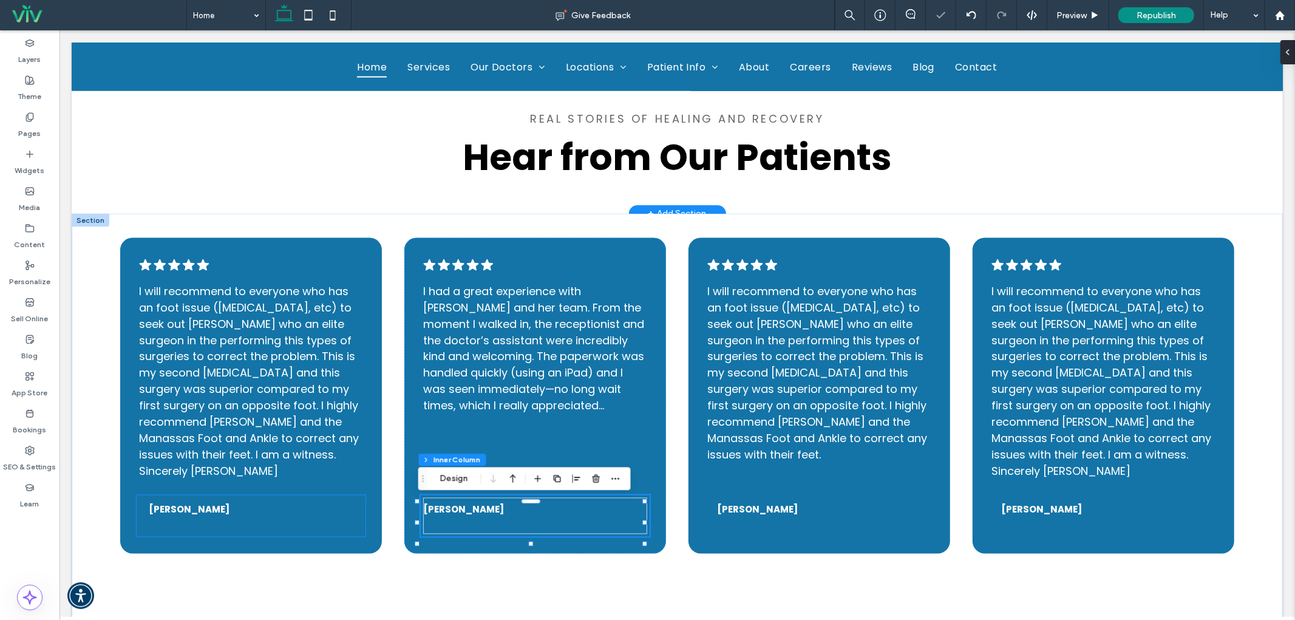
click at [186, 532] on div "[PERSON_NAME]" at bounding box center [249, 515] width 223 height 36
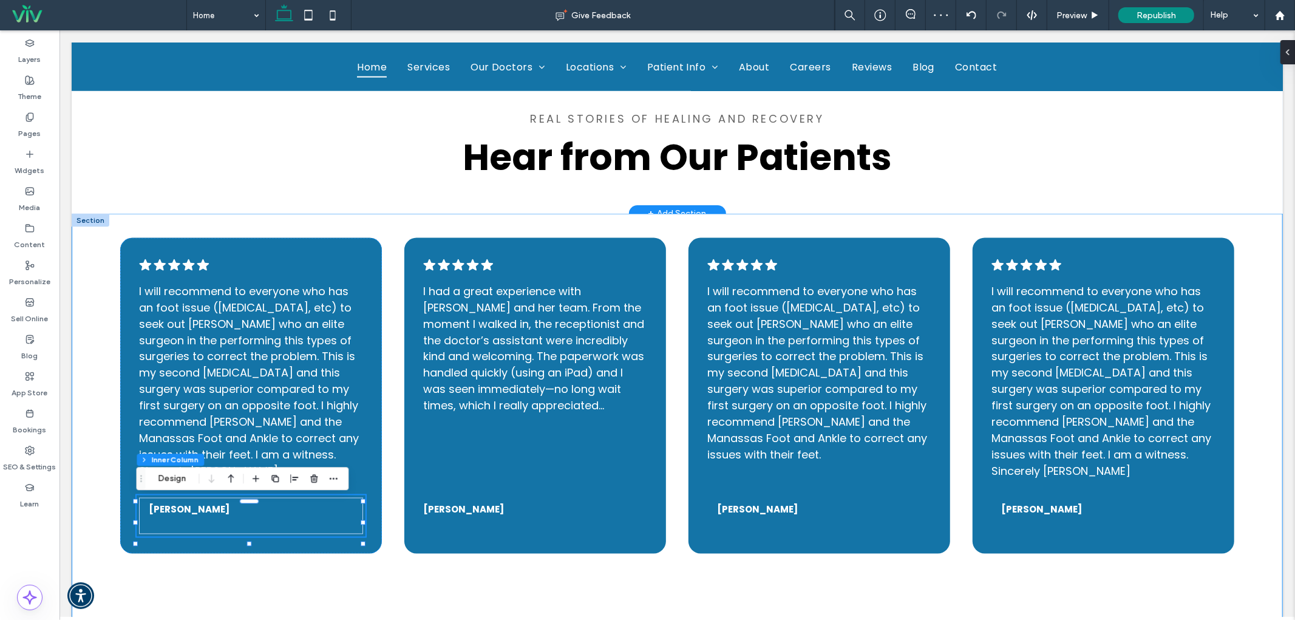
click at [298, 570] on div ".cls-1-1788903176-1788903176 { fill: #00000; stroke-width: 0px; } I will recomm…" at bounding box center [676, 419] width 1211 height 413
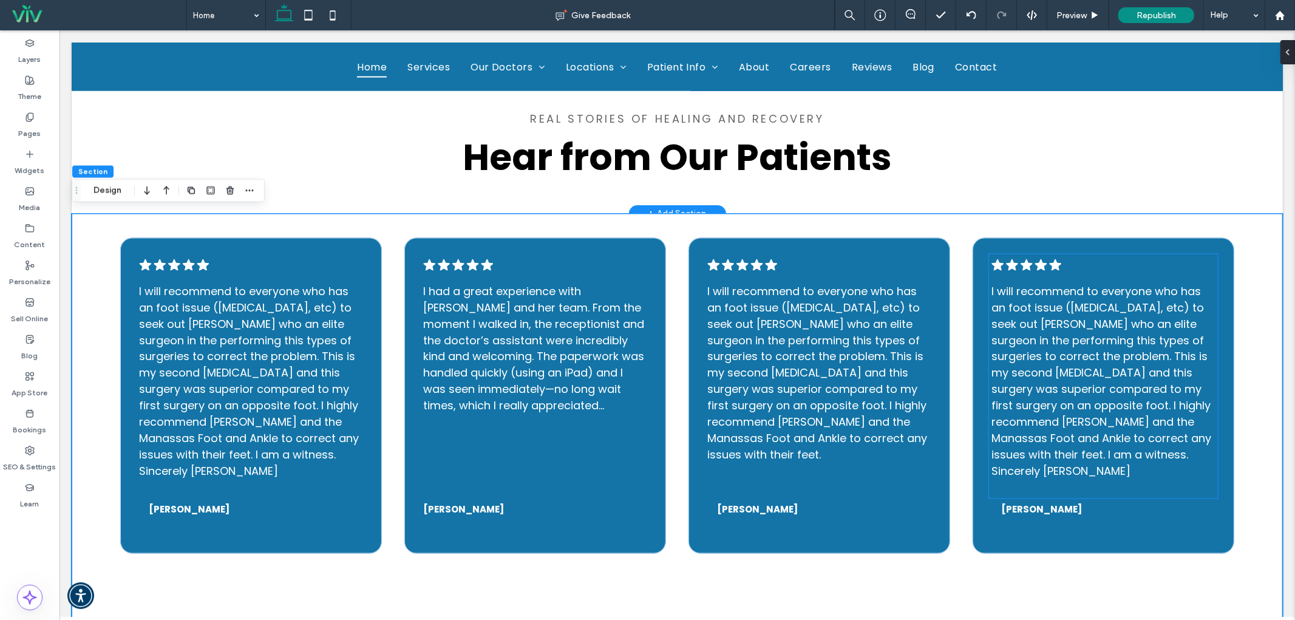
click at [1064, 356] on span "I will recommend to everyone who has an foot issue ([MEDICAL_DATA], etc) to see…" at bounding box center [1100, 380] width 220 height 195
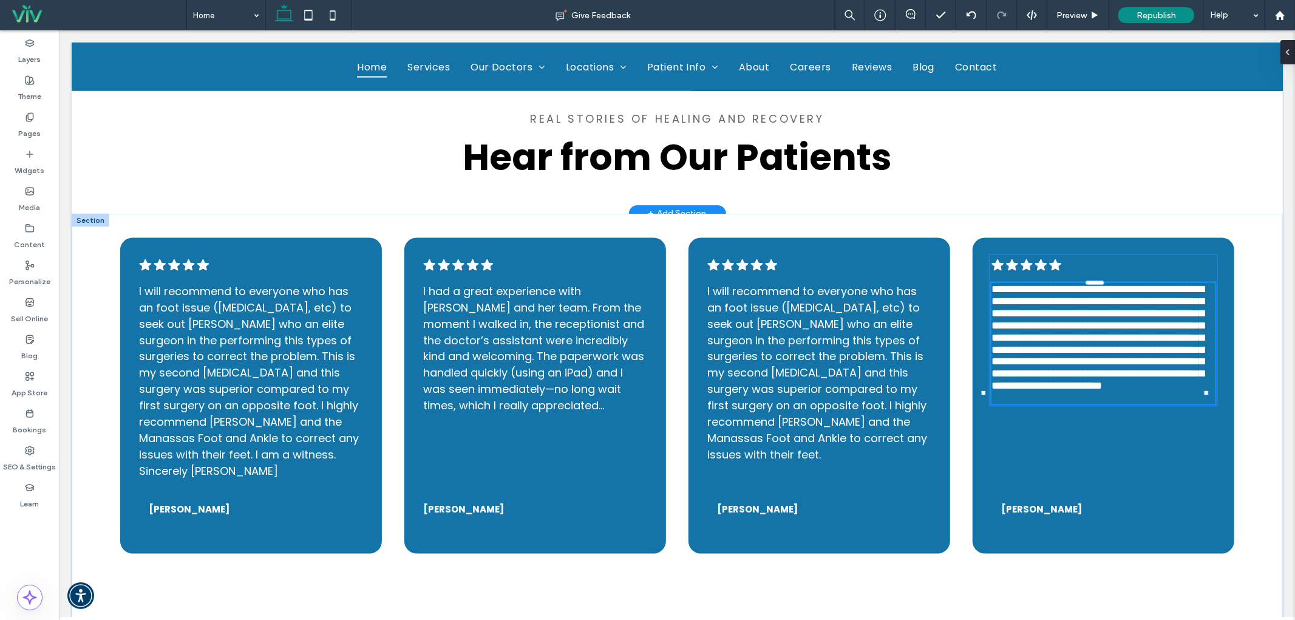
type input "*******"
type input "**"
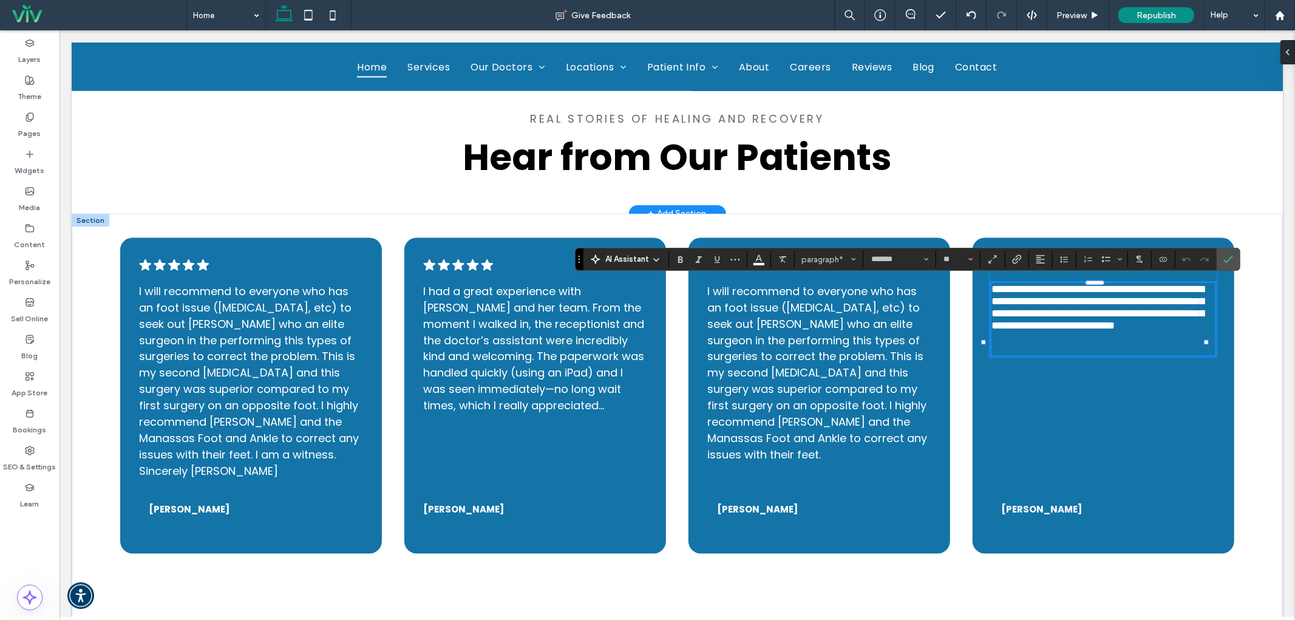
scroll to position [0, 0]
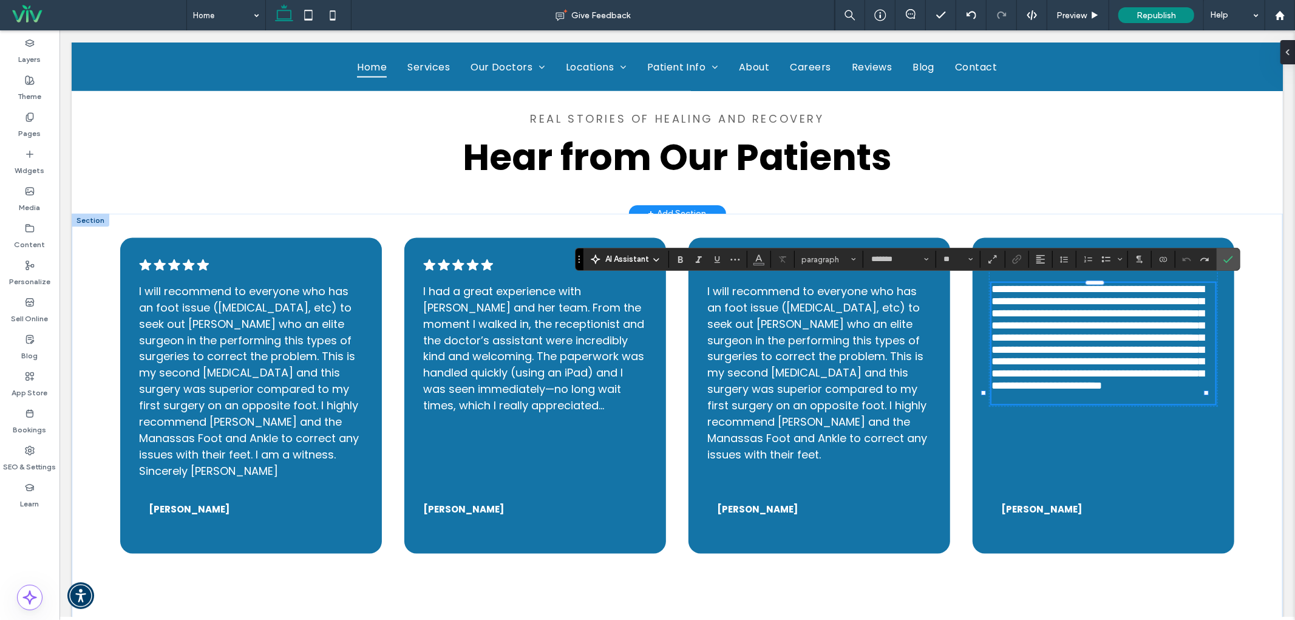
click at [1082, 391] on span "**********" at bounding box center [1096, 337] width 212 height 108
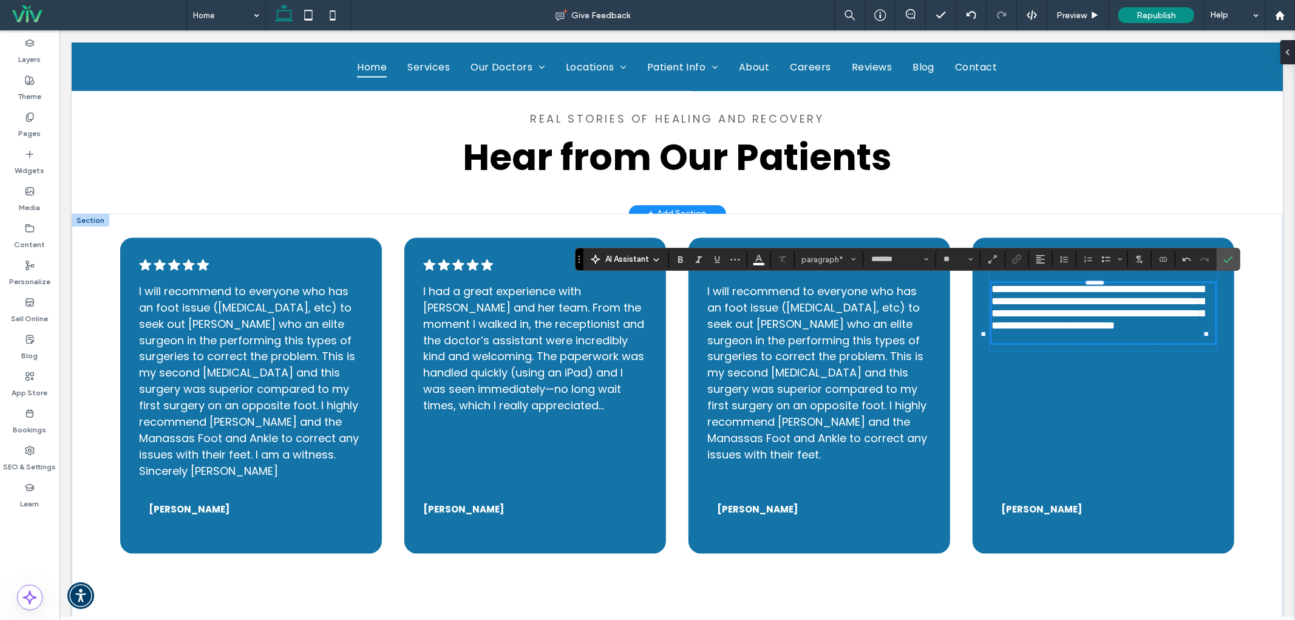
click at [1038, 343] on p "**********" at bounding box center [1101, 312] width 223 height 61
drag, startPoint x: 1230, startPoint y: 262, endPoint x: 1234, endPoint y: 544, distance: 282.2
click at [1230, 262] on icon "Confirm" at bounding box center [1228, 259] width 10 height 10
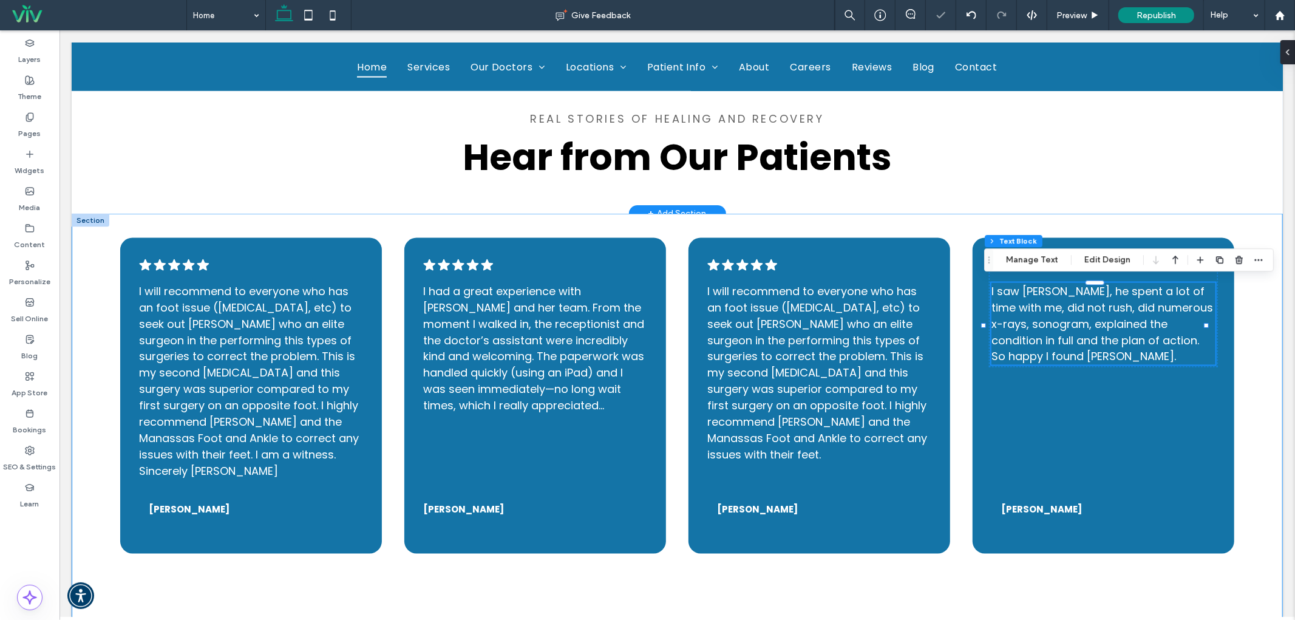
click at [1245, 376] on div ".cls-1-1788903176-1788903176 { fill: #00000; stroke-width: 0px; } I will recomm…" at bounding box center [676, 419] width 1211 height 413
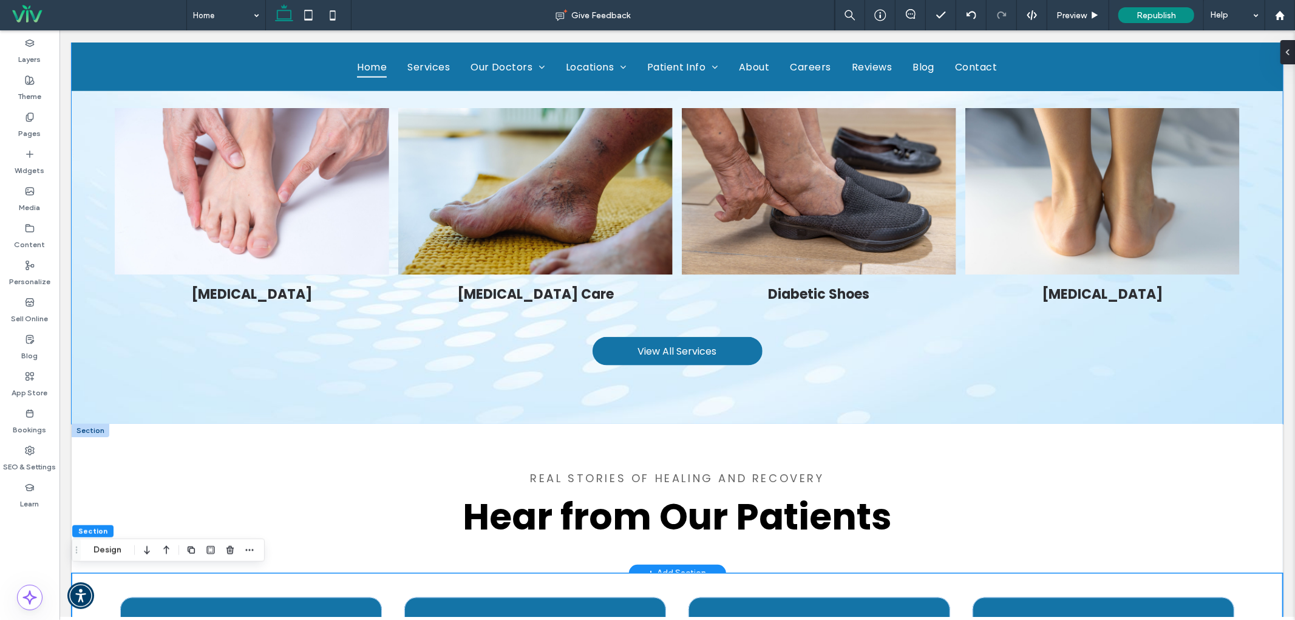
scroll to position [1528, 0]
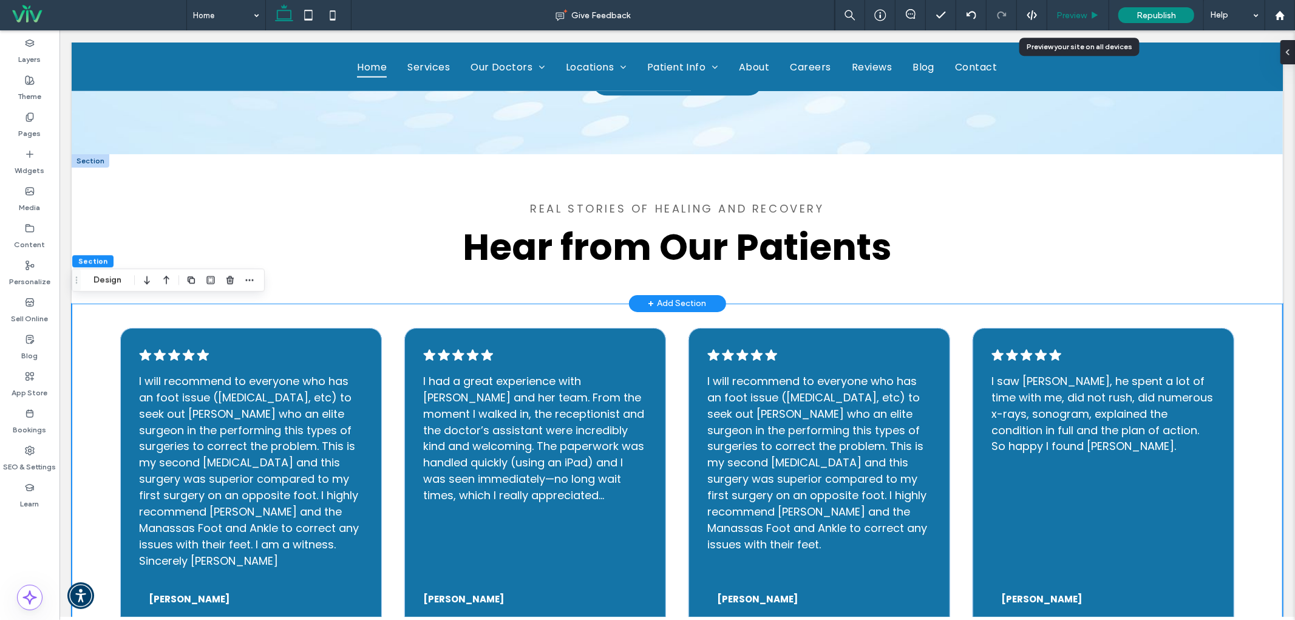
click at [1087, 10] on div "Preview" at bounding box center [1077, 15] width 61 height 10
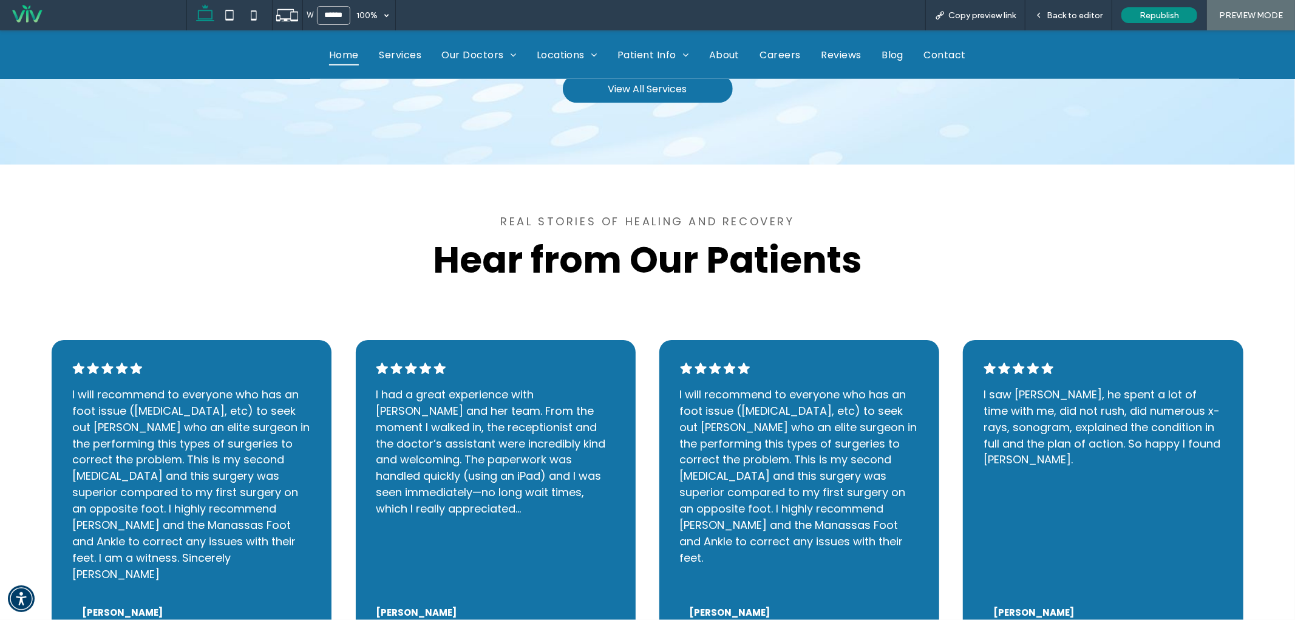
scroll to position [1534, 0]
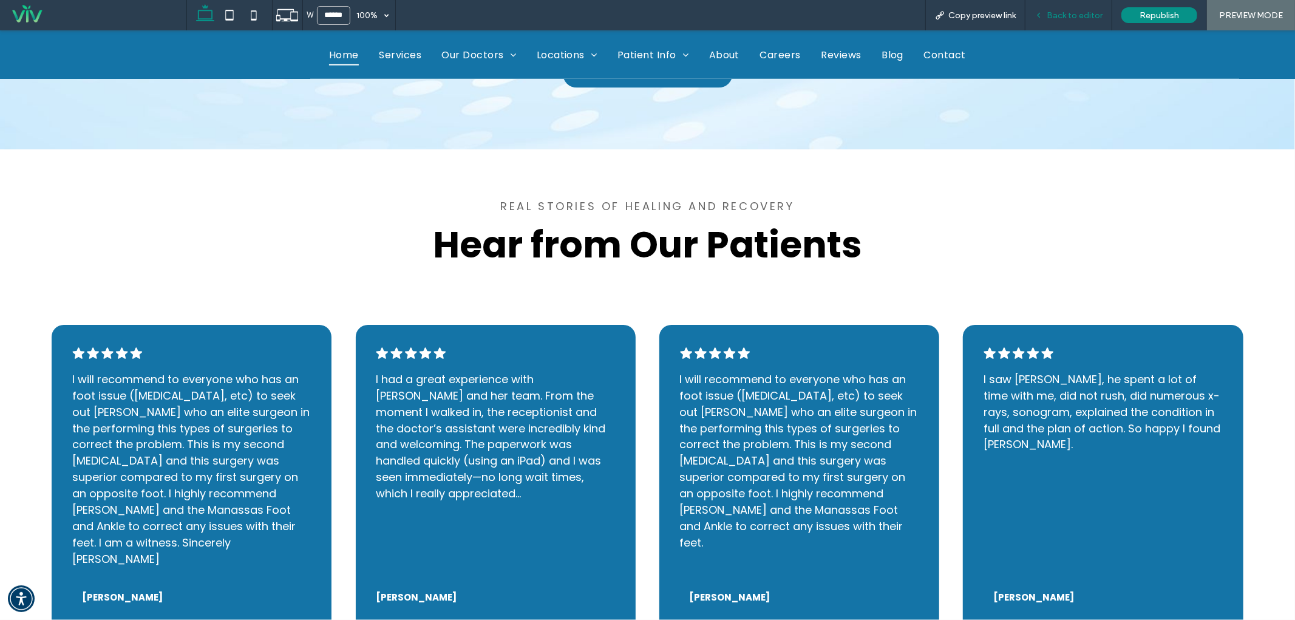
click at [1085, 7] on div "Back to editor" at bounding box center [1068, 15] width 87 height 30
click at [1055, 16] on span "Back to editor" at bounding box center [1074, 15] width 56 height 10
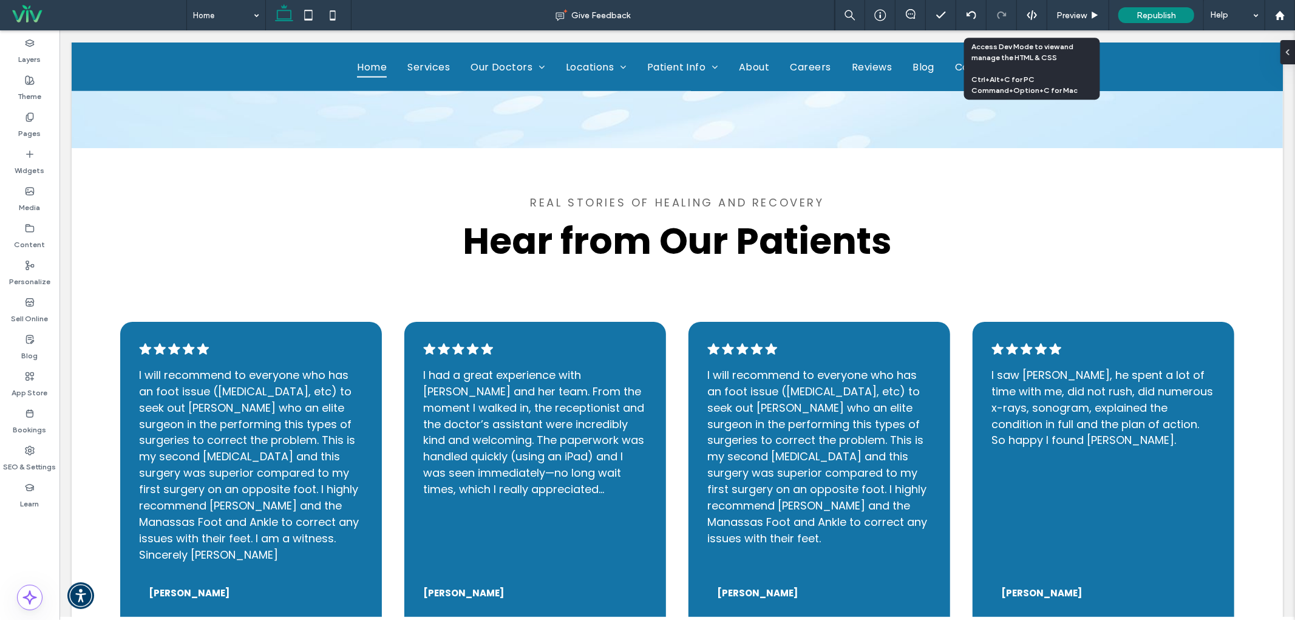
scroll to position [1538, 0]
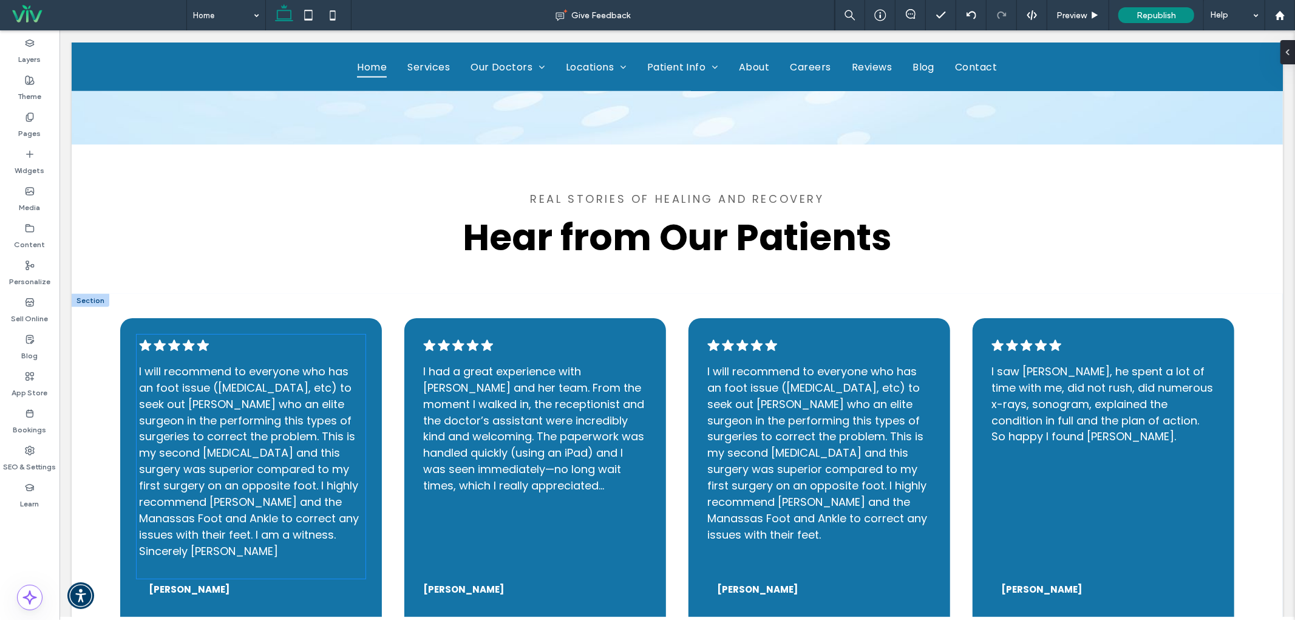
click at [317, 432] on span "I will recommend to everyone who has an foot issue ([MEDICAL_DATA], etc) to see…" at bounding box center [248, 460] width 220 height 195
click at [222, 429] on span "I will recommend to everyone who has an foot issue ([MEDICAL_DATA], etc) to see…" at bounding box center [248, 460] width 220 height 195
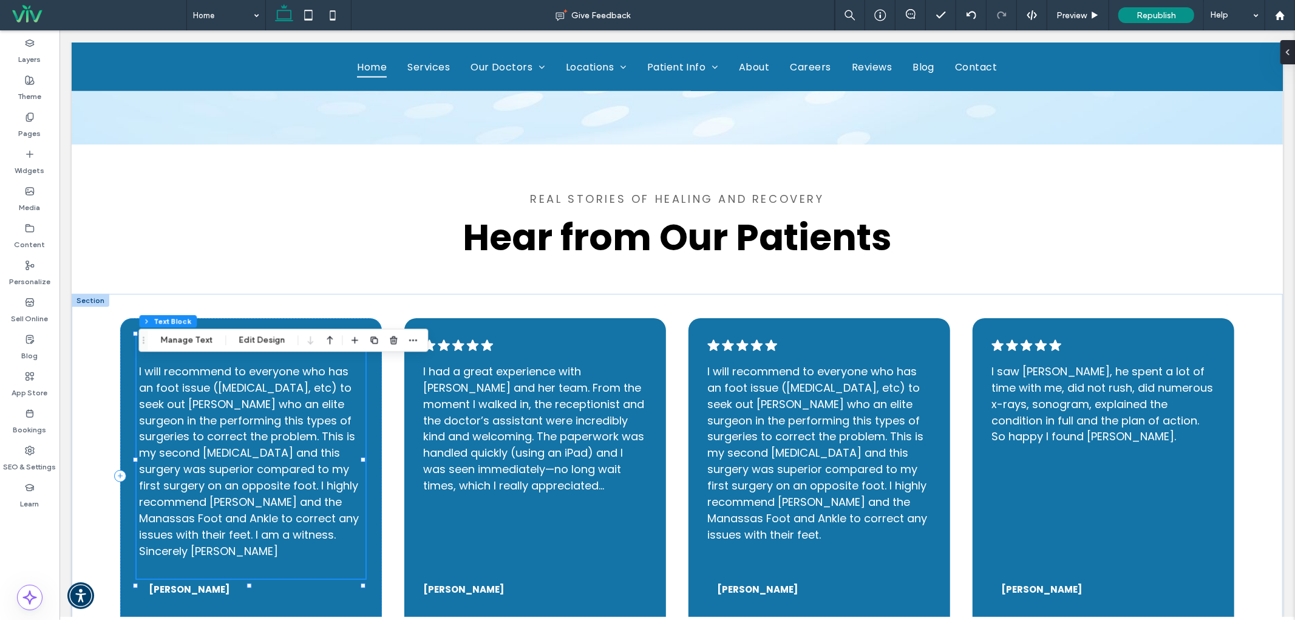
click at [222, 429] on div "I will recommend to everyone who has an foot issue ([MEDICAL_DATA], etc) to see…" at bounding box center [249, 468] width 223 height 213
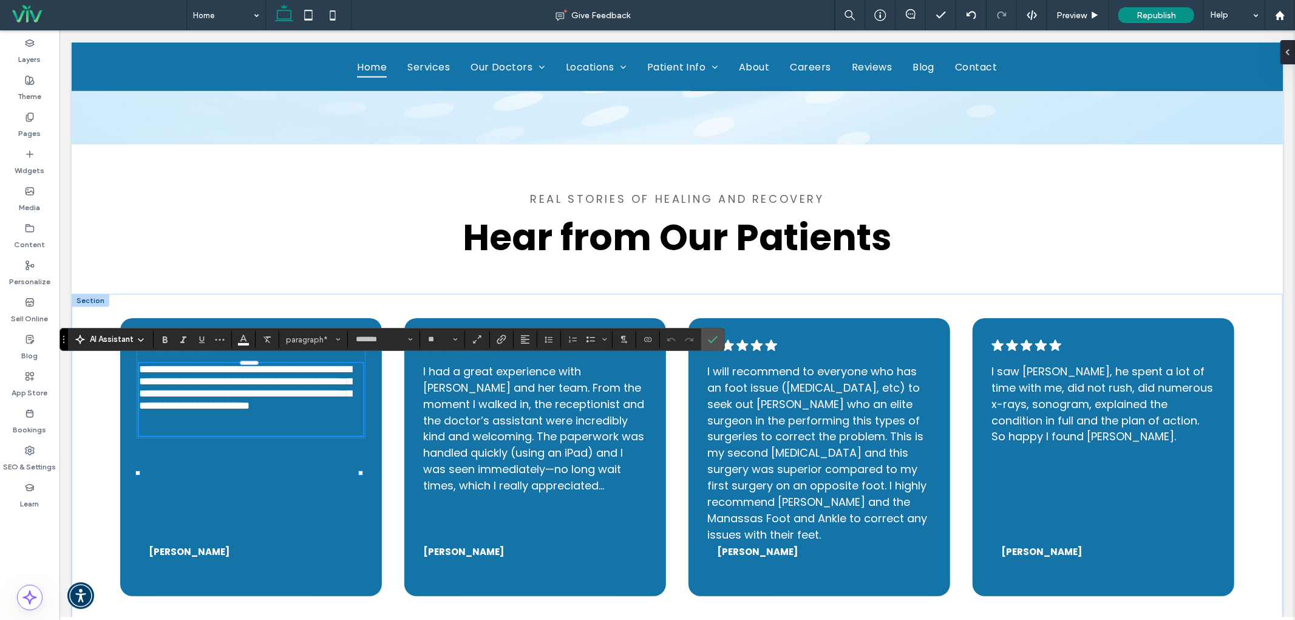
scroll to position [0, 0]
click at [317, 410] on span "**********" at bounding box center [244, 386] width 212 height 47
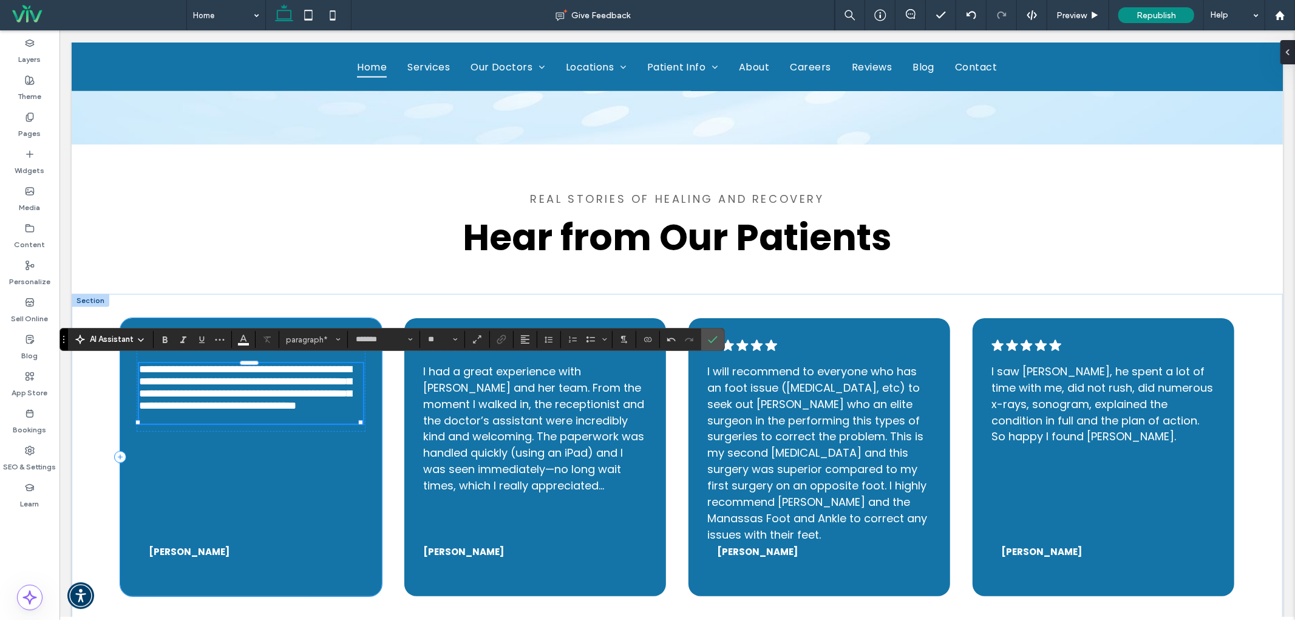
click at [203, 565] on div "[PERSON_NAME]" at bounding box center [249, 558] width 223 height 36
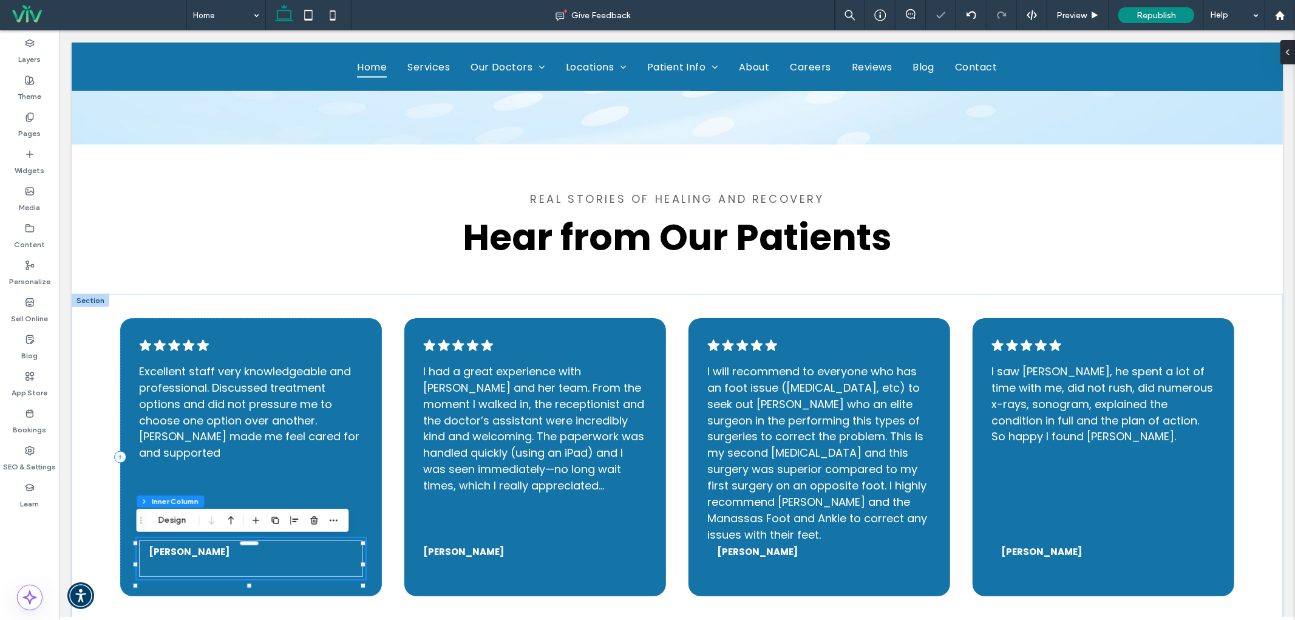
click at [204, 558] on span "[PERSON_NAME]" at bounding box center [188, 551] width 81 height 13
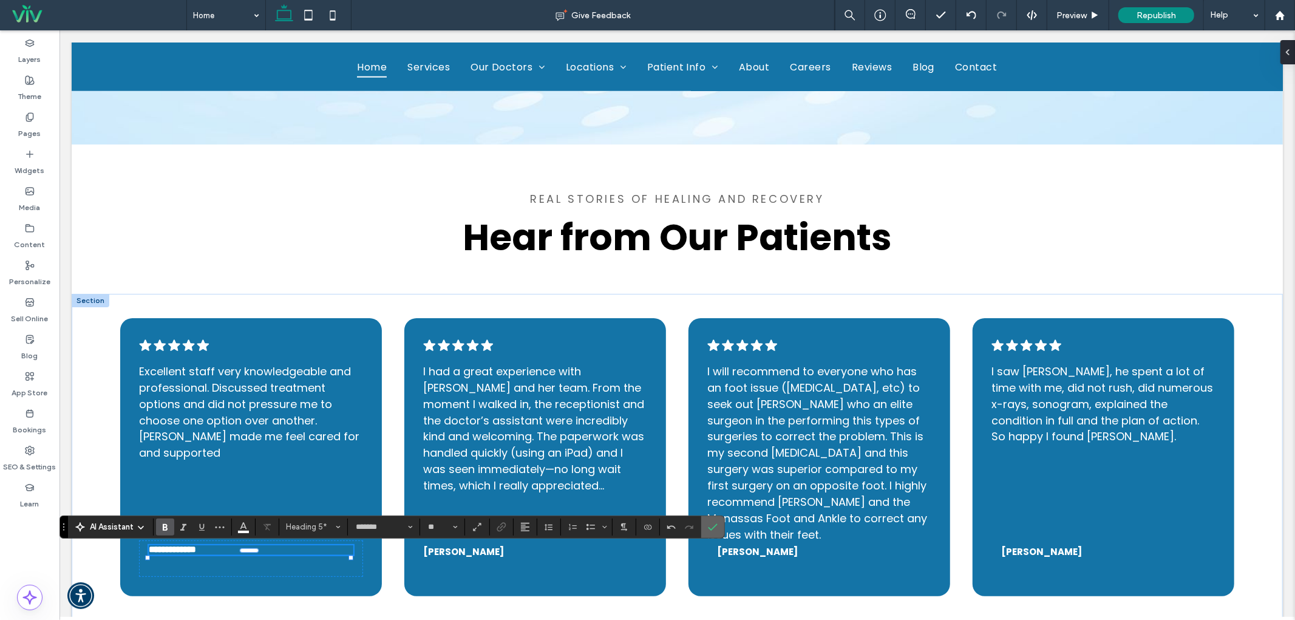
drag, startPoint x: 717, startPoint y: 527, endPoint x: 89, endPoint y: 526, distance: 628.2
click at [717, 527] on icon "Confirm" at bounding box center [713, 527] width 10 height 10
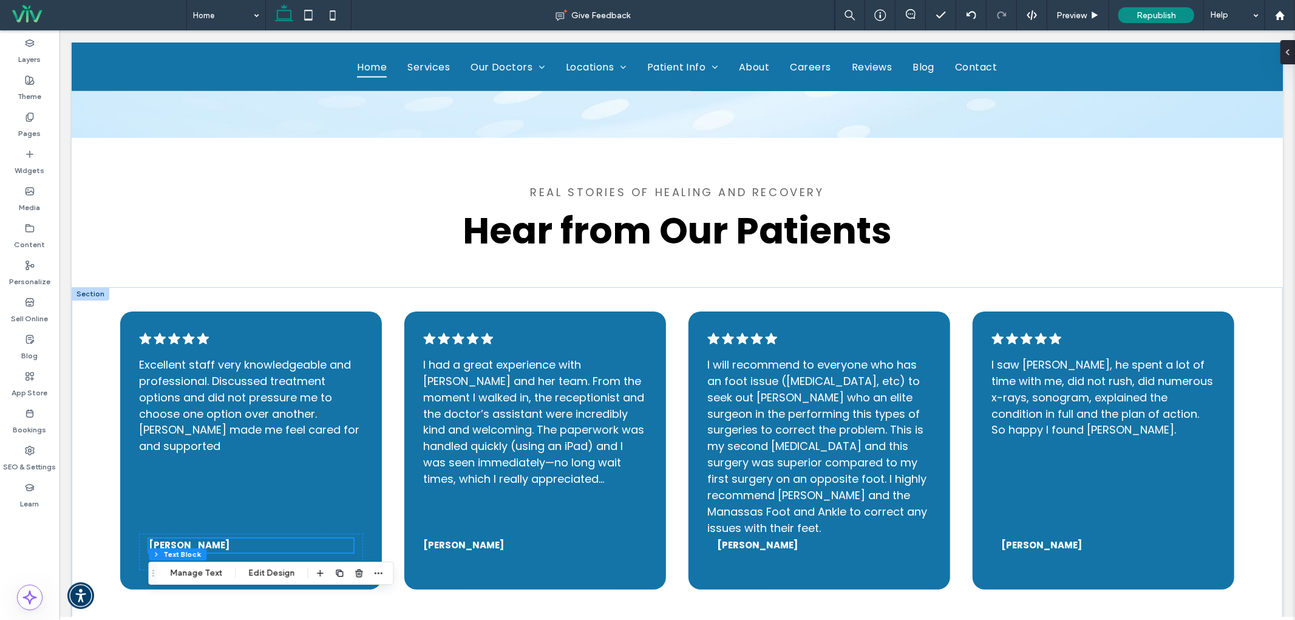
scroll to position [1618, 0]
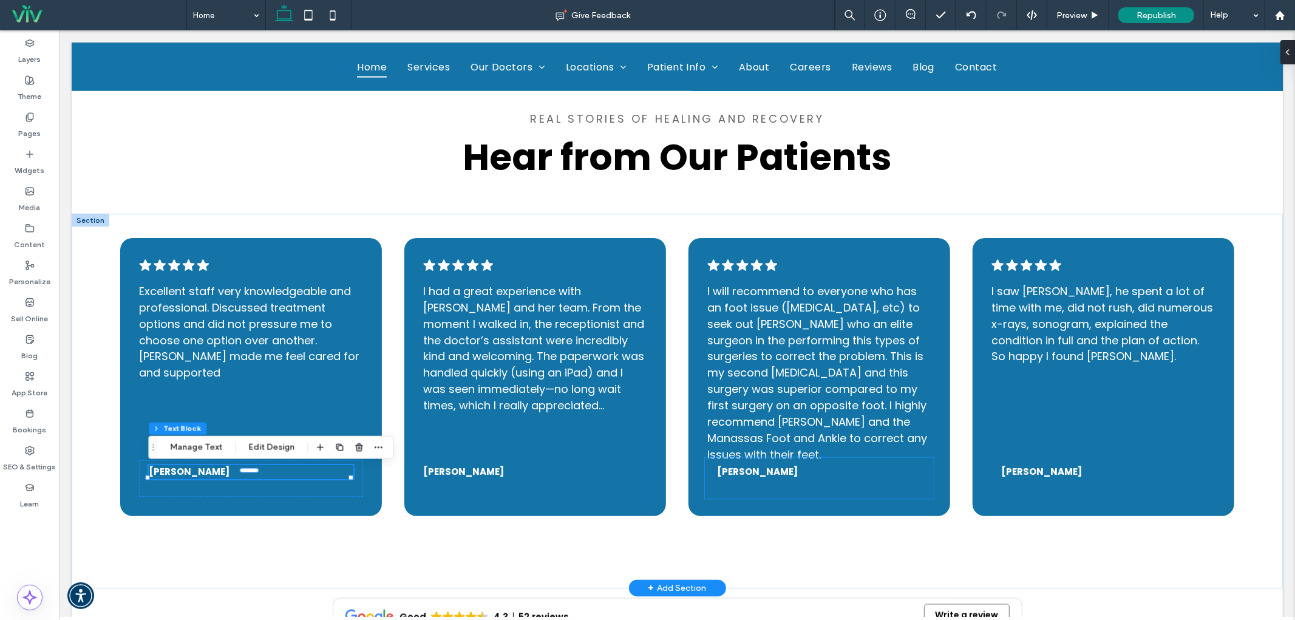
click at [740, 478] on span "[PERSON_NAME]" at bounding box center [756, 471] width 81 height 13
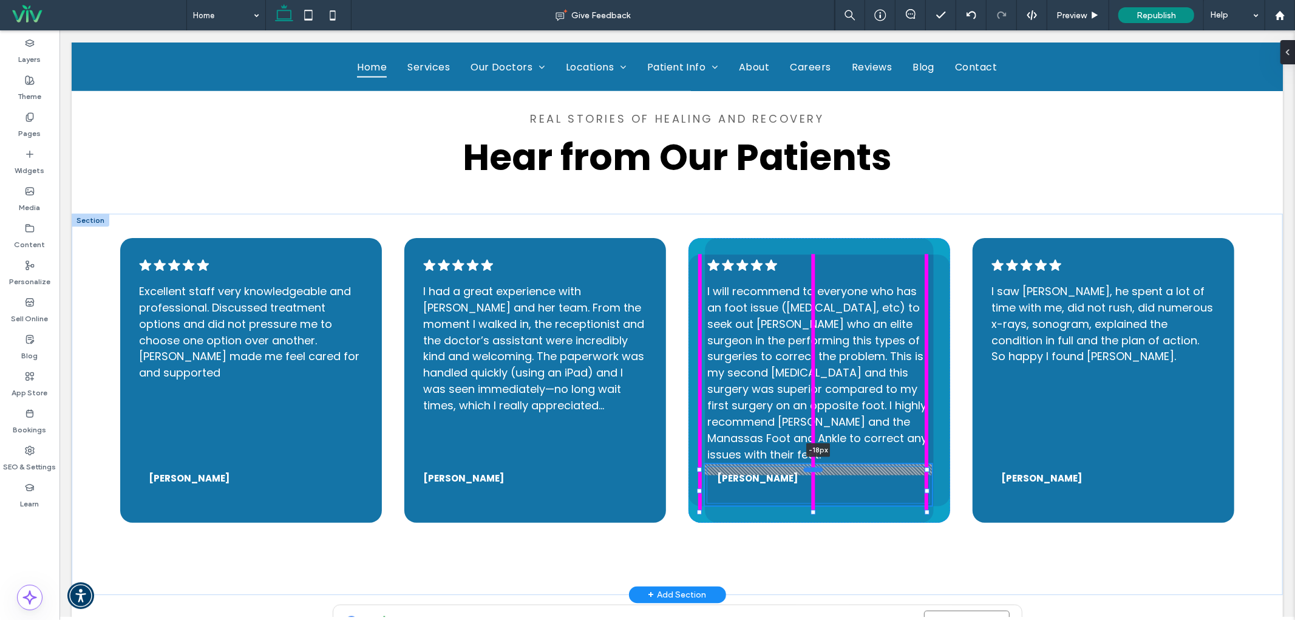
scroll to position [320, 0]
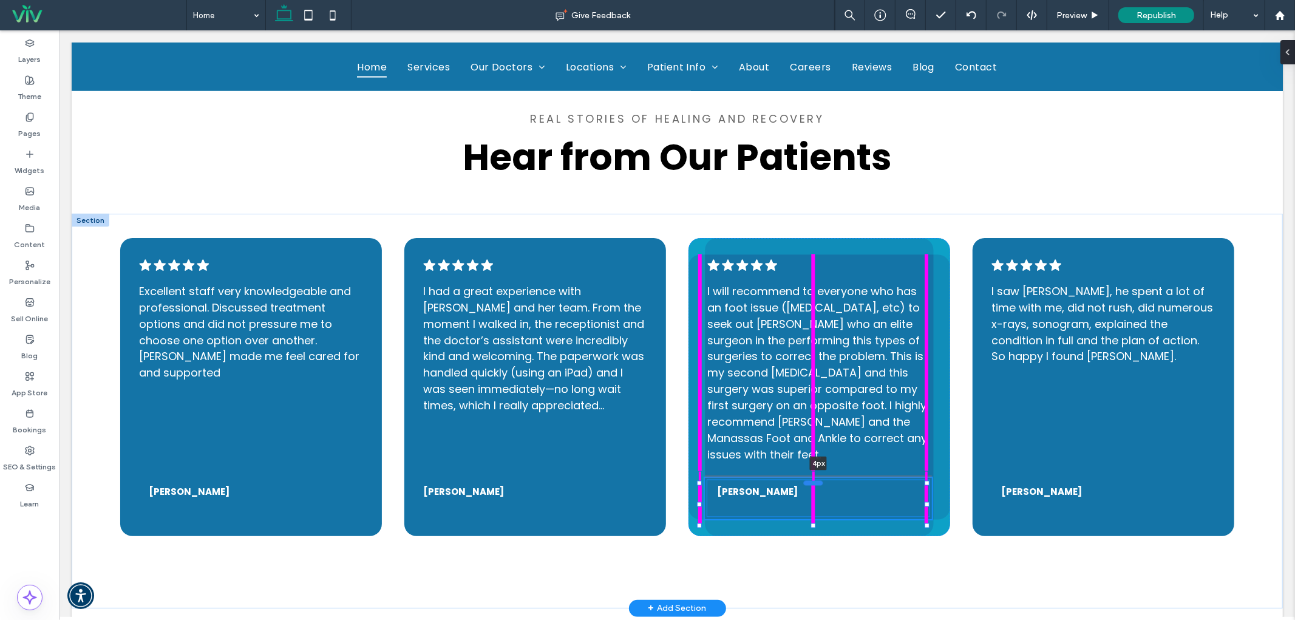
drag, startPoint x: 813, startPoint y: 456, endPoint x: 816, endPoint y: 476, distance: 20.4
click at [816, 479] on div at bounding box center [812, 481] width 19 height 5
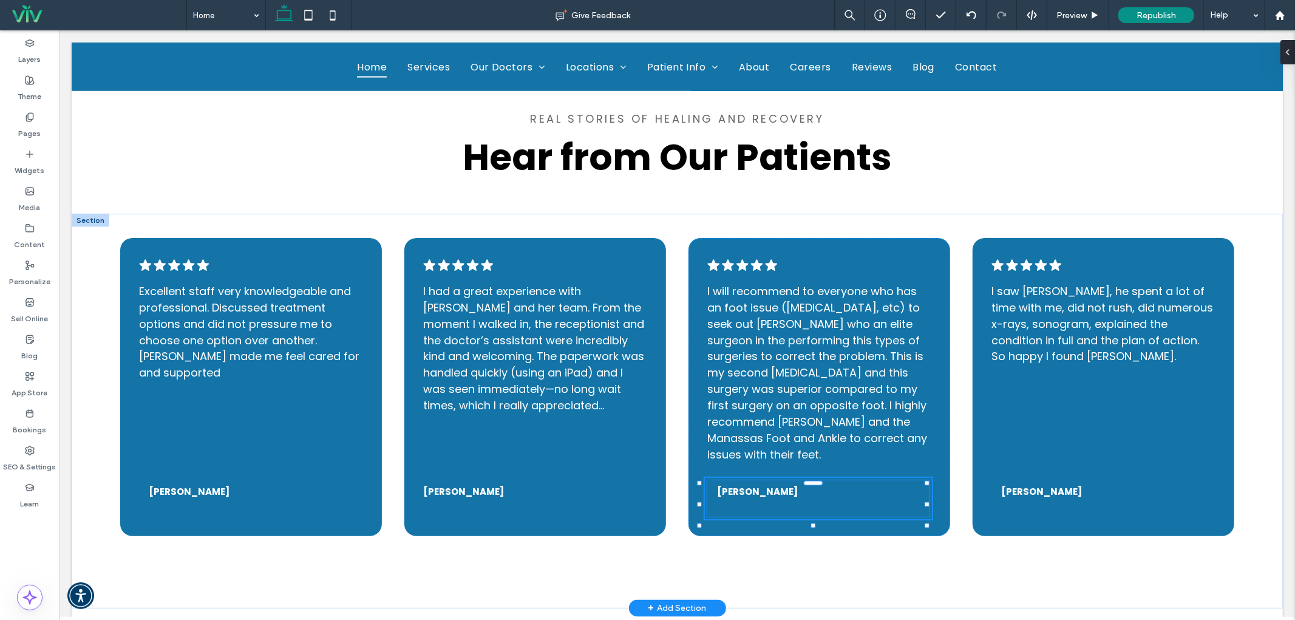
type input "**"
click at [1259, 458] on div ".cls-1-1788903176-1788903176 { fill: #00000; stroke-width: 0px; } Excellent sta…" at bounding box center [676, 410] width 1211 height 395
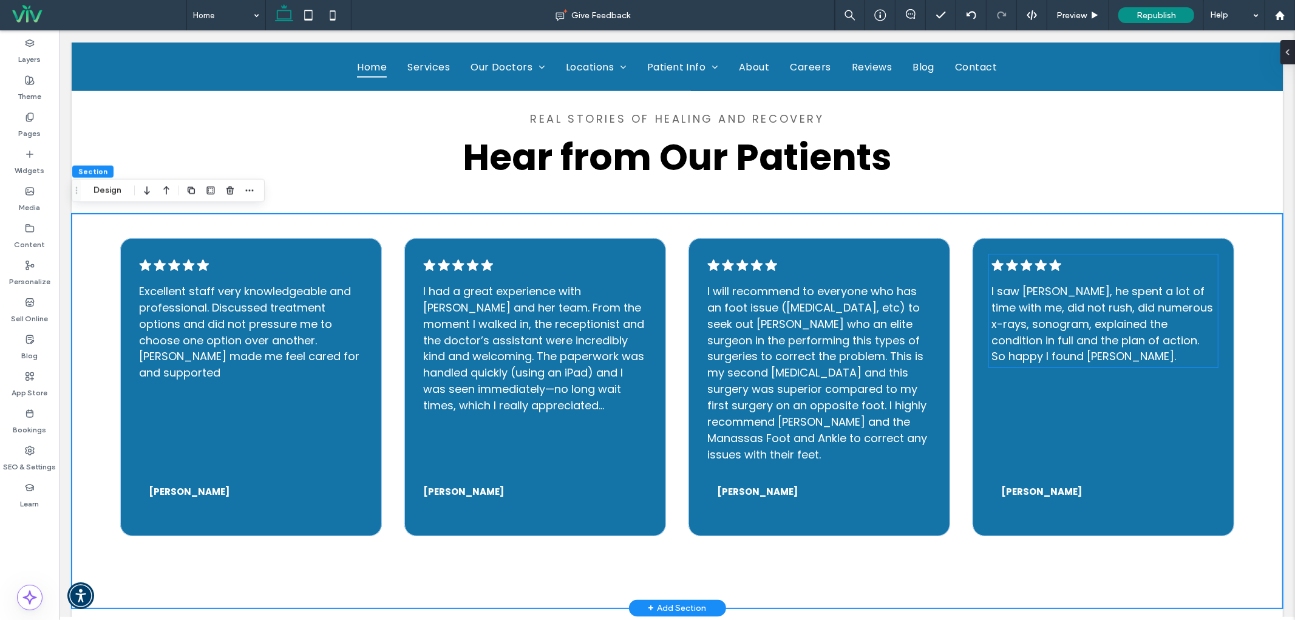
click at [1160, 316] on span "I saw [PERSON_NAME], he spent a lot of time with me, did not rush, did numerous…" at bounding box center [1101, 323] width 222 height 81
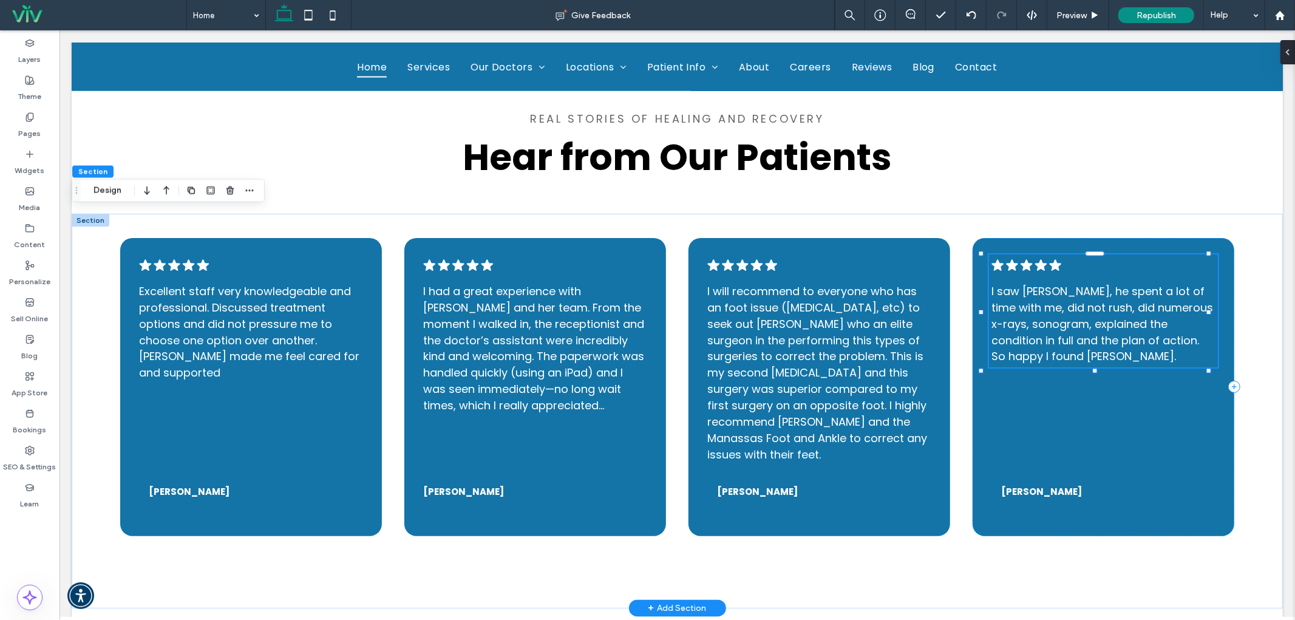
click at [1160, 316] on span "I saw [PERSON_NAME], he spent a lot of time with me, did not rush, did numerous…" at bounding box center [1101, 323] width 222 height 81
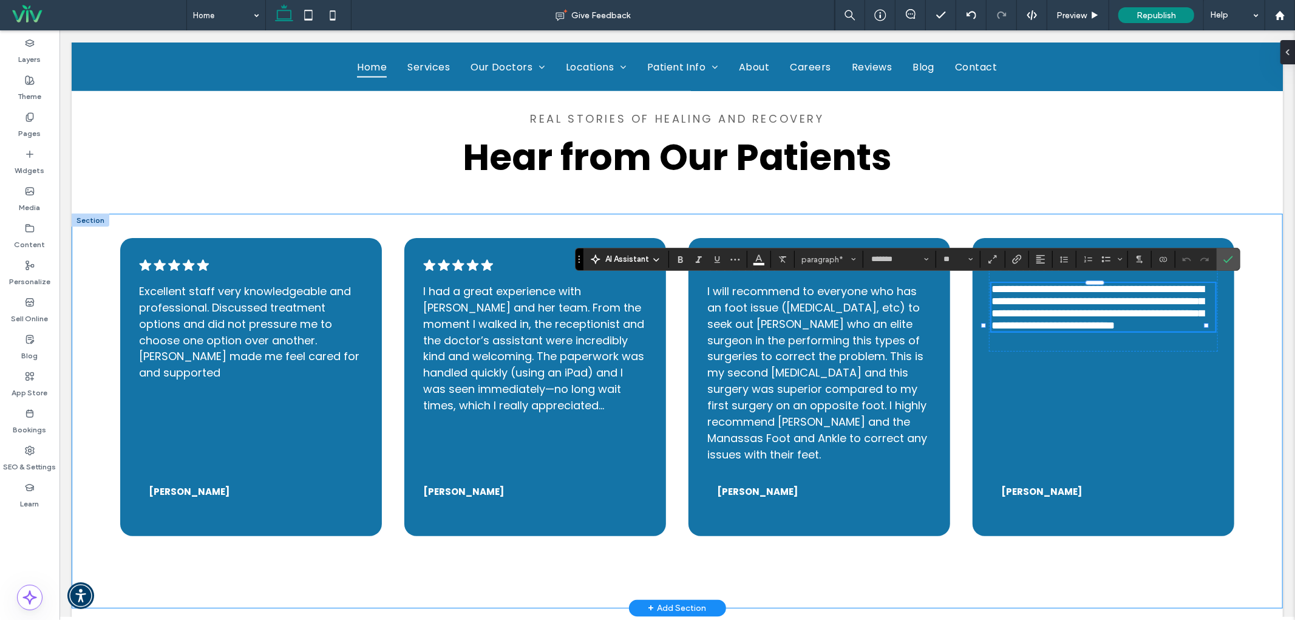
click at [1242, 252] on div ".cls-1-1788903176-1788903176 { fill: #00000; stroke-width: 0px; } Excellent sta…" at bounding box center [676, 410] width 1211 height 395
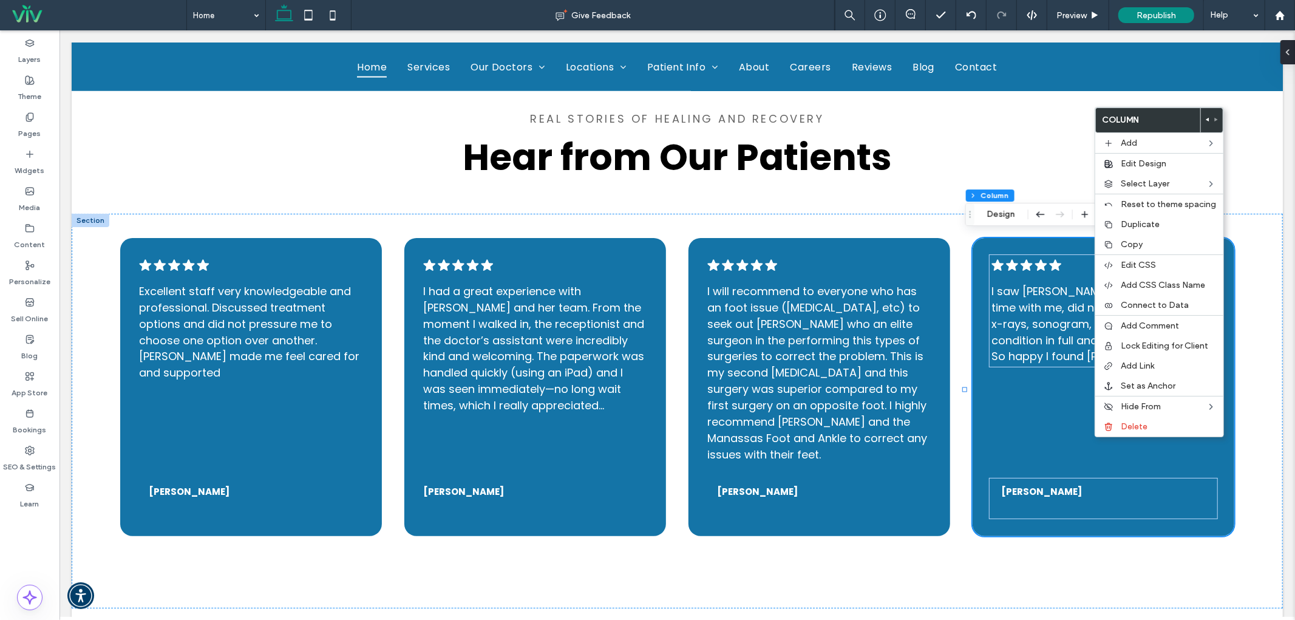
click at [1200, 120] on div at bounding box center [1211, 120] width 22 height 24
click at [1205, 118] on icon at bounding box center [1207, 119] width 5 height 5
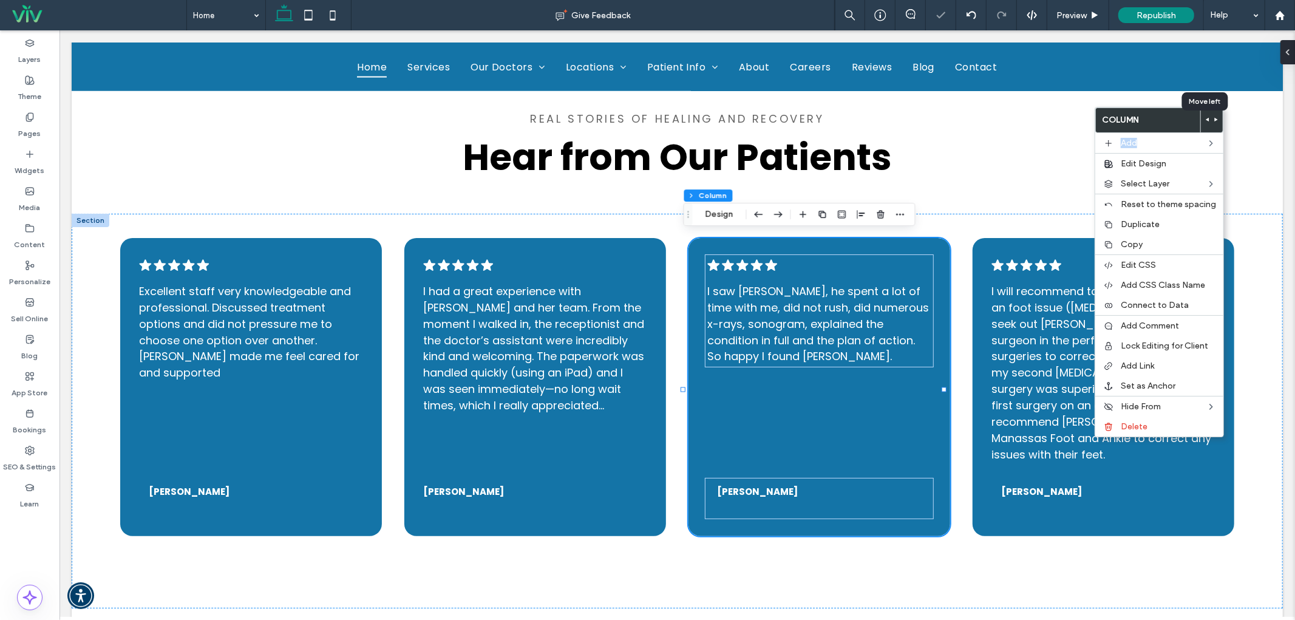
click at [1205, 118] on icon at bounding box center [1207, 119] width 5 height 5
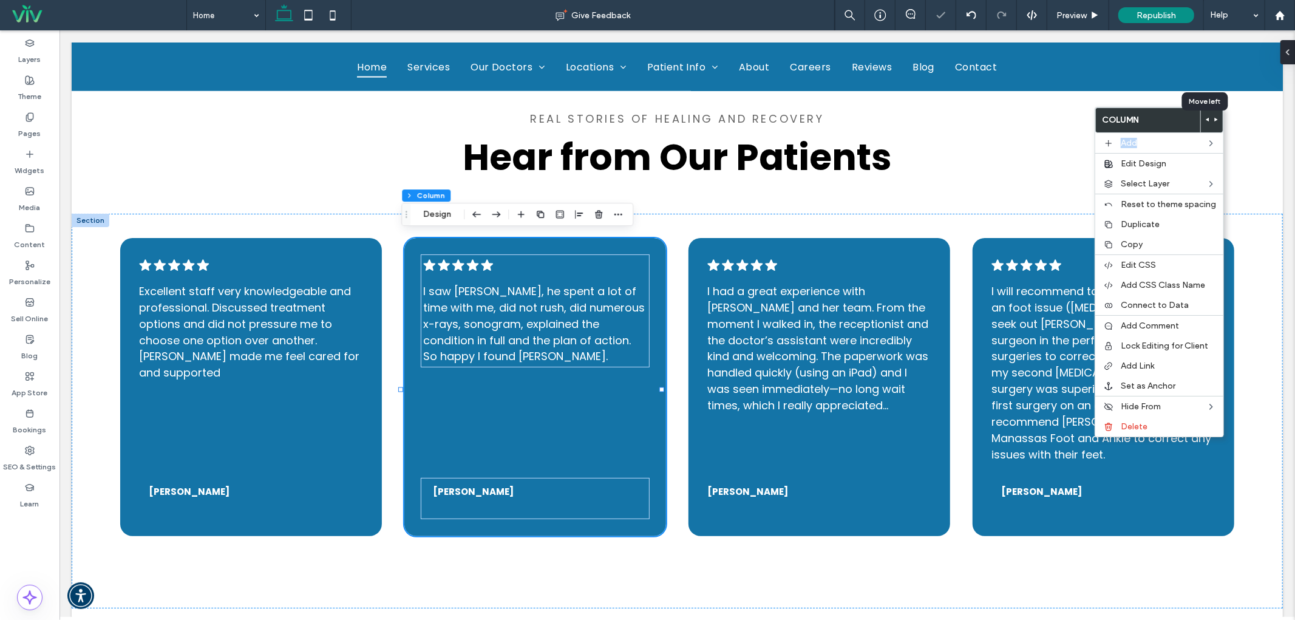
click at [1205, 118] on icon at bounding box center [1207, 119] width 5 height 5
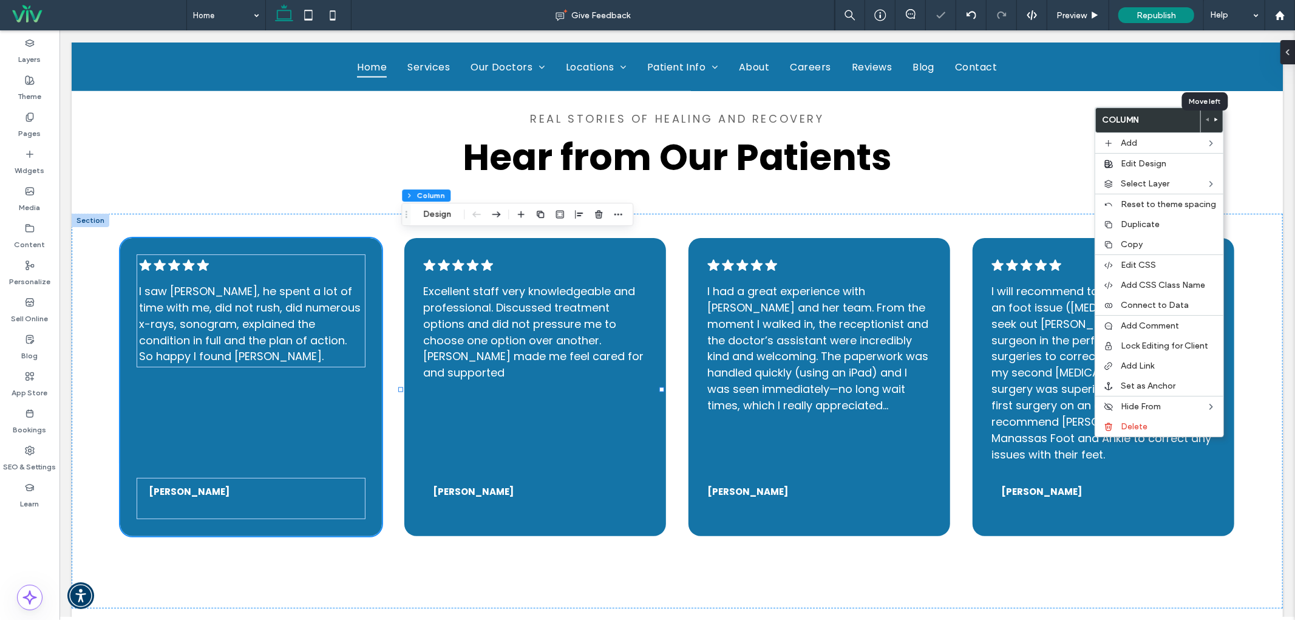
type input "*"
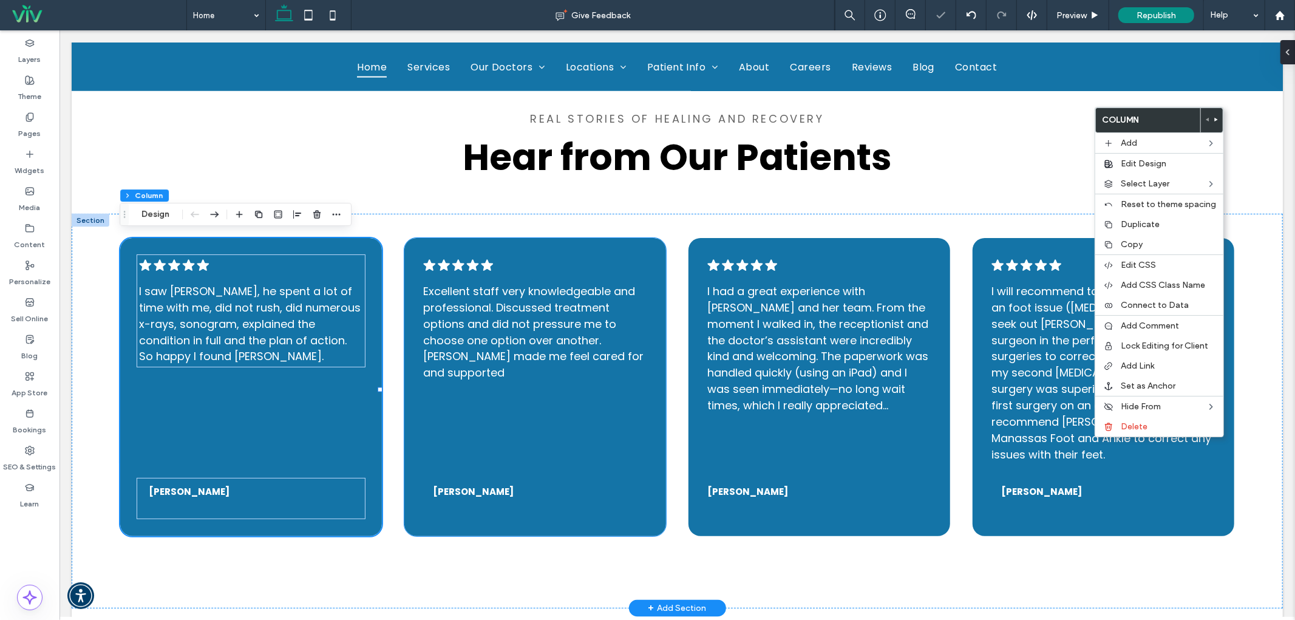
click at [546, 452] on div ".cls-1-1788903176-1788903176 { fill: #00000; stroke-width: 0px; } Excellent sta…" at bounding box center [535, 386] width 262 height 298
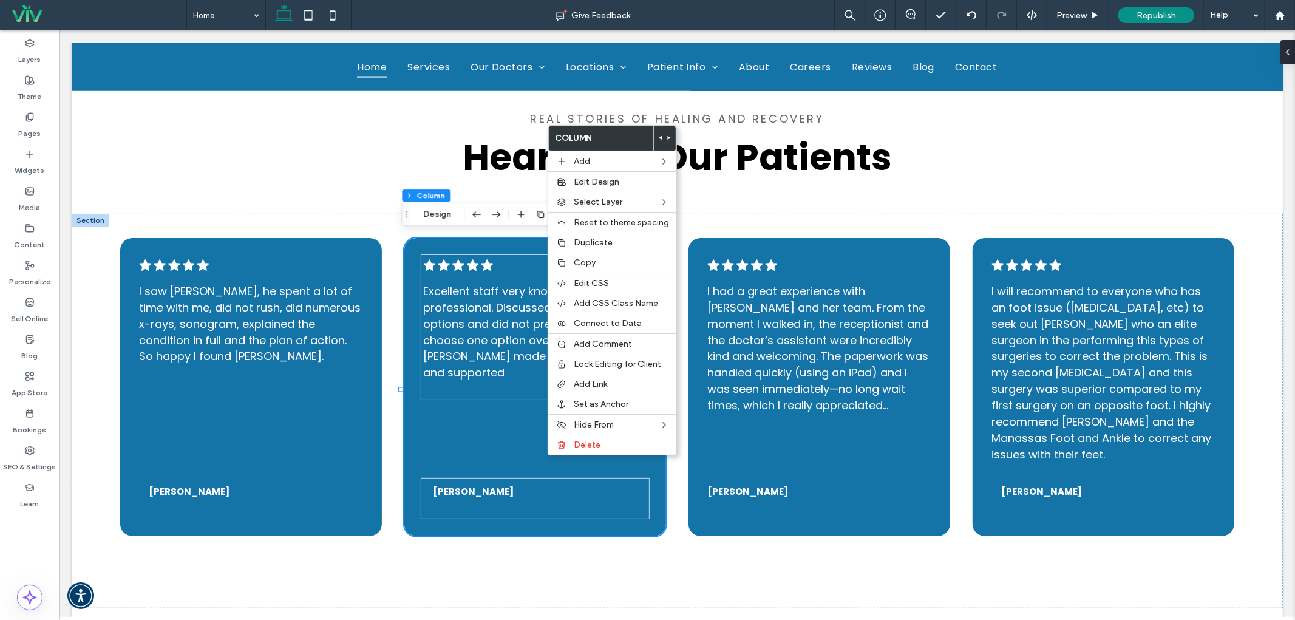
click at [669, 137] on div at bounding box center [664, 138] width 22 height 24
click at [668, 137] on use at bounding box center [669, 138] width 3 height 4
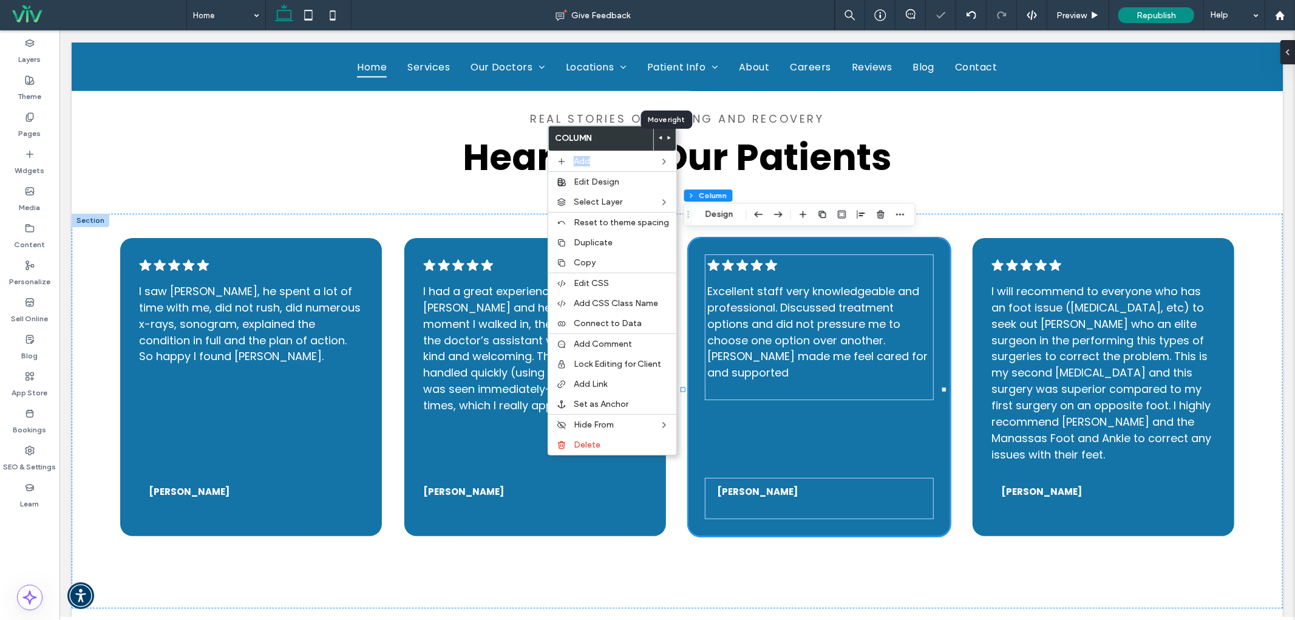
click at [668, 137] on use at bounding box center [669, 138] width 3 height 4
type input "*"
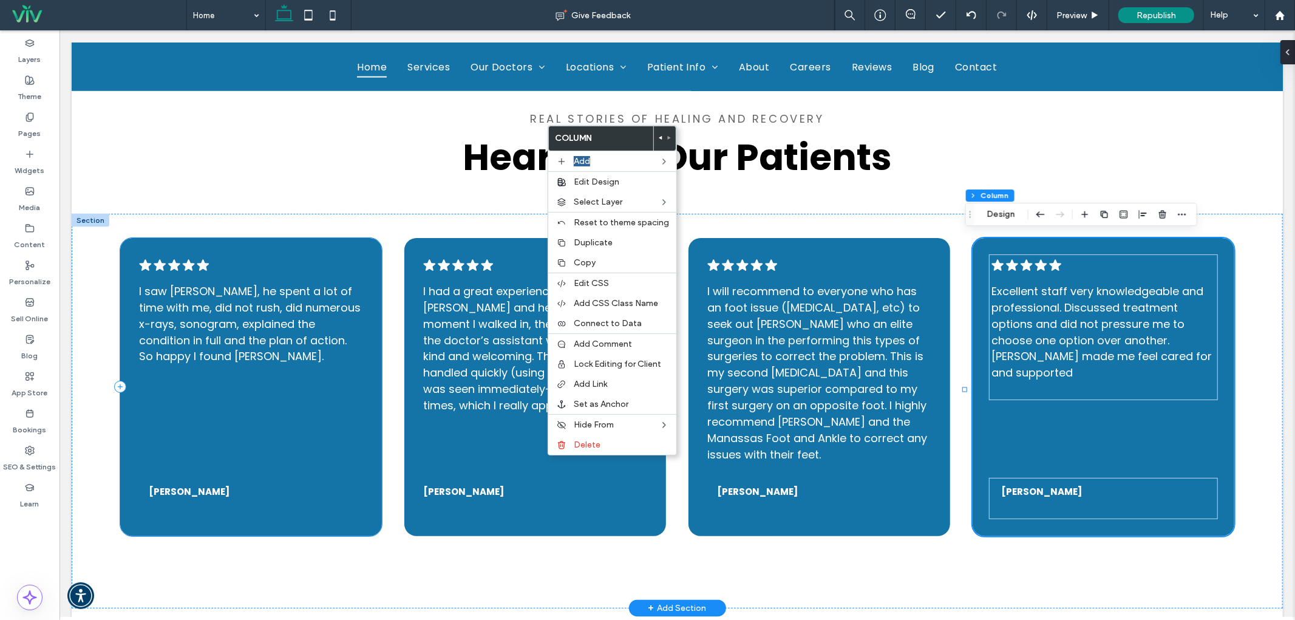
click at [302, 382] on div ".cls-1-1788903176-1788903176 { fill: #00000; stroke-width: 0px; } I saw [PERSON…" at bounding box center [251, 386] width 262 height 298
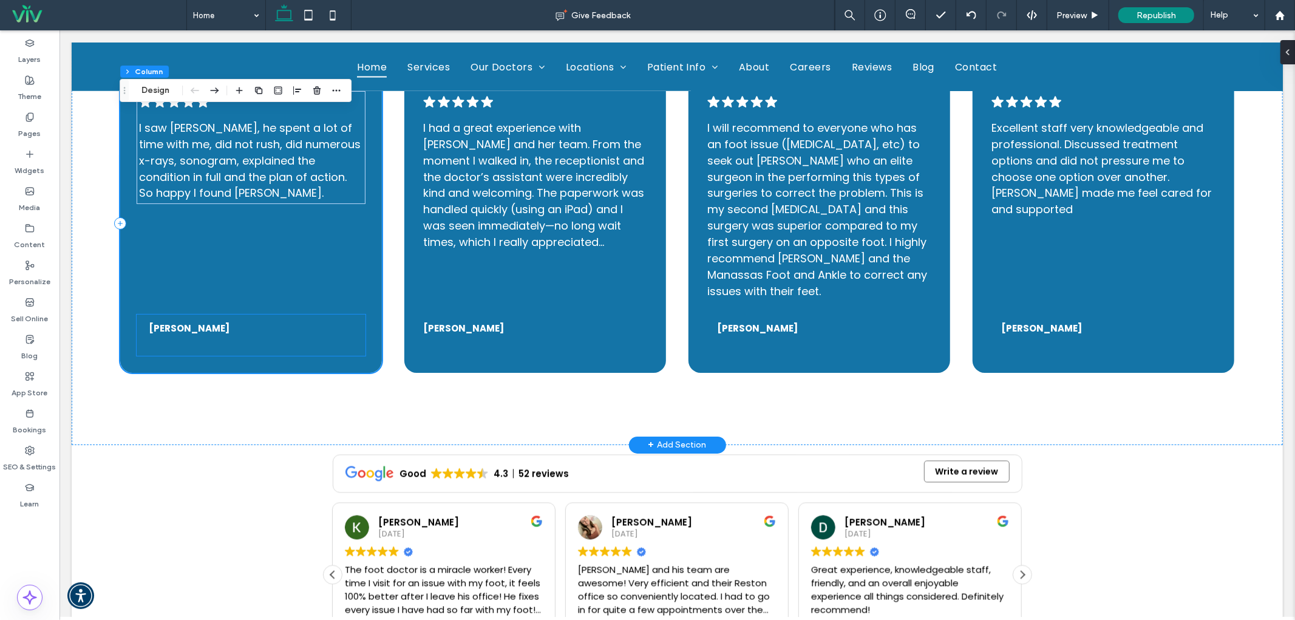
scroll to position [1709, 0]
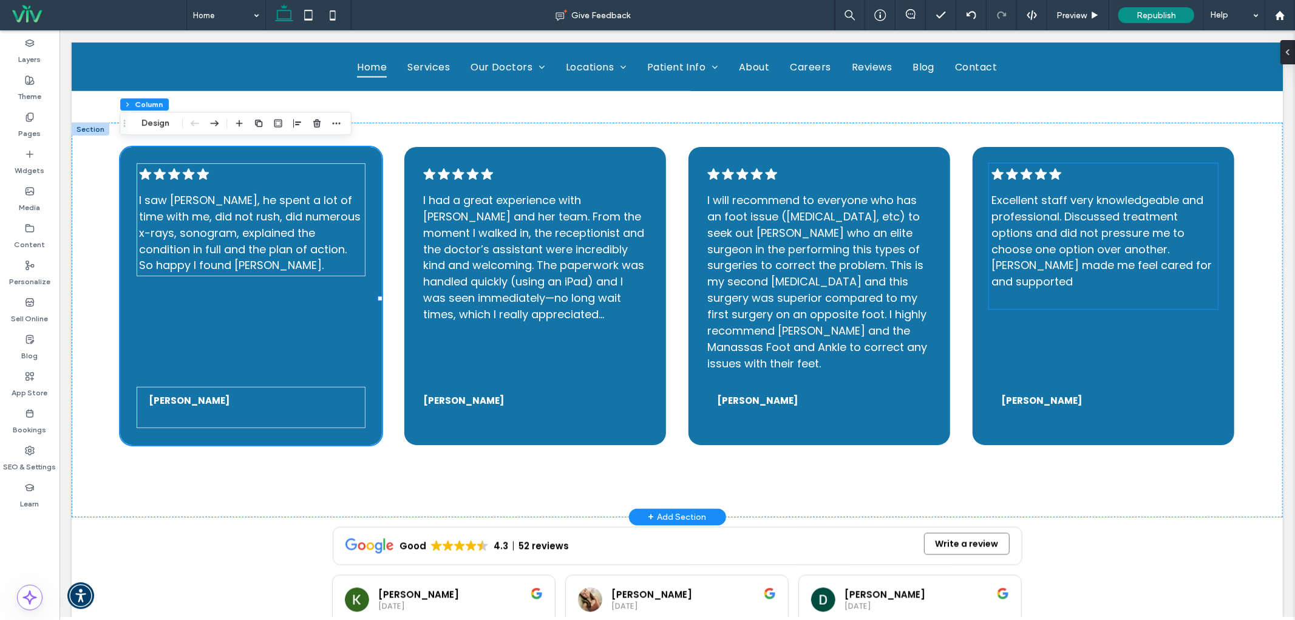
click at [1062, 249] on span "Excellent staff very knowledgeable and professional. Discussed treatment option…" at bounding box center [1100, 240] width 220 height 97
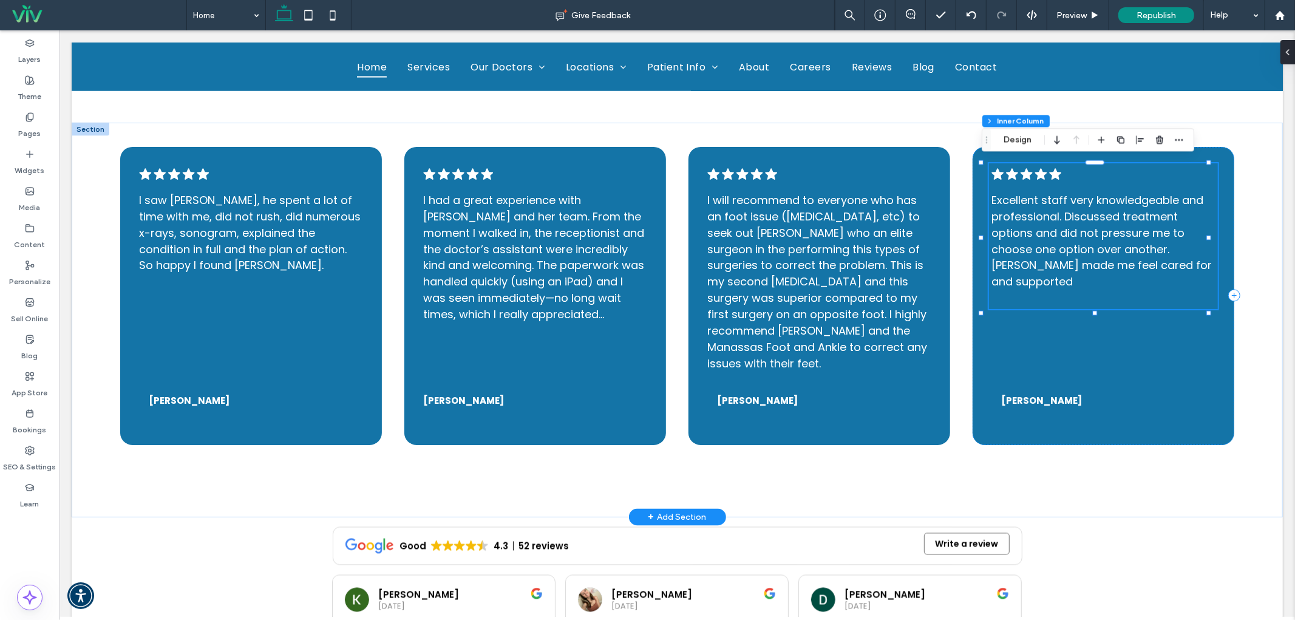
click at [1062, 249] on span "Excellent staff very knowledgeable and professional. Discussed treatment option…" at bounding box center [1100, 240] width 220 height 97
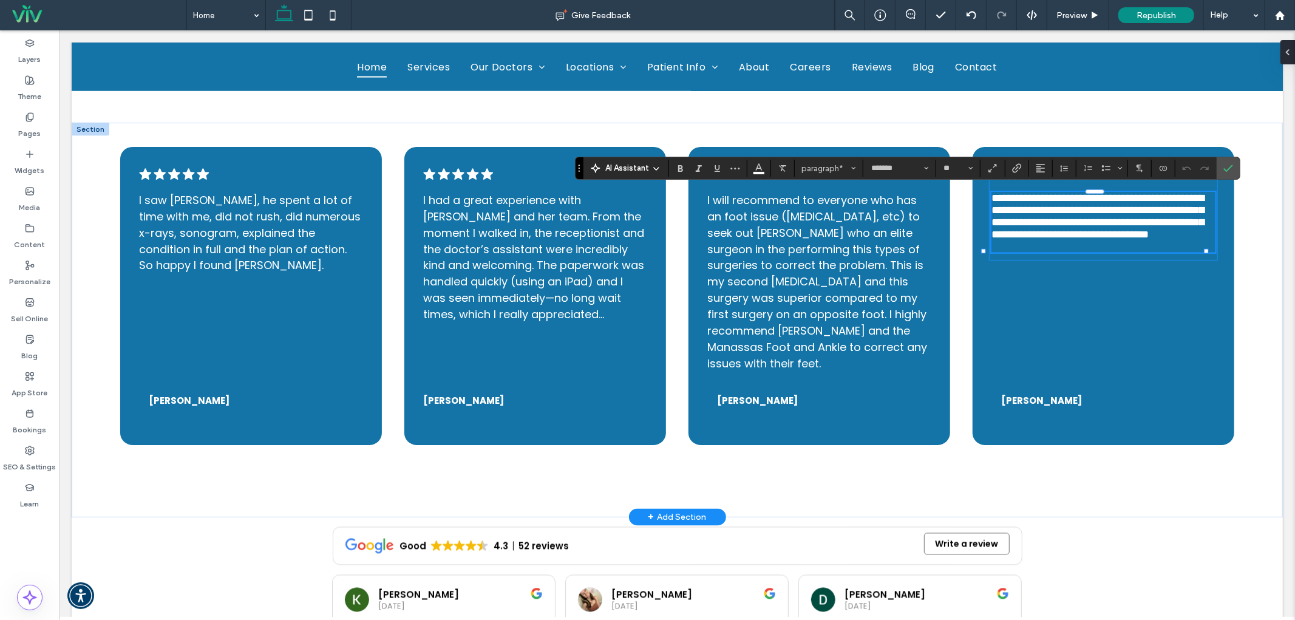
paste div
click at [1009, 405] on span "[PERSON_NAME]" at bounding box center [1040, 400] width 81 height 13
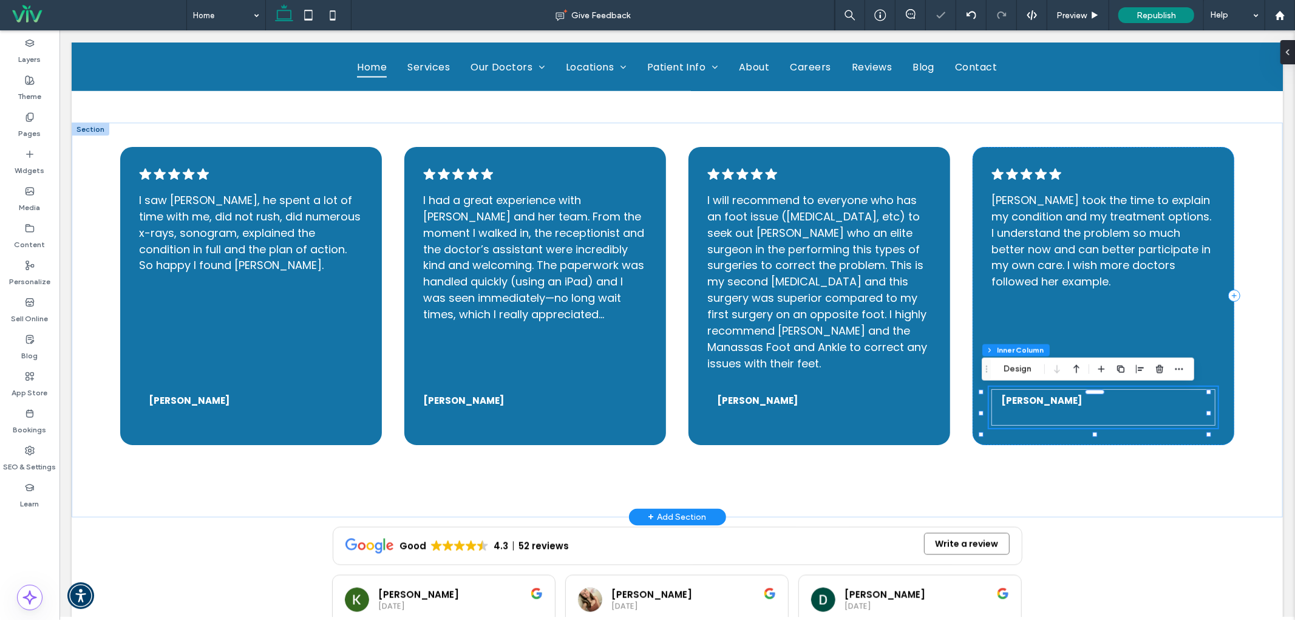
click at [1009, 405] on span "[PERSON_NAME]" at bounding box center [1040, 400] width 81 height 13
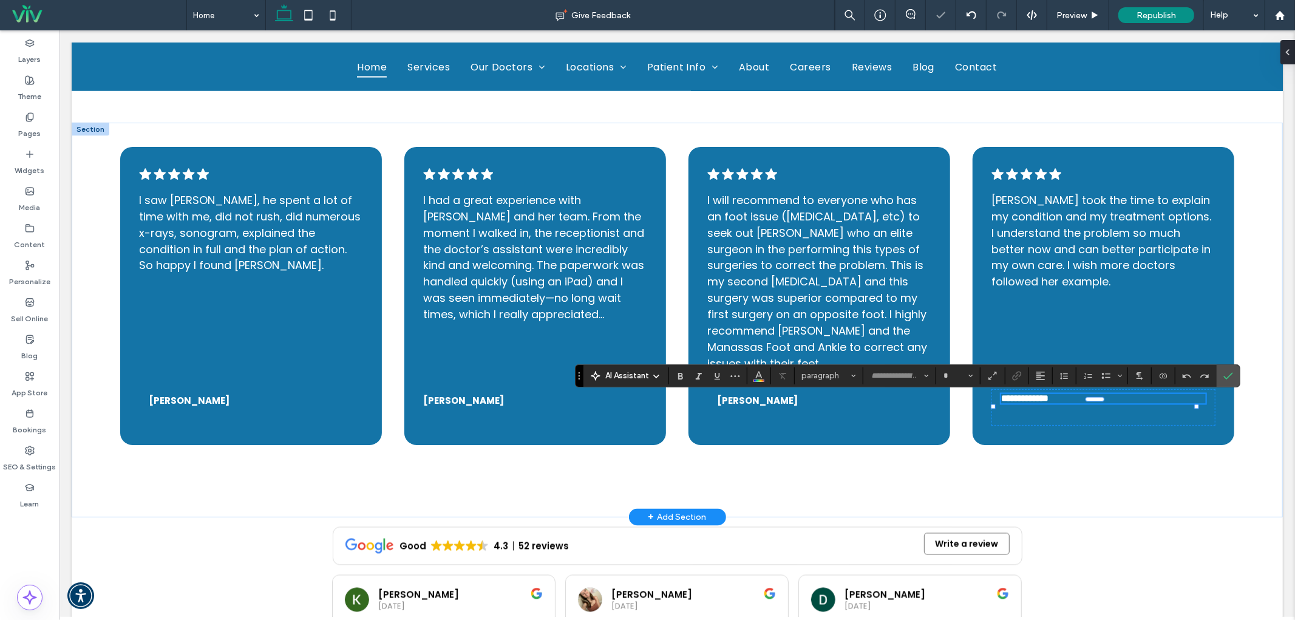
type input "*******"
click at [1040, 402] on span "**********" at bounding box center [1023, 397] width 47 height 9
type input "**"
click at [1228, 368] on span "Confirm" at bounding box center [1225, 376] width 5 height 22
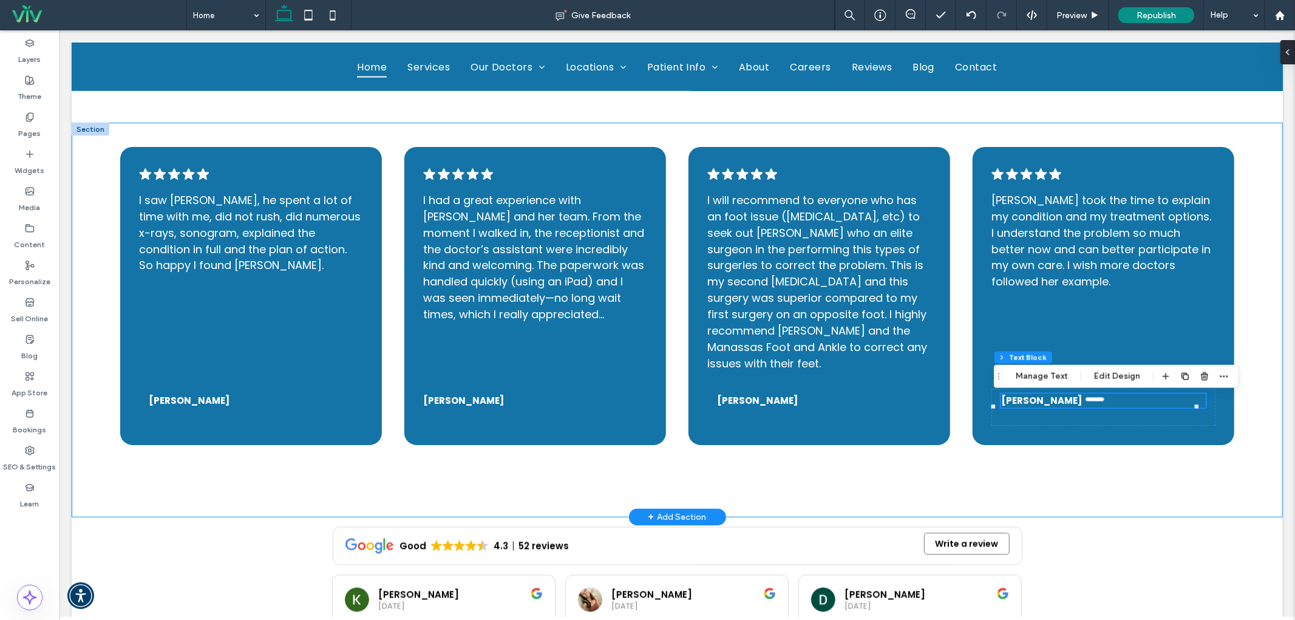
click at [1265, 314] on div ".cls-1-1788903176-1788903176 { fill: #00000; stroke-width: 0px; } I saw [PERSON…" at bounding box center [676, 319] width 1211 height 395
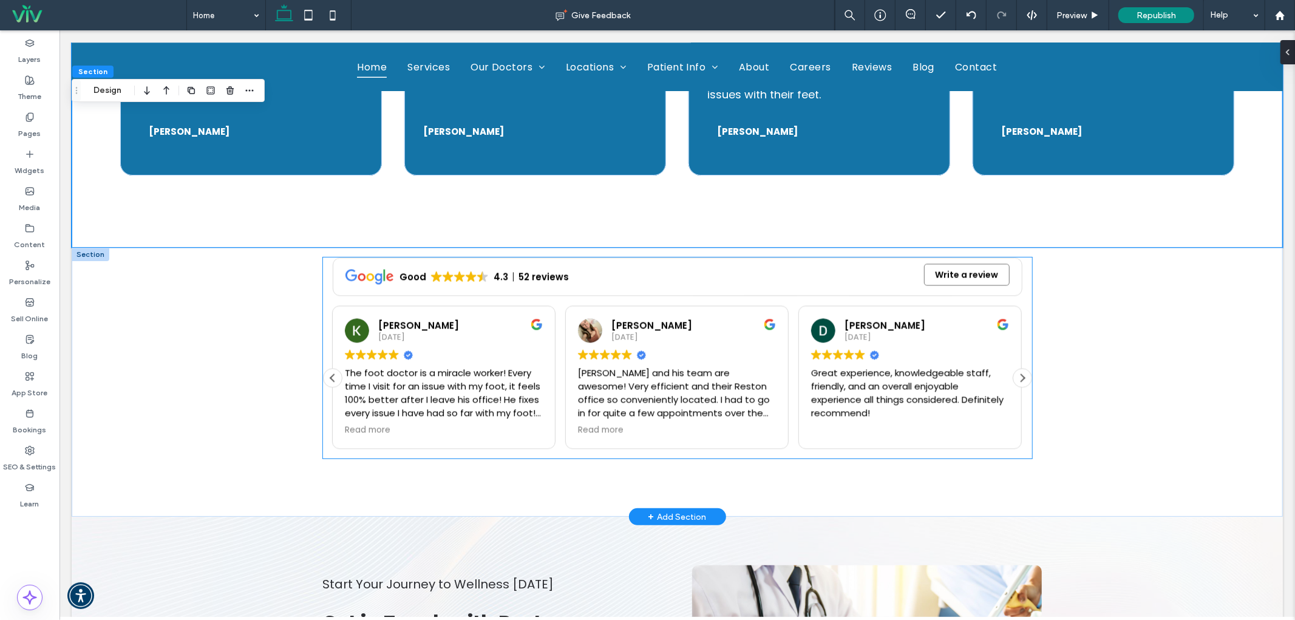
scroll to position [1977, 0]
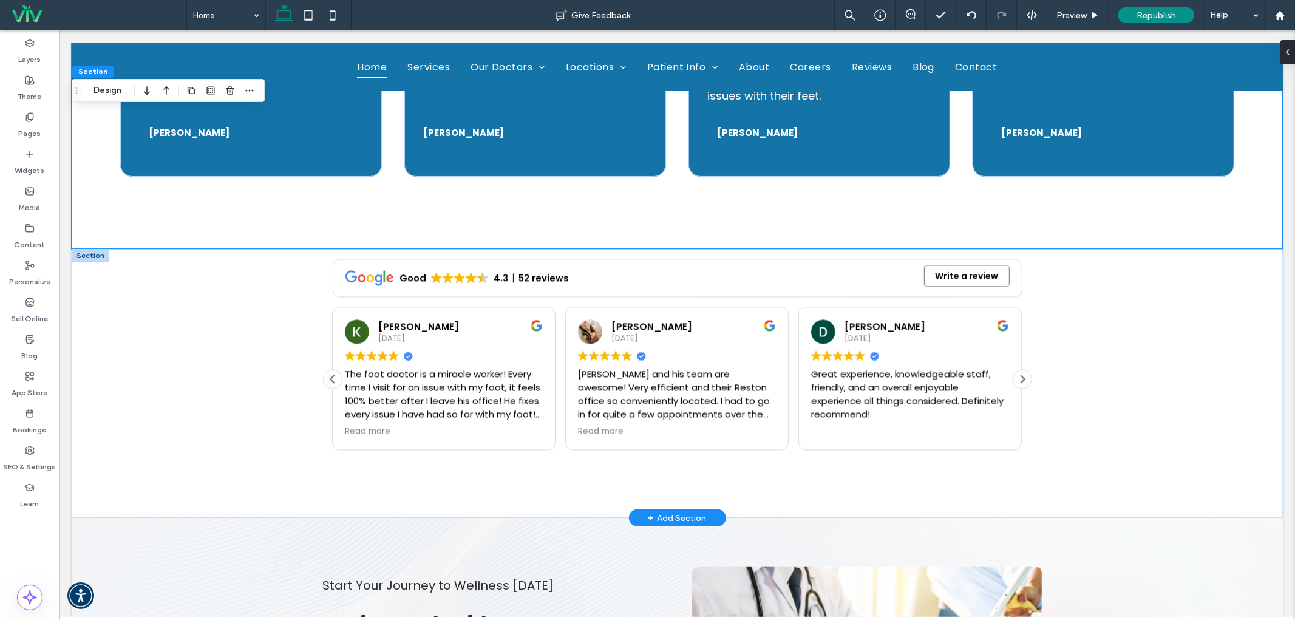
click at [89, 251] on div at bounding box center [90, 254] width 38 height 13
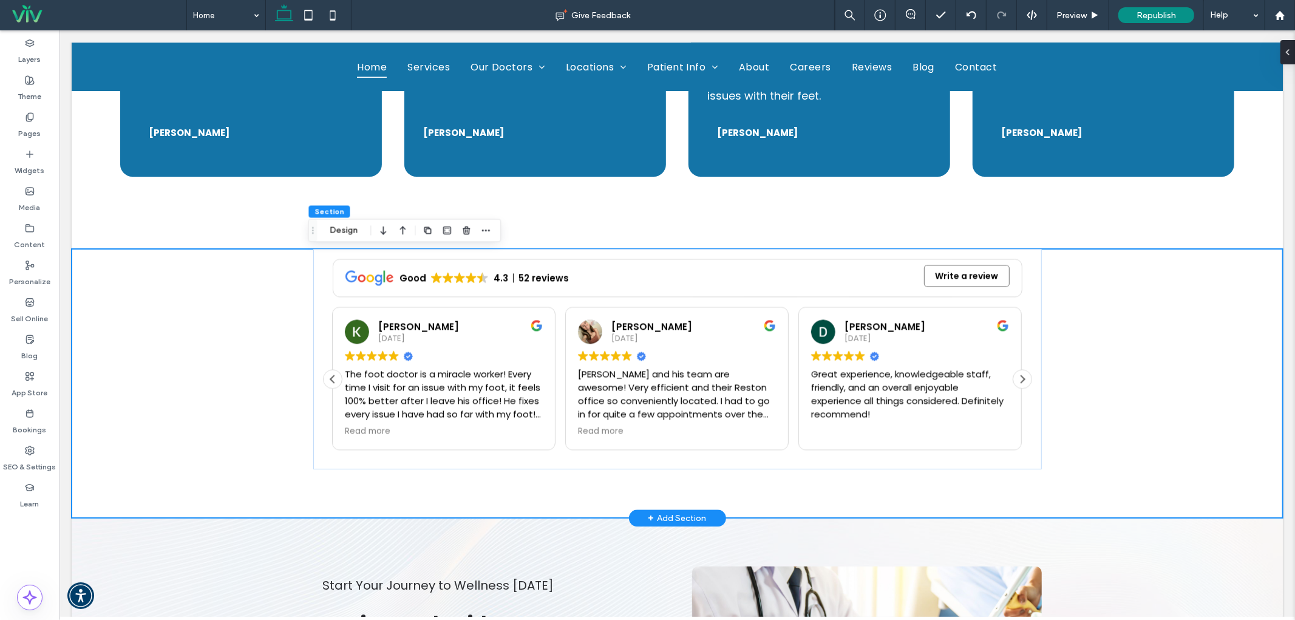
click at [117, 328] on div "Good 4.3 52 reviews 4.3 Good 52 reviews Write a review Posted on Google DH Z [D…" at bounding box center [676, 382] width 1211 height 269
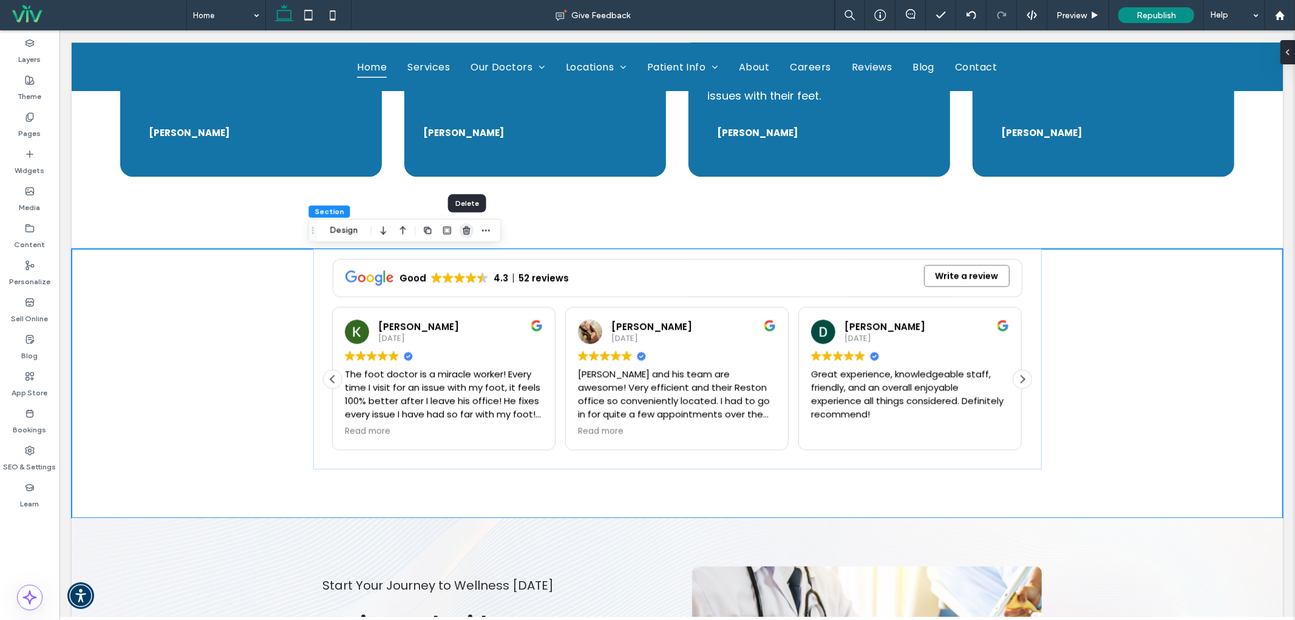
click at [464, 229] on icon "button" at bounding box center [466, 231] width 10 height 10
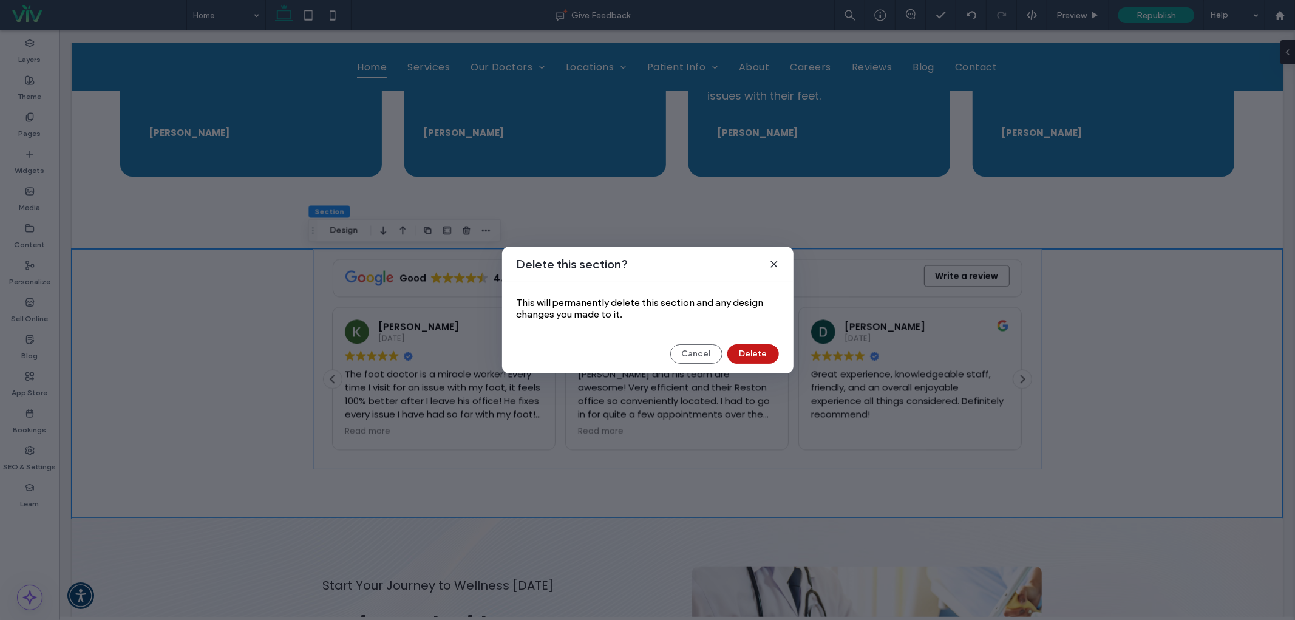
click at [755, 356] on button "Delete" at bounding box center [753, 353] width 52 height 19
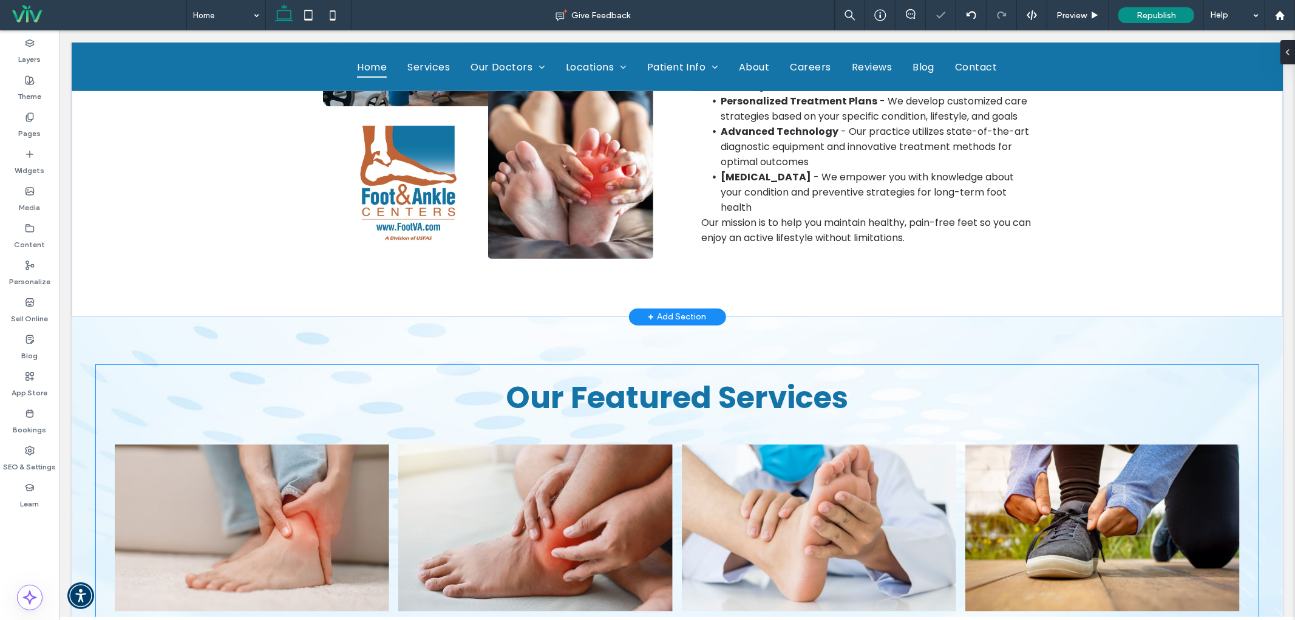
scroll to position [539, 0]
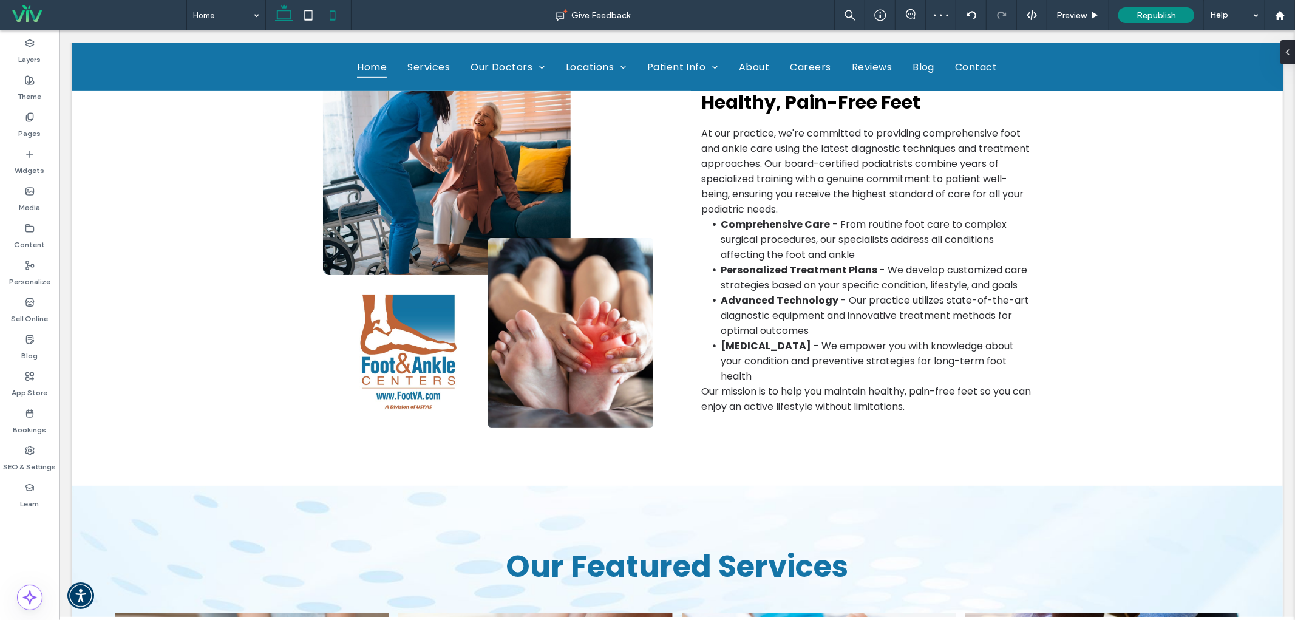
click at [328, 16] on icon at bounding box center [332, 15] width 24 height 24
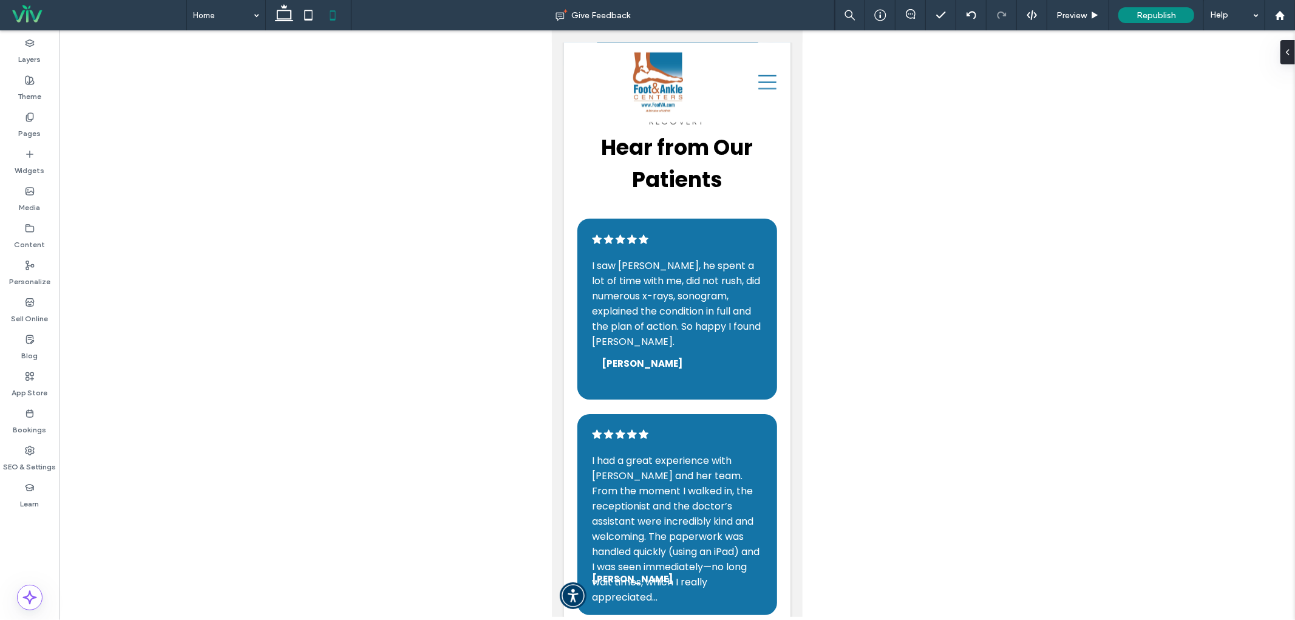
scroll to position [2757, 0]
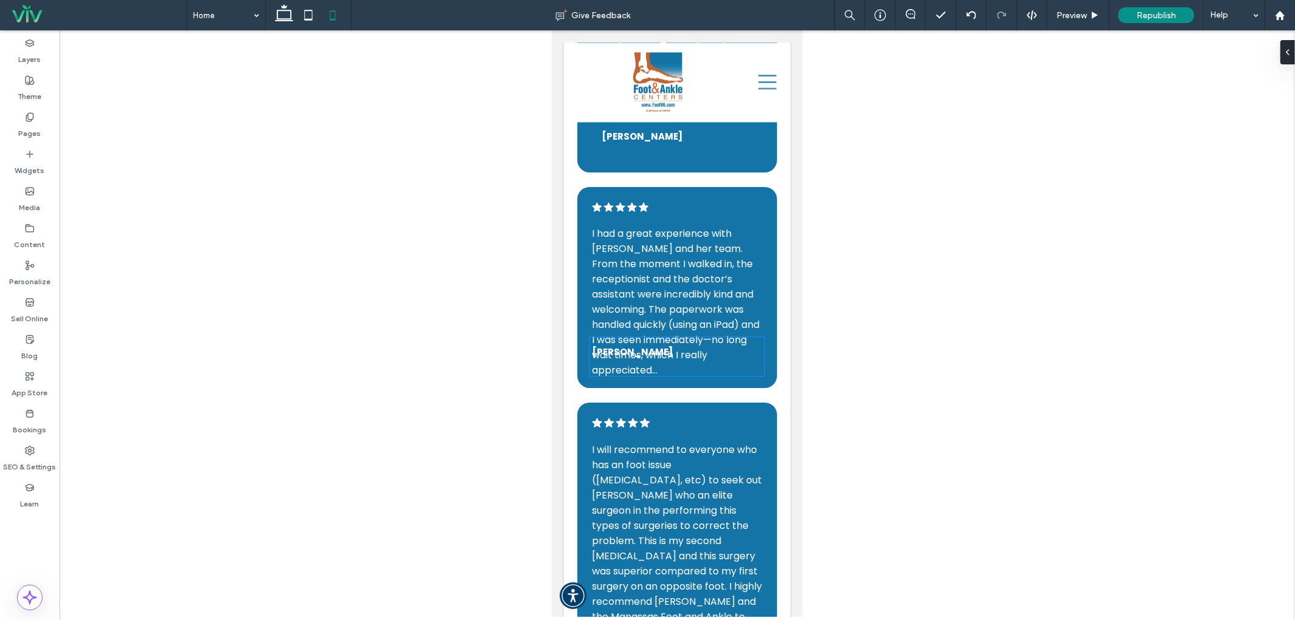
click at [672, 345] on span "[PERSON_NAME]" at bounding box center [631, 351] width 81 height 13
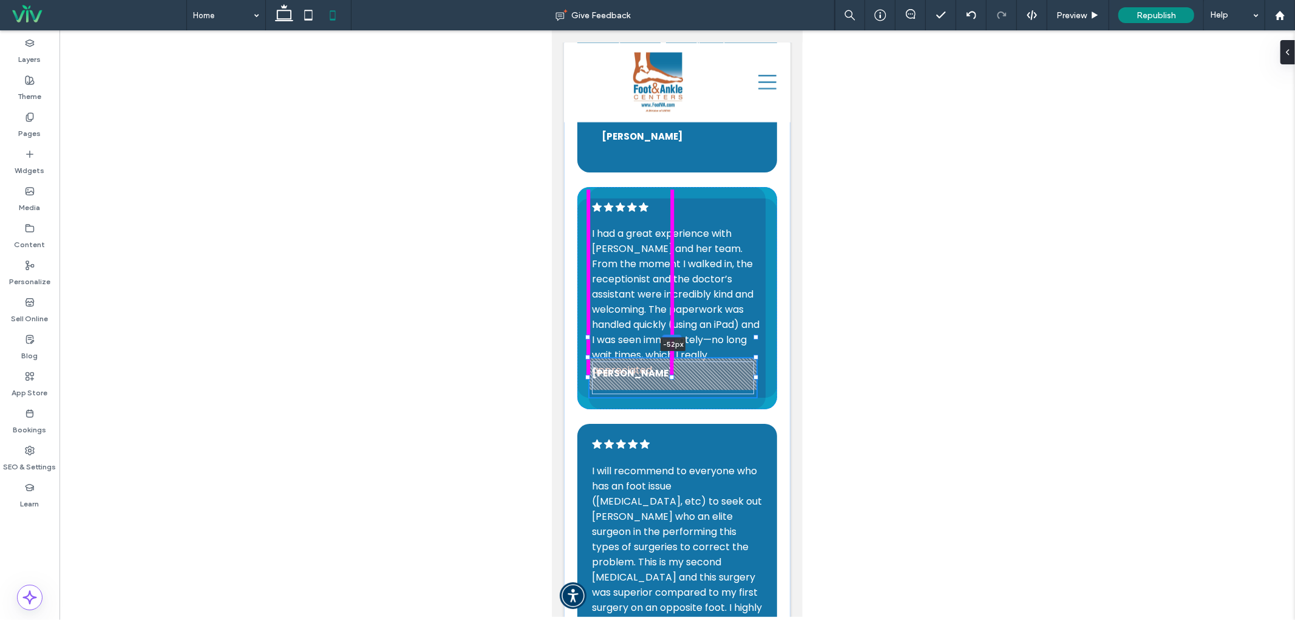
scroll to position [320, 0]
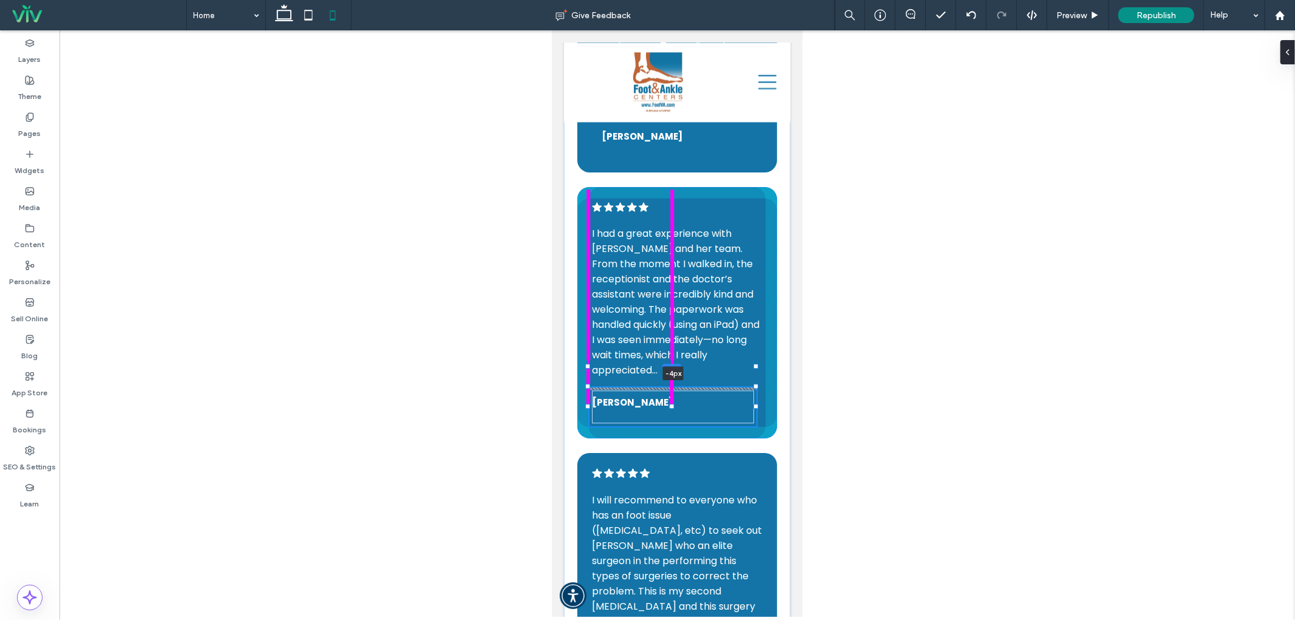
drag, startPoint x: 674, startPoint y: 286, endPoint x: 677, endPoint y: 337, distance: 50.4
click at [677, 363] on div at bounding box center [671, 365] width 19 height 5
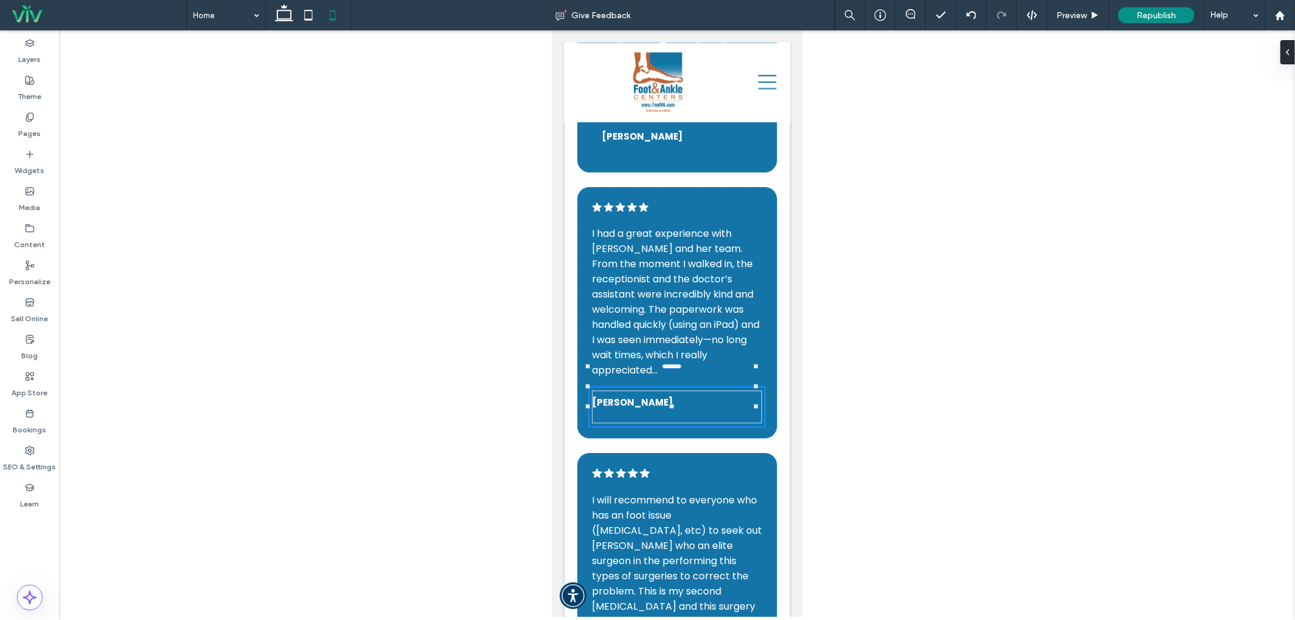
type input "**"
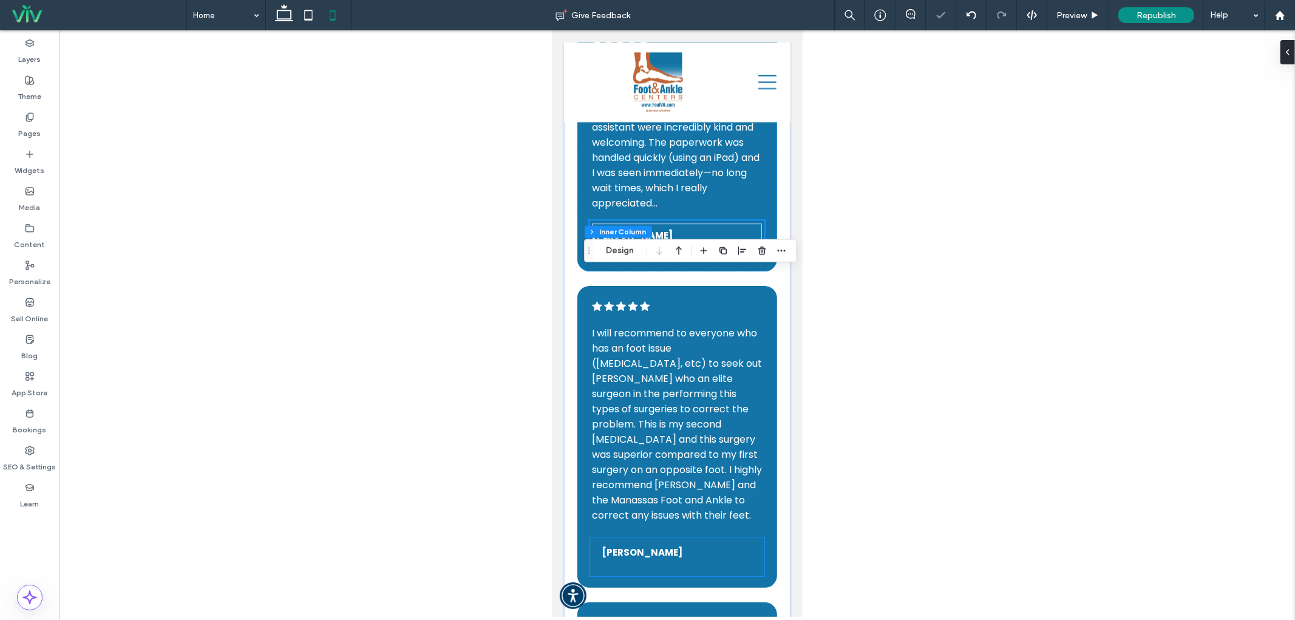
scroll to position [3026, 0]
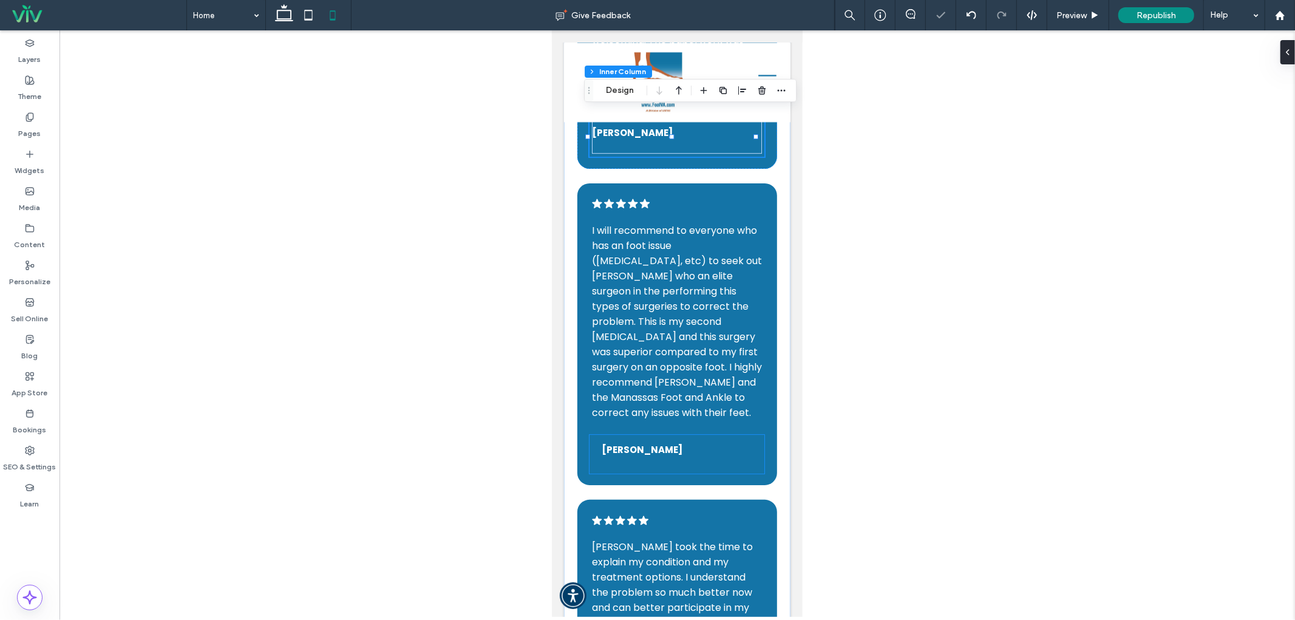
click at [665, 437] on div "[PERSON_NAME]" at bounding box center [676, 453] width 170 height 33
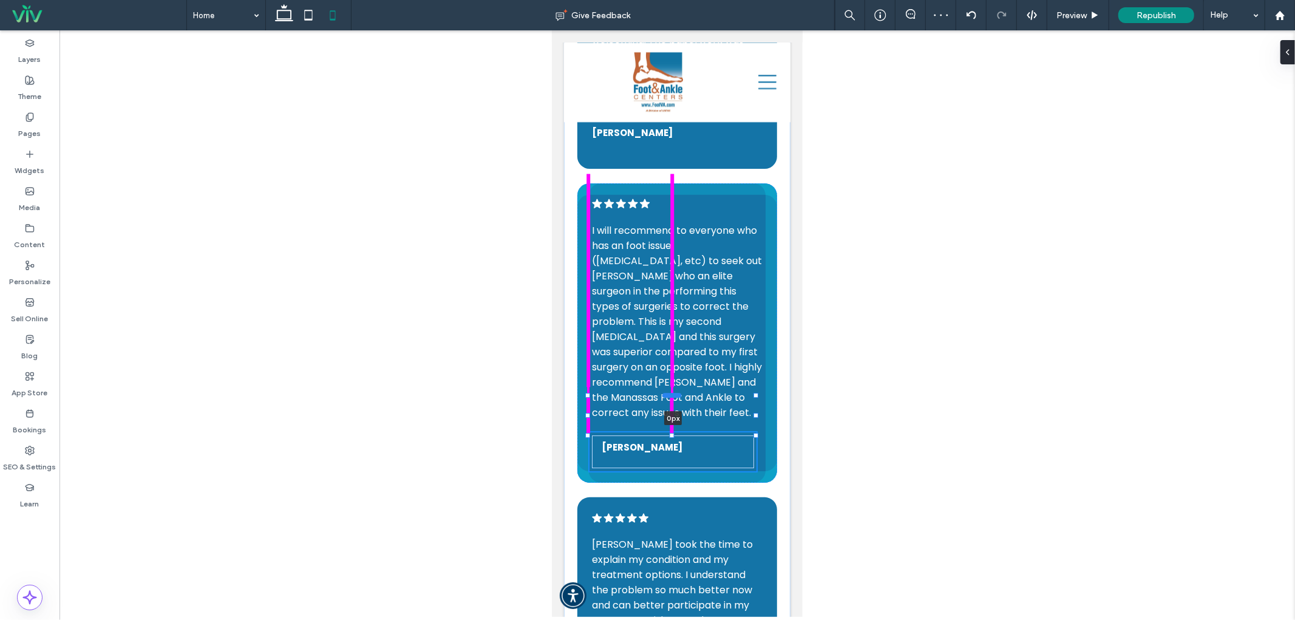
scroll to position [320, 0]
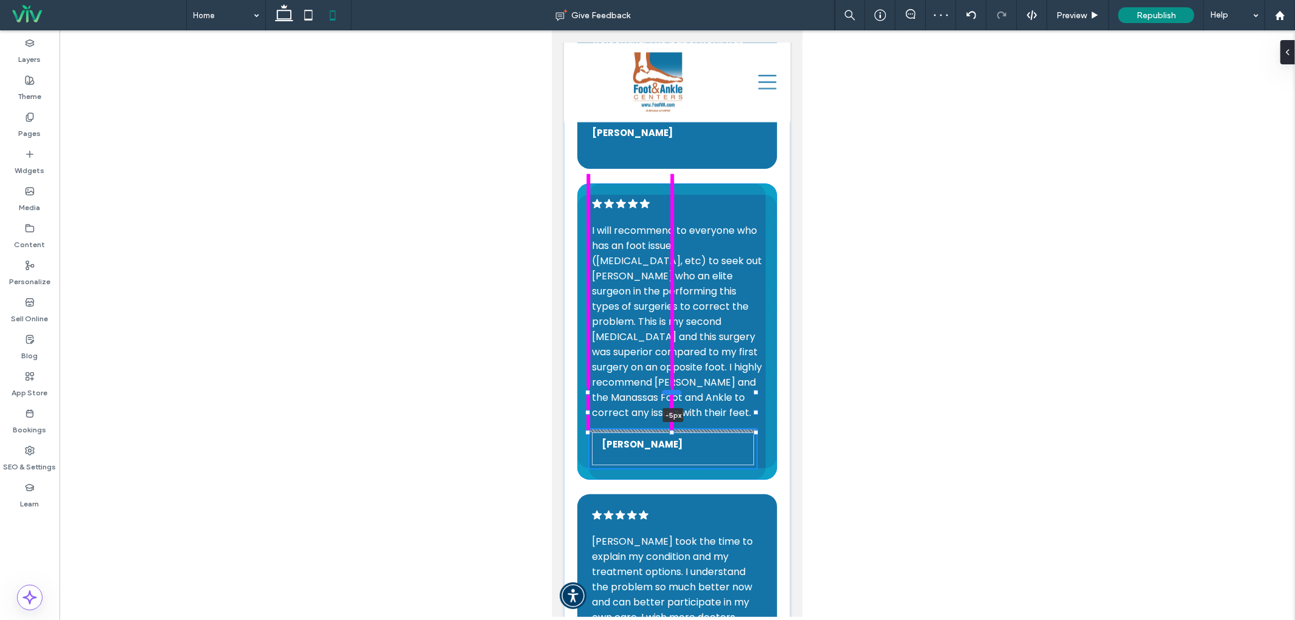
drag, startPoint x: 671, startPoint y: 367, endPoint x: 675, endPoint y: 361, distance: 6.9
click at [675, 389] on div at bounding box center [671, 391] width 19 height 5
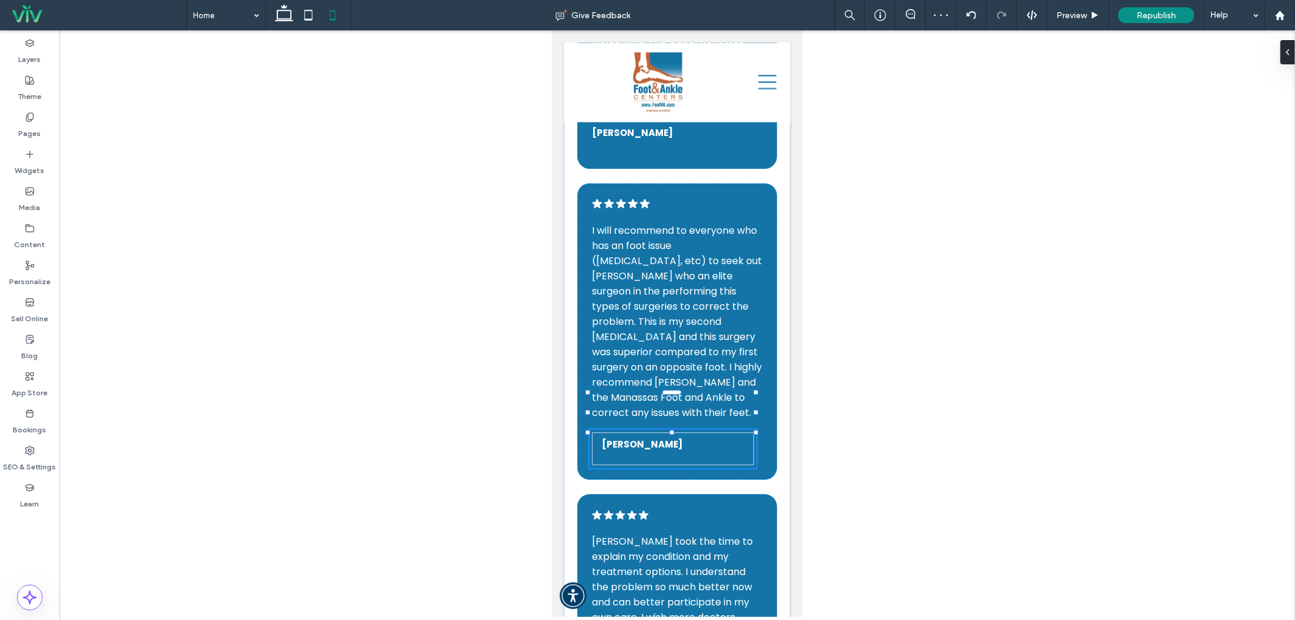
type input "**"
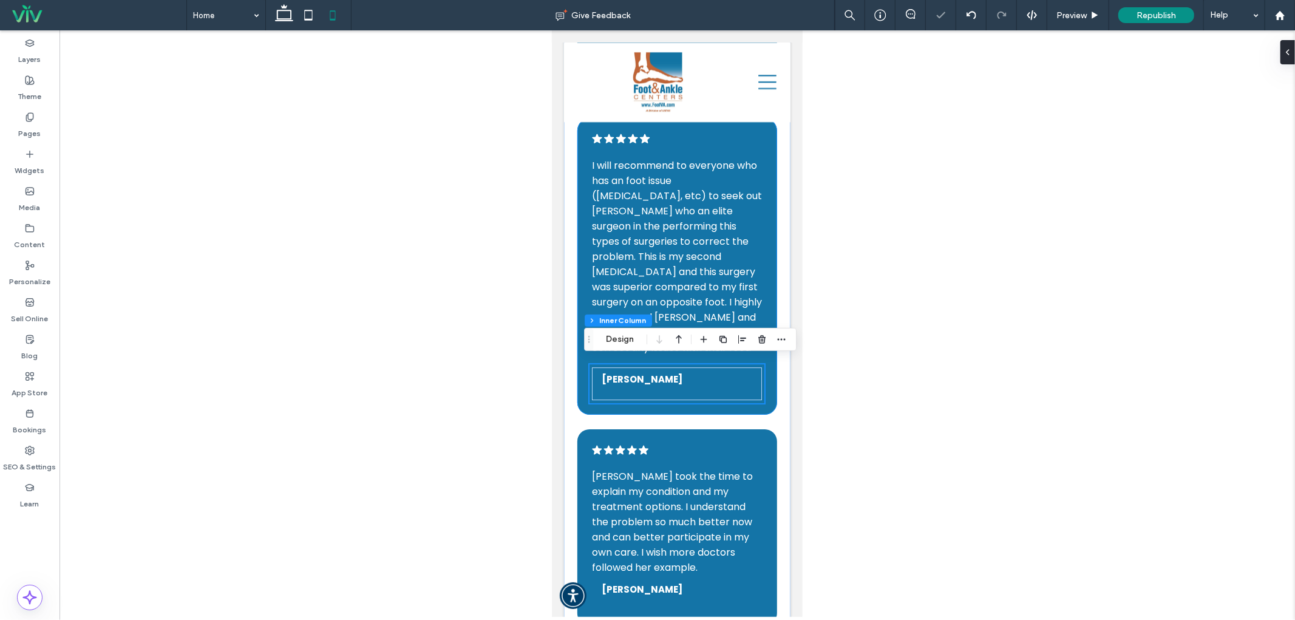
scroll to position [3117, 0]
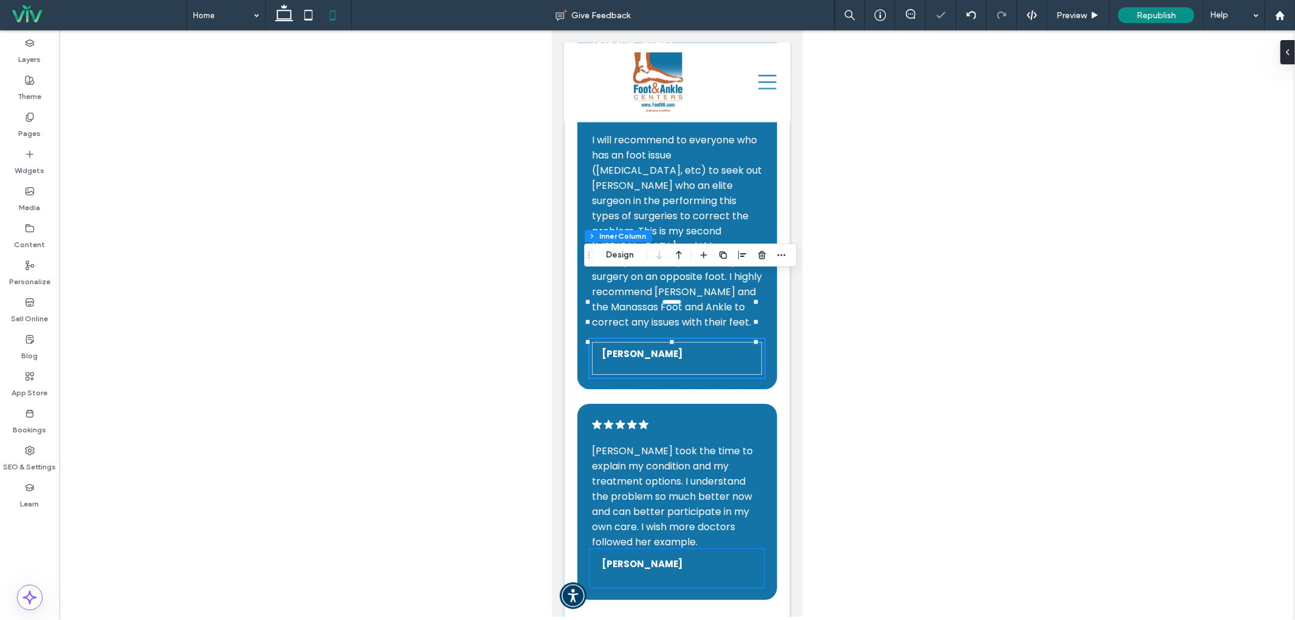
click at [657, 556] on h5 "[PERSON_NAME]" at bounding box center [676, 563] width 151 height 14
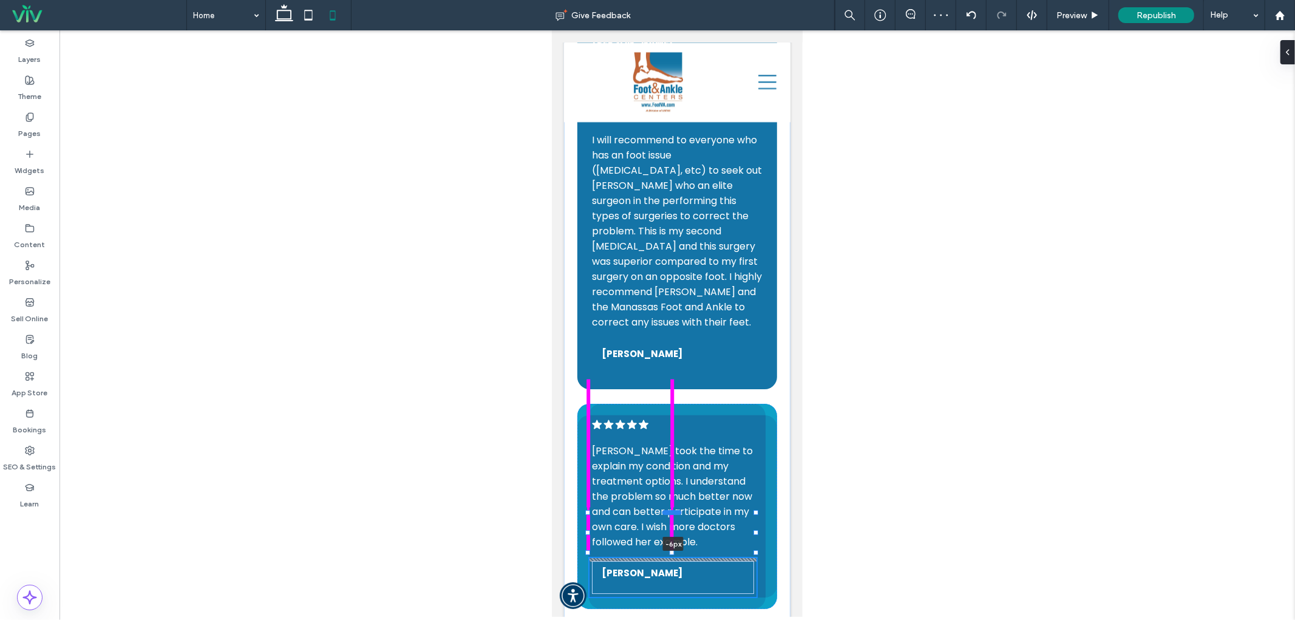
scroll to position [320, 0]
drag, startPoint x: 669, startPoint y: 474, endPoint x: 667, endPoint y: 483, distance: 9.3
click at [667, 509] on div at bounding box center [671, 511] width 19 height 5
type input "**"
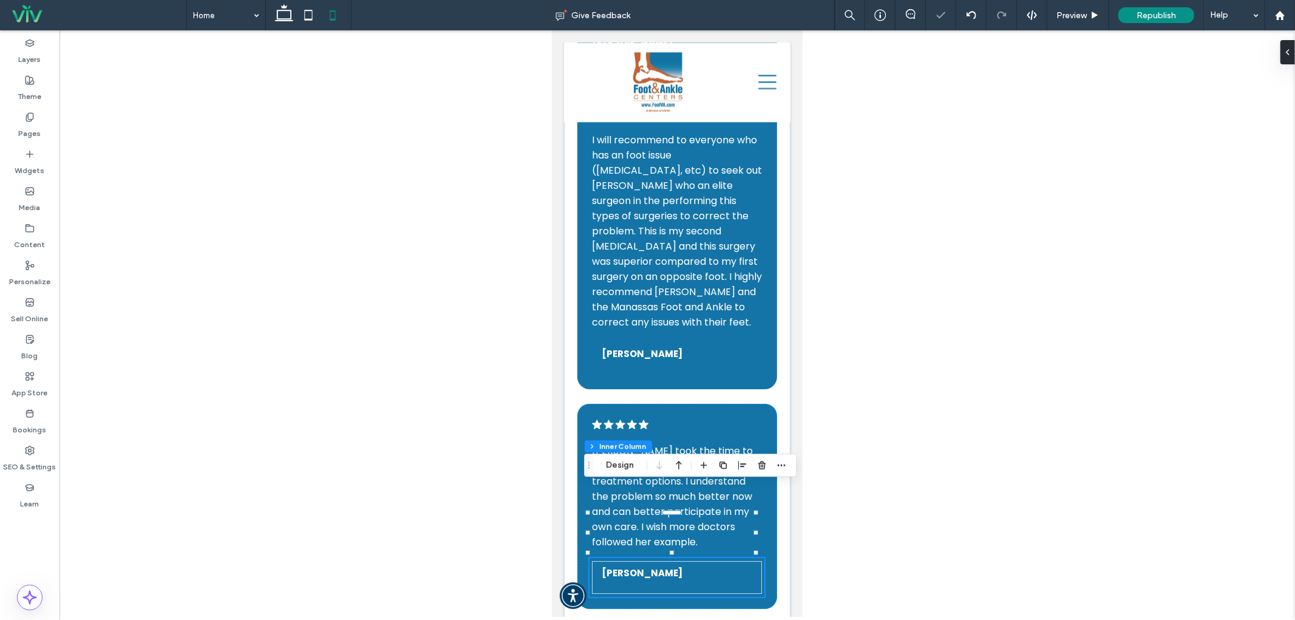
click at [865, 486] on div at bounding box center [676, 323] width 1235 height 586
click at [767, 502] on div ".cls-1-1788903176-1788903176 { fill: #00000; stroke-width: 0px; } I saw [PERSON…" at bounding box center [676, 128] width 226 height 1013
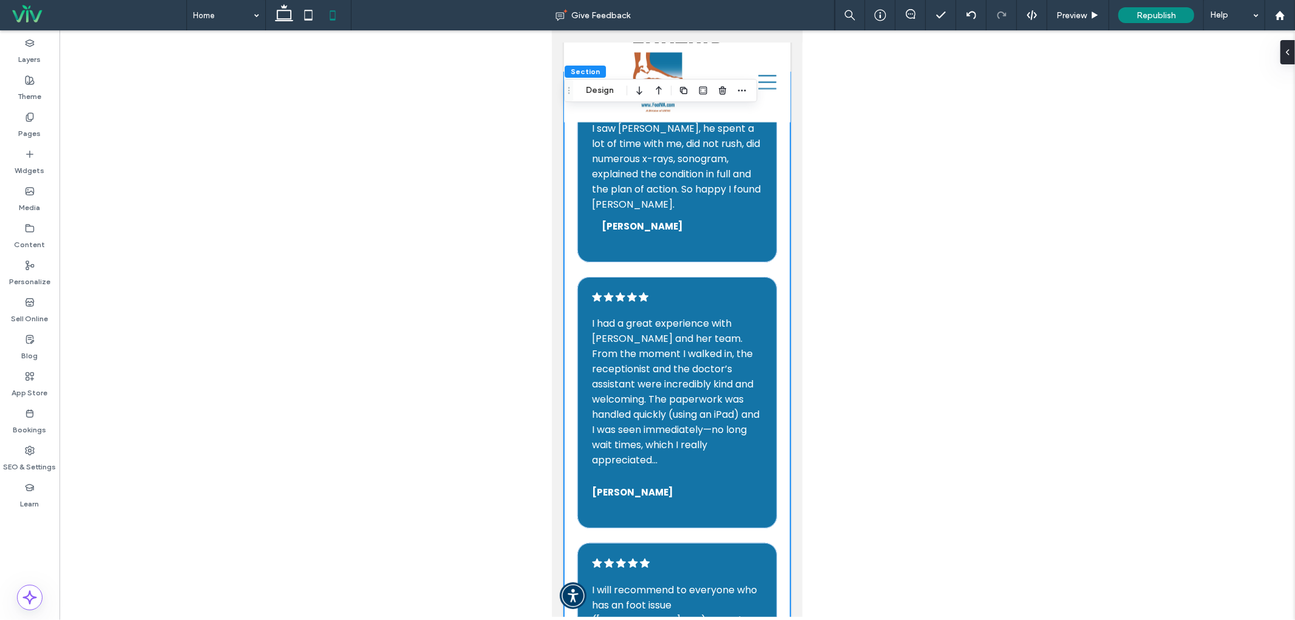
scroll to position [2577, 0]
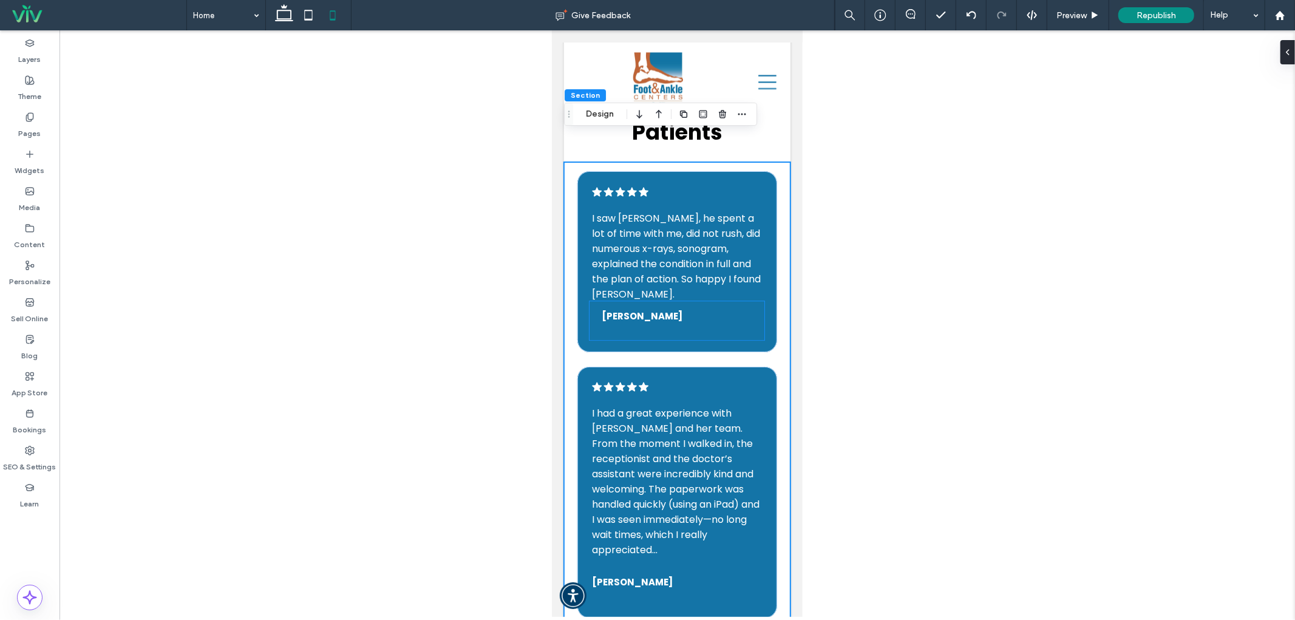
click at [644, 309] on span "[PERSON_NAME]" at bounding box center [641, 315] width 81 height 13
type input "**"
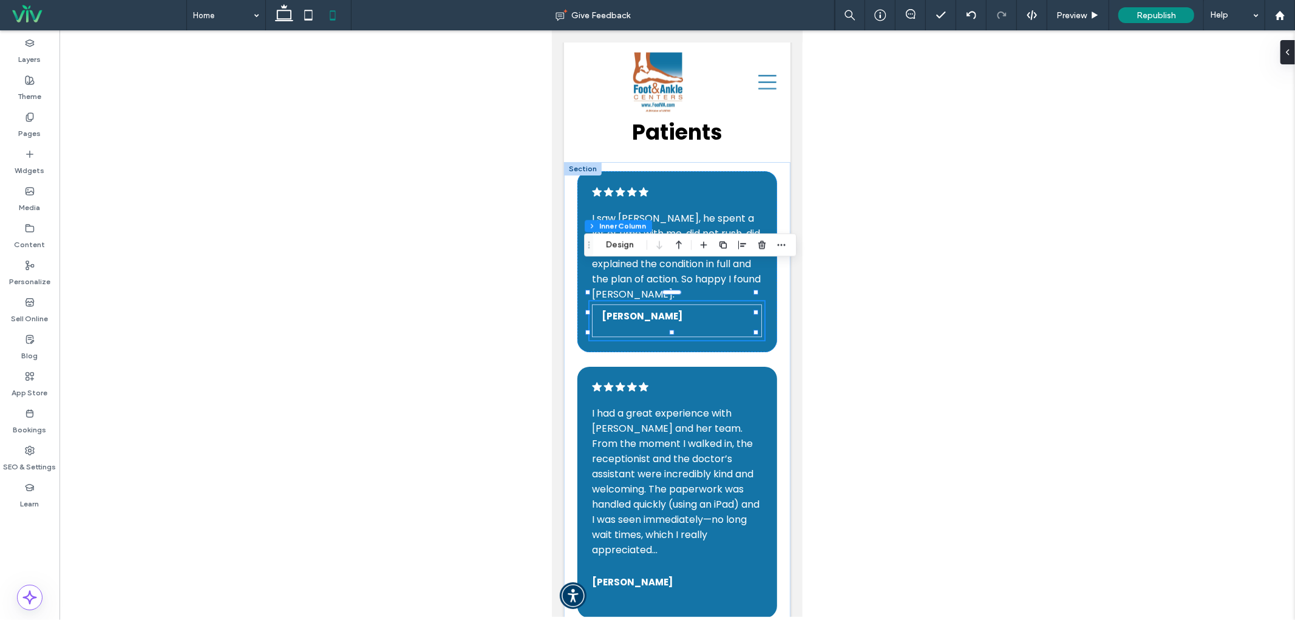
click at [593, 245] on icon "Drag" at bounding box center [589, 244] width 10 height 8
click at [605, 248] on button "Design" at bounding box center [620, 244] width 44 height 15
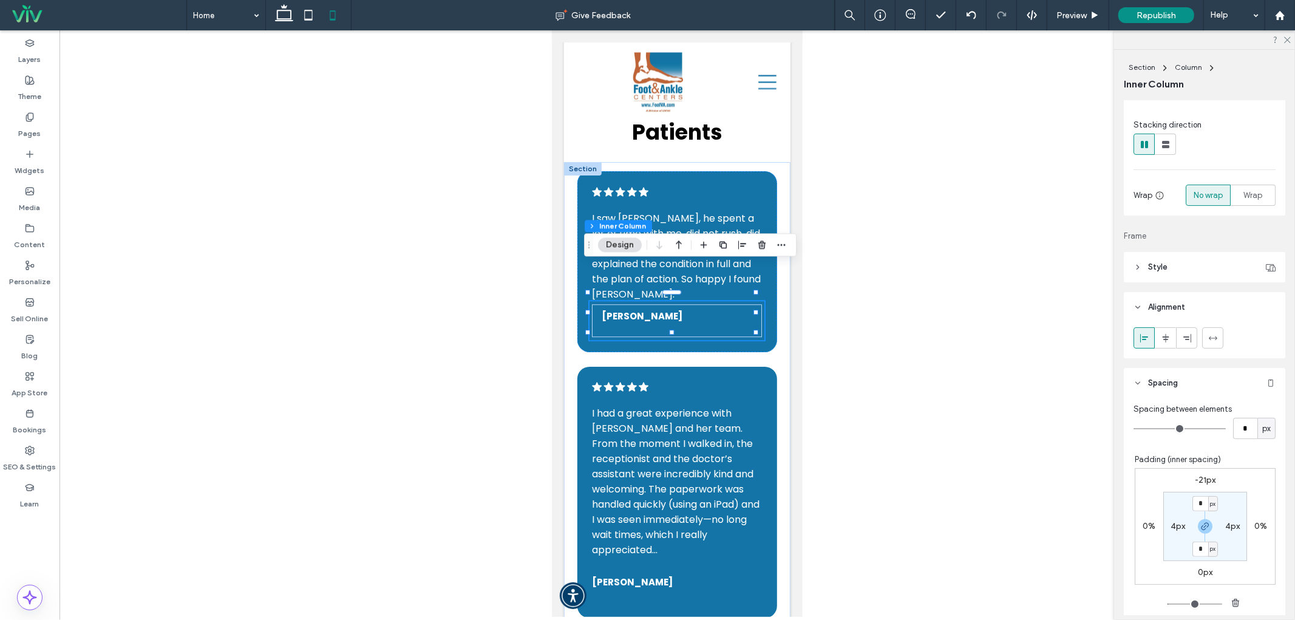
scroll to position [269, 0]
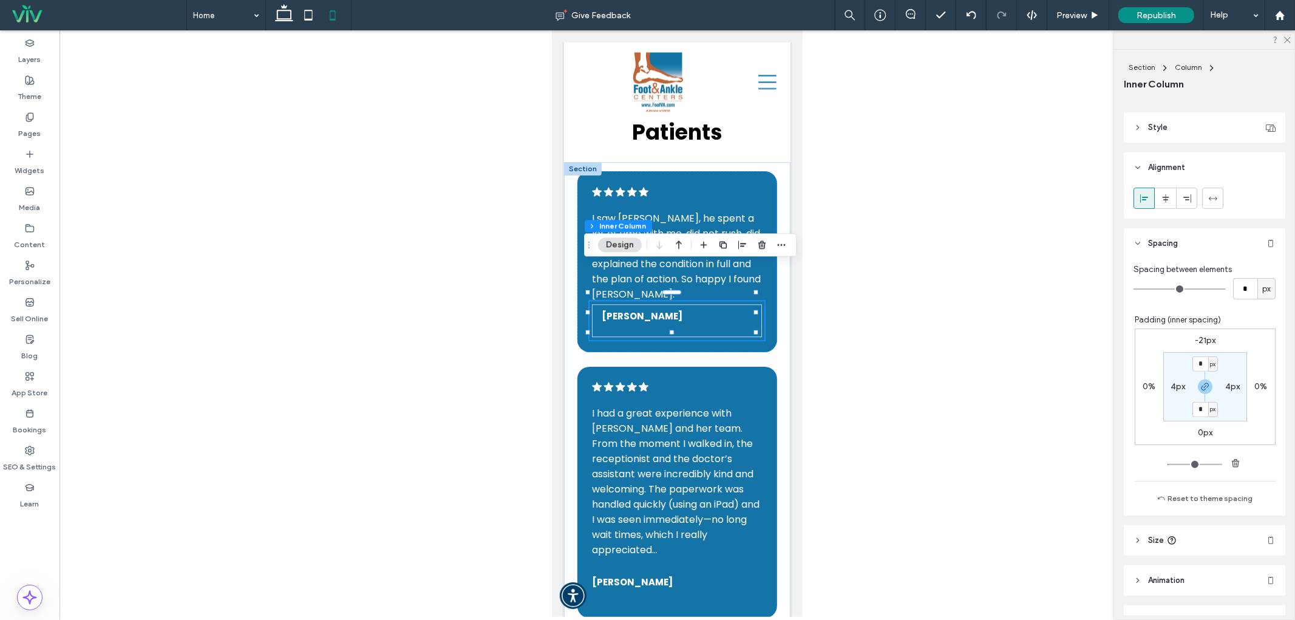
click at [1171, 387] on label "4px" at bounding box center [1177, 386] width 15 height 10
type input "*"
type input "**"
type input "*"
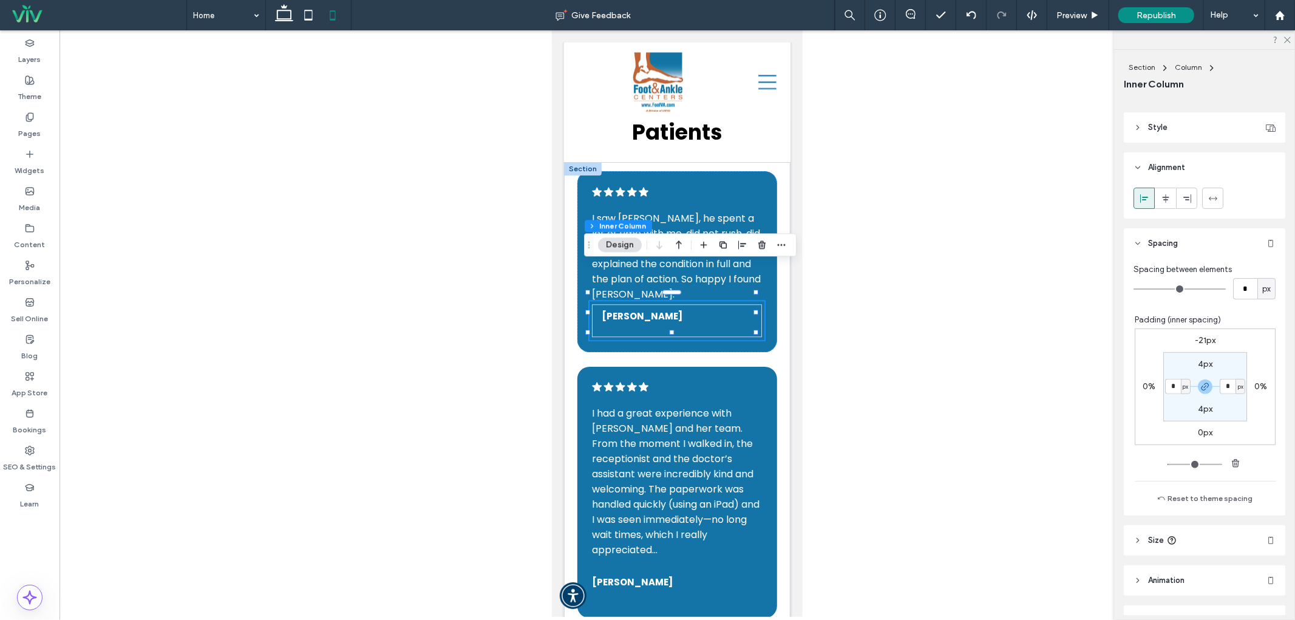
type input "**"
type input "*"
type input "**"
type input "*"
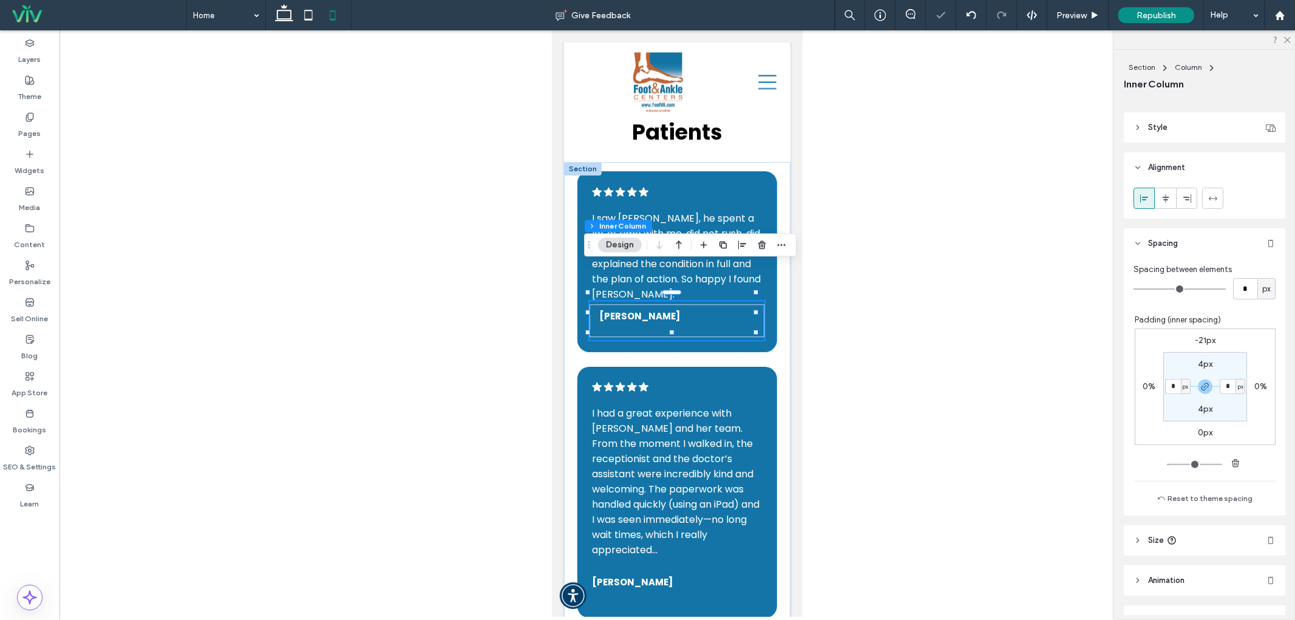
type input "**"
click at [712, 308] on h5 "[PERSON_NAME]" at bounding box center [676, 315] width 151 height 14
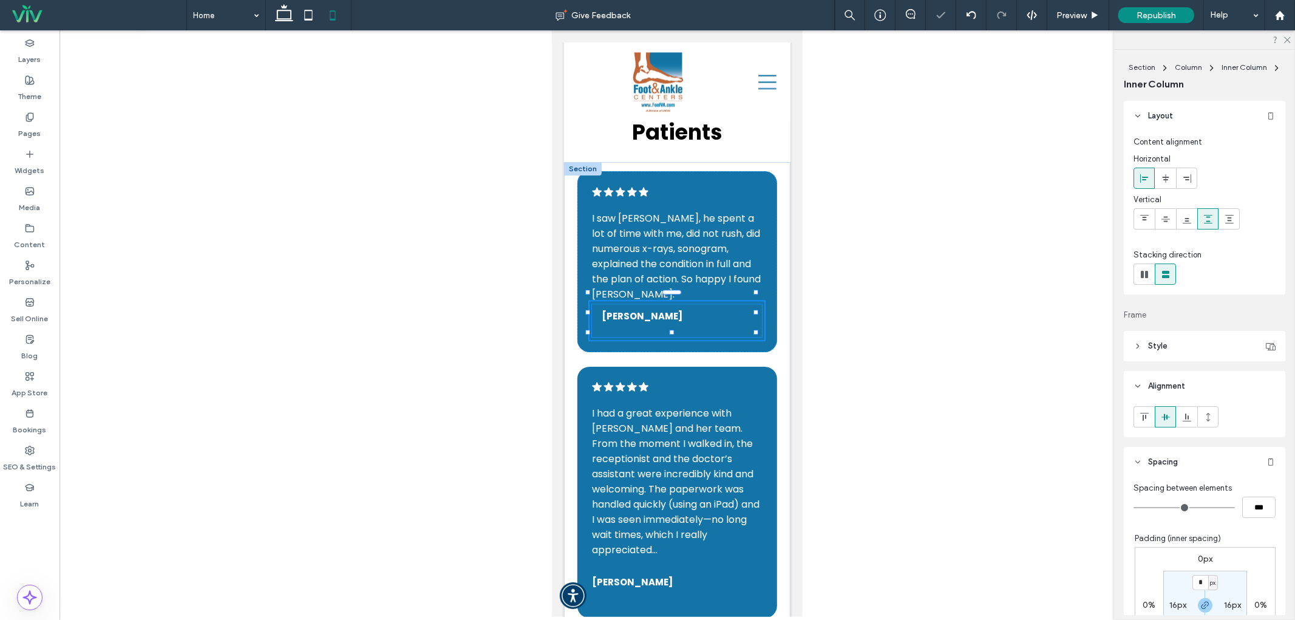
type input "**"
click at [636, 244] on button "Design" at bounding box center [626, 247] width 44 height 15
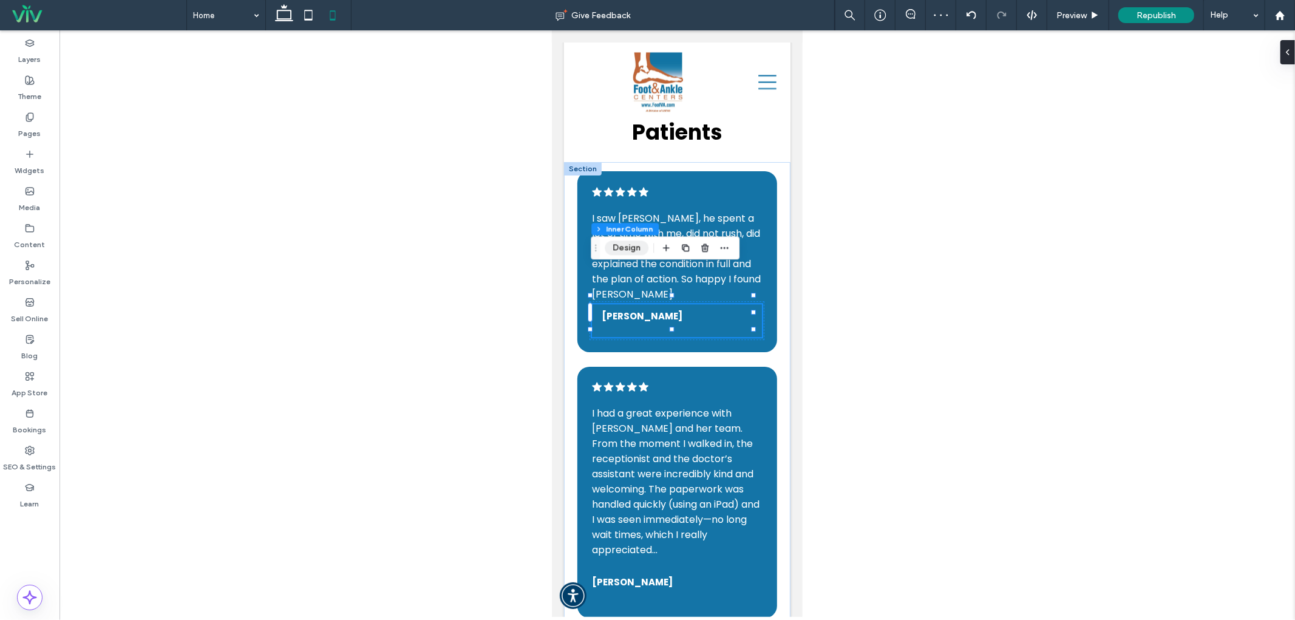
click at [618, 246] on button "Design" at bounding box center [626, 247] width 44 height 15
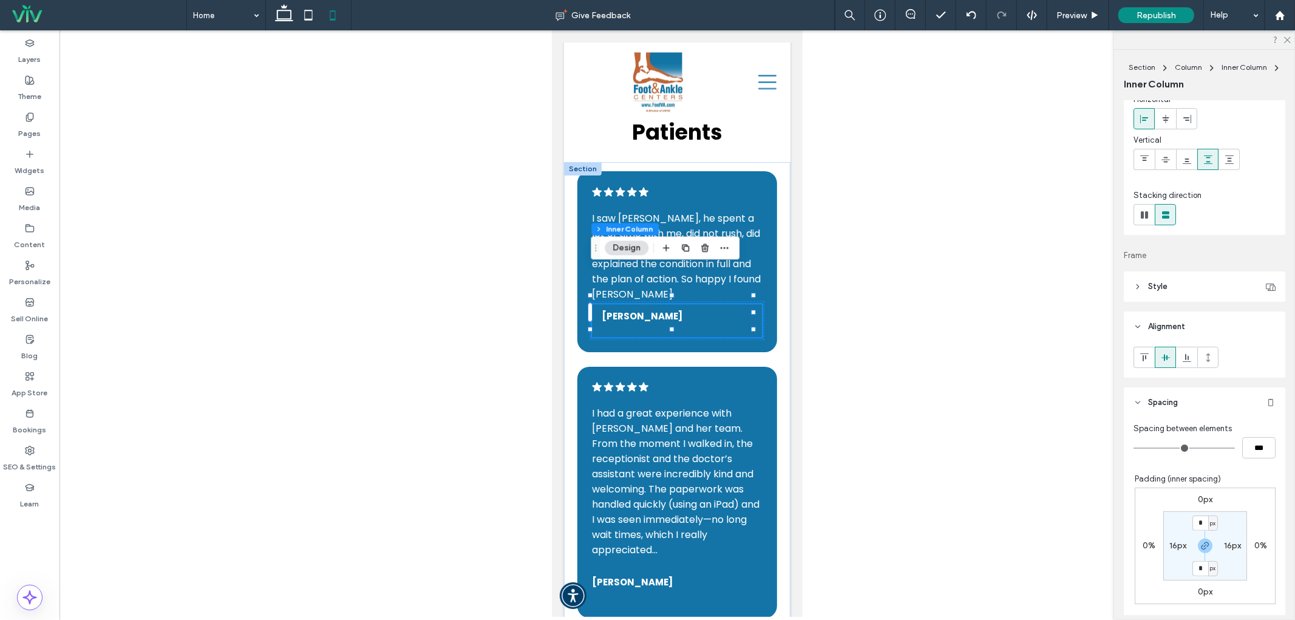
scroll to position [89, 0]
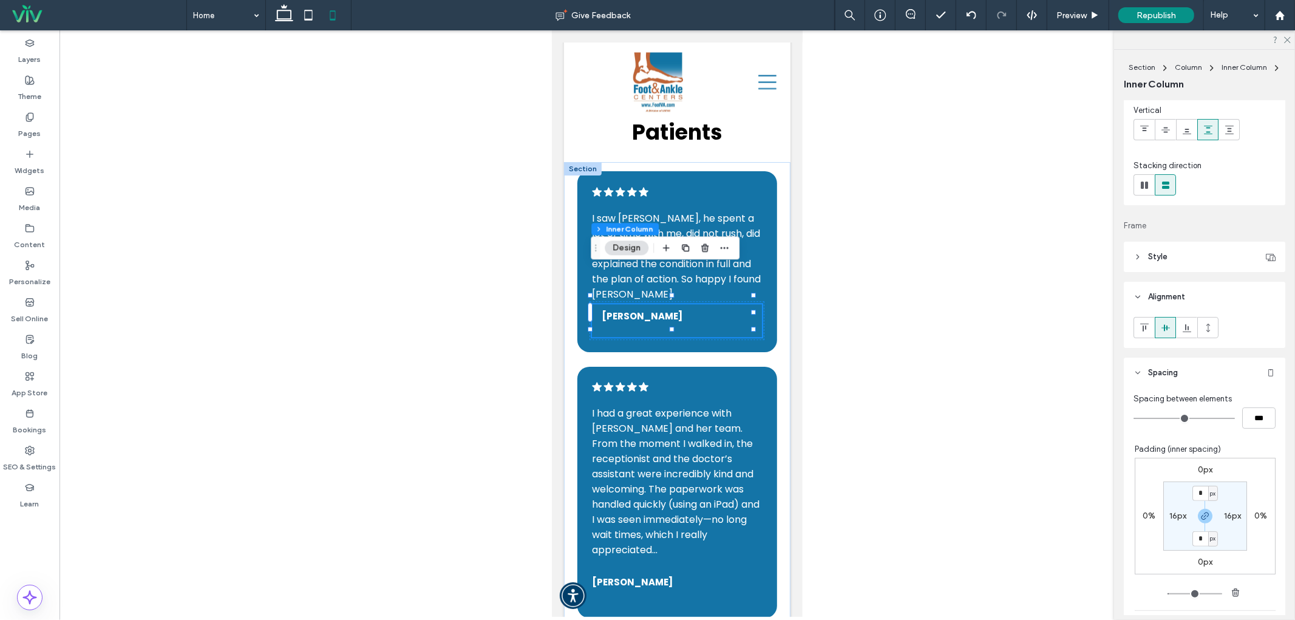
click at [1169, 511] on label "16px" at bounding box center [1177, 515] width 17 height 10
type input "**"
type input "*"
type input "**"
type input "*"
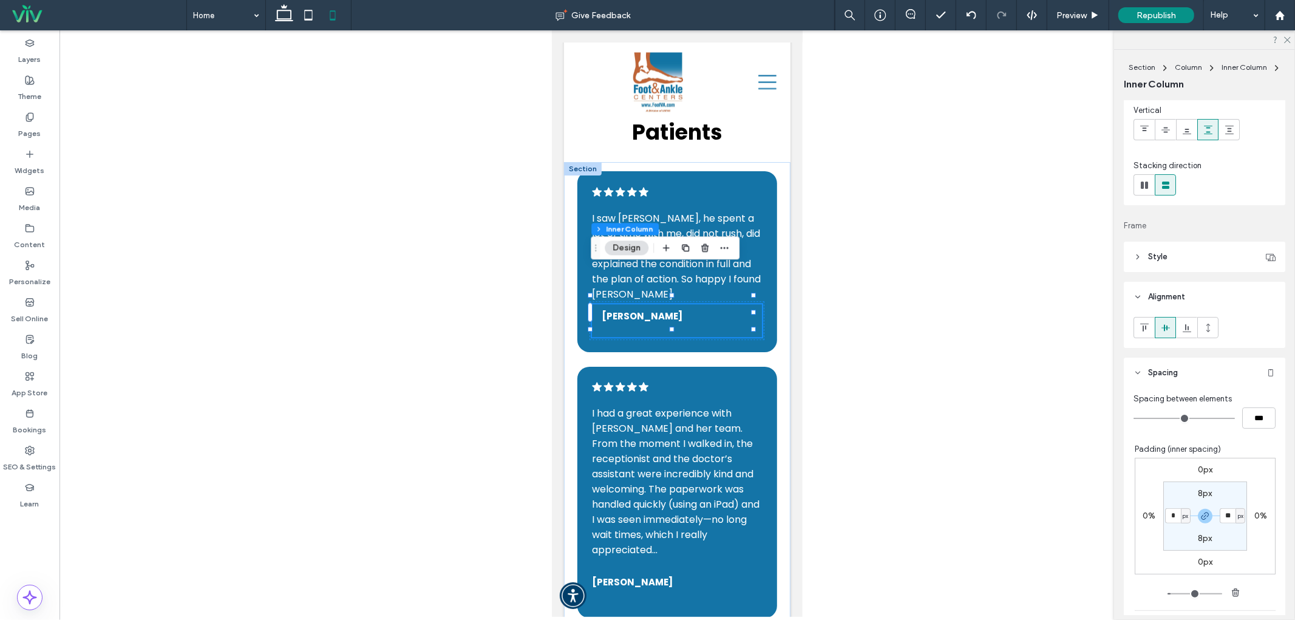
type input "*"
type input "**"
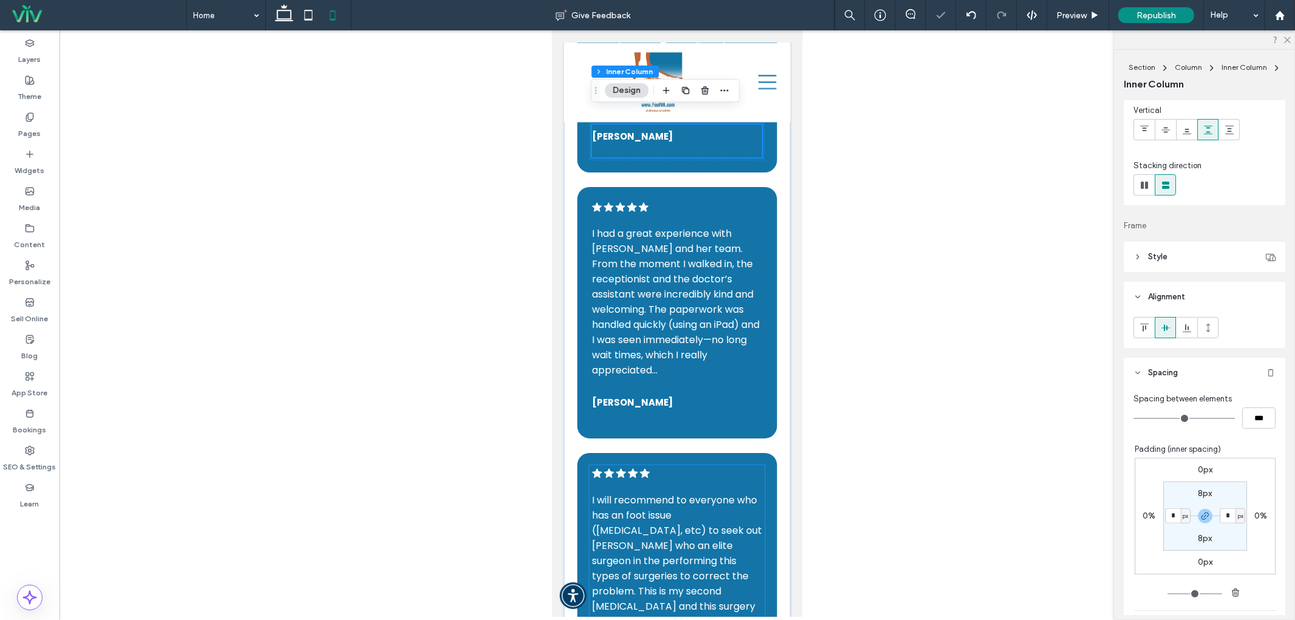
scroll to position [2847, 0]
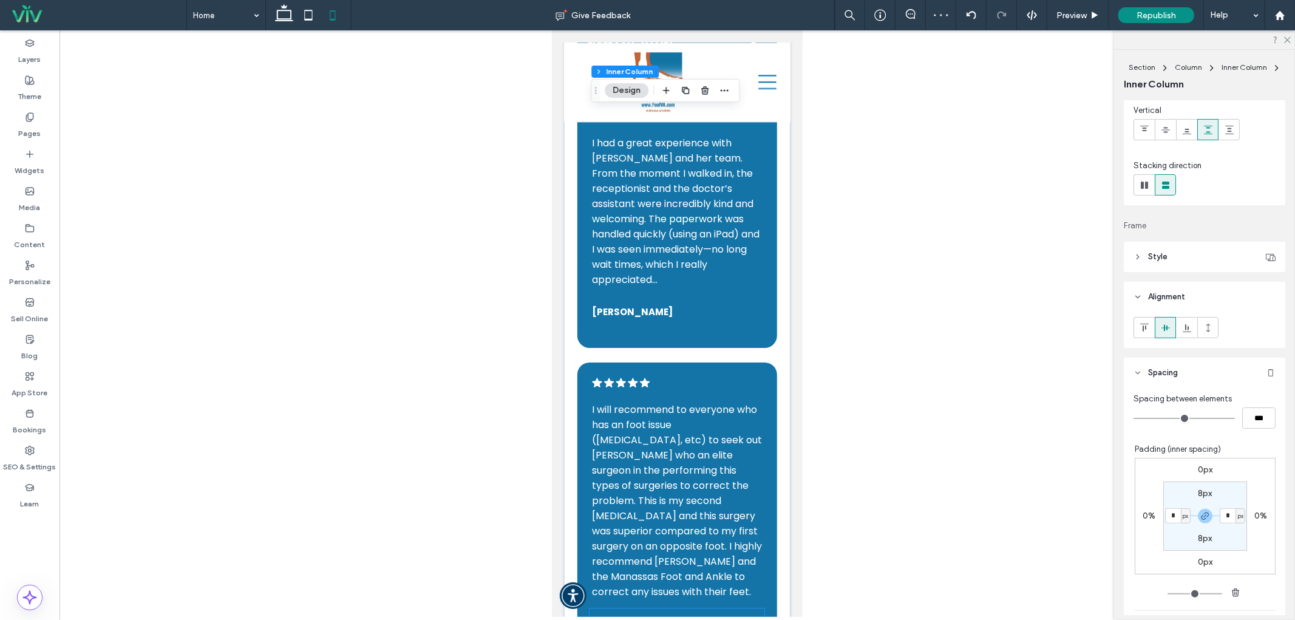
click at [611, 611] on div "[PERSON_NAME]" at bounding box center [676, 627] width 170 height 33
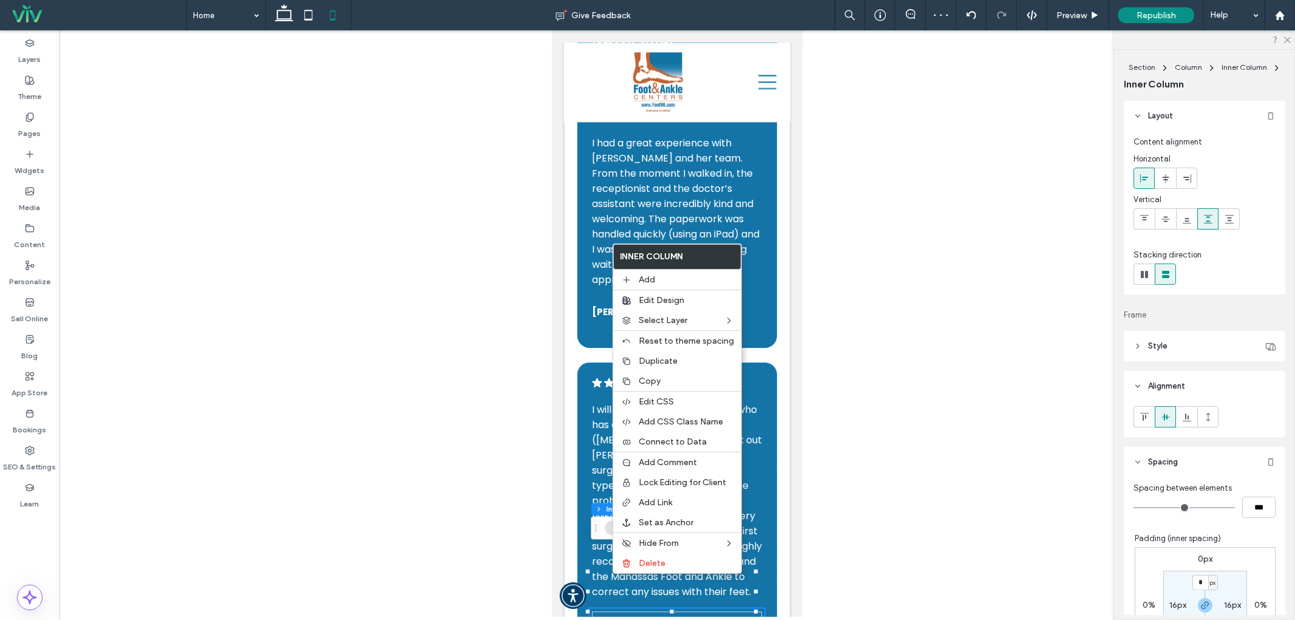
type input "**"
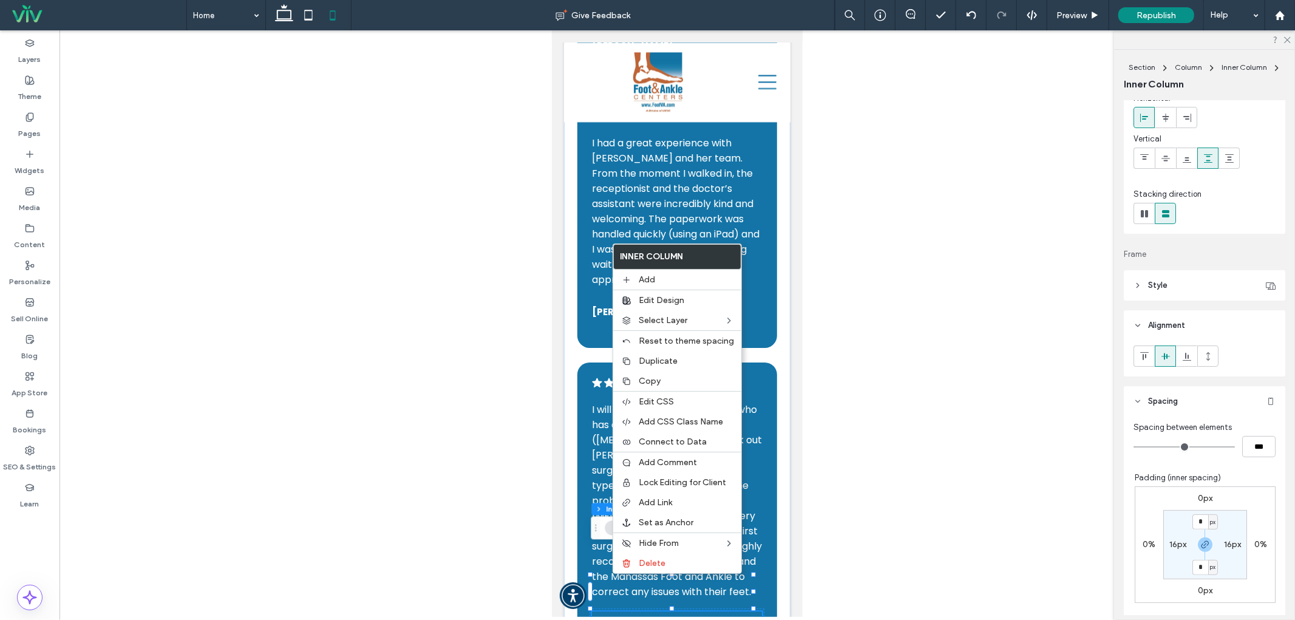
scroll to position [180, 0]
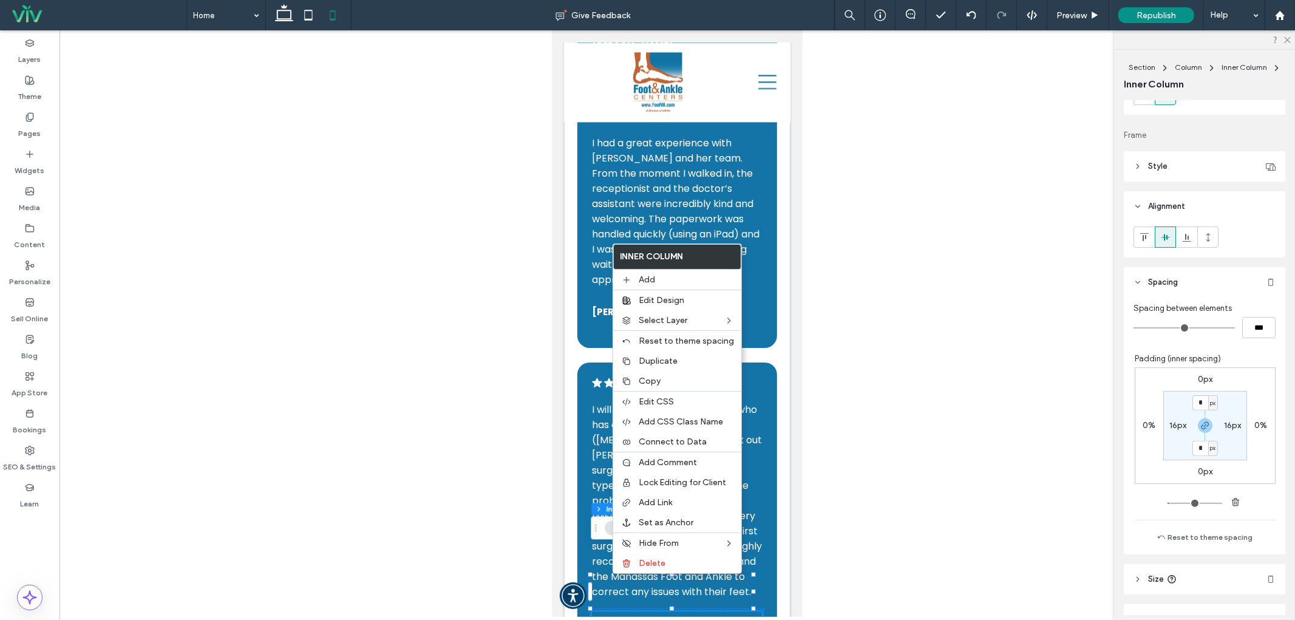
click at [1169, 422] on label "16px" at bounding box center [1177, 425] width 17 height 10
type input "**"
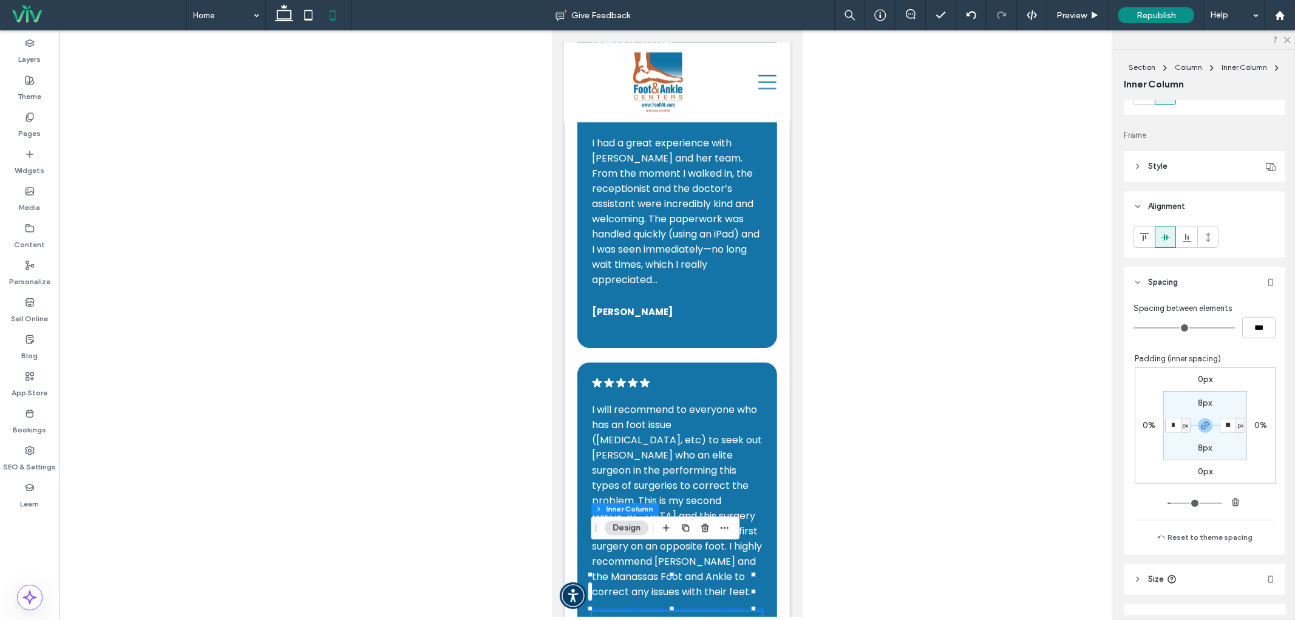
type input "*"
type input "**"
type input "*"
type input "**"
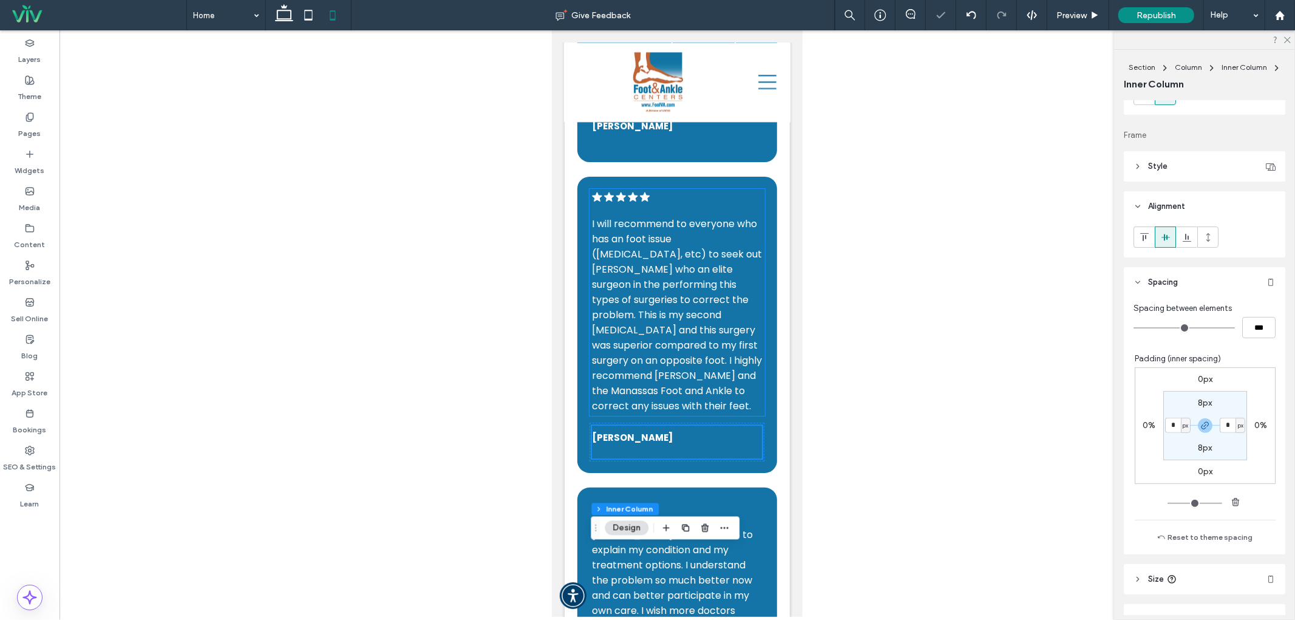
scroll to position [3117, 0]
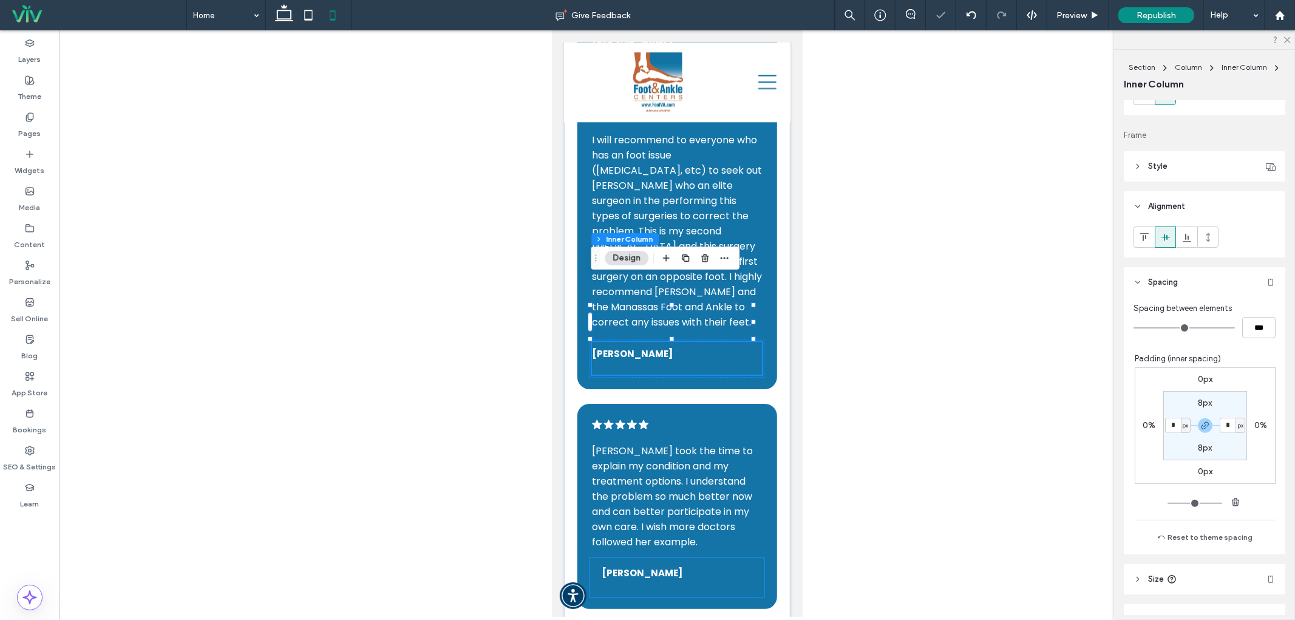
click at [629, 560] on div "[PERSON_NAME]" at bounding box center [676, 576] width 170 height 33
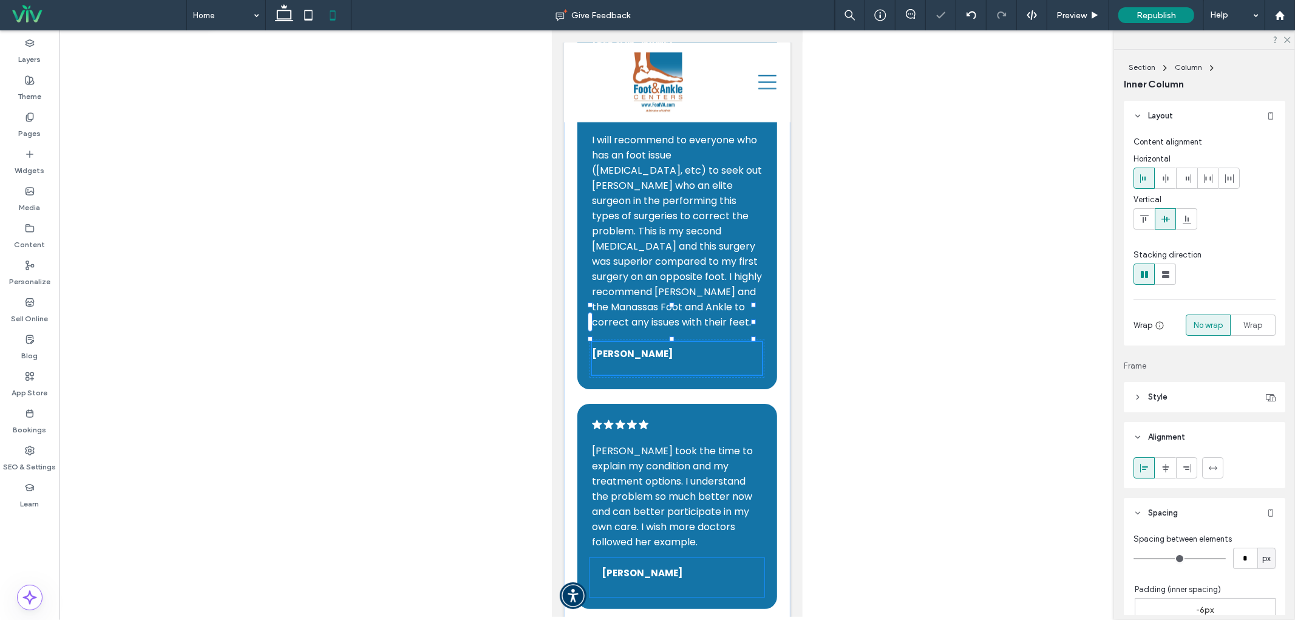
type input "**"
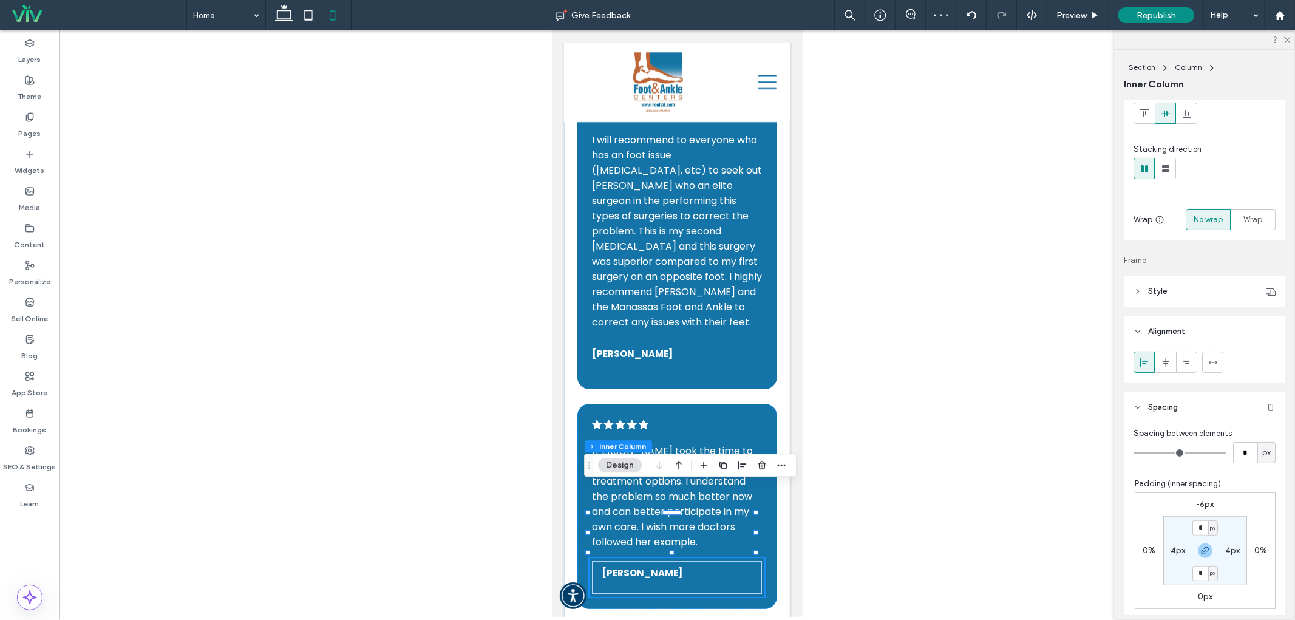
scroll to position [180, 0]
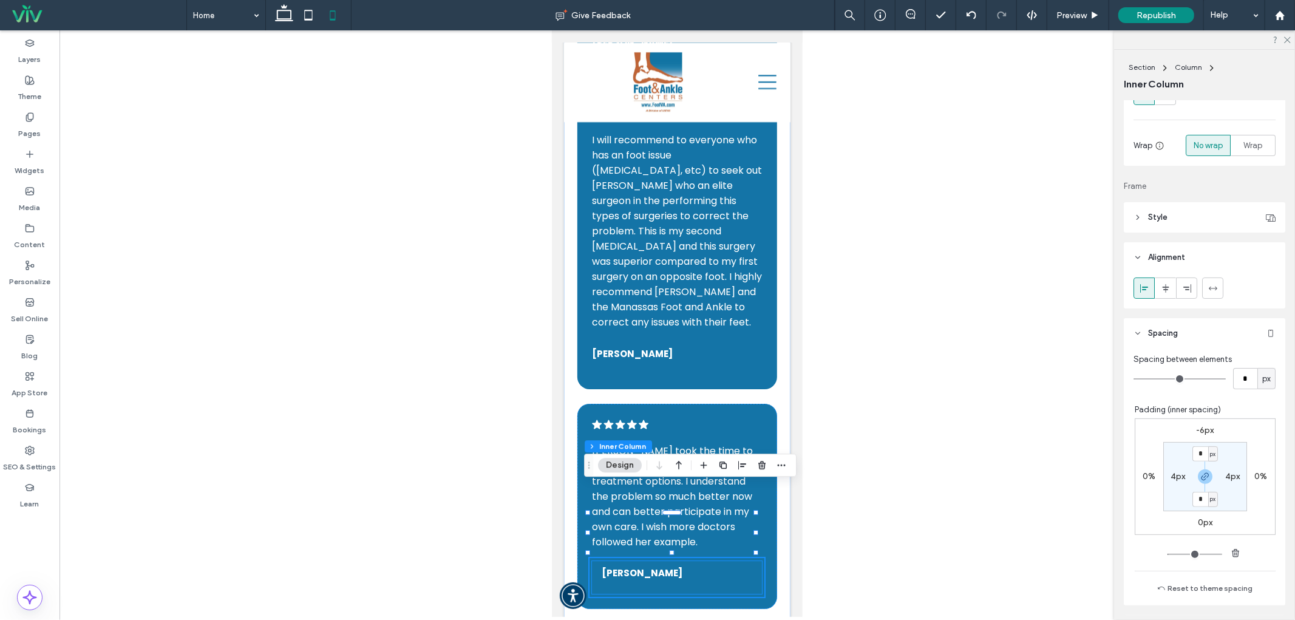
click at [614, 560] on div "[PERSON_NAME]" at bounding box center [676, 576] width 170 height 33
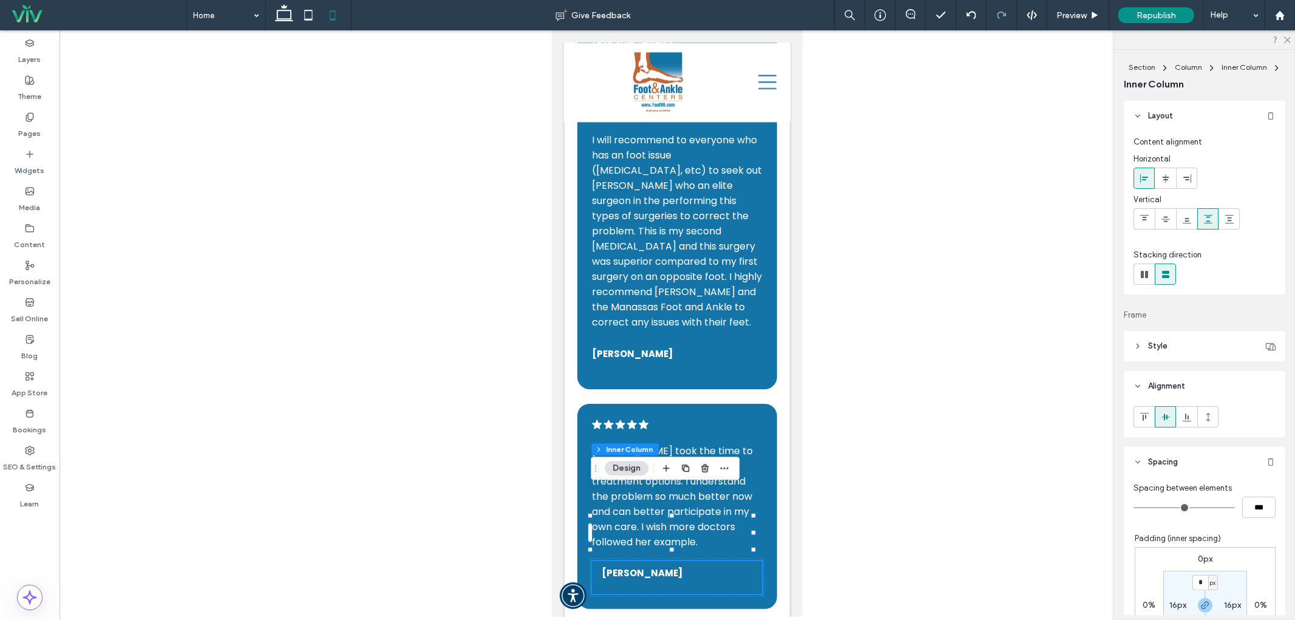
click at [1175, 600] on label "16px" at bounding box center [1177, 605] width 17 height 10
type input "**"
type input "*"
type input "**"
type input "*"
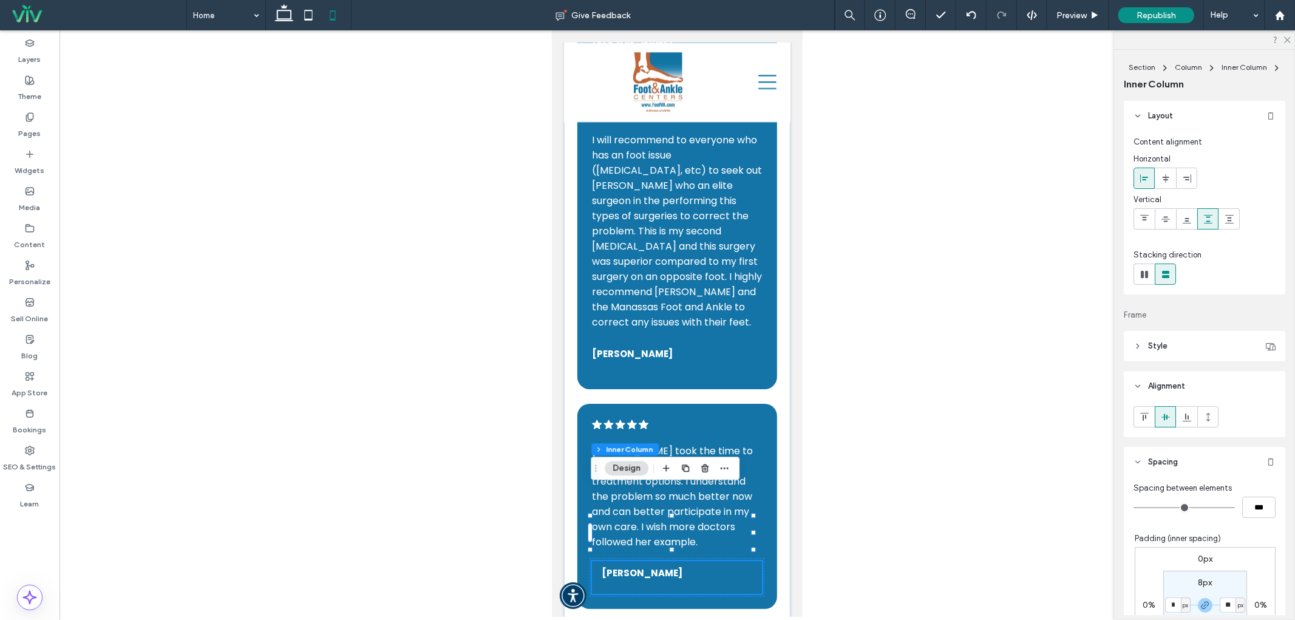
type input "*"
type input "**"
click at [691, 403] on div ".cls-1-1788903176-1788903176 { fill: #00000; stroke-width: 0px; } [PERSON_NAME]…" at bounding box center [676, 505] width 199 height 205
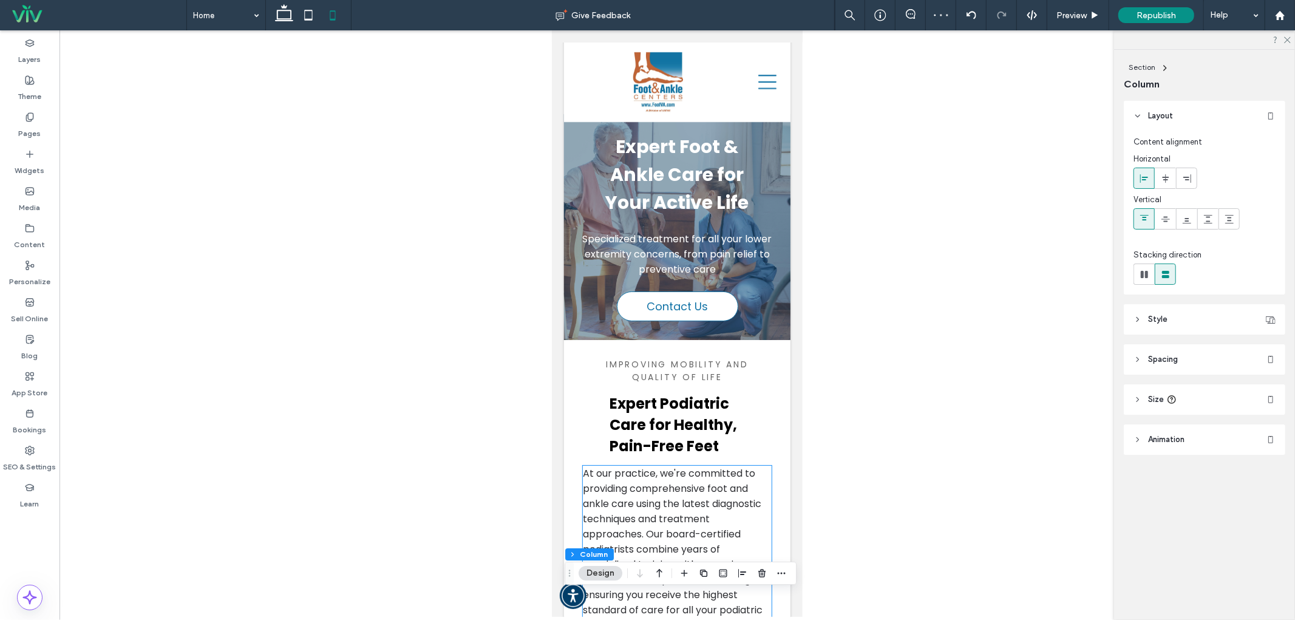
scroll to position [0, 0]
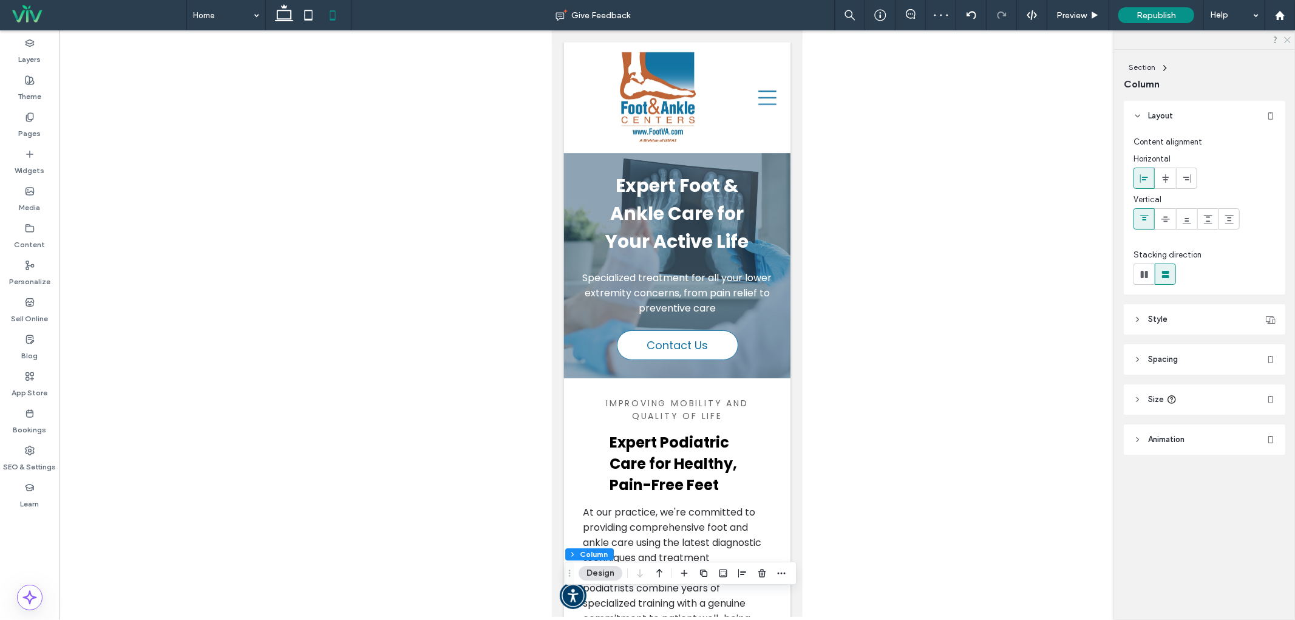
click at [1289, 40] on icon at bounding box center [1286, 39] width 8 height 8
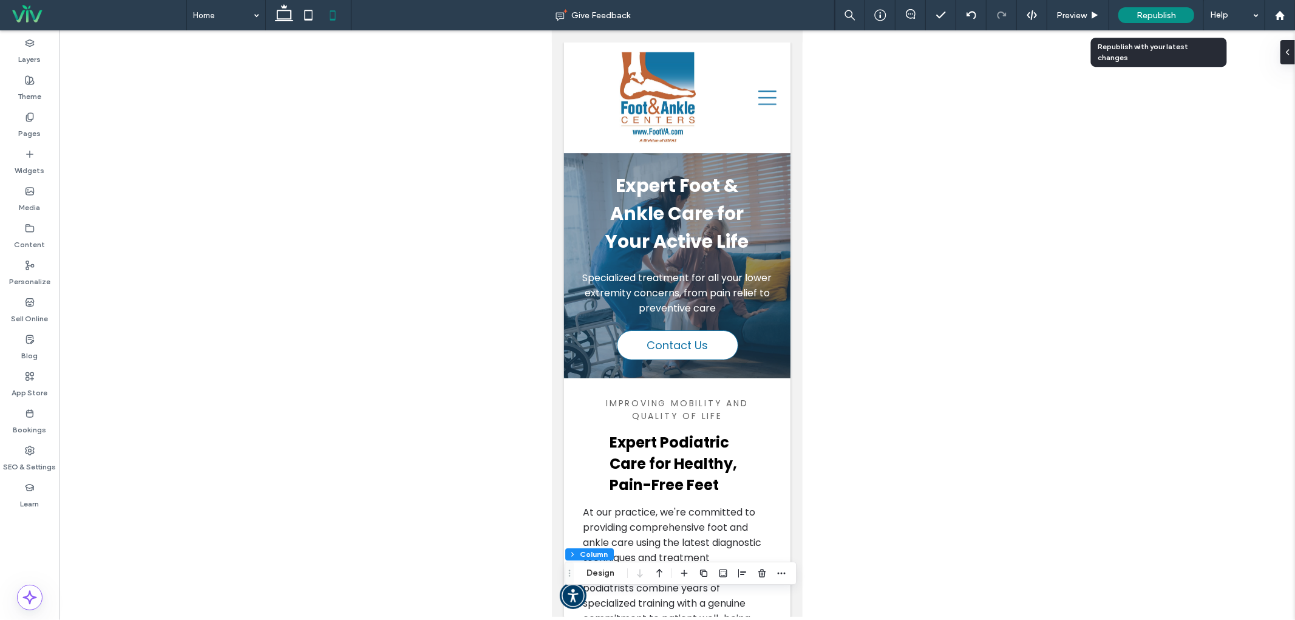
click at [1155, 16] on span "Republish" at bounding box center [1155, 15] width 39 height 10
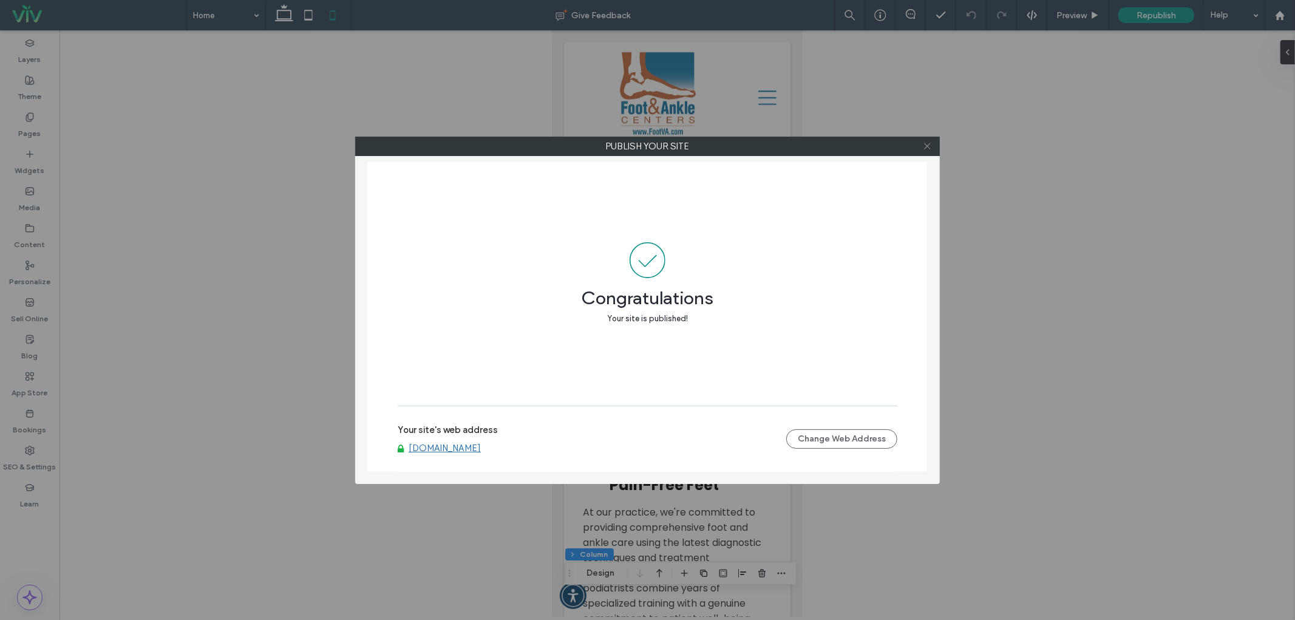
click at [924, 146] on icon at bounding box center [927, 145] width 9 height 9
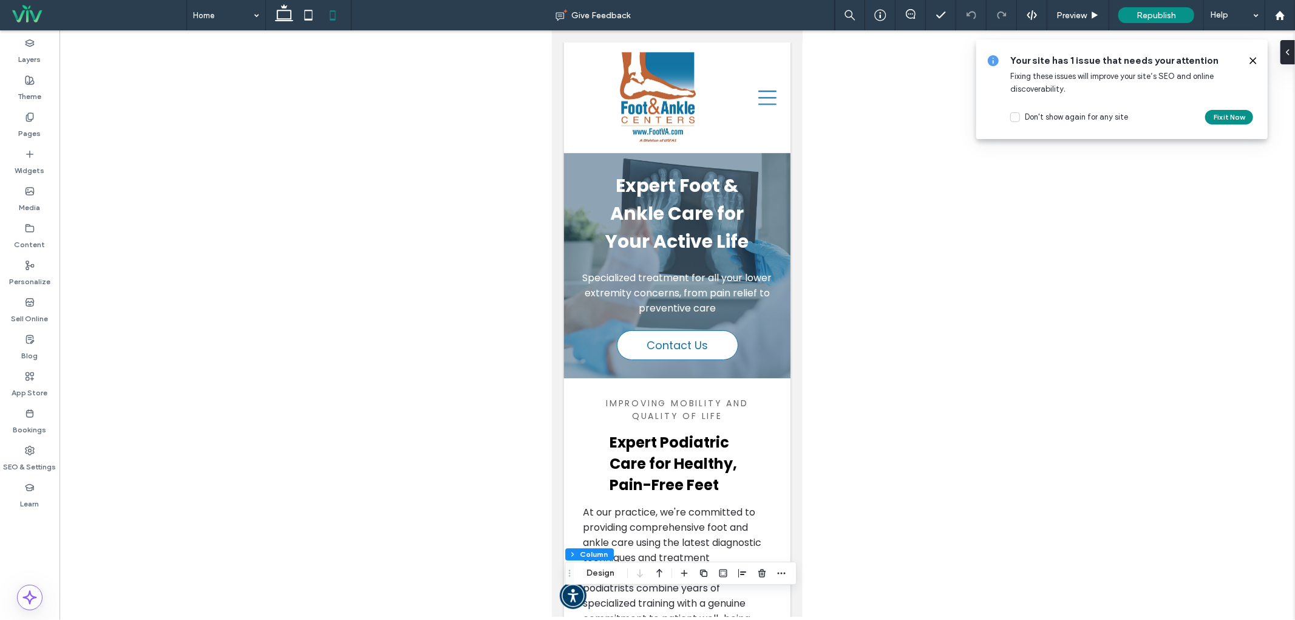
click at [1256, 62] on icon at bounding box center [1253, 61] width 10 height 10
